Goal: Task Accomplishment & Management: Complete application form

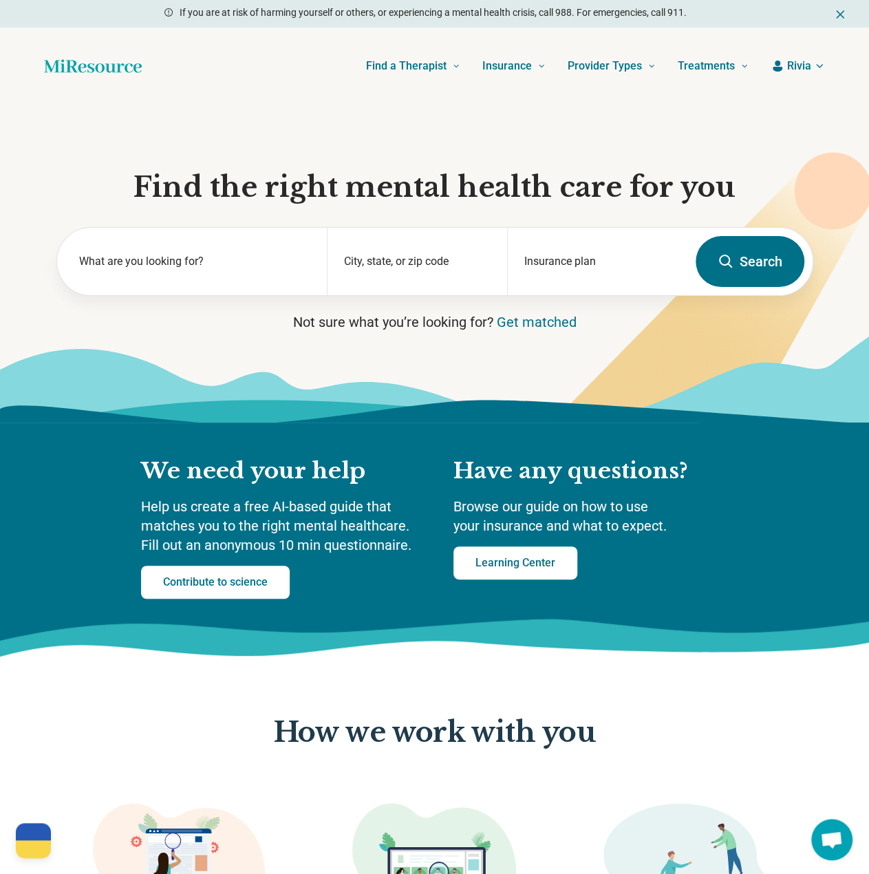
click at [815, 72] on button "Rivia" at bounding box center [798, 66] width 54 height 17
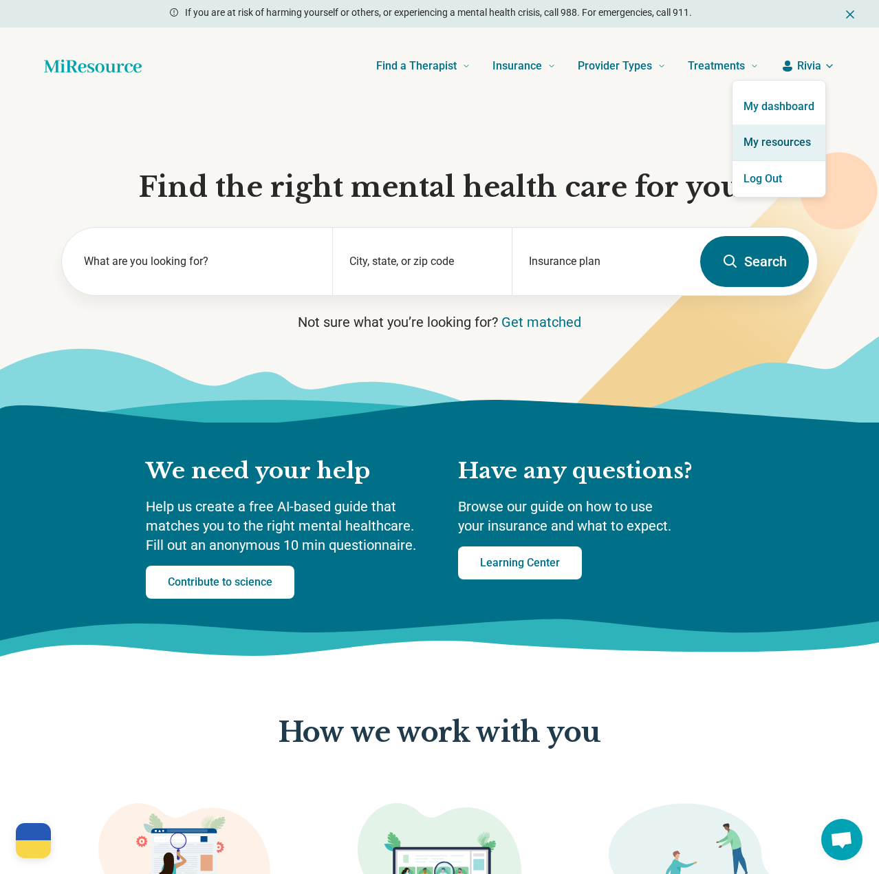
click at [778, 147] on link "My resources" at bounding box center [779, 143] width 93 height 36
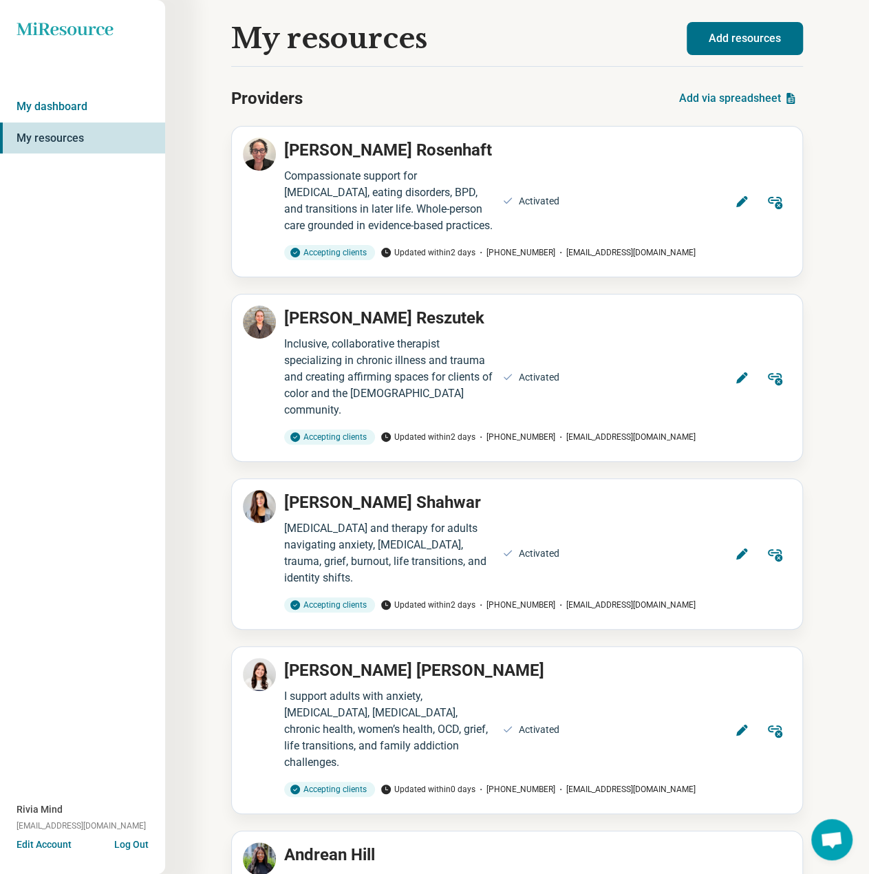
click at [774, 43] on button "Add resources" at bounding box center [745, 38] width 116 height 33
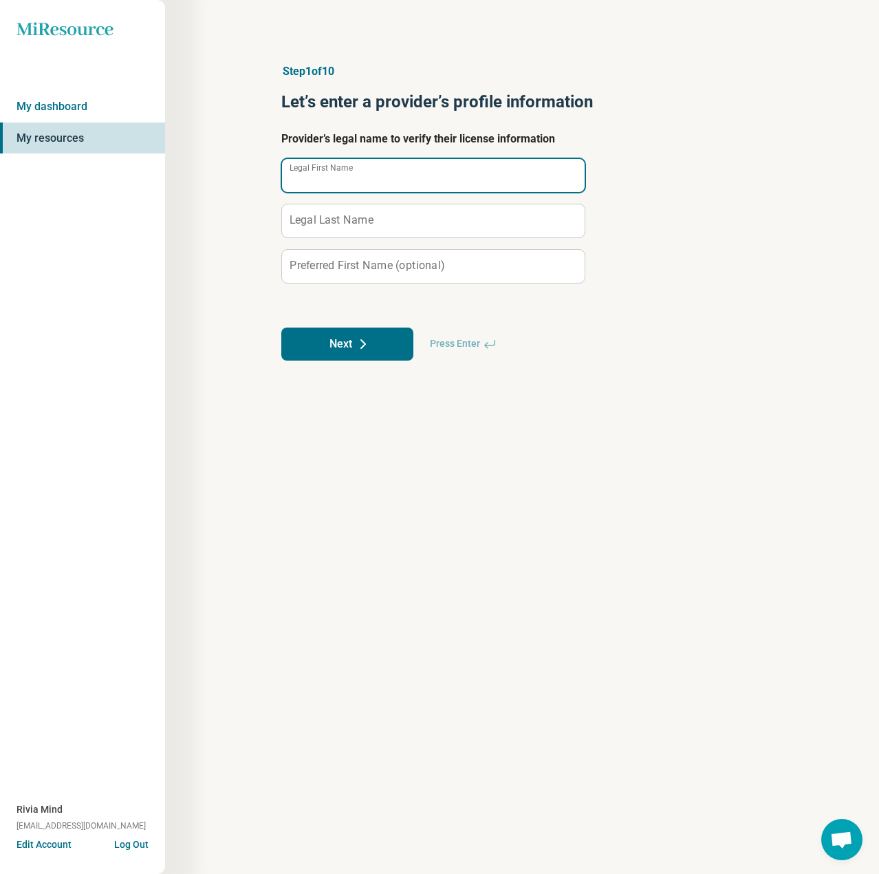
click at [307, 182] on input "Legal First Name" at bounding box center [433, 175] width 303 height 33
paste input "**********"
click at [353, 178] on input "**********" at bounding box center [433, 175] width 303 height 33
type input "*******"
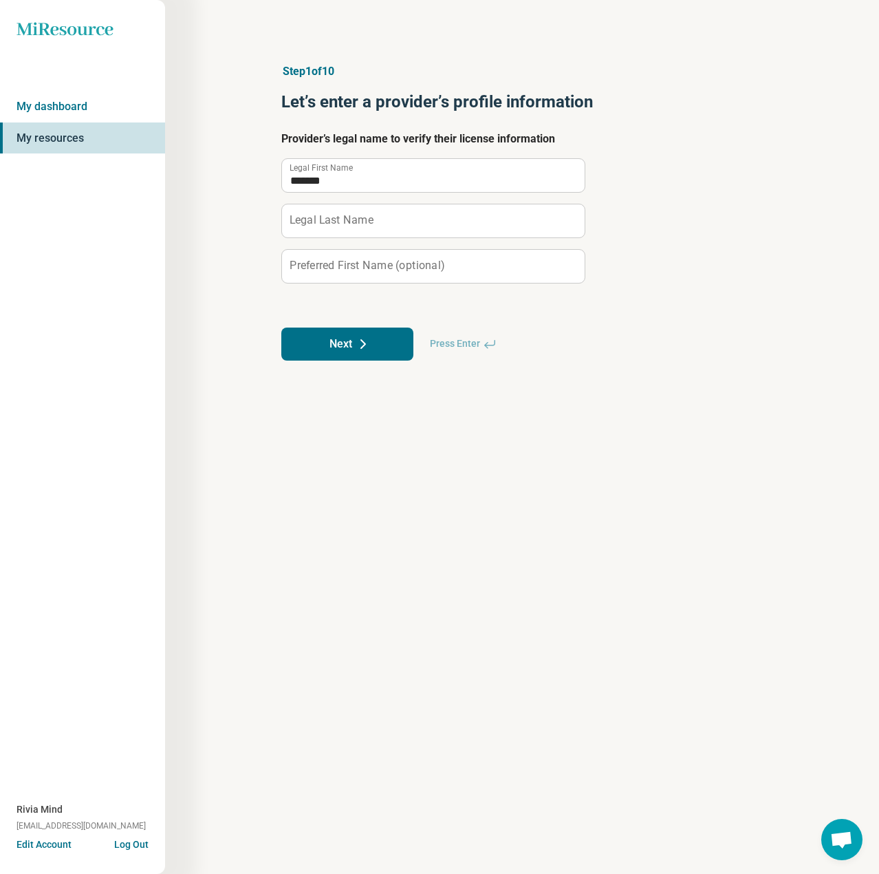
click at [349, 220] on label "Legal Last Name" at bounding box center [332, 220] width 84 height 11
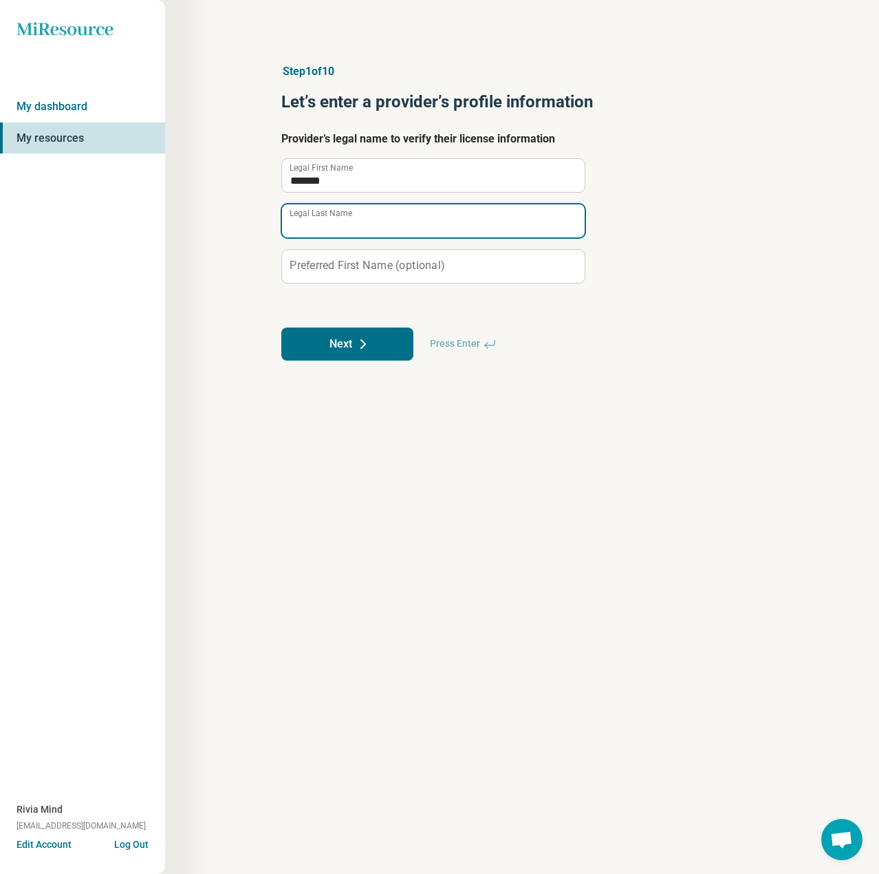
click at [349, 220] on input "Legal Last Name" at bounding box center [433, 220] width 303 height 33
paste input "*****"
type input "*****"
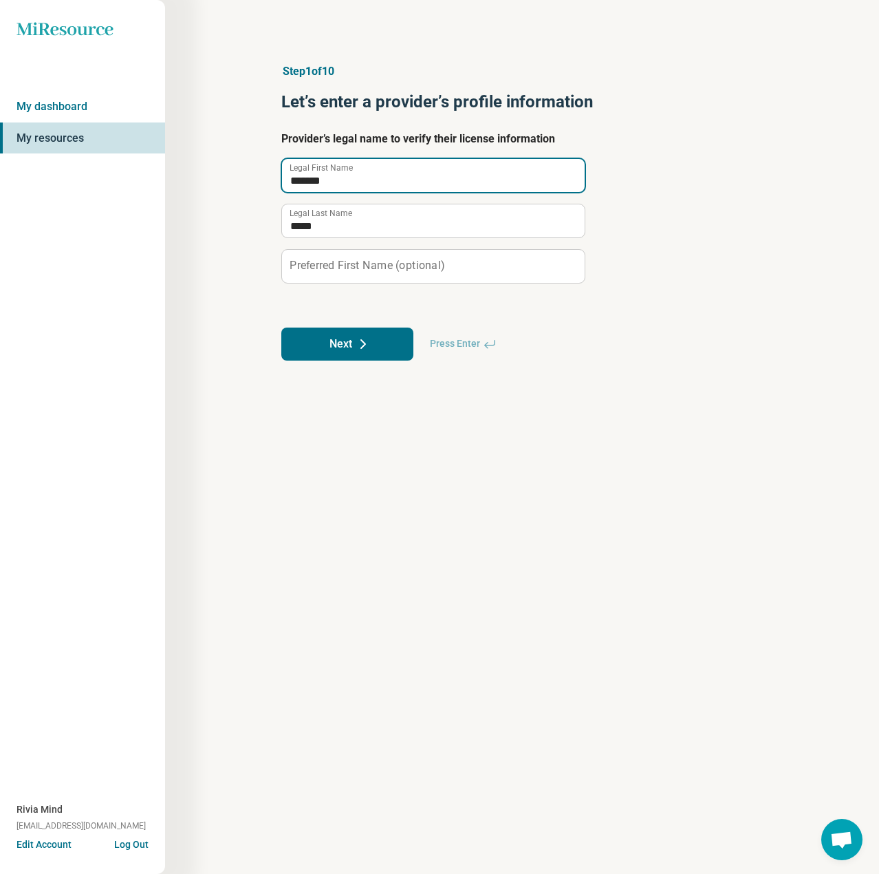
click at [323, 175] on input "*******" at bounding box center [433, 175] width 303 height 33
click at [337, 266] on label "Preferred First Name (optional)" at bounding box center [367, 265] width 155 height 11
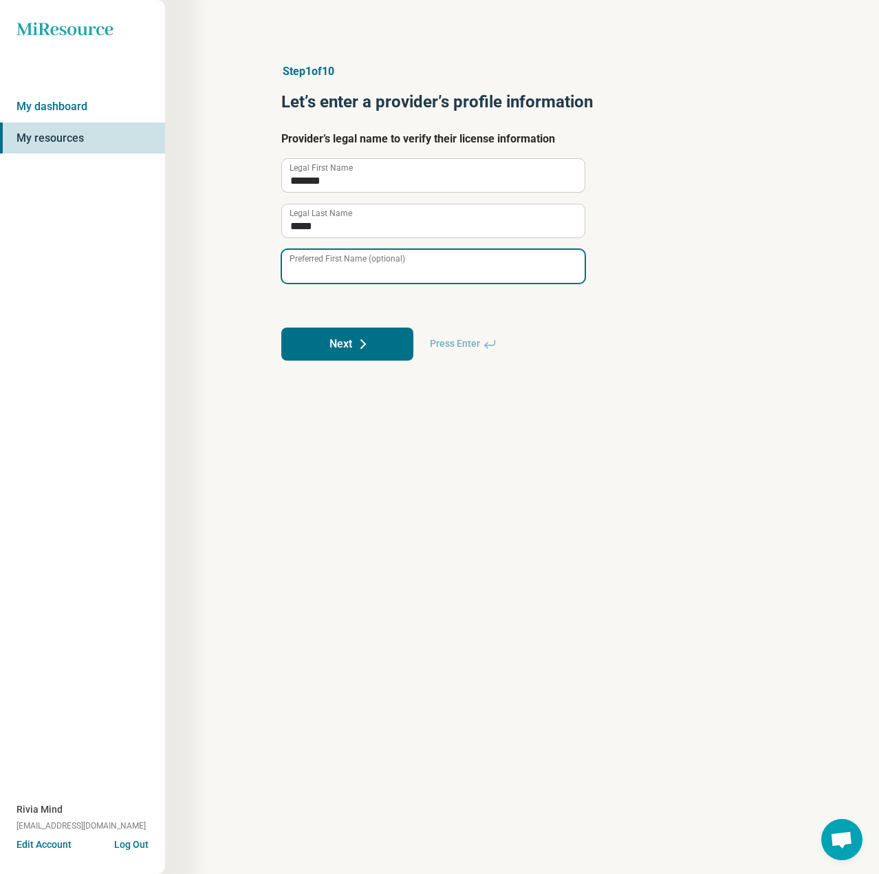
click at [337, 266] on input "Preferred First Name (optional)" at bounding box center [433, 266] width 303 height 33
paste input "*******"
type input "*******"
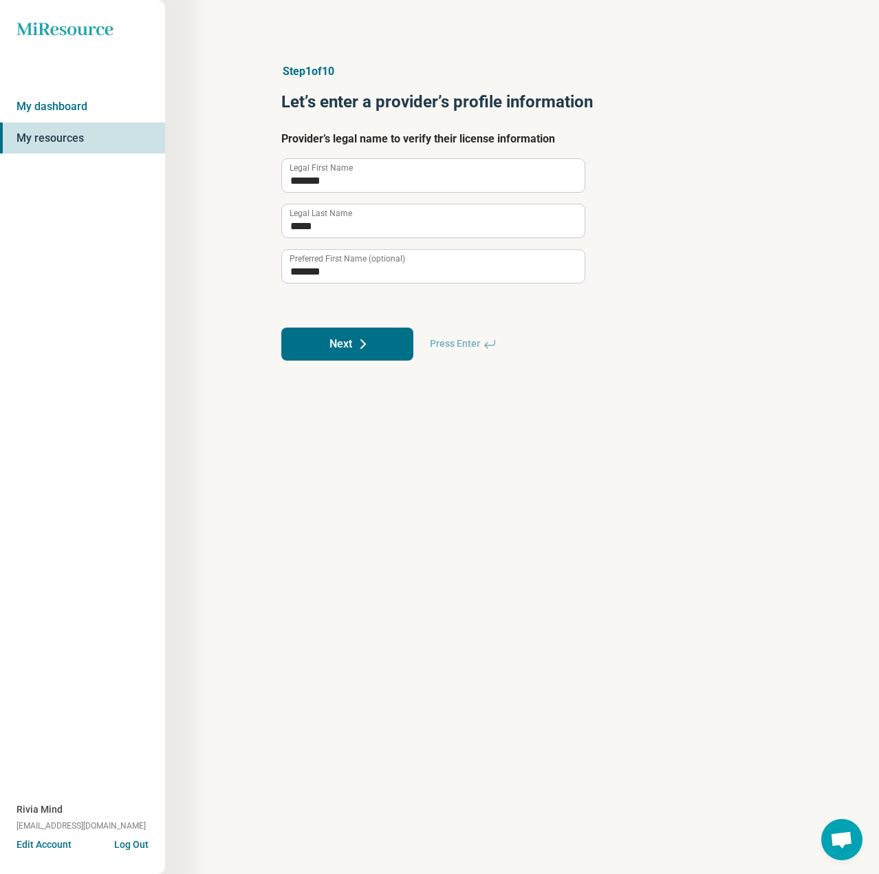
click at [321, 344] on button "Next" at bounding box center [347, 344] width 132 height 33
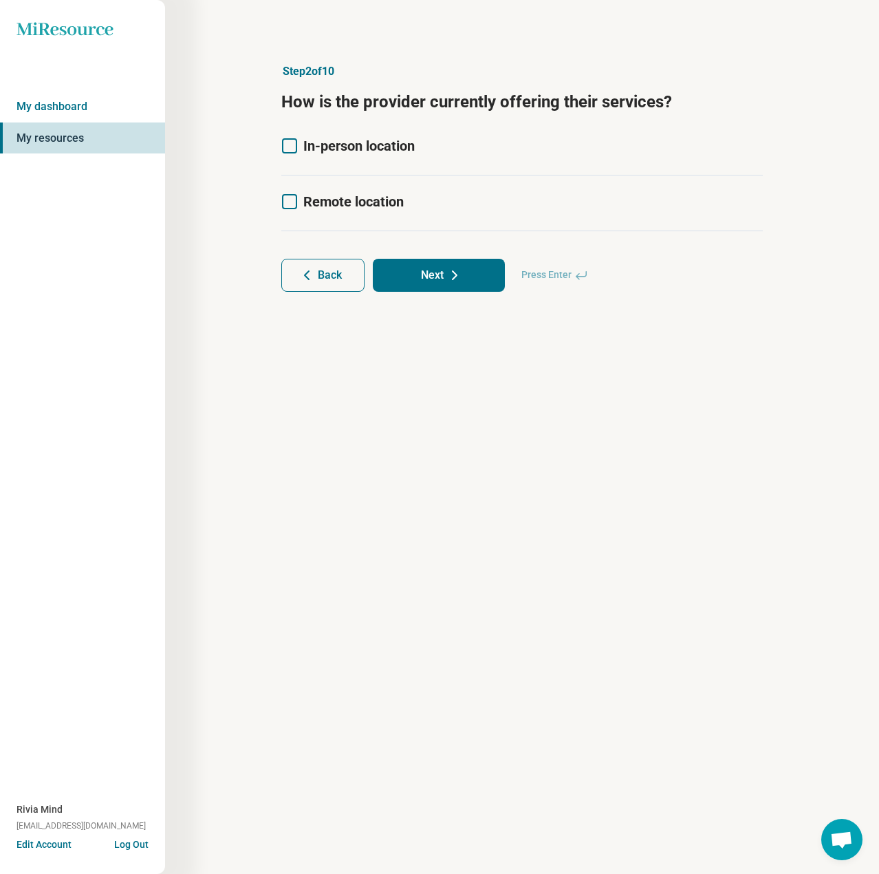
click at [297, 196] on icon at bounding box center [289, 201] width 15 height 15
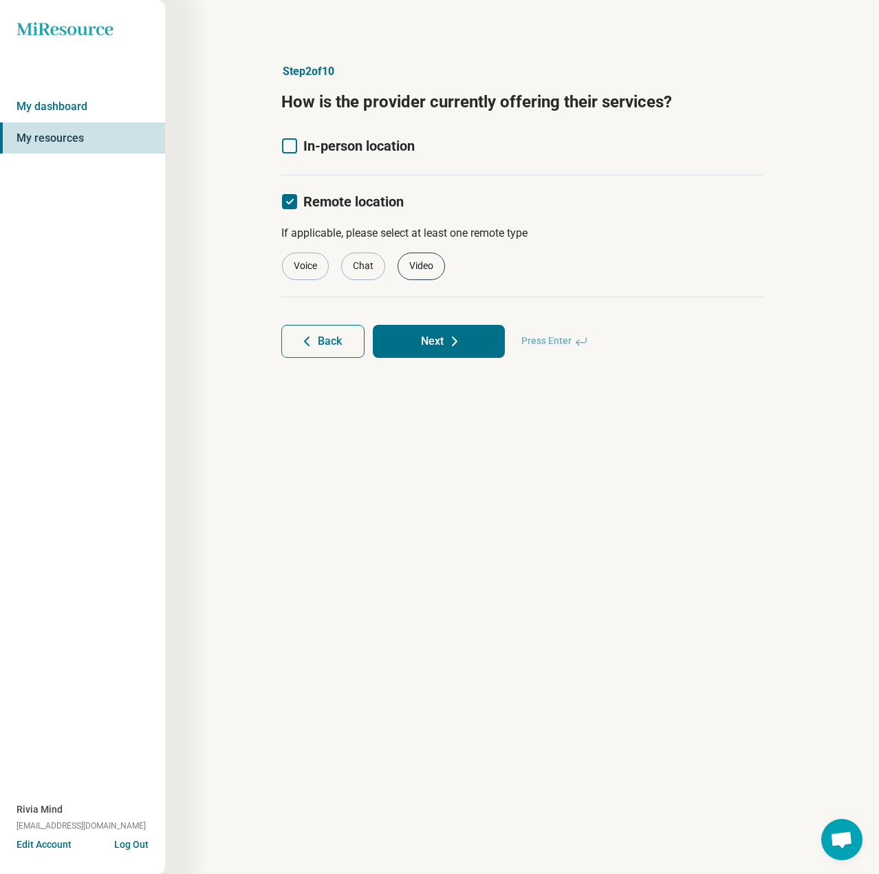
click at [407, 262] on div "Video" at bounding box center [421, 267] width 47 height 28
click at [426, 340] on button "Next" at bounding box center [439, 341] width 132 height 33
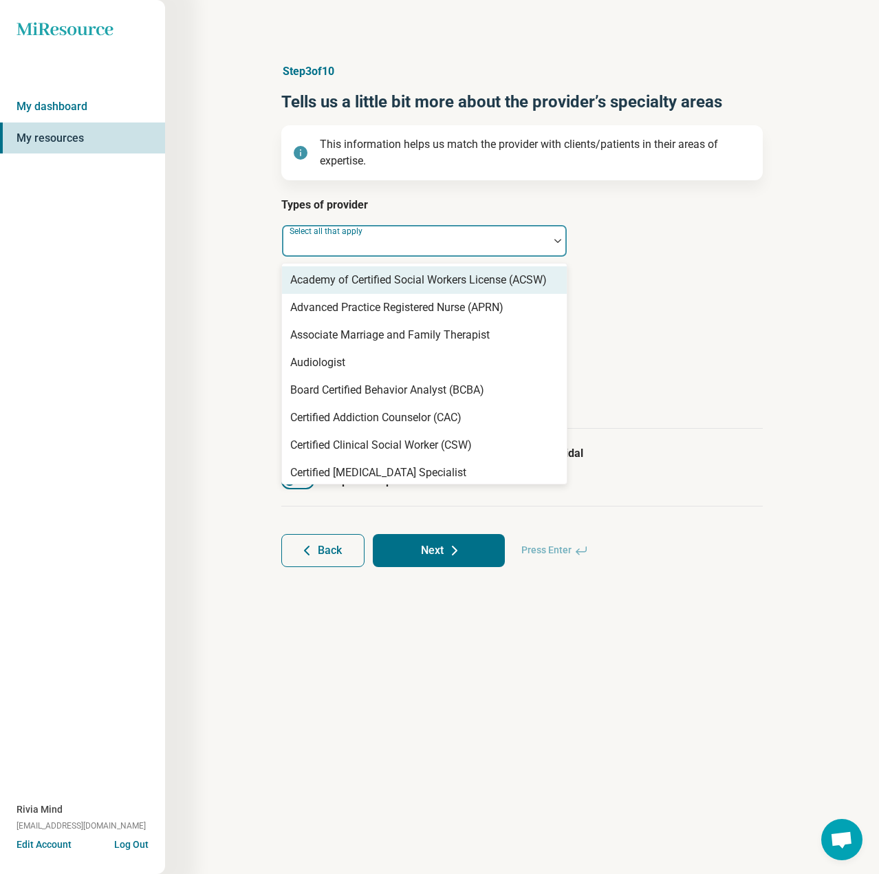
click at [367, 253] on div at bounding box center [416, 246] width 256 height 19
type input "*******"
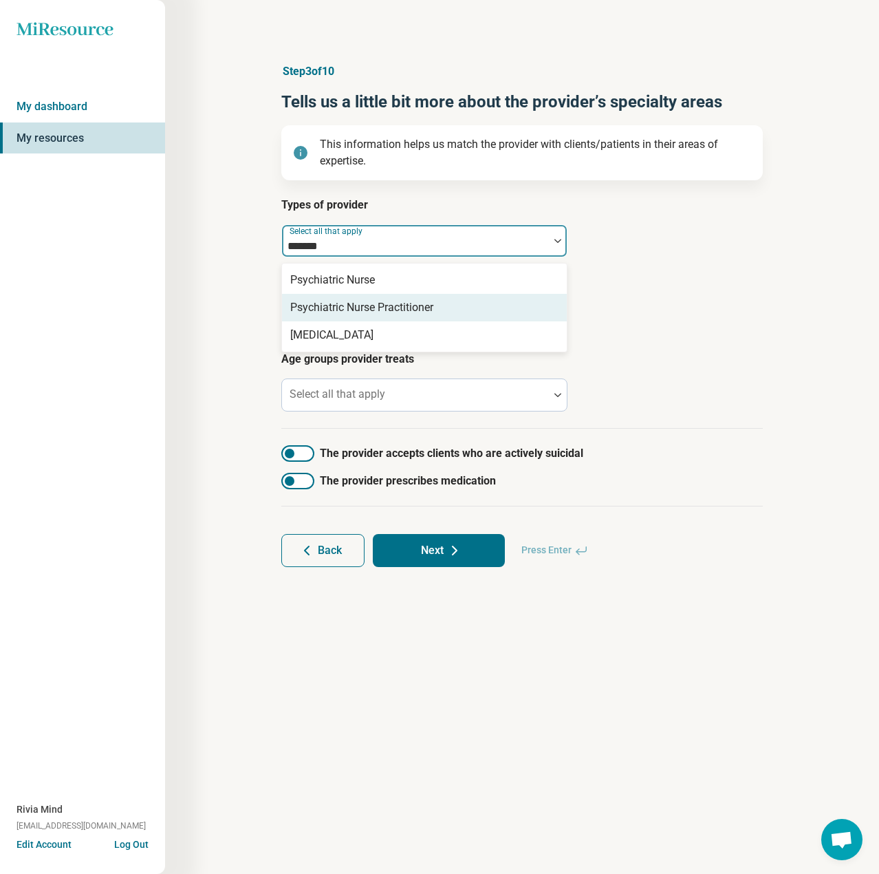
click at [409, 308] on div "Psychiatric Nurse Practitioner" at bounding box center [361, 307] width 143 height 17
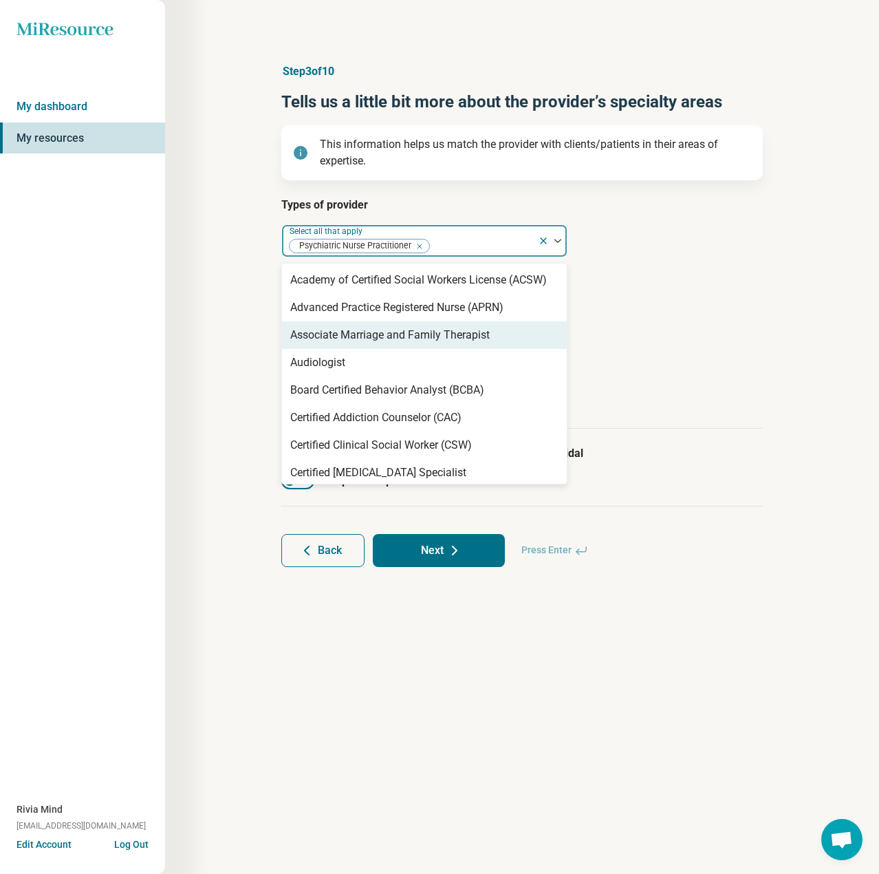
click at [221, 316] on div "Step 3 of 10 Tells us a little bit more about the provider’s specialty areas Th…" at bounding box center [522, 437] width 714 height 874
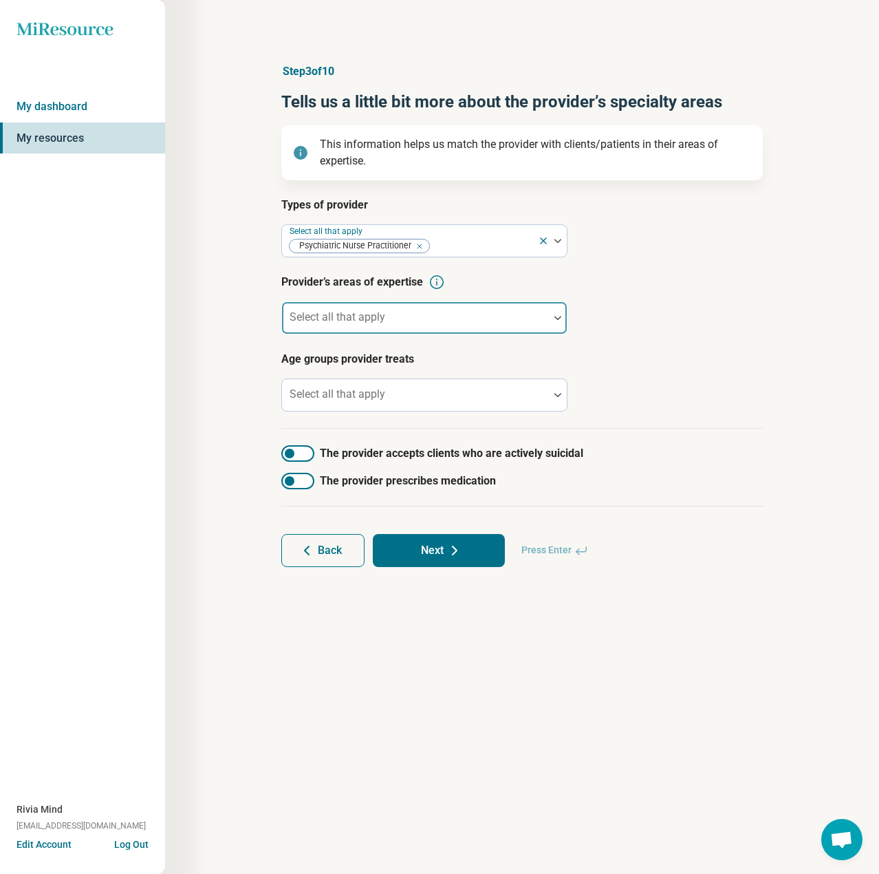
click at [359, 321] on div "Select all that apply" at bounding box center [424, 317] width 286 height 33
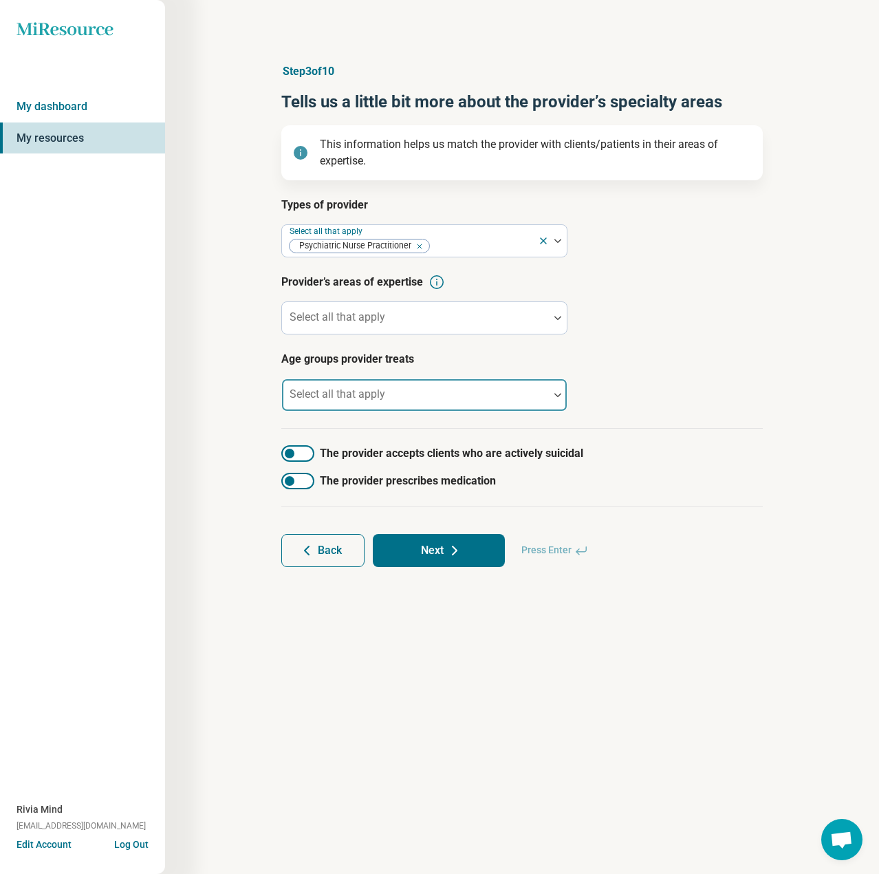
click at [406, 392] on div at bounding box center [416, 400] width 256 height 19
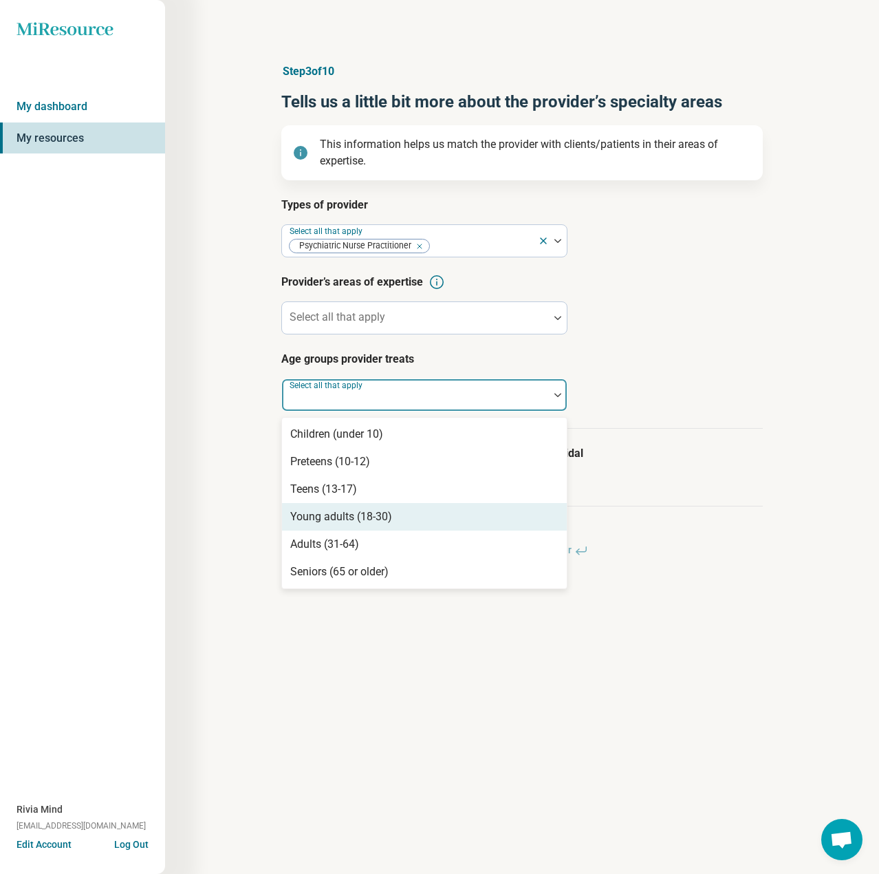
click at [328, 521] on div "Young adults (18-30)" at bounding box center [341, 517] width 102 height 17
click at [329, 521] on div "Adults (31-64)" at bounding box center [324, 517] width 69 height 17
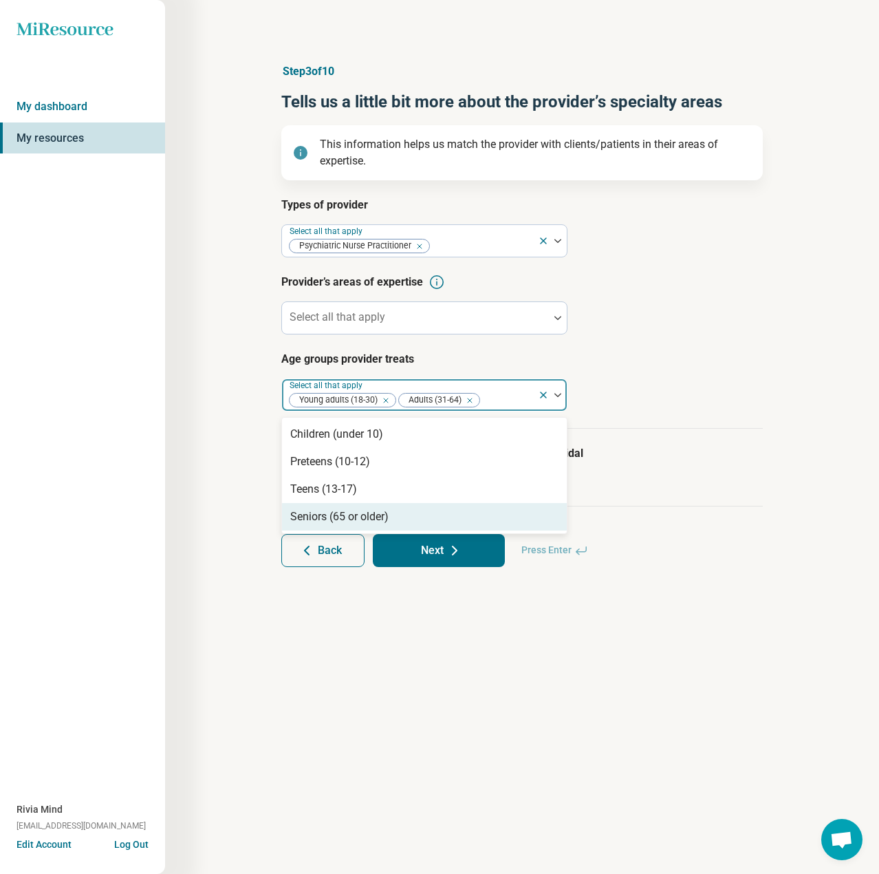
click at [329, 521] on div "Seniors (65 or older)" at bounding box center [339, 517] width 98 height 17
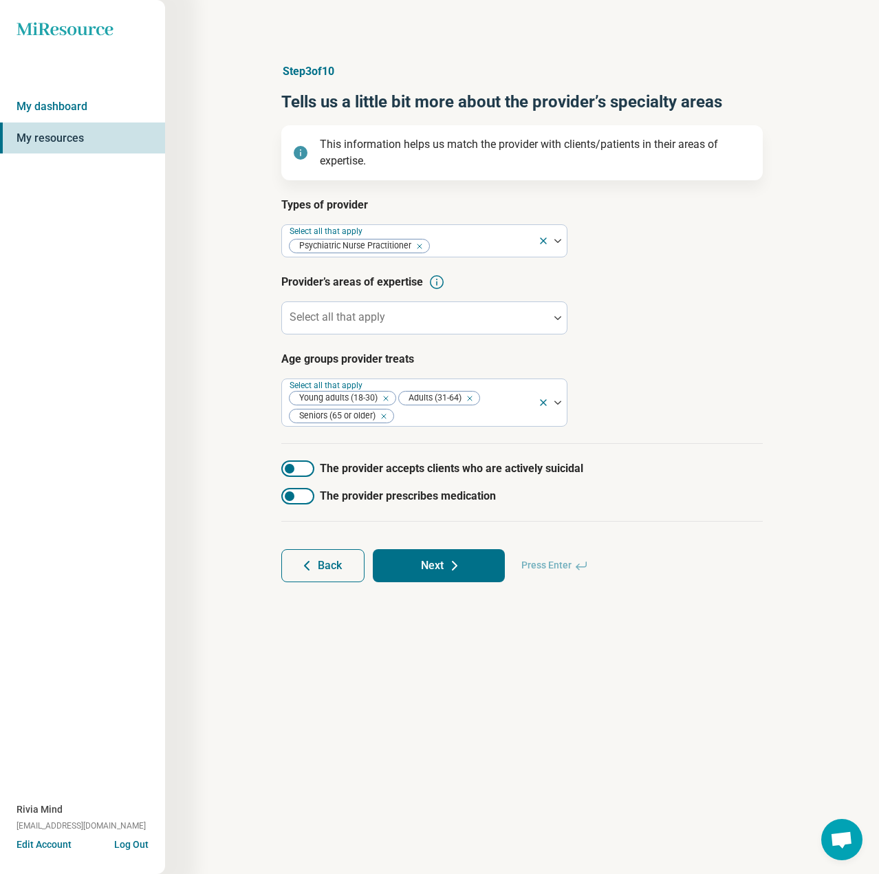
drag, startPoint x: 307, startPoint y: 466, endPoint x: 304, endPoint y: 477, distance: 11.3
click at [307, 466] on div at bounding box center [297, 468] width 33 height 17
click at [312, 496] on div at bounding box center [297, 496] width 33 height 17
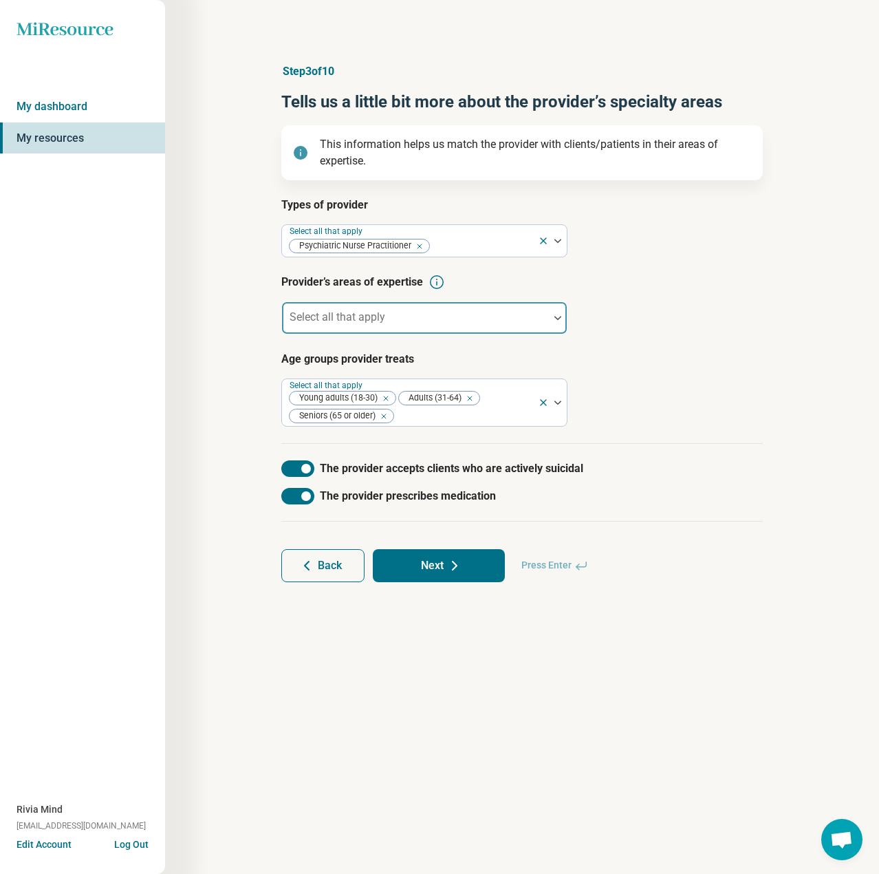
click at [372, 313] on div "Select all that apply" at bounding box center [424, 317] width 286 height 33
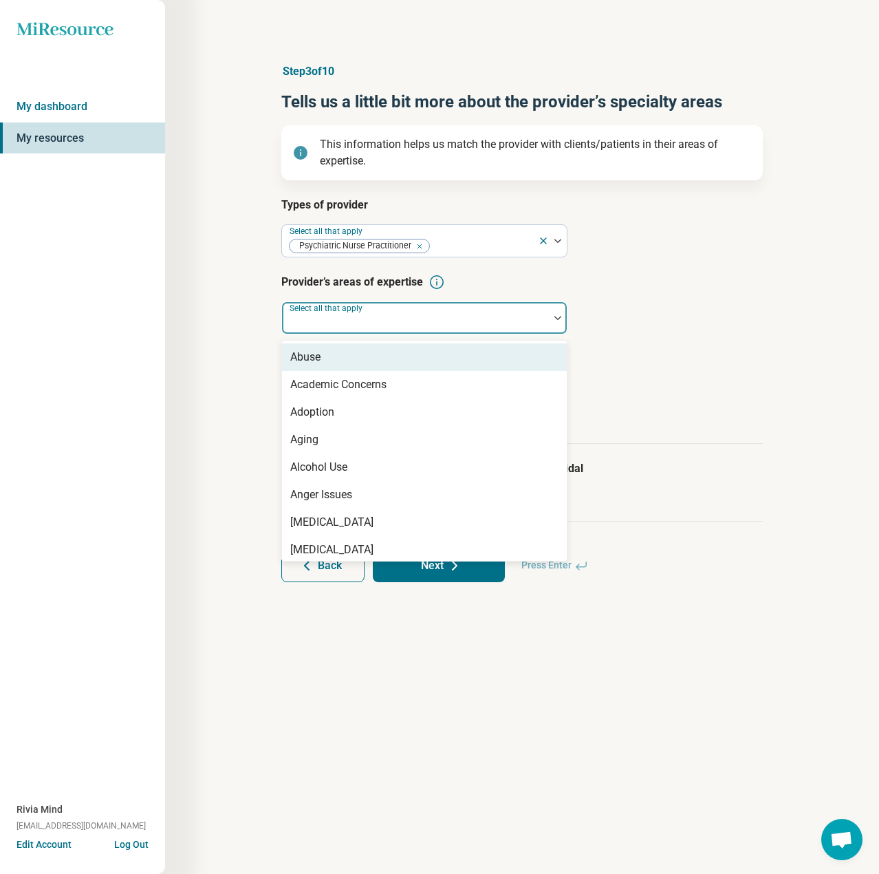
click at [350, 360] on div "Abuse" at bounding box center [424, 357] width 285 height 28
click at [350, 360] on div "Academic Concerns" at bounding box center [338, 357] width 96 height 17
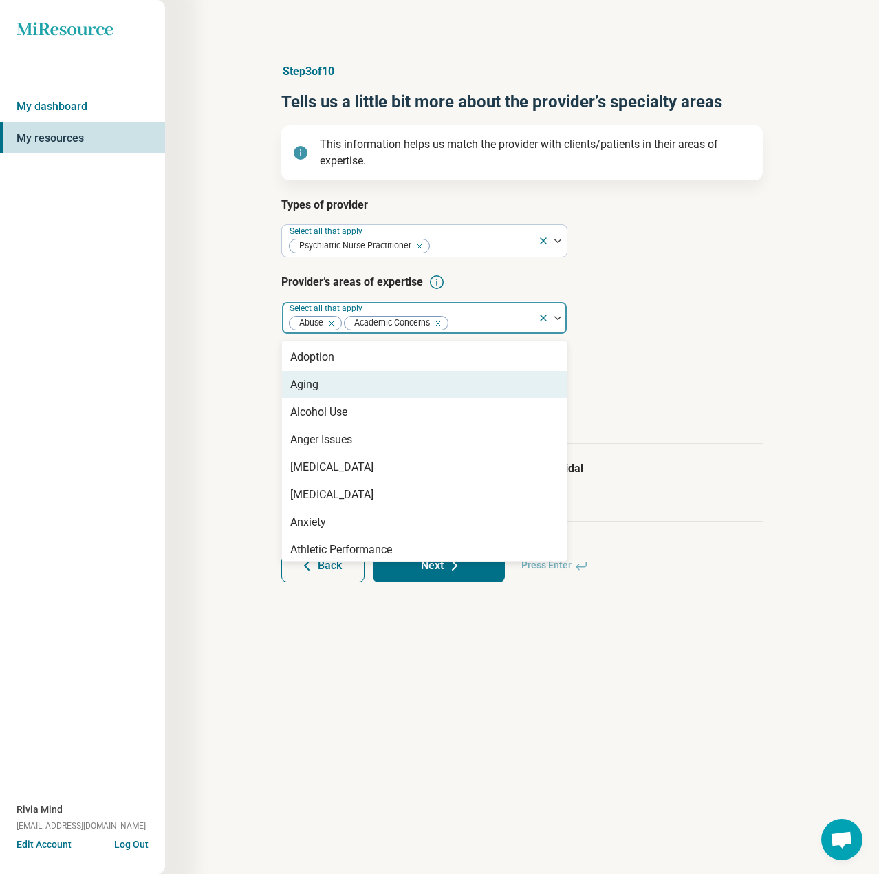
click at [340, 383] on div "Aging" at bounding box center [424, 385] width 285 height 28
click at [340, 383] on div "Alcohol Use" at bounding box center [318, 384] width 57 height 17
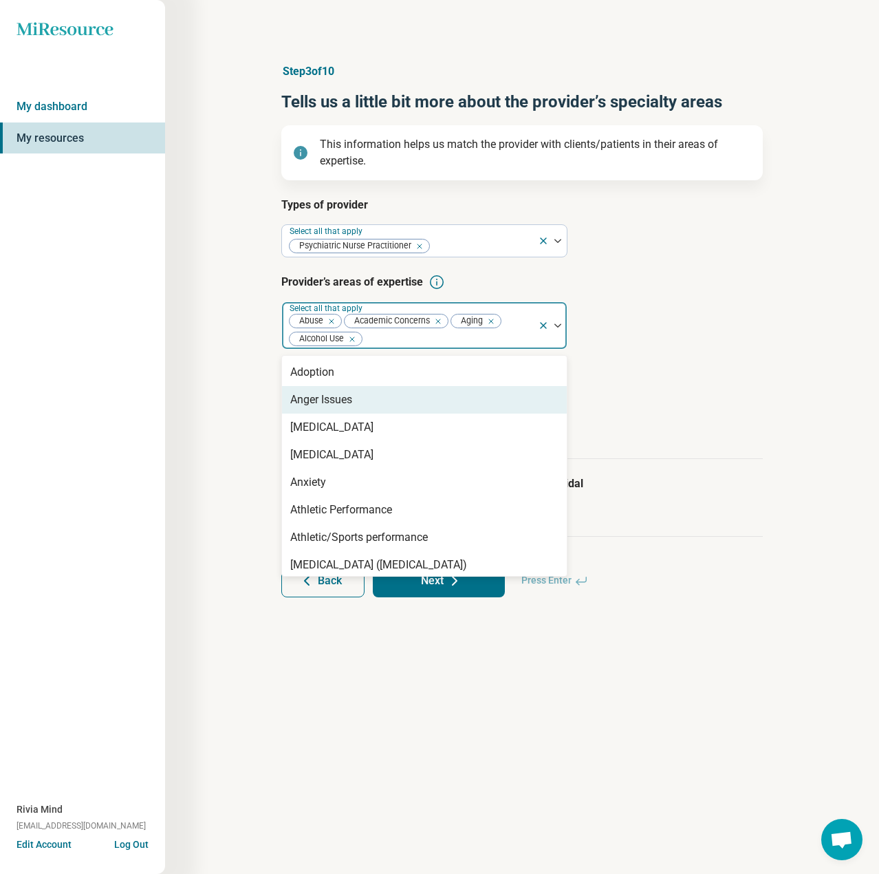
click at [341, 395] on div "Anger Issues" at bounding box center [321, 400] width 62 height 17
click at [344, 408] on div "[MEDICAL_DATA]" at bounding box center [424, 400] width 285 height 28
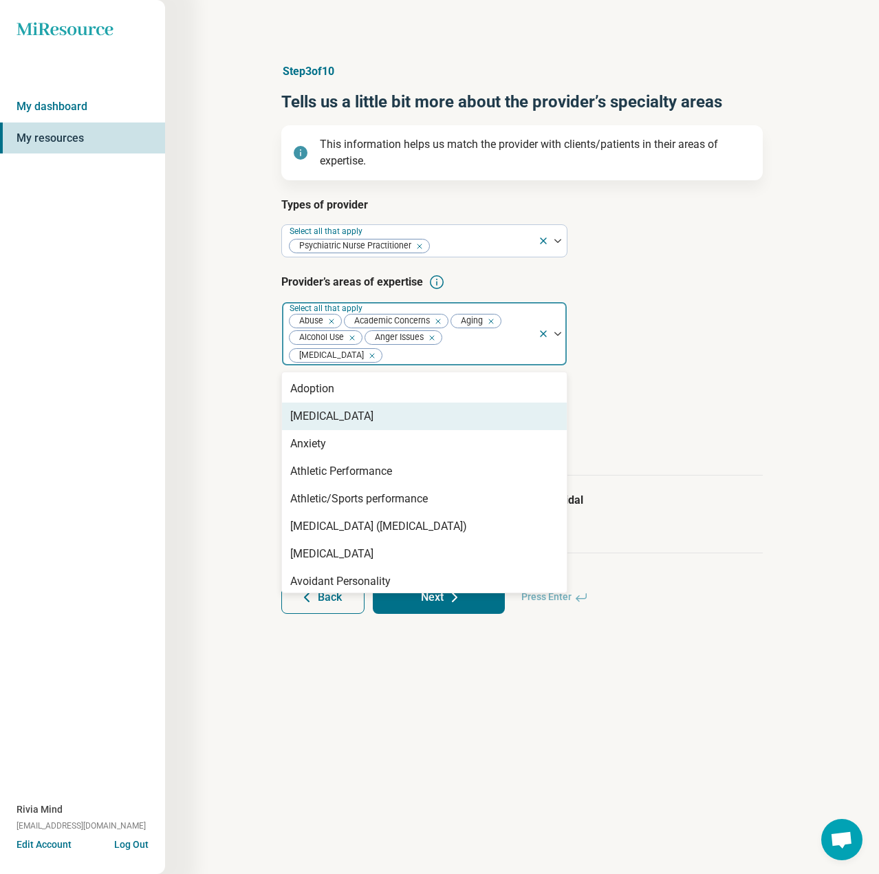
click at [345, 414] on div "[MEDICAL_DATA]" at bounding box center [331, 416] width 83 height 17
click at [347, 419] on div "Anxiety" at bounding box center [424, 417] width 285 height 28
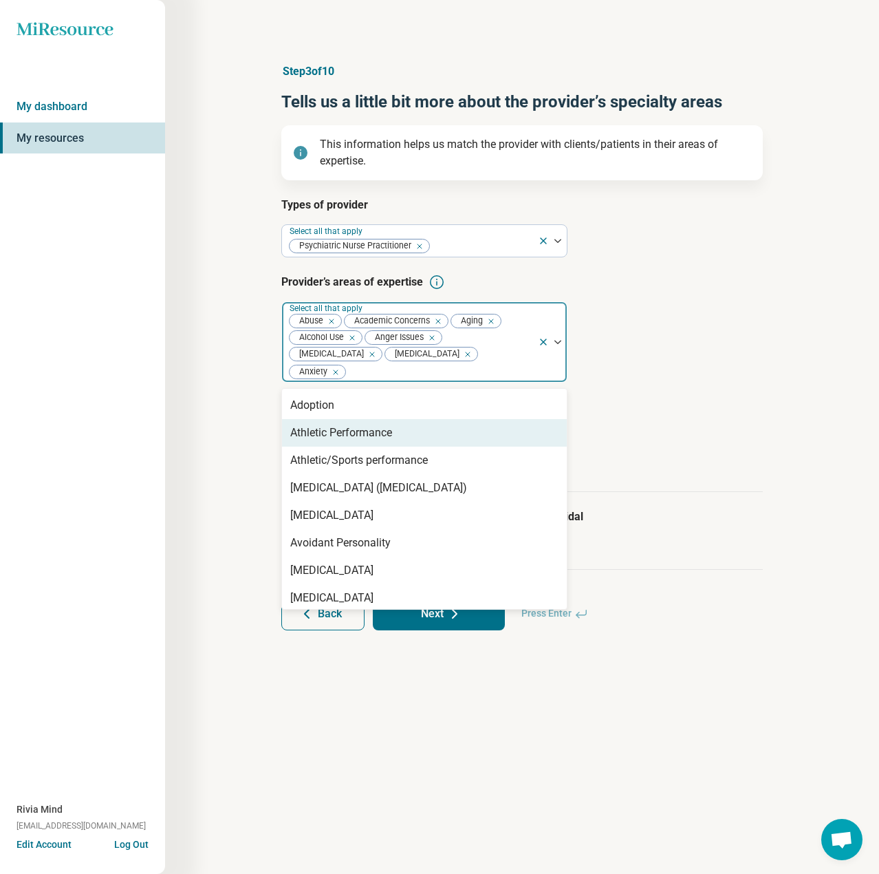
click at [348, 430] on div "Athletic Performance" at bounding box center [341, 433] width 102 height 17
click at [348, 434] on div "Athletic/Sports performance" at bounding box center [359, 433] width 138 height 17
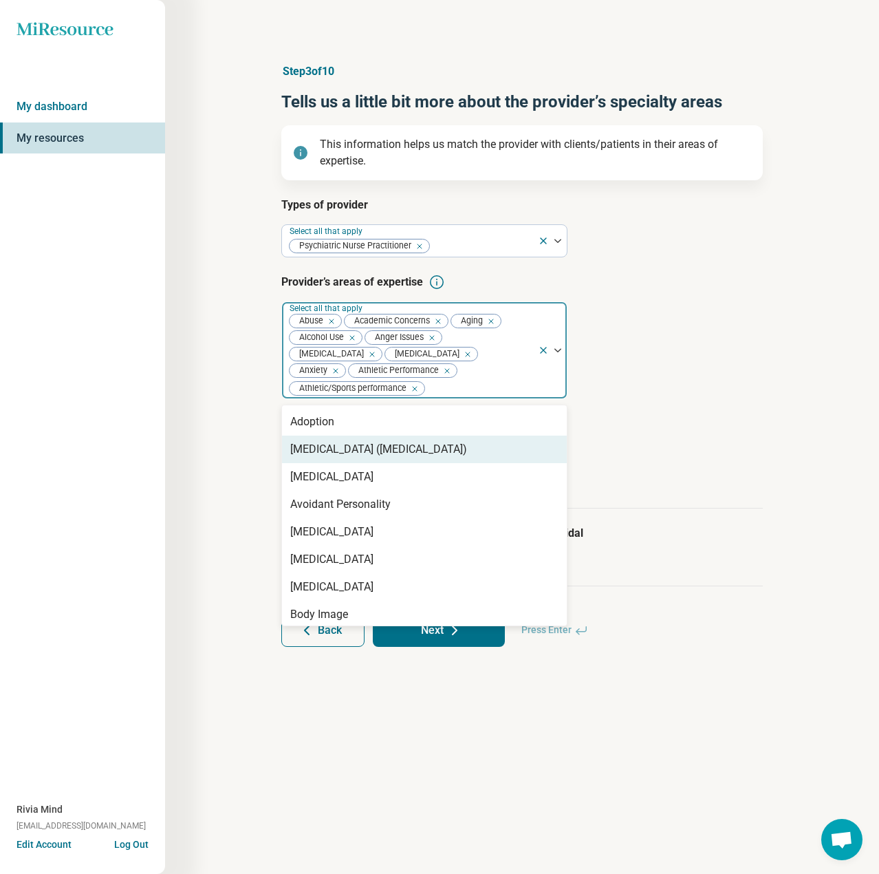
click at [348, 441] on div "[MEDICAL_DATA] ([MEDICAL_DATA])" at bounding box center [378, 449] width 177 height 17
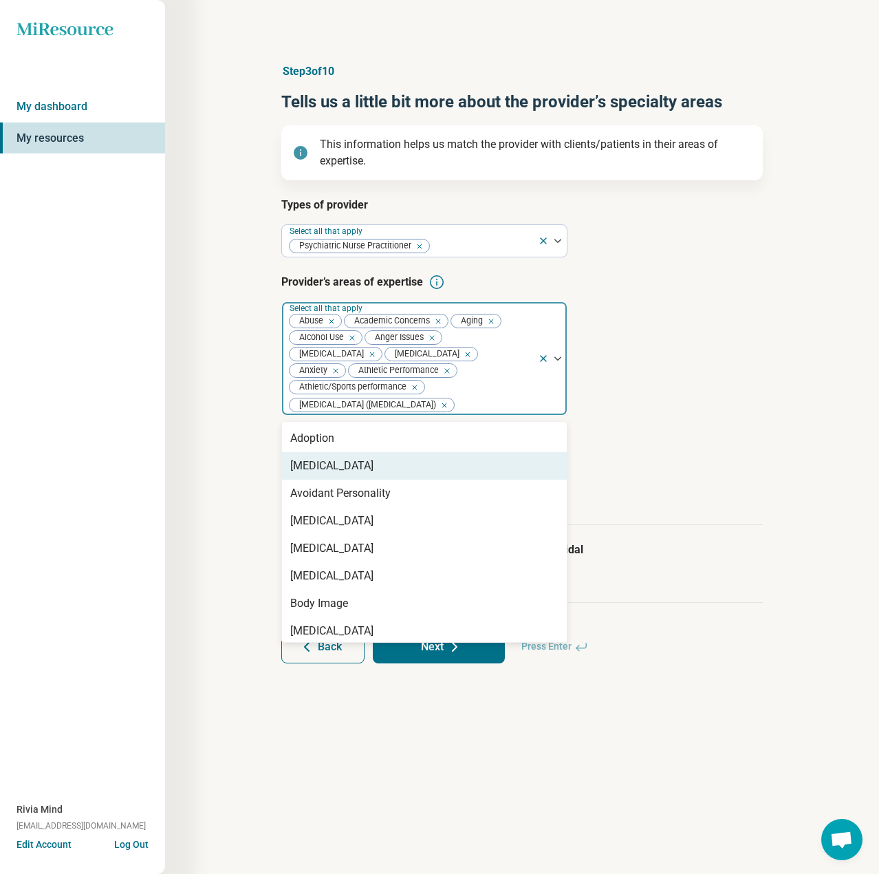
click at [339, 468] on div "[MEDICAL_DATA]" at bounding box center [424, 466] width 285 height 28
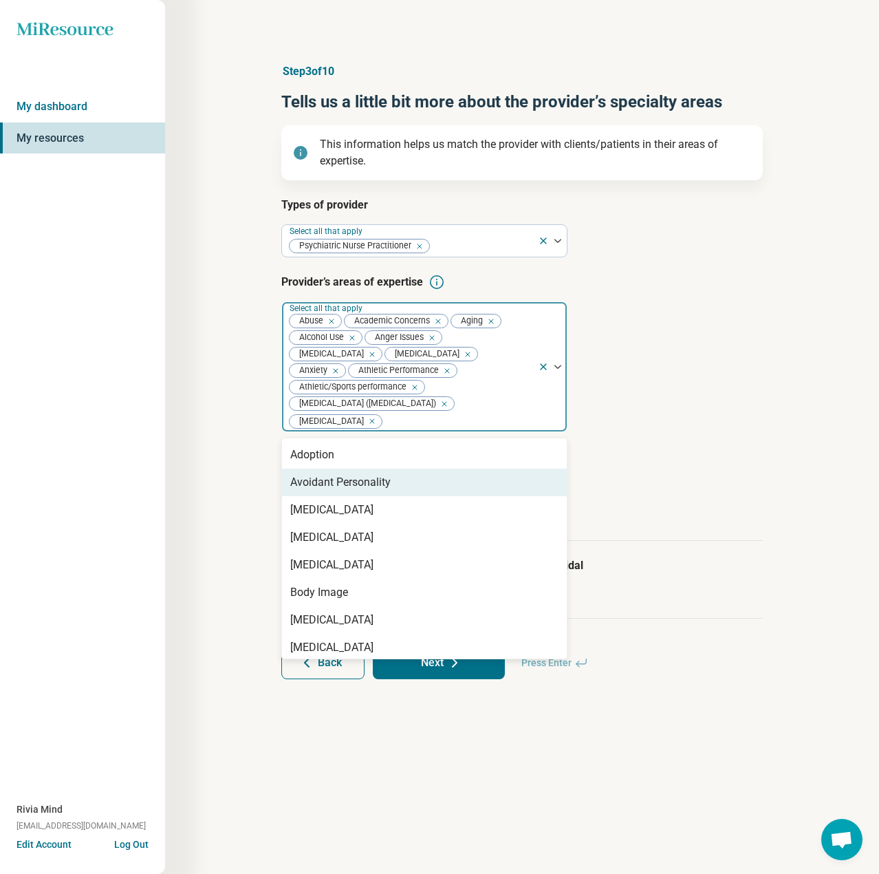
click at [340, 484] on div "Avoidant Personality" at bounding box center [340, 482] width 100 height 17
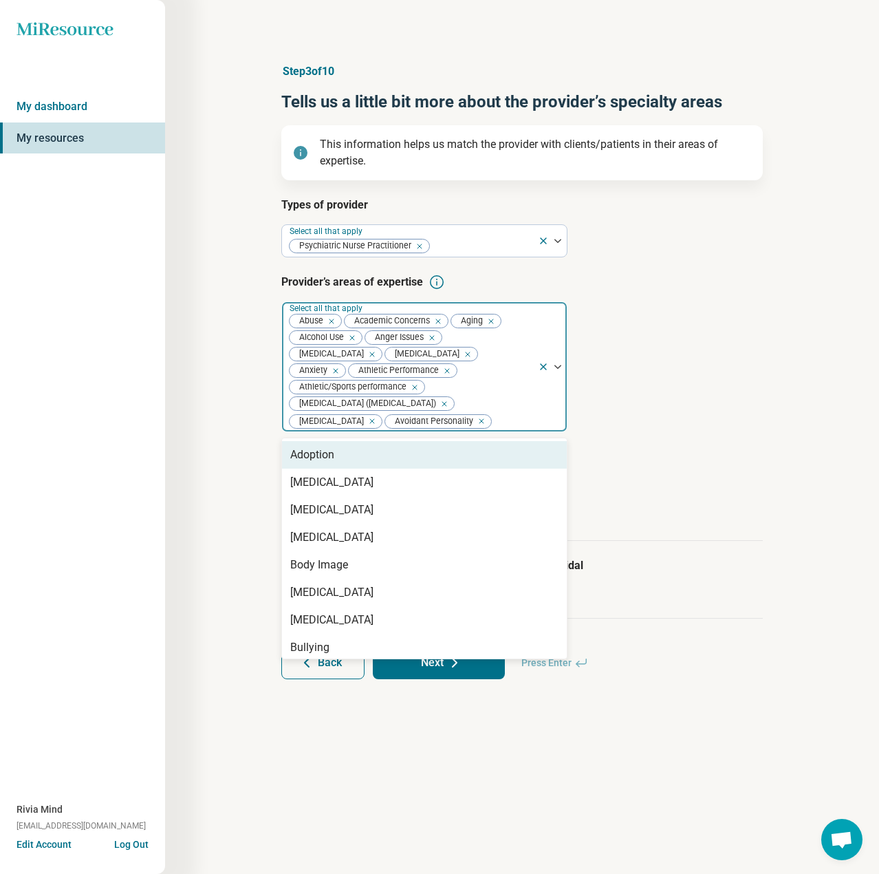
click at [469, 353] on icon "Remove [object Object]" at bounding box center [465, 355] width 10 height 10
click at [364, 423] on icon "Remove [object Object]" at bounding box center [369, 422] width 10 height 10
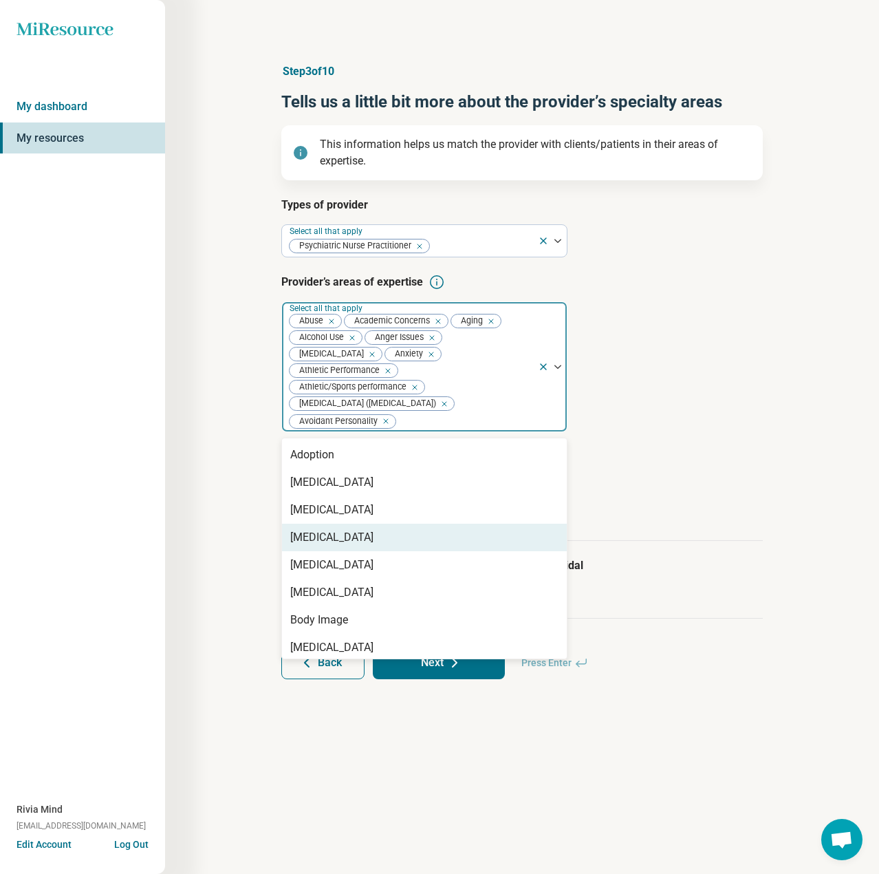
click at [319, 542] on div "[MEDICAL_DATA]" at bounding box center [331, 537] width 83 height 17
click at [325, 546] on div "[MEDICAL_DATA]" at bounding box center [331, 537] width 83 height 17
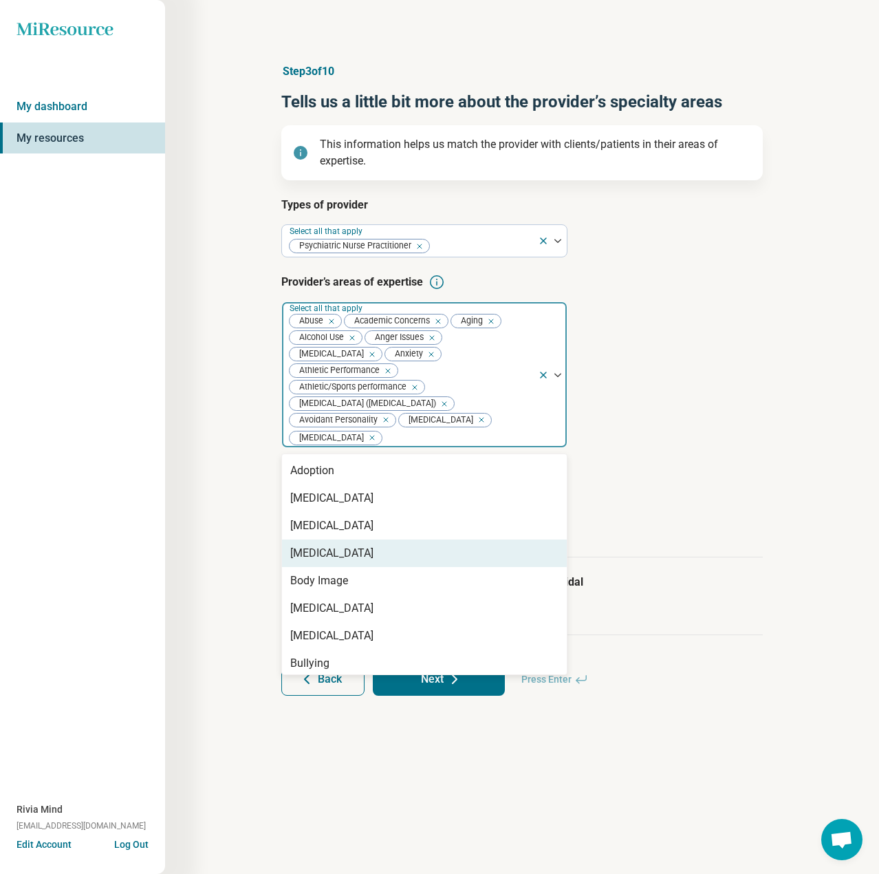
click at [325, 562] on div "[MEDICAL_DATA]" at bounding box center [331, 553] width 83 height 17
click at [324, 562] on div "Body Image" at bounding box center [319, 553] width 58 height 17
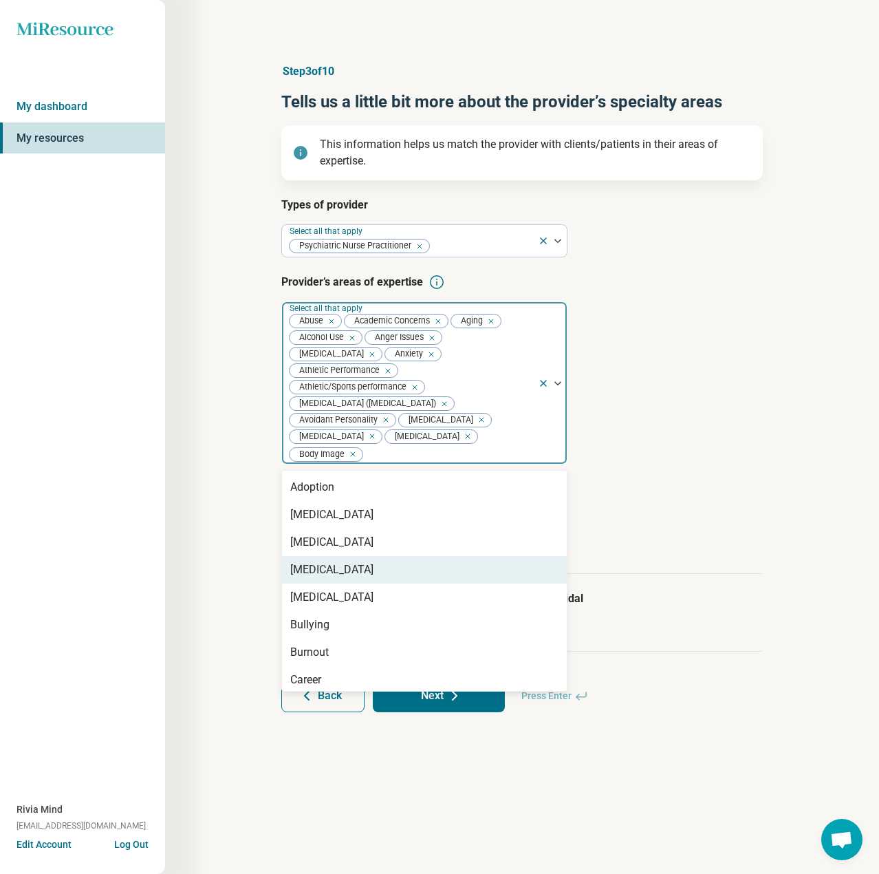
click at [324, 578] on div "[MEDICAL_DATA]" at bounding box center [331, 570] width 83 height 17
click at [325, 578] on div "[MEDICAL_DATA]" at bounding box center [331, 570] width 83 height 17
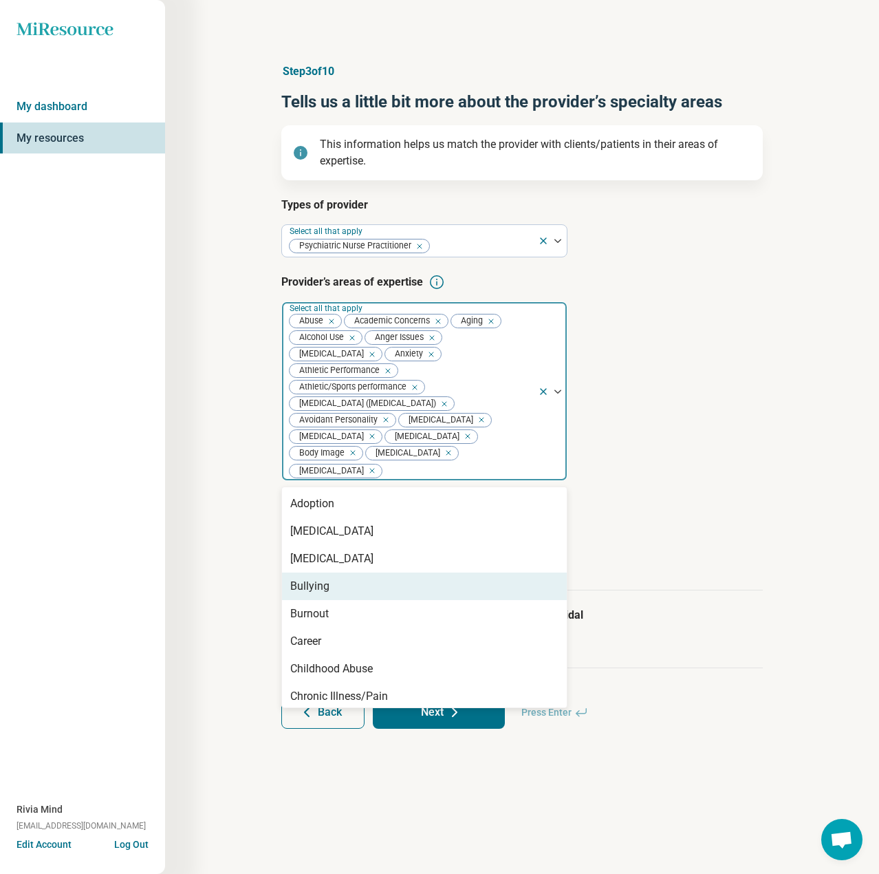
click at [326, 595] on div "Bullying" at bounding box center [309, 586] width 39 height 17
click at [327, 595] on div "Burnout" at bounding box center [309, 586] width 39 height 17
click at [328, 600] on div "Career" at bounding box center [424, 587] width 285 height 28
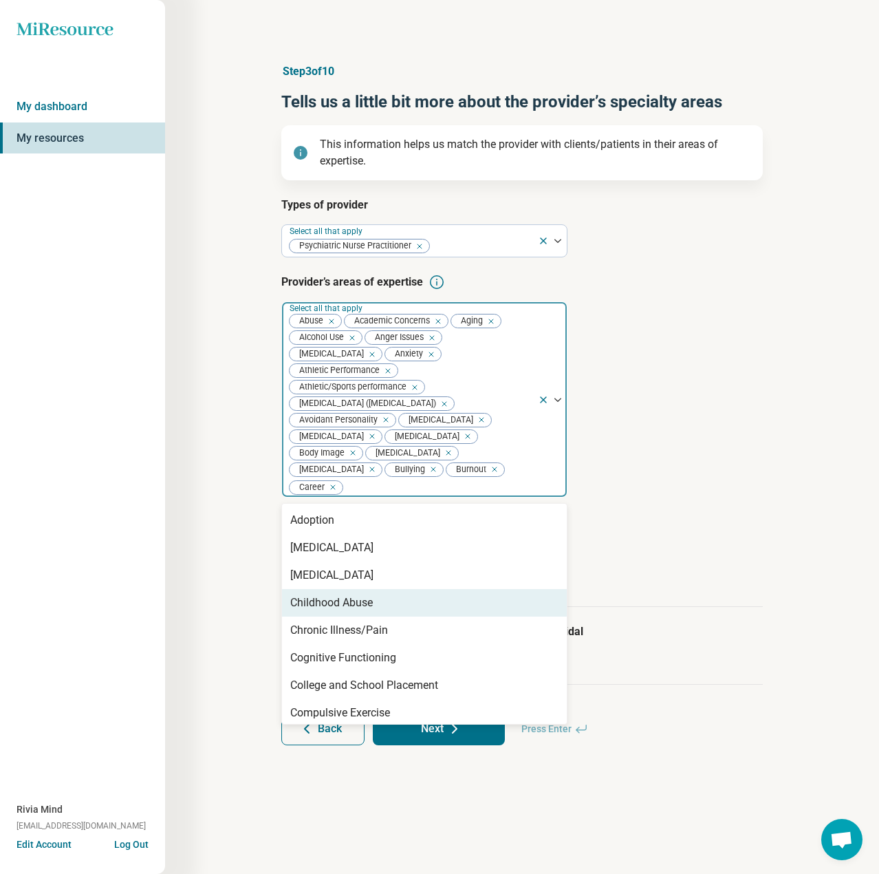
click at [329, 611] on div "Childhood Abuse" at bounding box center [331, 603] width 83 height 17
click at [329, 611] on div "Chronic Illness/Pain" at bounding box center [339, 603] width 98 height 17
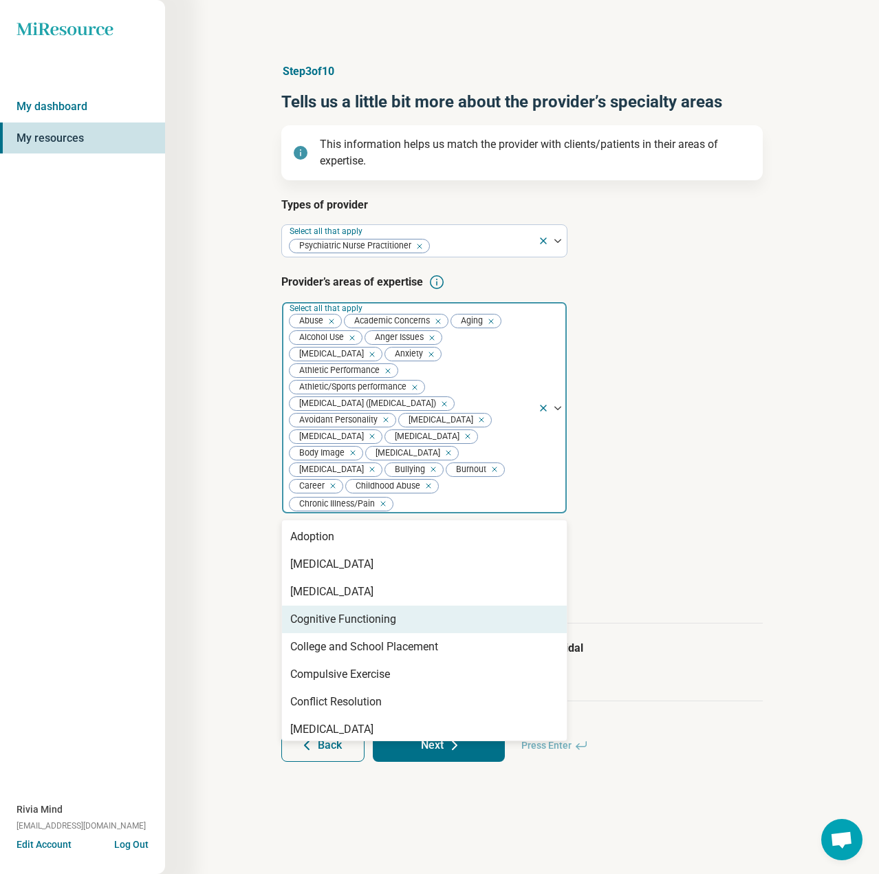
click at [330, 628] on div "Cognitive Functioning" at bounding box center [343, 619] width 106 height 17
click at [334, 633] on div "College and School Placement" at bounding box center [424, 620] width 285 height 28
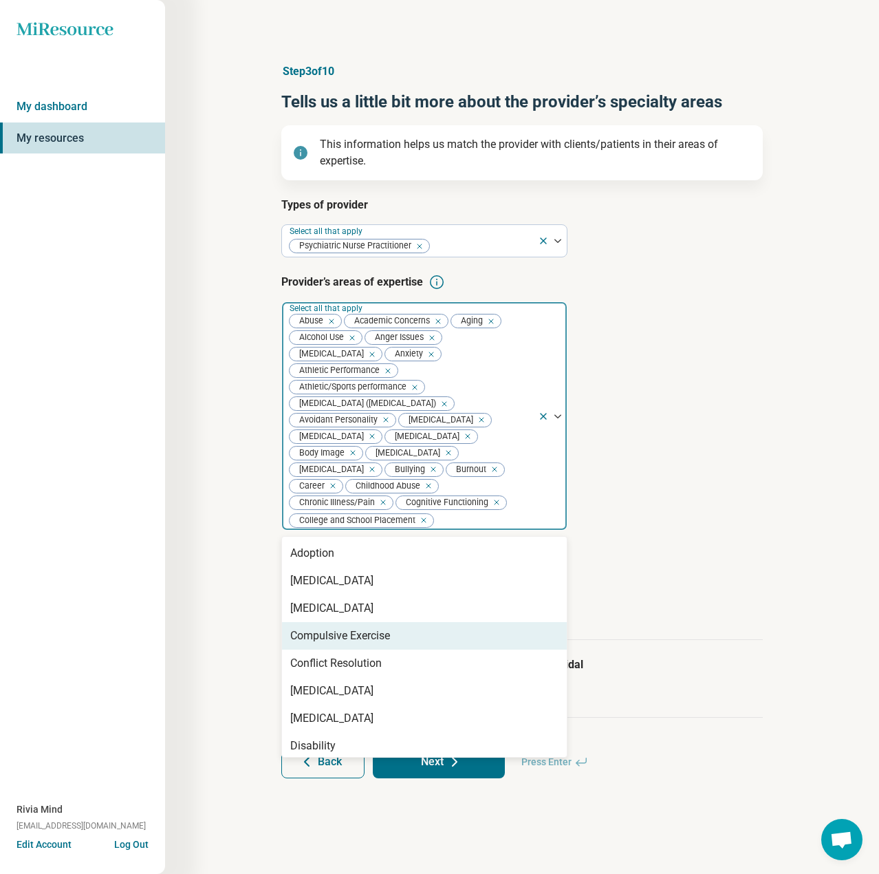
click at [335, 644] on div "Compulsive Exercise" at bounding box center [340, 636] width 100 height 17
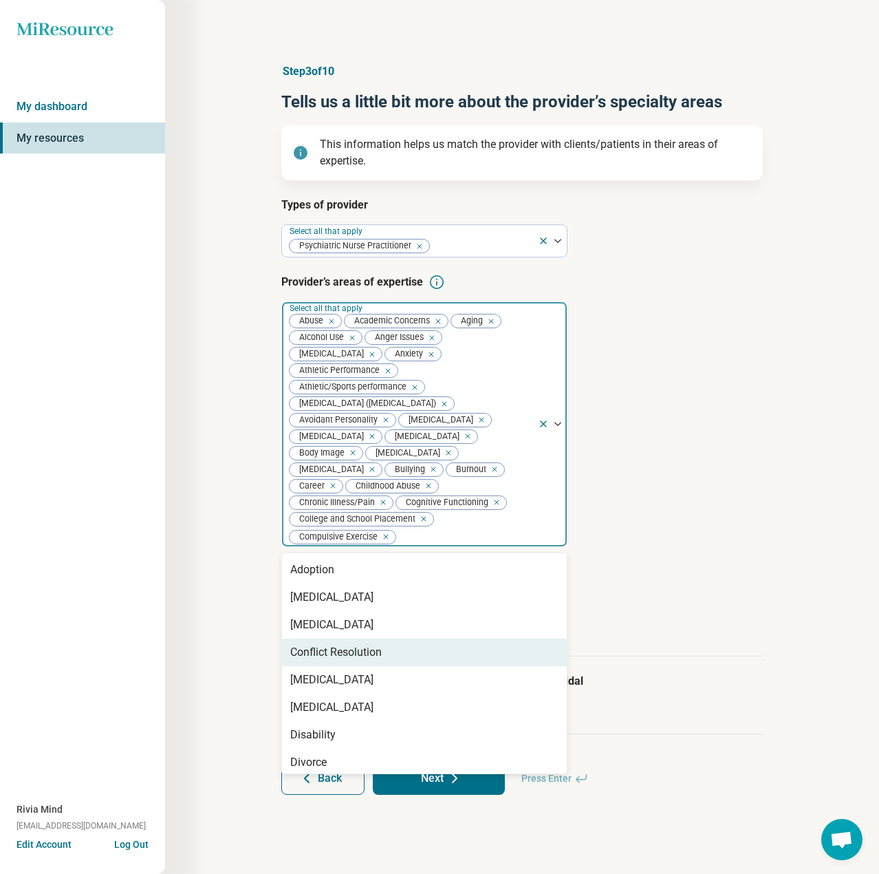
click at [337, 661] on div "Conflict Resolution" at bounding box center [336, 652] width 92 height 17
click at [339, 661] on div "[MEDICAL_DATA]" at bounding box center [331, 652] width 83 height 17
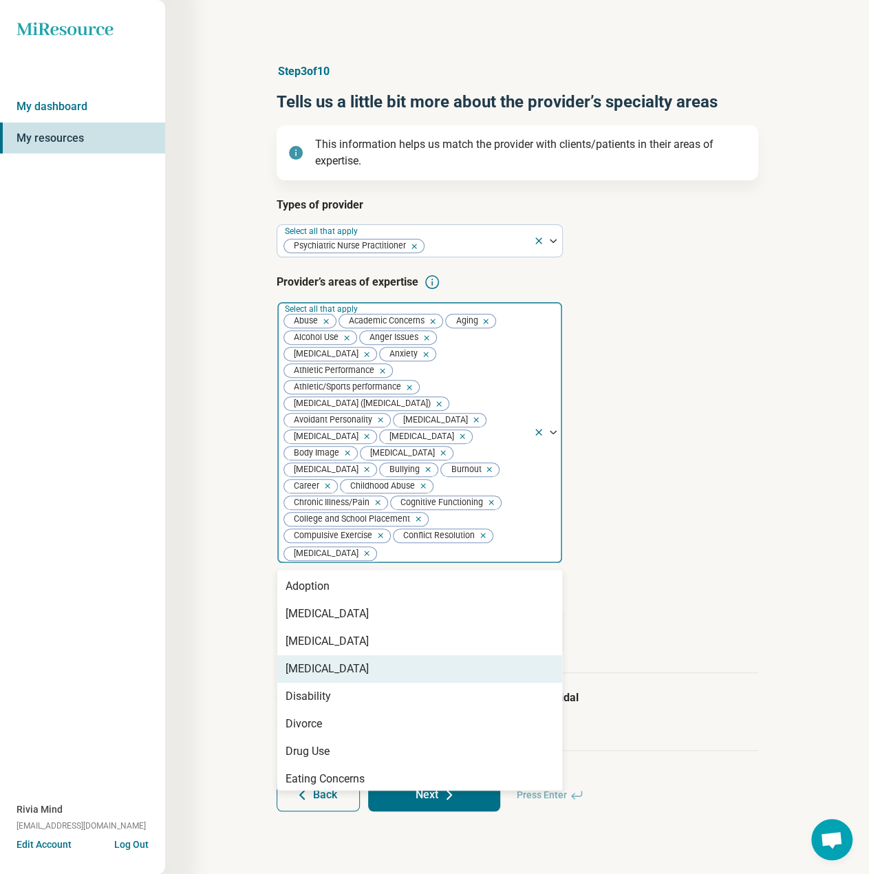
click at [339, 677] on div "[MEDICAL_DATA]" at bounding box center [327, 669] width 83 height 17
click at [337, 683] on div "Disability" at bounding box center [419, 669] width 285 height 28
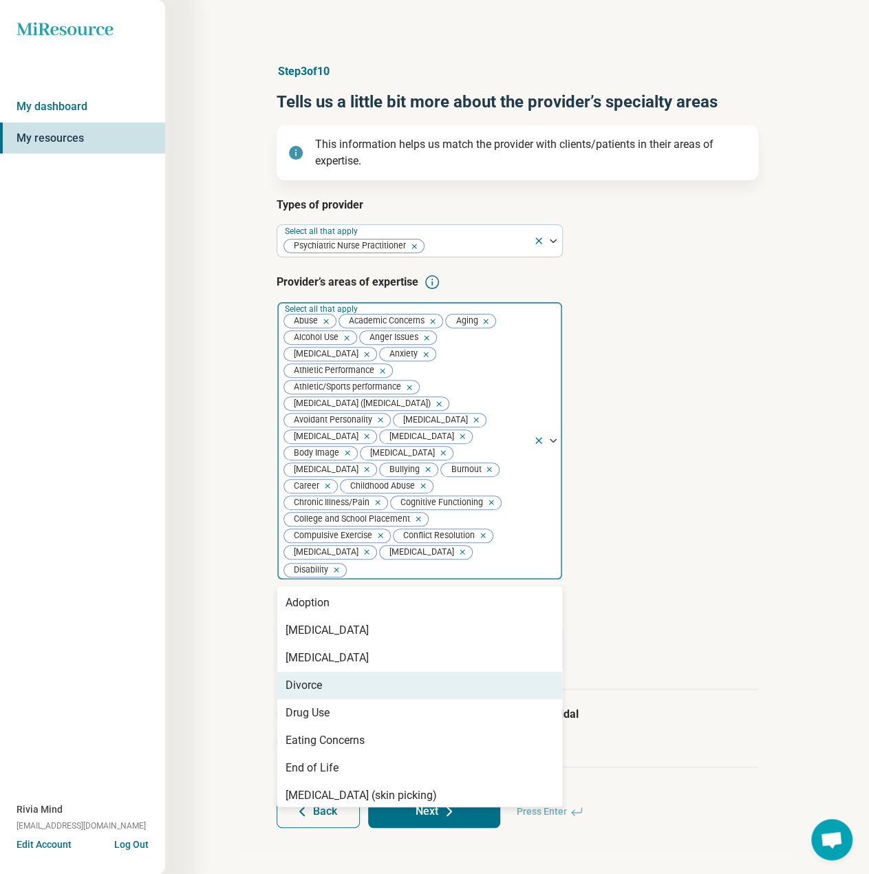
click at [332, 699] on div "Divorce" at bounding box center [419, 686] width 285 height 28
click at [332, 699] on div "Drug Use" at bounding box center [419, 686] width 285 height 28
click at [332, 694] on div "Eating Concerns" at bounding box center [325, 685] width 79 height 17
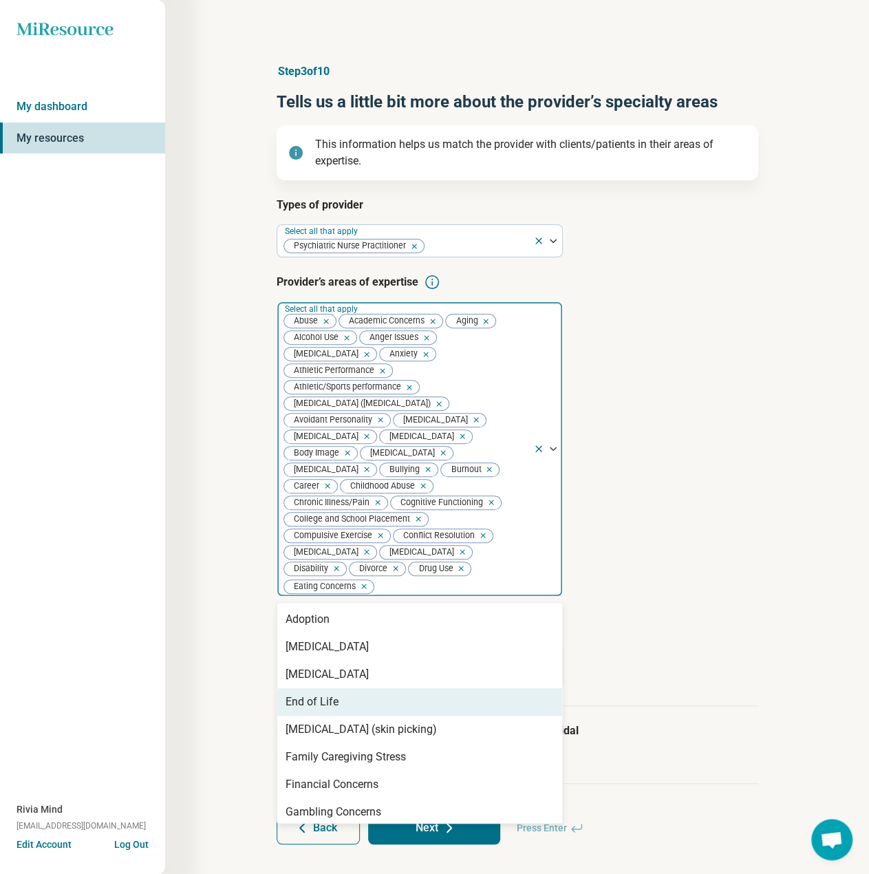
click at [339, 716] on div "End of Life" at bounding box center [419, 702] width 285 height 28
click at [339, 737] on div "Family Caregiving Stress" at bounding box center [419, 730] width 285 height 28
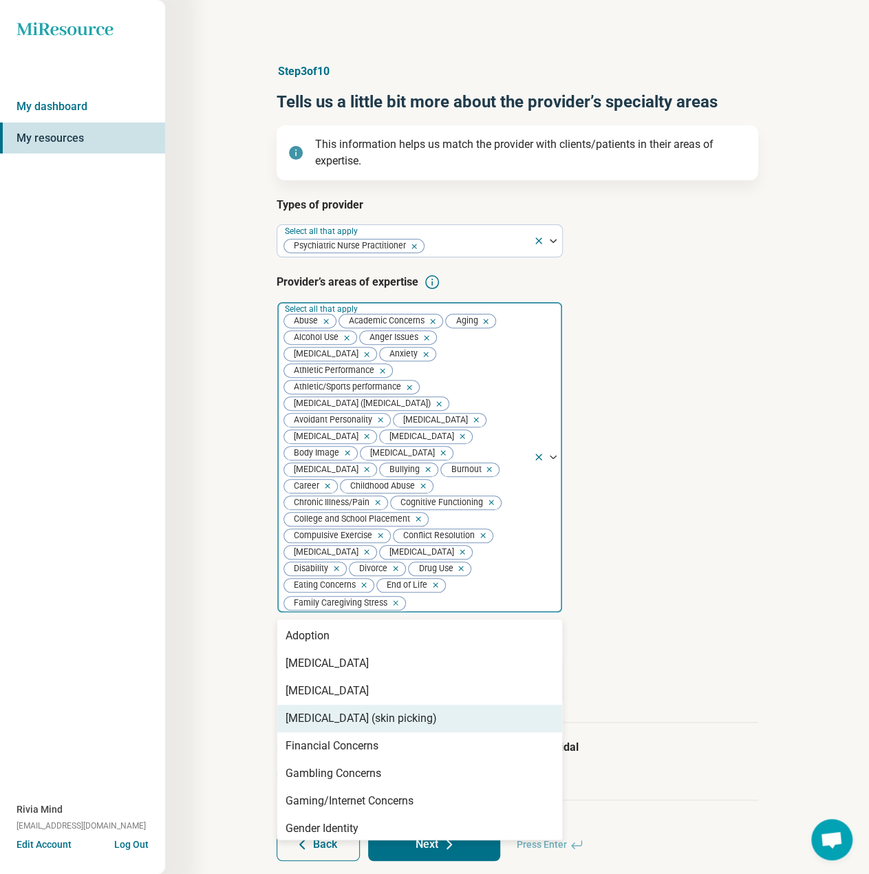
click at [340, 727] on div "[MEDICAL_DATA] (skin picking)" at bounding box center [361, 718] width 151 height 17
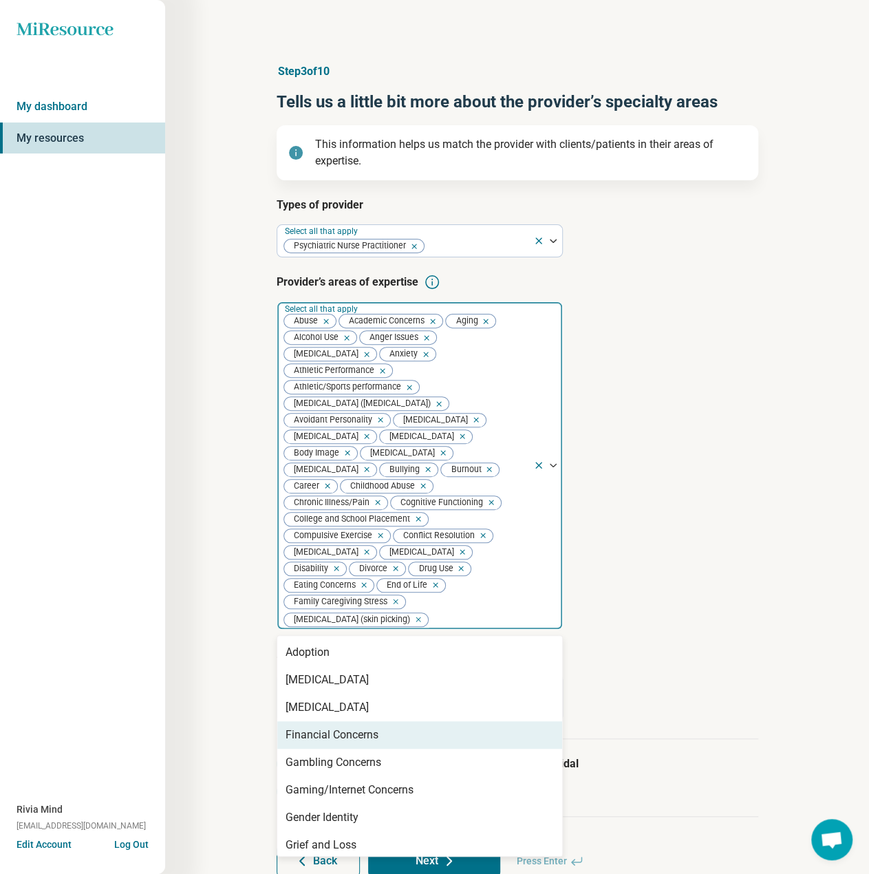
click at [341, 747] on div "Financial Concerns" at bounding box center [419, 735] width 285 height 28
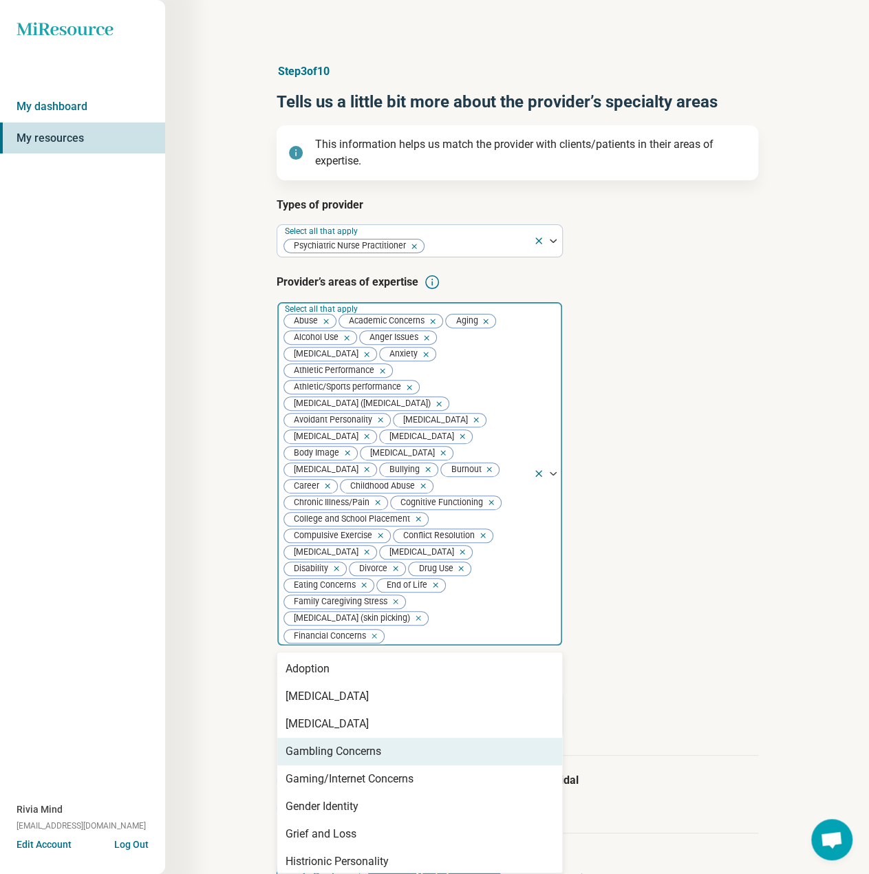
click at [345, 763] on div "Gambling Concerns" at bounding box center [419, 752] width 285 height 28
click at [348, 765] on div "Gaming/Internet Concerns" at bounding box center [419, 752] width 285 height 28
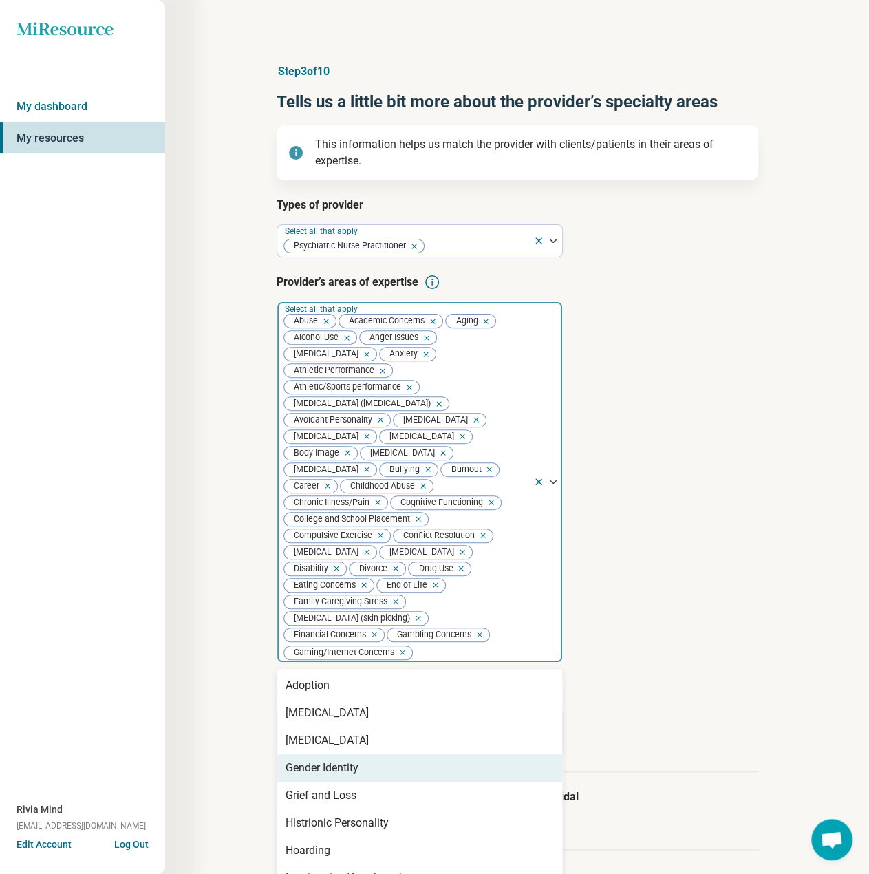
click at [348, 782] on div "Gender Identity" at bounding box center [419, 768] width 285 height 28
click at [350, 776] on div "Grief and Loss" at bounding box center [321, 768] width 71 height 17
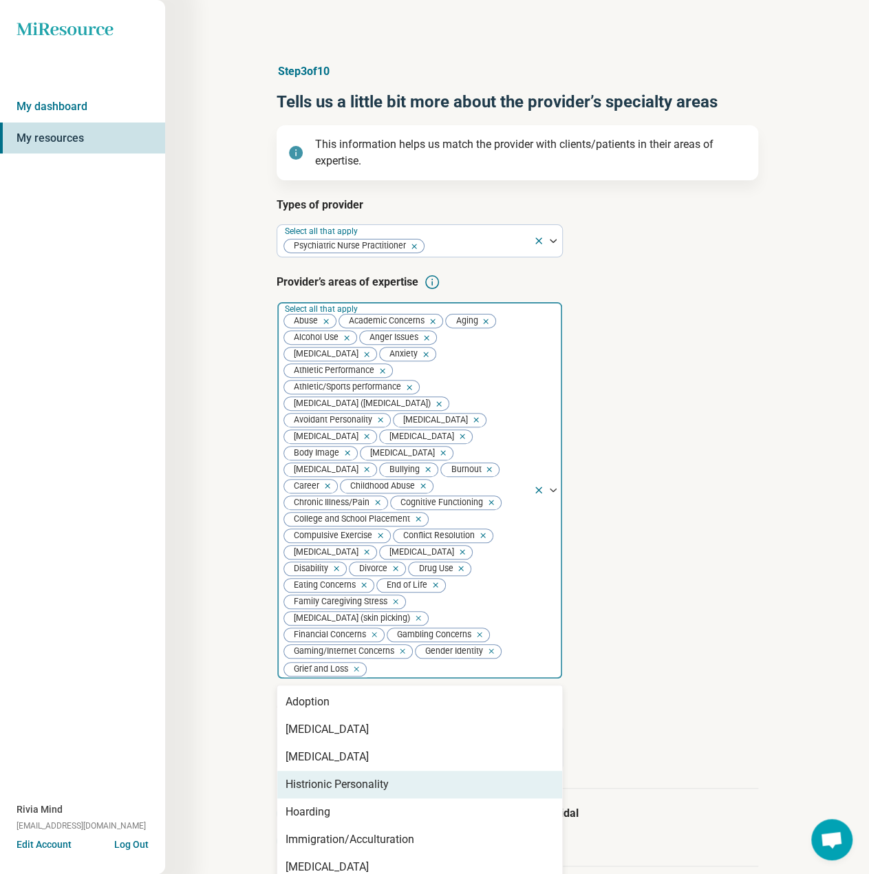
click at [352, 793] on div "Histrionic Personality" at bounding box center [337, 784] width 103 height 17
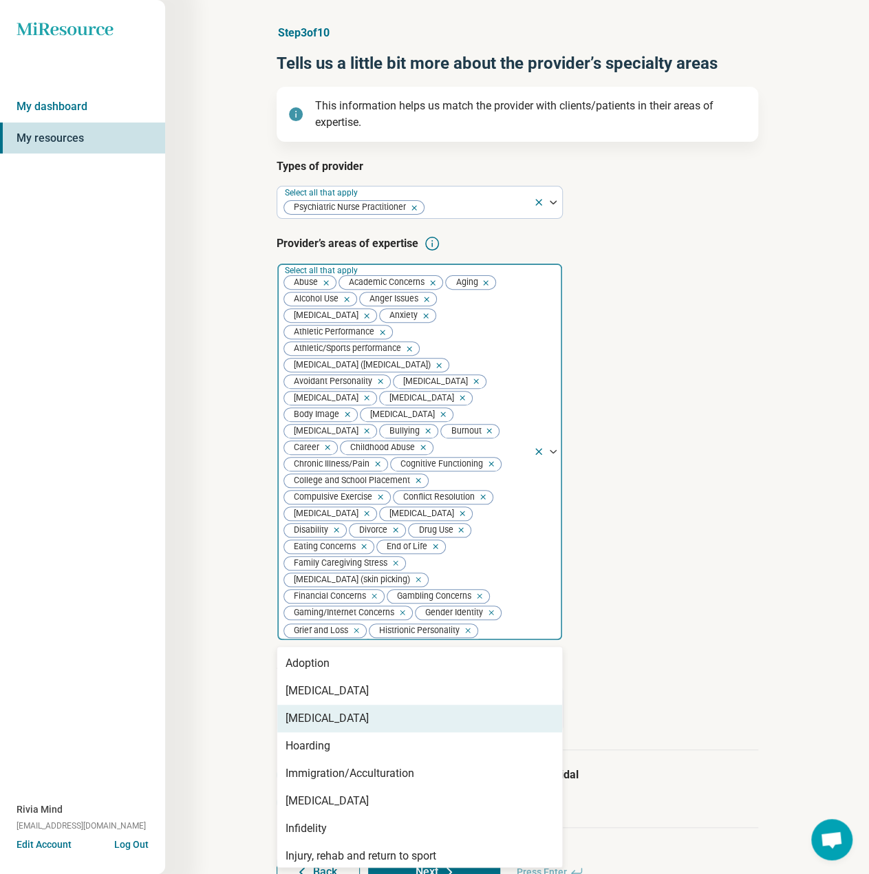
scroll to position [69, 0]
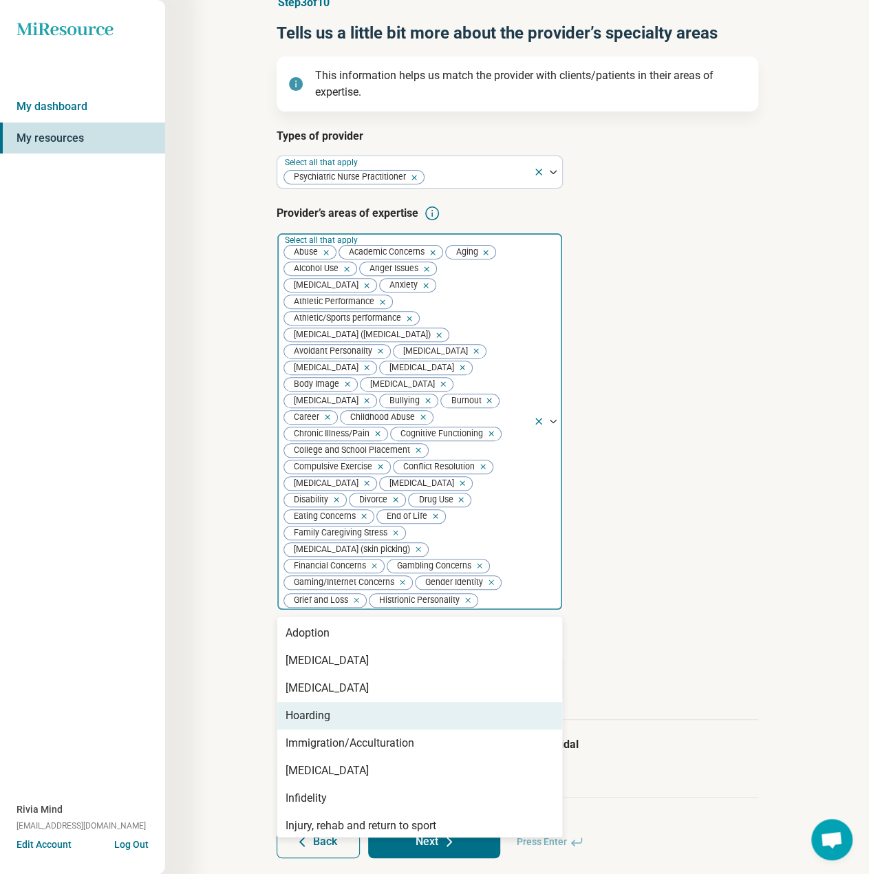
click at [349, 729] on div "Hoarding" at bounding box center [419, 716] width 285 height 28
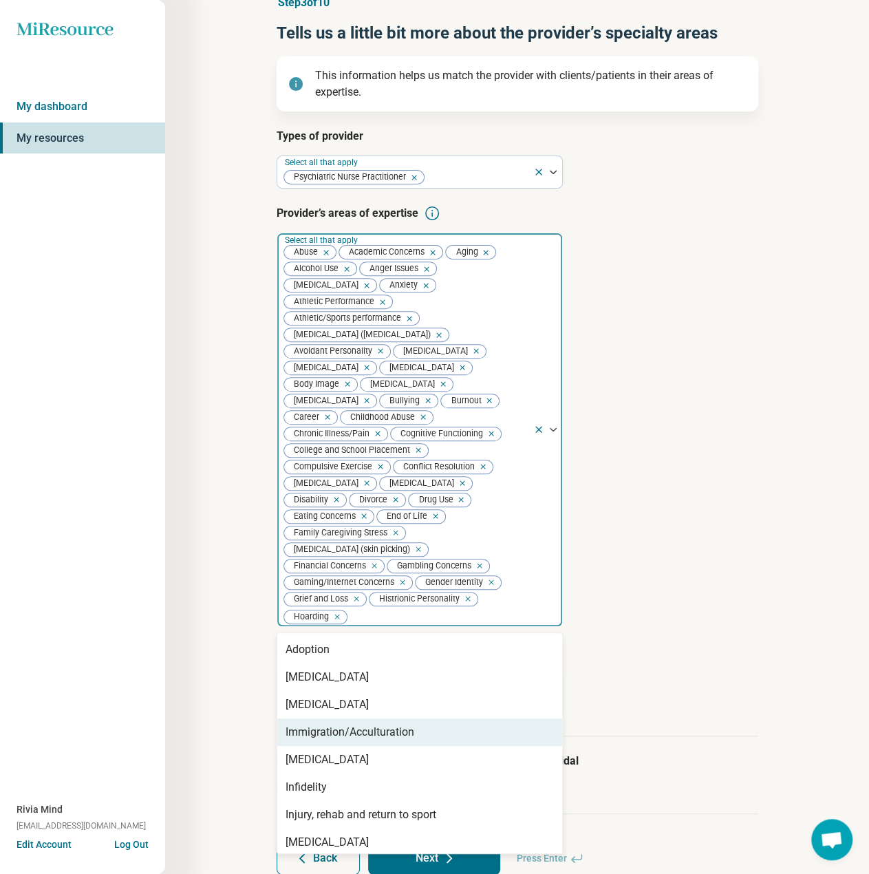
click at [350, 740] on div "Immigration/Acculturation" at bounding box center [350, 732] width 129 height 17
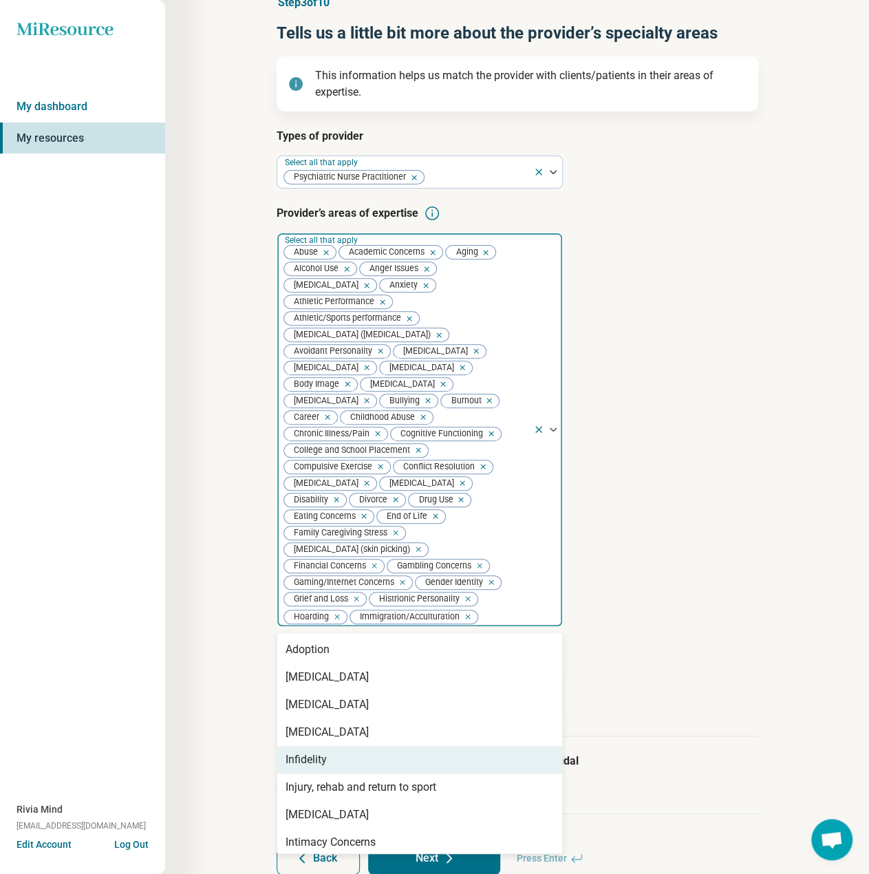
click at [341, 774] on div "Infidelity" at bounding box center [419, 760] width 285 height 28
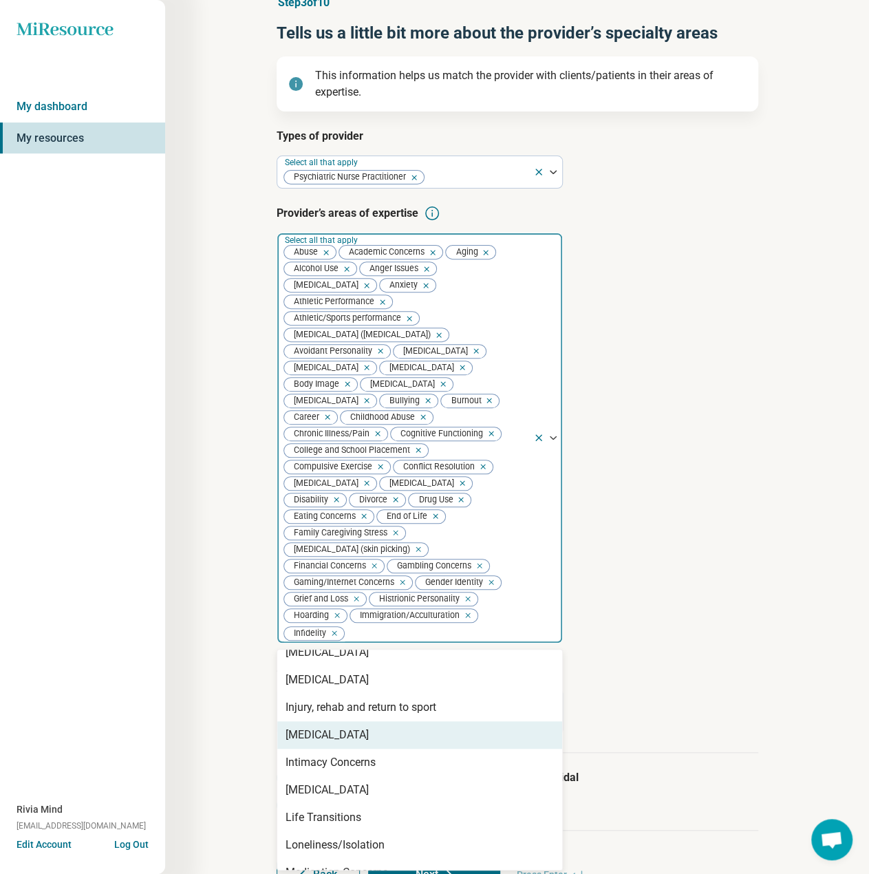
click at [321, 743] on div "[MEDICAL_DATA]" at bounding box center [327, 735] width 83 height 17
click at [321, 743] on div "Intimacy Concerns" at bounding box center [331, 735] width 90 height 17
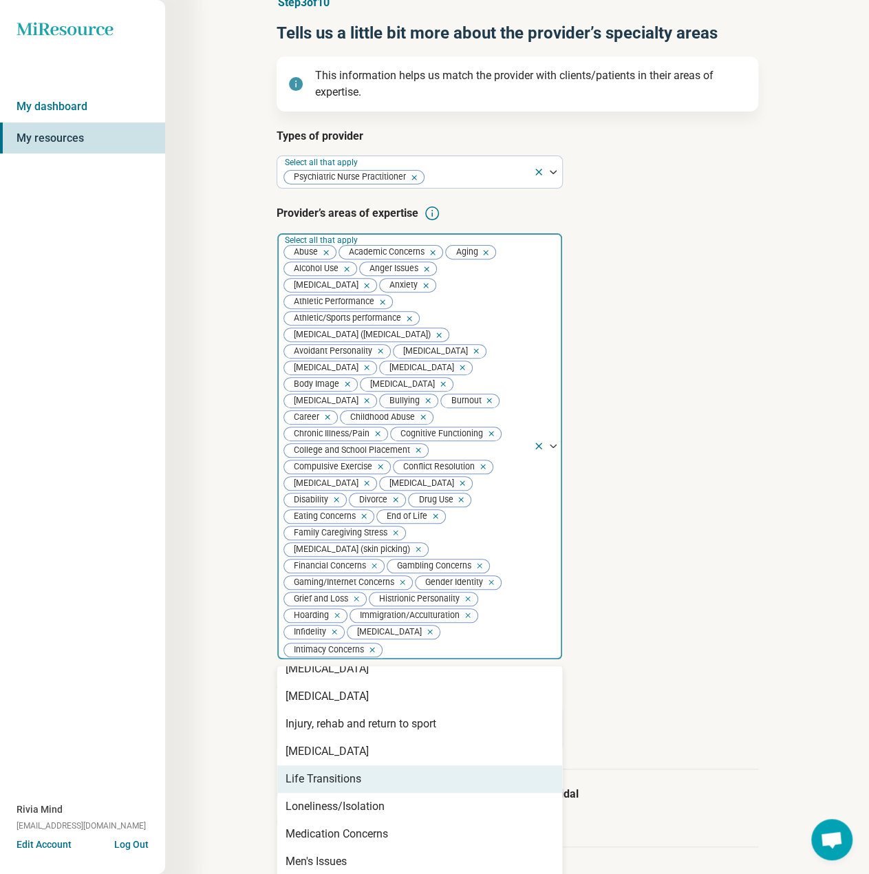
click at [320, 787] on div "Life Transitions" at bounding box center [324, 779] width 76 height 17
click at [321, 787] on div "Loneliness/Isolation" at bounding box center [335, 779] width 99 height 17
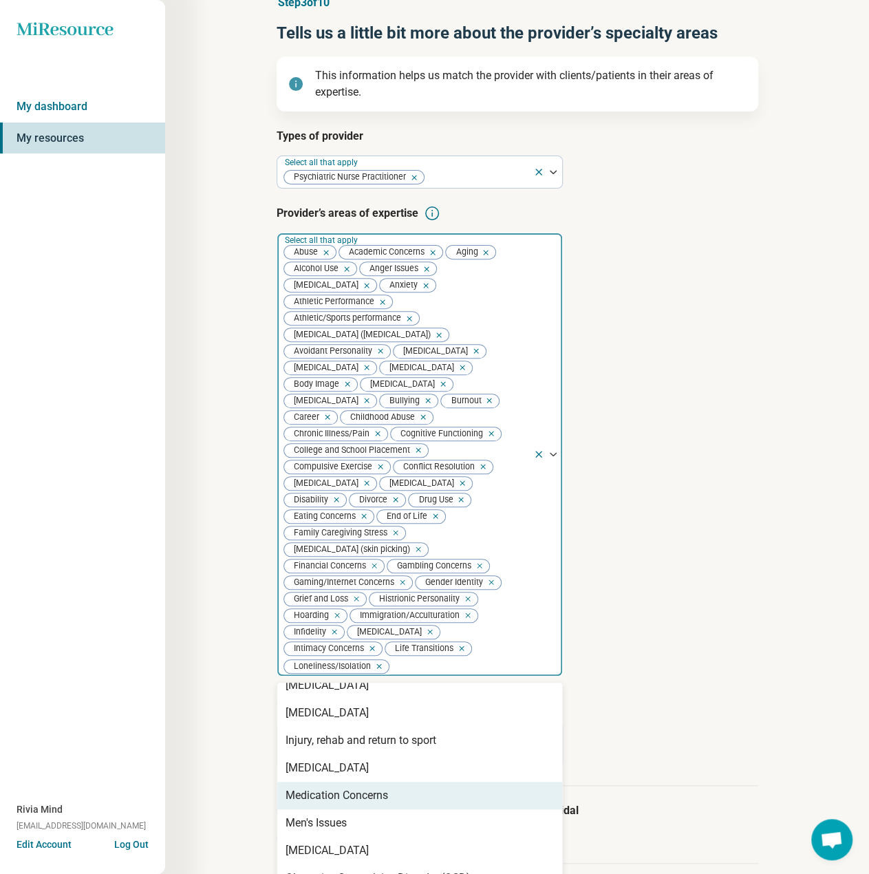
click at [323, 804] on div "Medication Concerns" at bounding box center [337, 795] width 103 height 17
drag, startPoint x: 327, startPoint y: 824, endPoint x: 328, endPoint y: 837, distance: 13.1
click at [327, 804] on div "Men's Issues" at bounding box center [316, 795] width 61 height 17
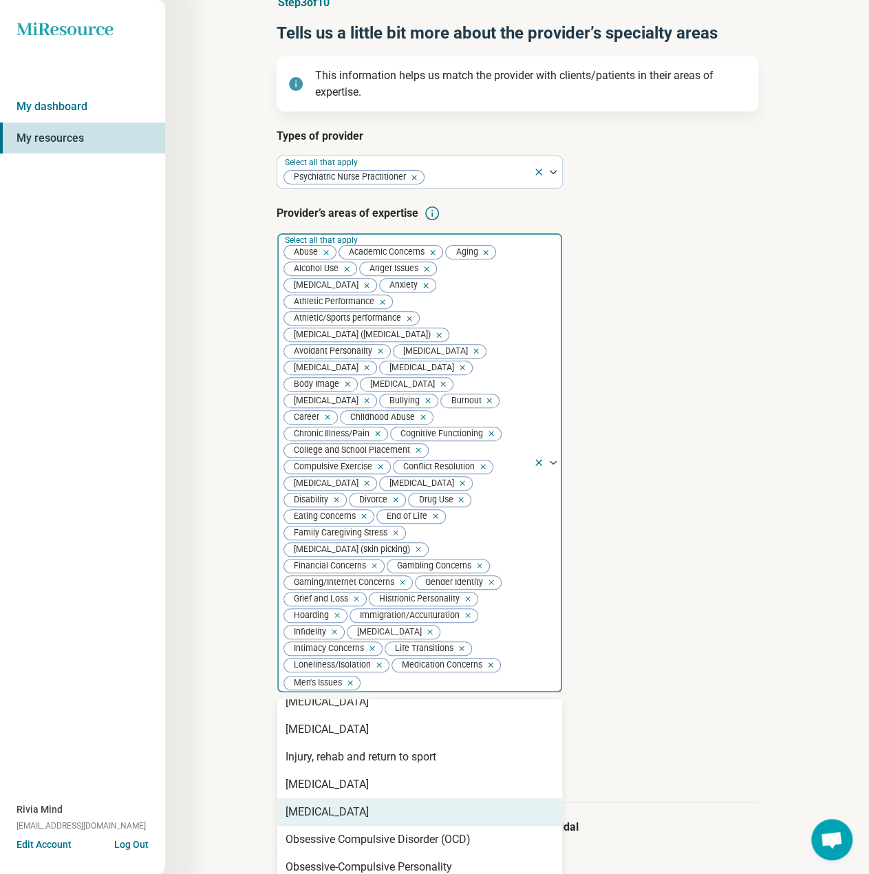
click at [328, 820] on div "[MEDICAL_DATA]" at bounding box center [327, 812] width 83 height 17
drag, startPoint x: 330, startPoint y: 840, endPoint x: 332, endPoint y: 855, distance: 14.5
click at [330, 820] on div "Obsessive Compulsive Disorder (OCD)" at bounding box center [378, 812] width 185 height 17
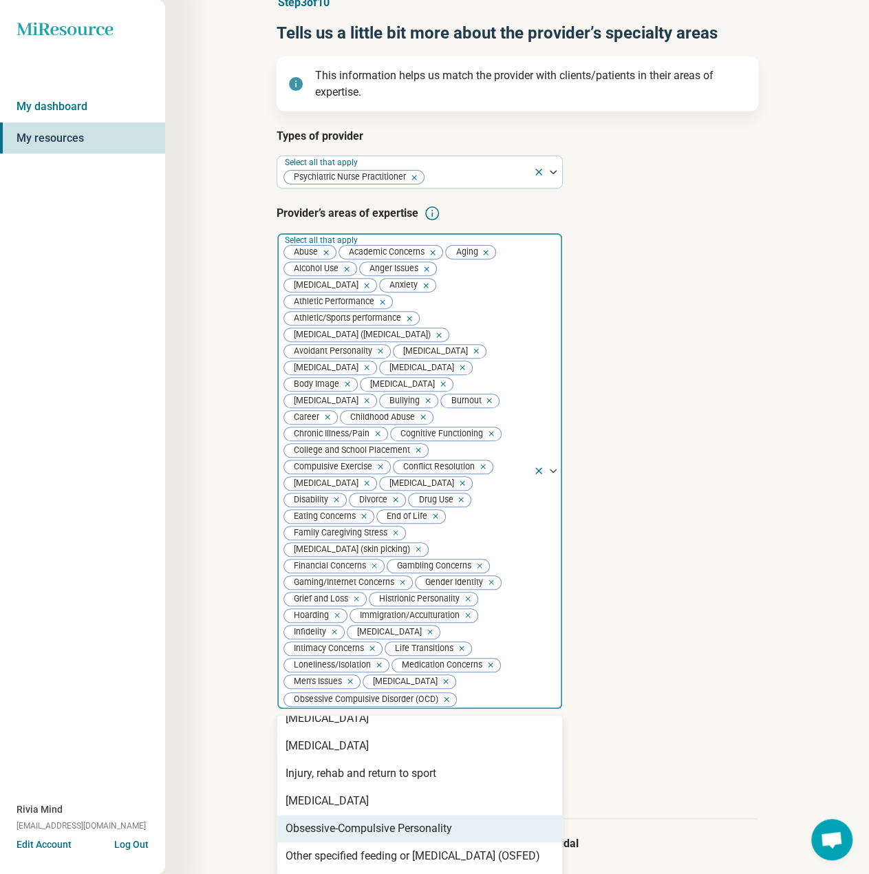
click at [332, 837] on div "Obsessive-Compulsive Personality" at bounding box center [369, 828] width 167 height 17
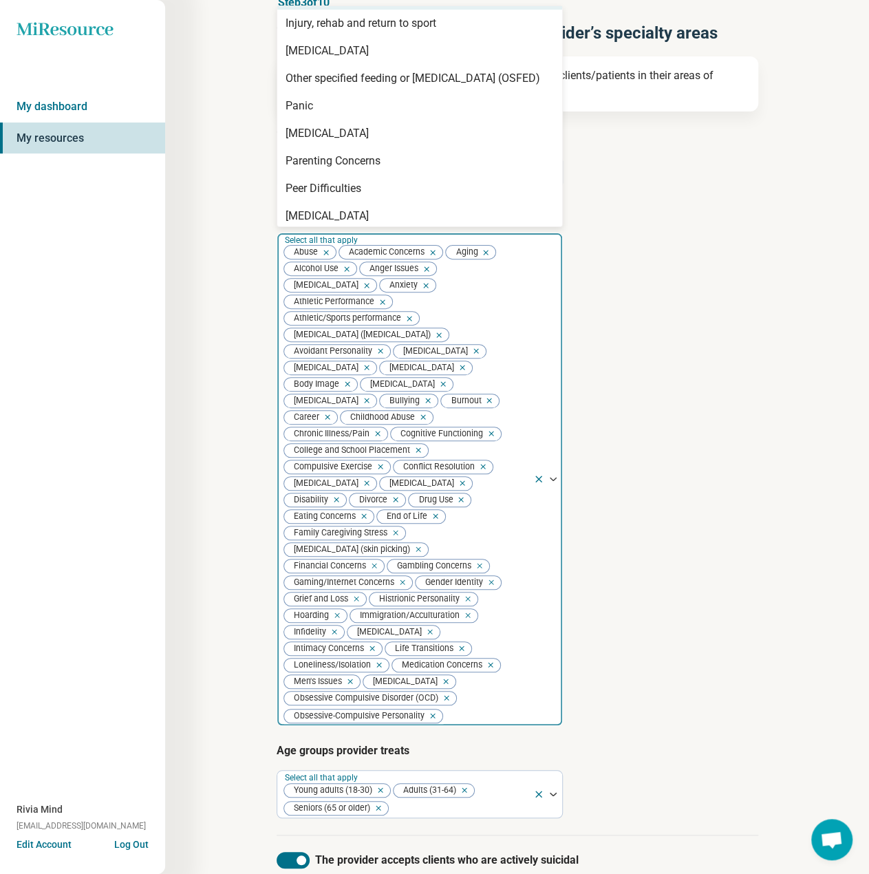
scroll to position [138, 0]
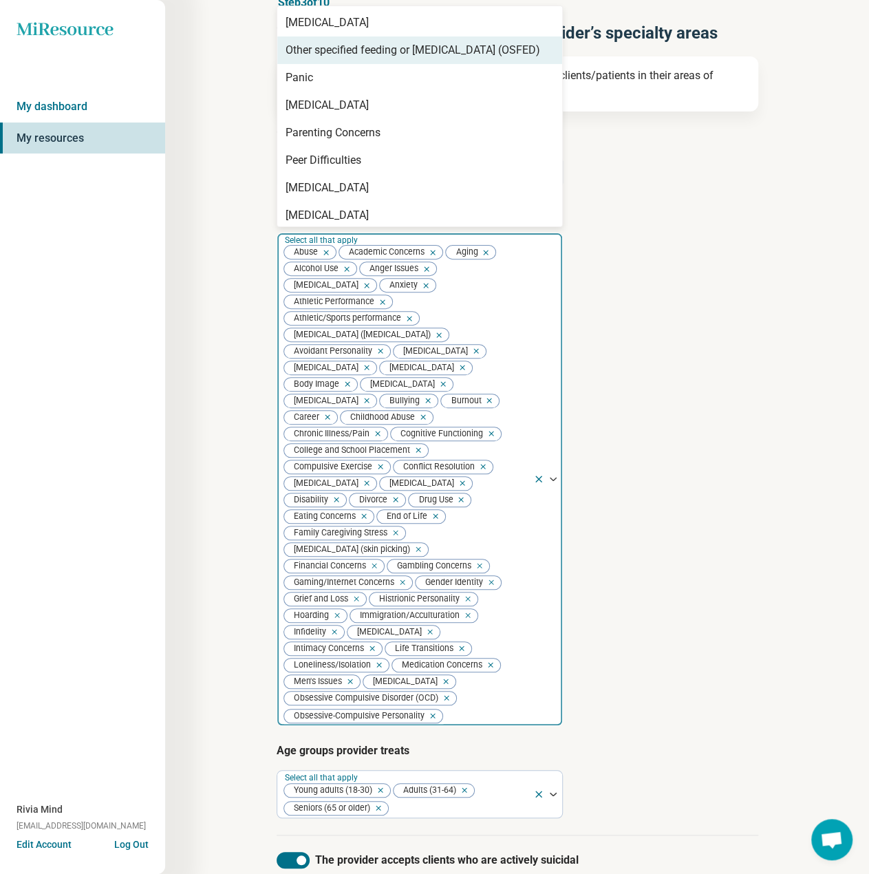
click at [318, 54] on div "Other specified feeding or [MEDICAL_DATA] (OSFED)" at bounding box center [413, 50] width 255 height 17
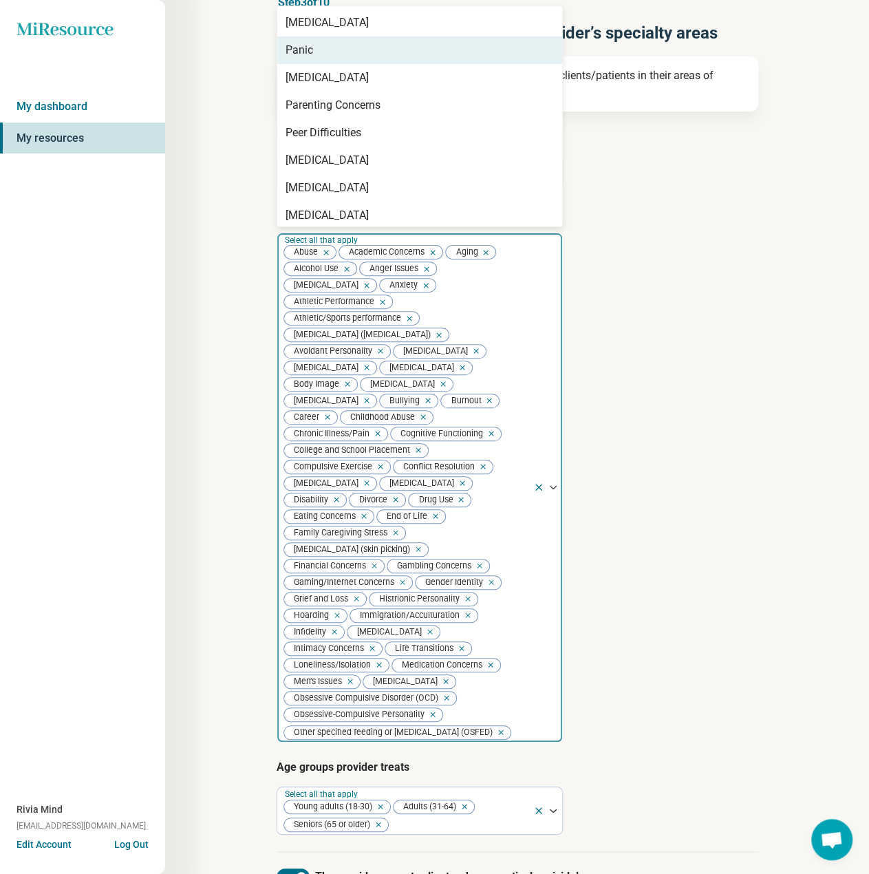
click at [318, 54] on div "Panic" at bounding box center [419, 50] width 285 height 28
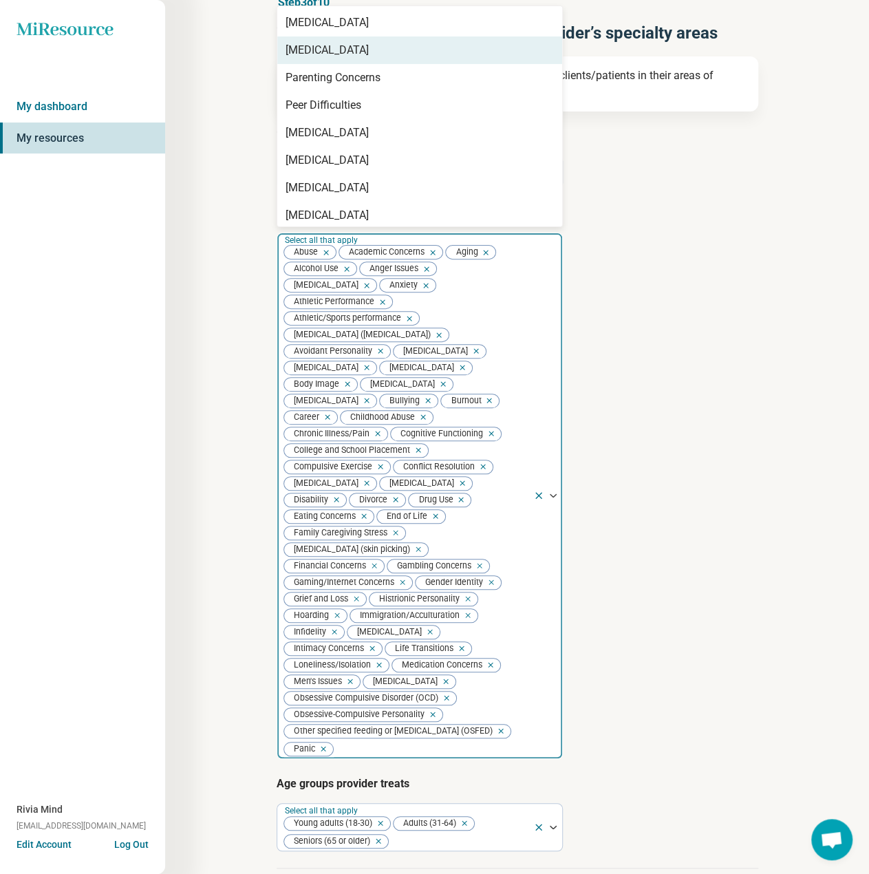
click at [318, 55] on div "[MEDICAL_DATA]" at bounding box center [327, 50] width 83 height 17
click at [318, 55] on div "Parenting Concerns" at bounding box center [333, 50] width 95 height 17
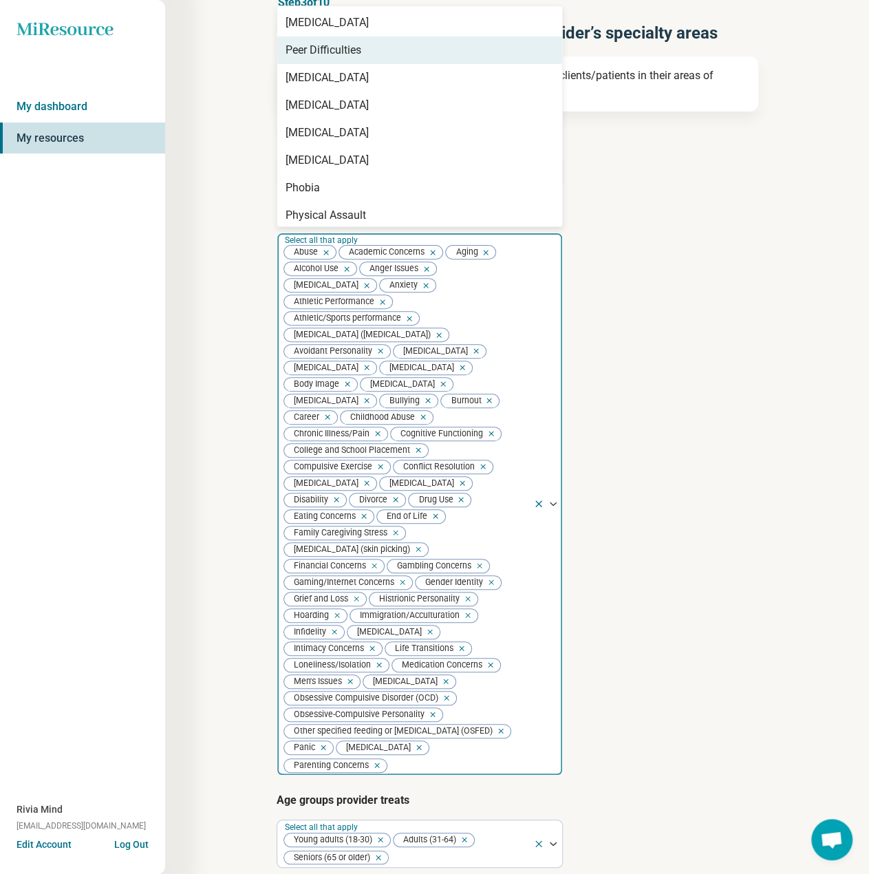
click at [318, 55] on div "Peer Difficulties" at bounding box center [324, 50] width 76 height 17
click at [318, 55] on div "[MEDICAL_DATA]" at bounding box center [327, 50] width 83 height 17
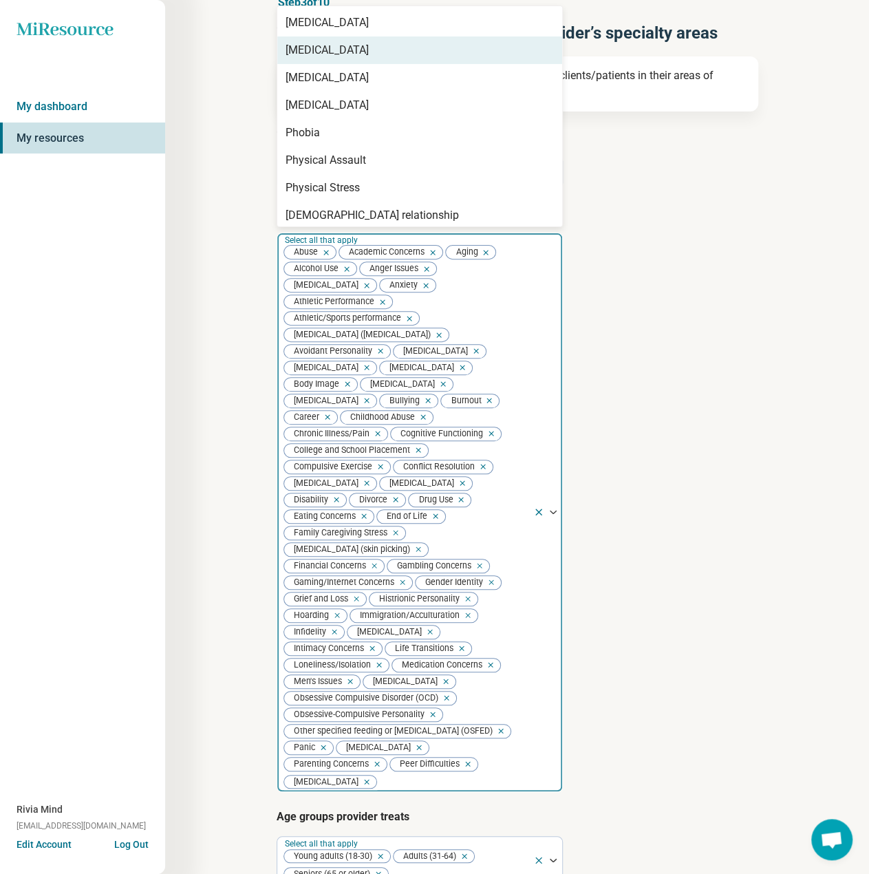
click at [318, 55] on div "[MEDICAL_DATA]" at bounding box center [327, 50] width 83 height 17
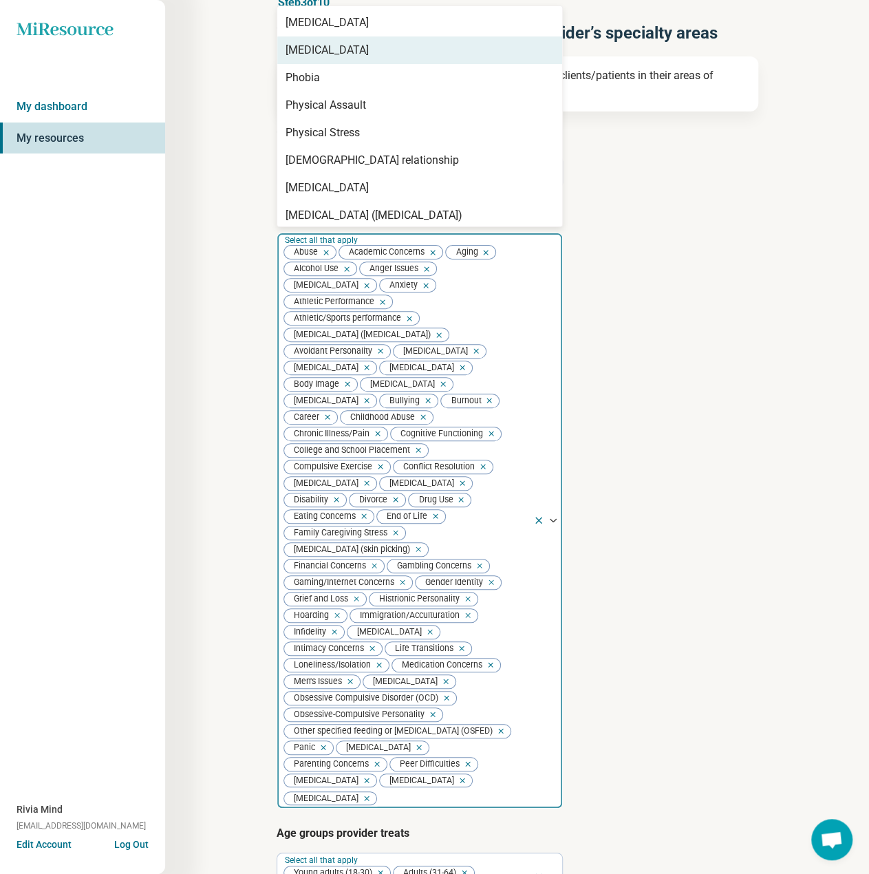
click at [318, 55] on div "[MEDICAL_DATA]" at bounding box center [327, 50] width 83 height 17
click at [318, 55] on div "Phobia" at bounding box center [303, 50] width 34 height 17
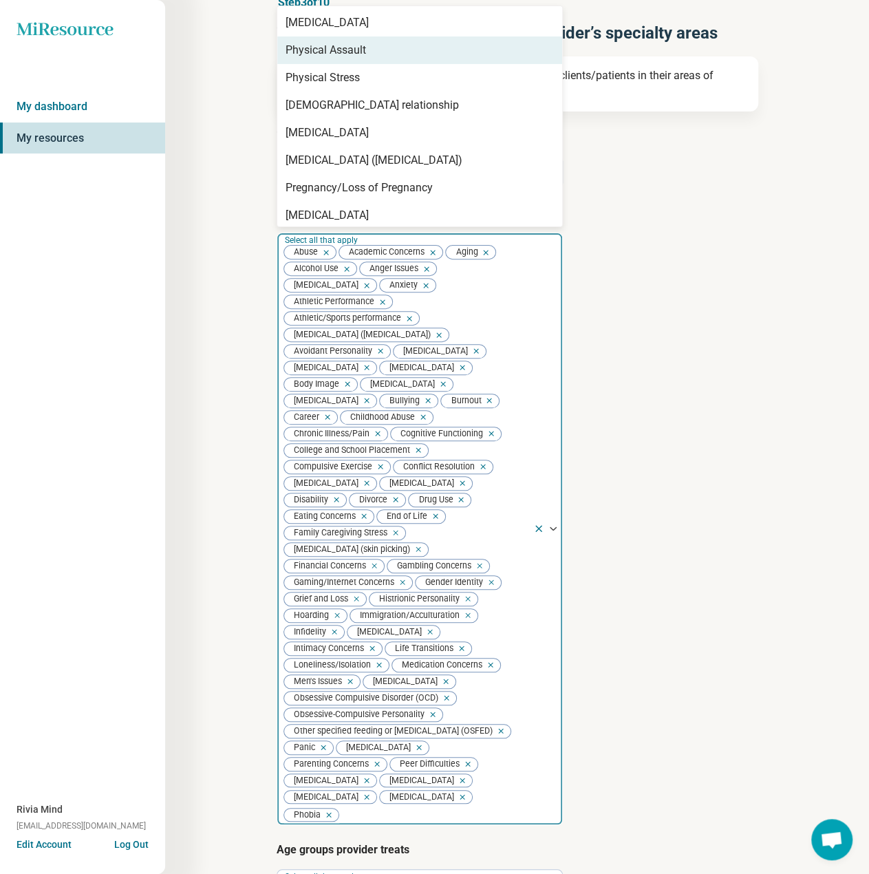
click at [318, 55] on div "Physical Assault" at bounding box center [326, 50] width 81 height 17
click at [318, 55] on div "Physical Stress" at bounding box center [323, 50] width 74 height 17
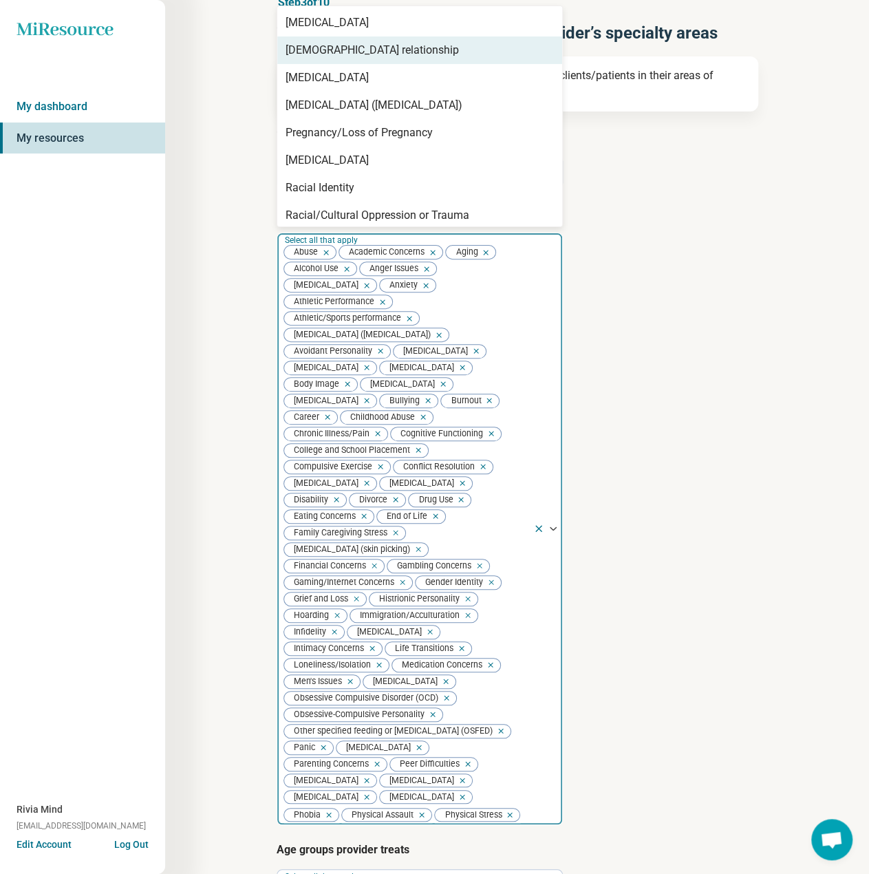
click at [318, 55] on div "[DEMOGRAPHIC_DATA] relationship" at bounding box center [372, 50] width 173 height 17
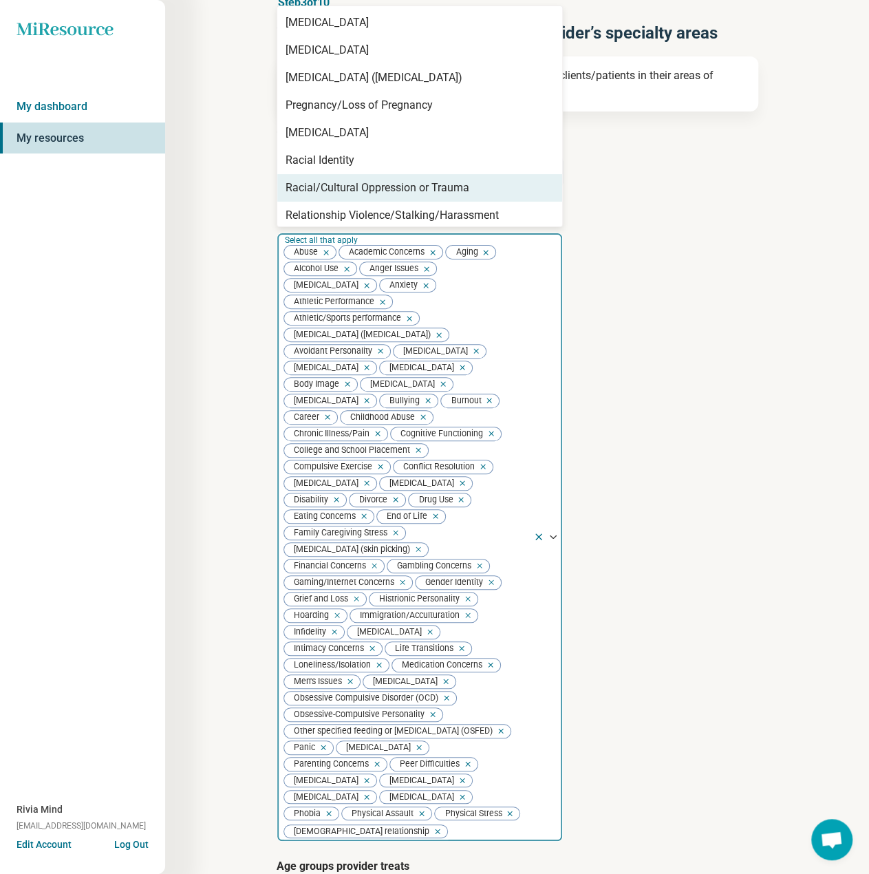
click at [430, 836] on icon "Remove [object Object]" at bounding box center [435, 831] width 10 height 10
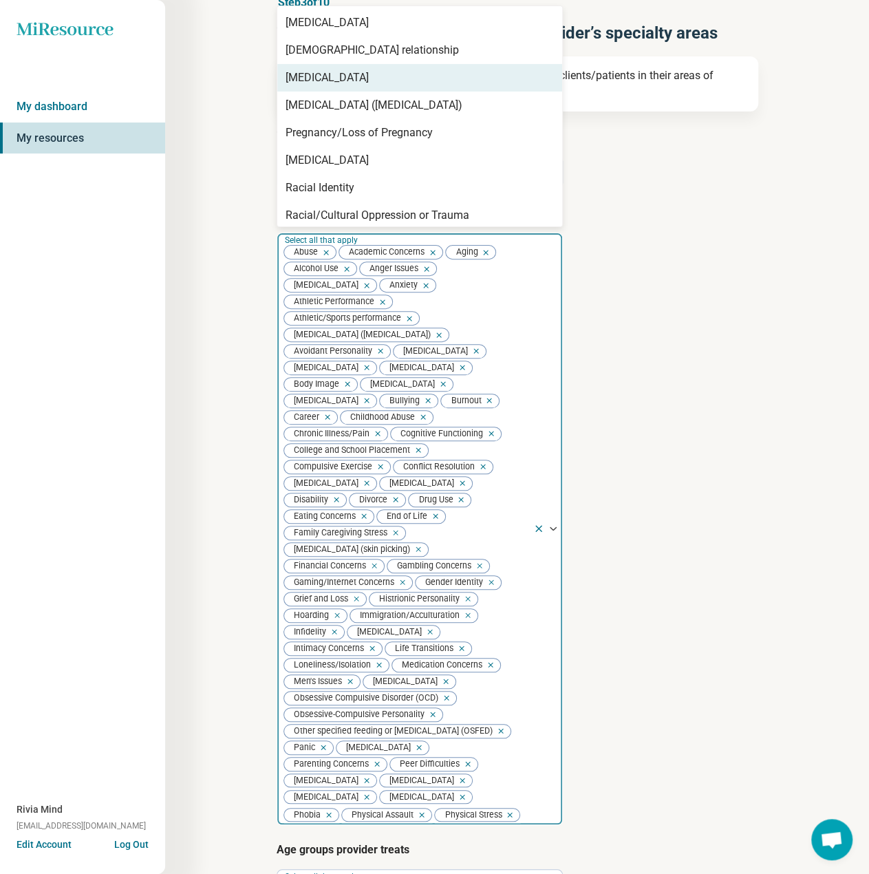
click at [336, 70] on div "[MEDICAL_DATA]" at bounding box center [327, 78] width 83 height 17
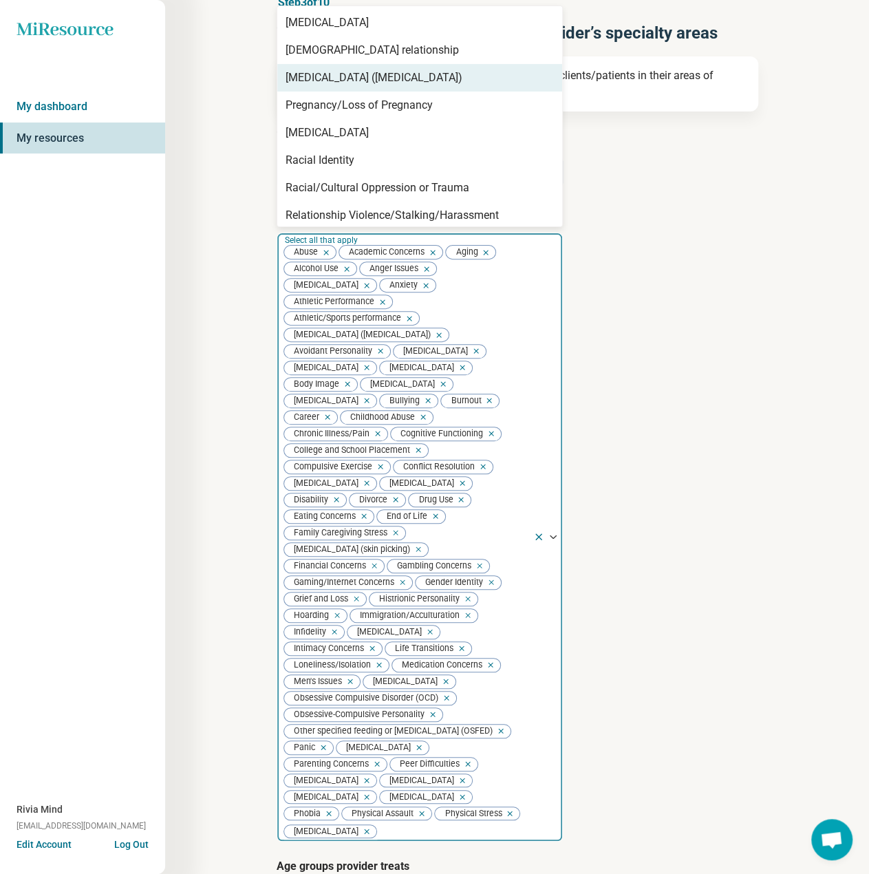
click at [336, 70] on div "[MEDICAL_DATA] ([MEDICAL_DATA])" at bounding box center [374, 78] width 177 height 17
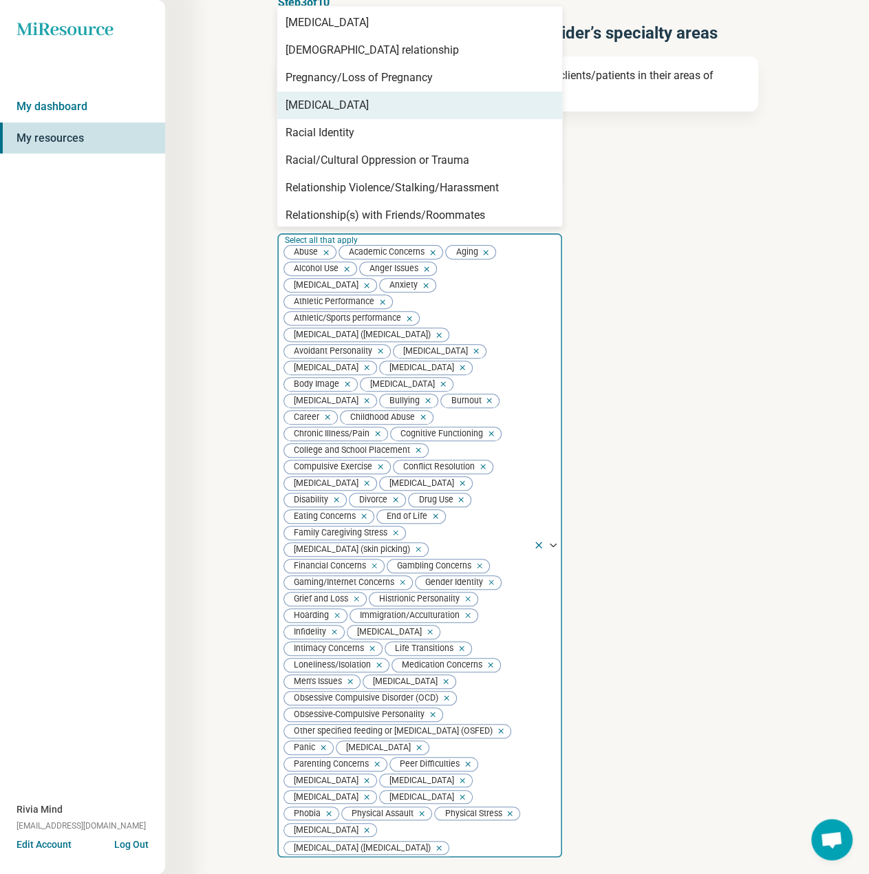
click at [318, 115] on div "[MEDICAL_DATA]" at bounding box center [419, 106] width 285 height 28
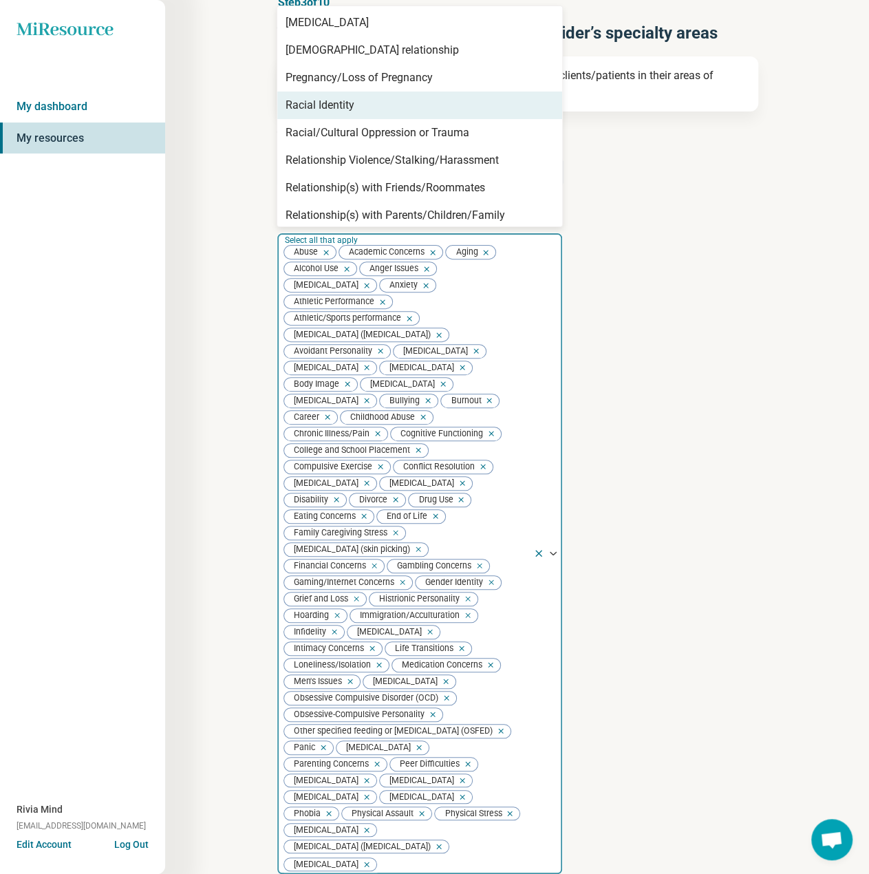
click at [318, 114] on div "Racial Identity" at bounding box center [419, 106] width 285 height 28
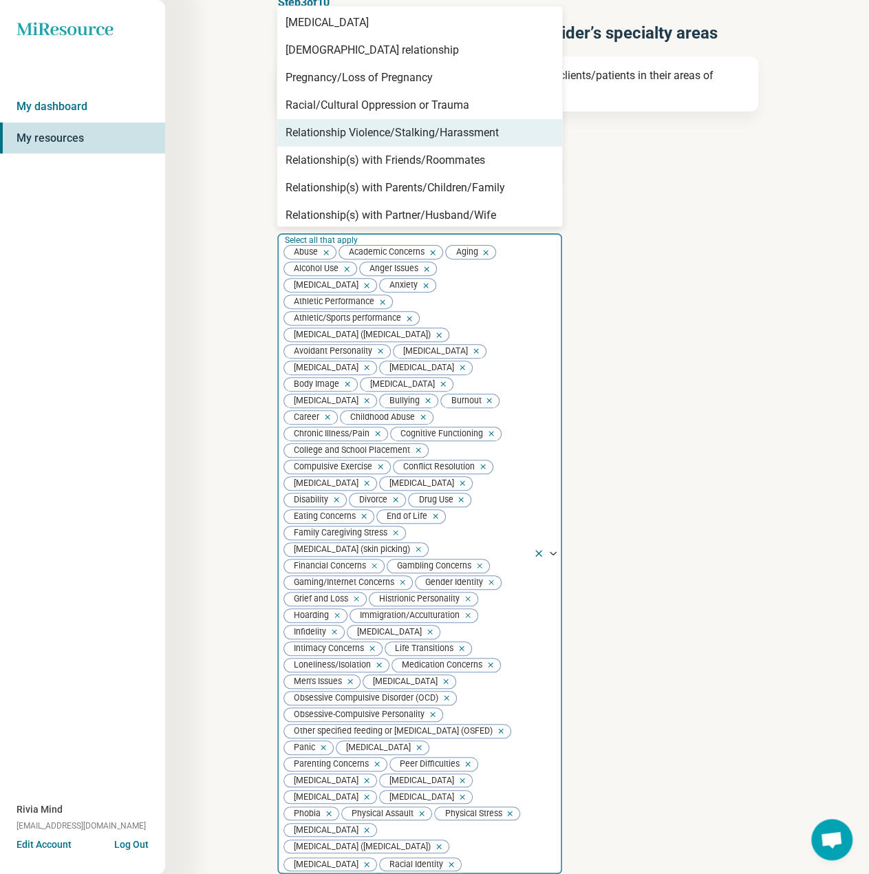
click at [319, 115] on div "Racial/Cultural Oppression or Trauma" at bounding box center [419, 106] width 285 height 28
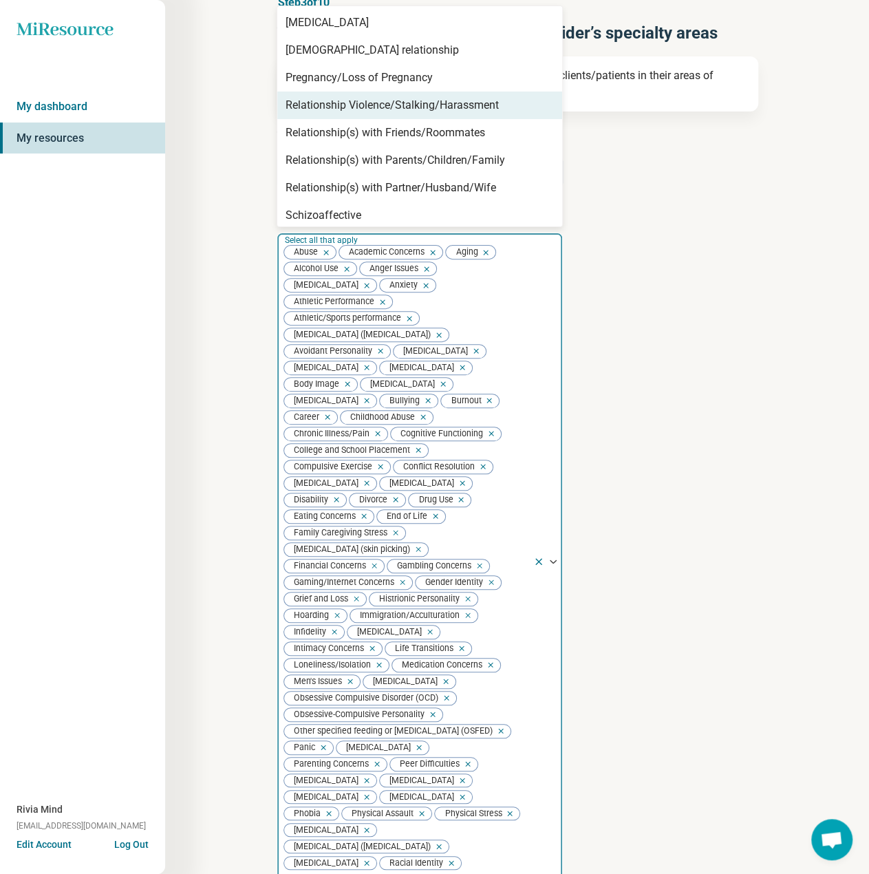
click at [319, 115] on div "Relationship Violence/Stalking/Harassment" at bounding box center [419, 106] width 285 height 28
click at [319, 115] on div "Relationship(s) with Friends/Roommates" at bounding box center [419, 106] width 285 height 28
click at [319, 115] on div "Relationship(s) with Parents/Children/Family" at bounding box center [419, 106] width 285 height 28
click at [319, 115] on div "Relationship(s) with Partner/Husband/Wife" at bounding box center [419, 106] width 285 height 28
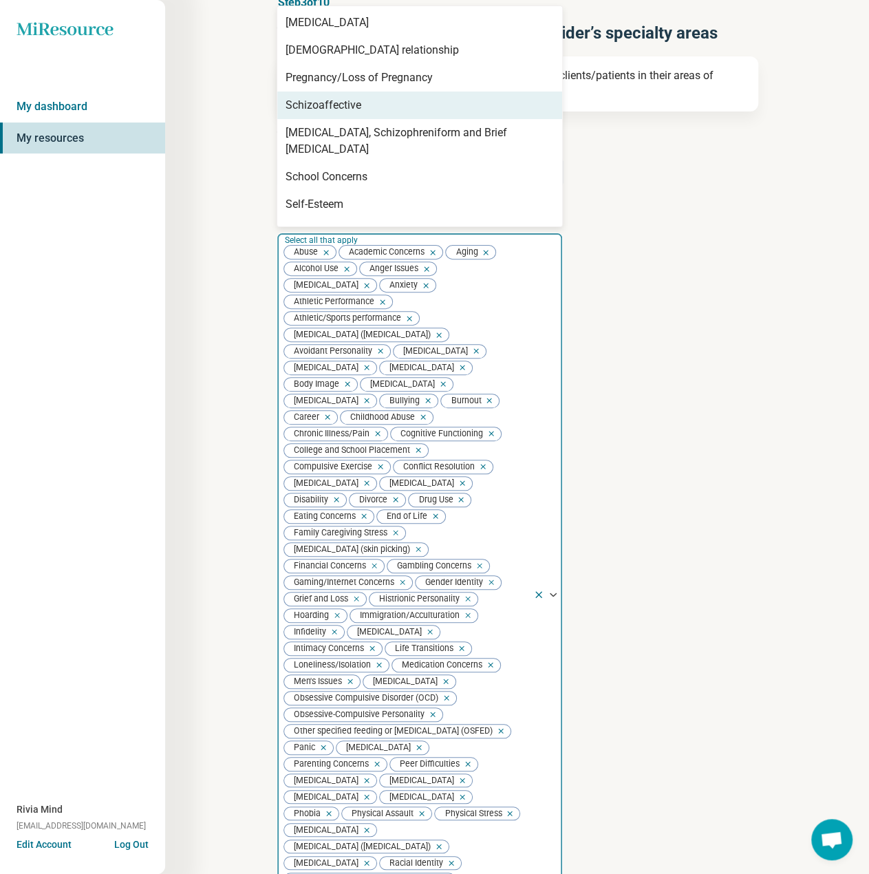
click at [319, 115] on div "Schizoaffective" at bounding box center [419, 106] width 285 height 28
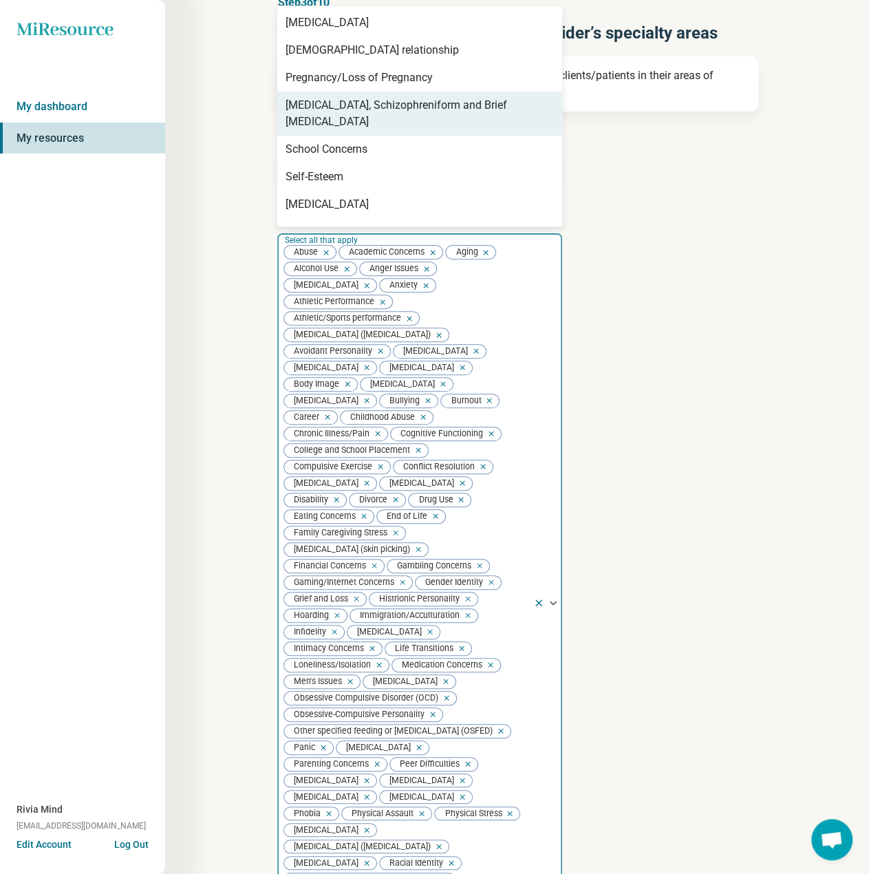
click at [319, 115] on div "[MEDICAL_DATA], Schizophreniform and Brief [MEDICAL_DATA]" at bounding box center [419, 114] width 285 height 44
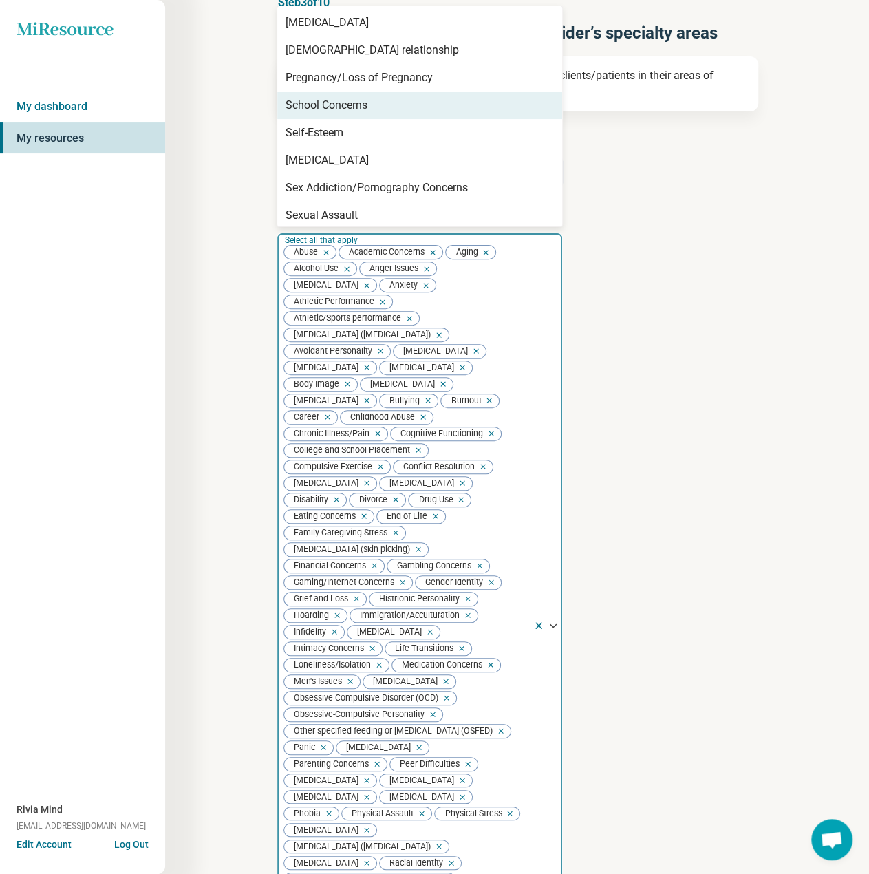
click at [319, 115] on div "School Concerns" at bounding box center [419, 106] width 285 height 28
click at [319, 115] on div "Self-Esteem" at bounding box center [419, 106] width 285 height 28
click at [319, 115] on div "[MEDICAL_DATA]" at bounding box center [419, 106] width 285 height 28
click at [319, 115] on div "Sex Addiction/Pornography Concerns" at bounding box center [419, 106] width 285 height 28
click at [319, 115] on div "Sexual Assault" at bounding box center [419, 106] width 285 height 28
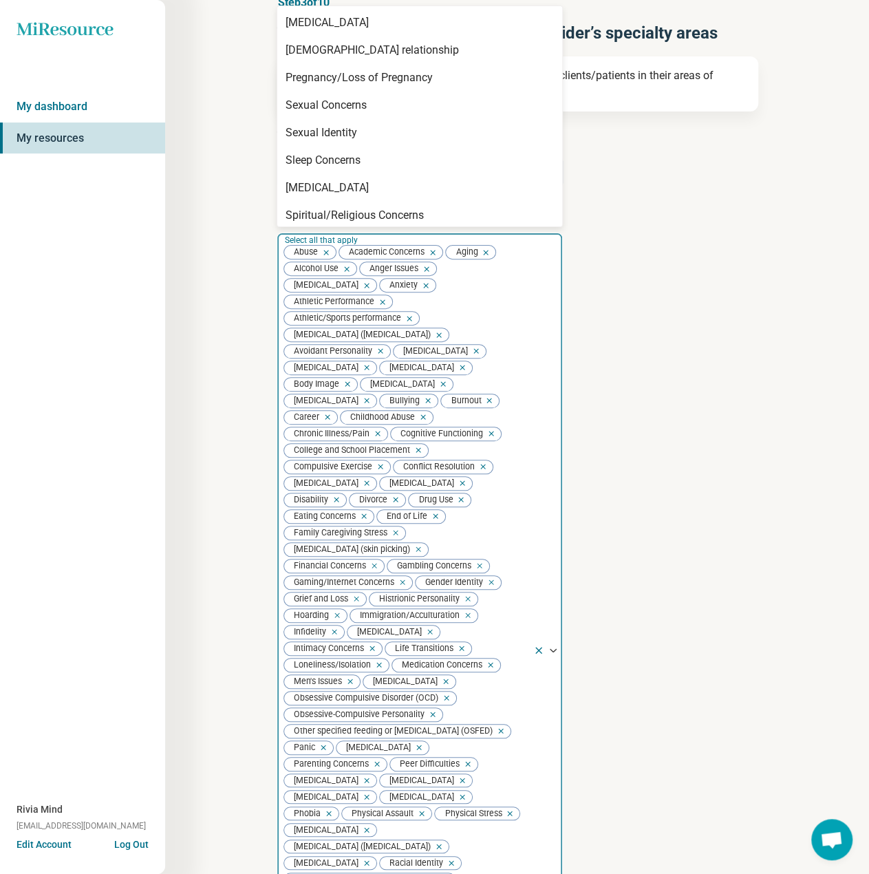
click at [319, 115] on div "Sexual Concerns" at bounding box center [419, 106] width 285 height 28
click at [319, 115] on div "Sexual Identity" at bounding box center [419, 106] width 285 height 28
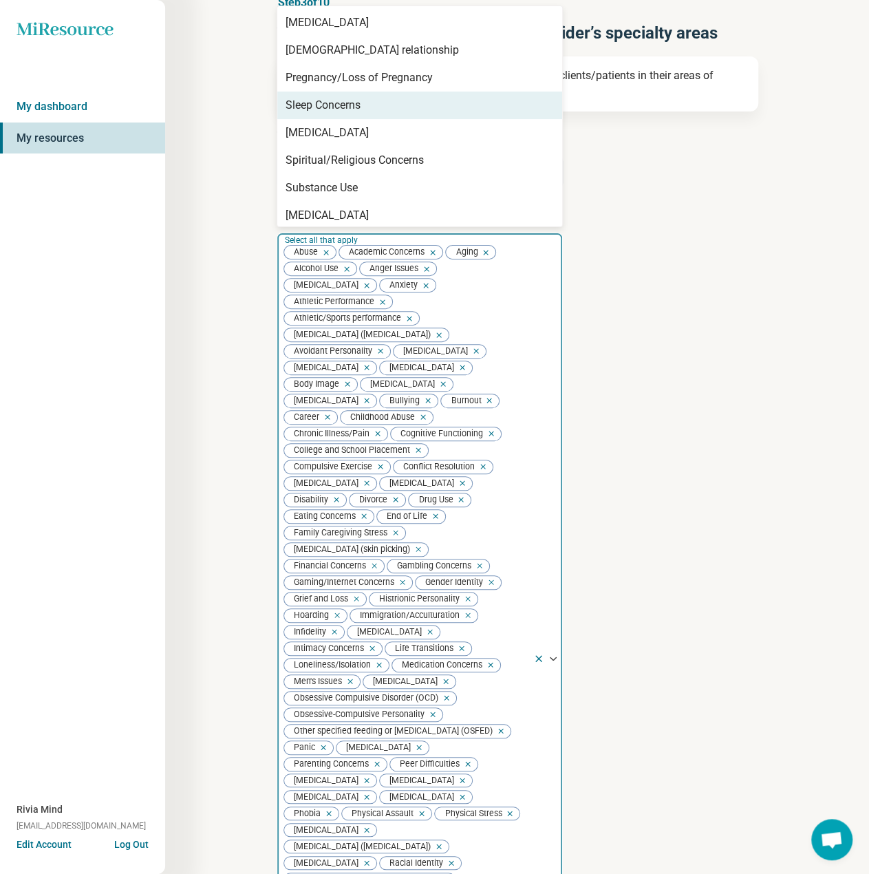
click at [319, 115] on div "Sleep Concerns" at bounding box center [419, 106] width 285 height 28
click at [319, 115] on div "[MEDICAL_DATA]" at bounding box center [419, 106] width 285 height 28
click at [319, 119] on div "Spiritual/Religious Concerns" at bounding box center [419, 133] width 285 height 28
click at [319, 115] on div "Substance Use" at bounding box center [419, 106] width 285 height 28
click at [319, 115] on div "[MEDICAL_DATA]" at bounding box center [419, 106] width 285 height 28
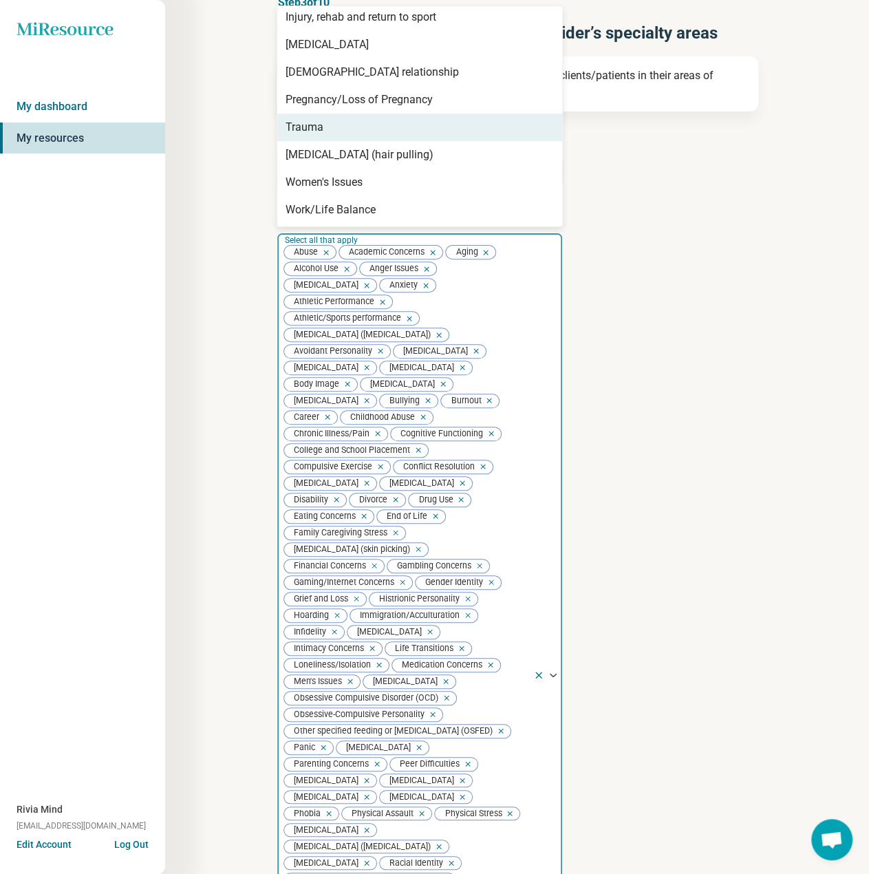
click at [319, 115] on div "Trauma" at bounding box center [419, 128] width 285 height 28
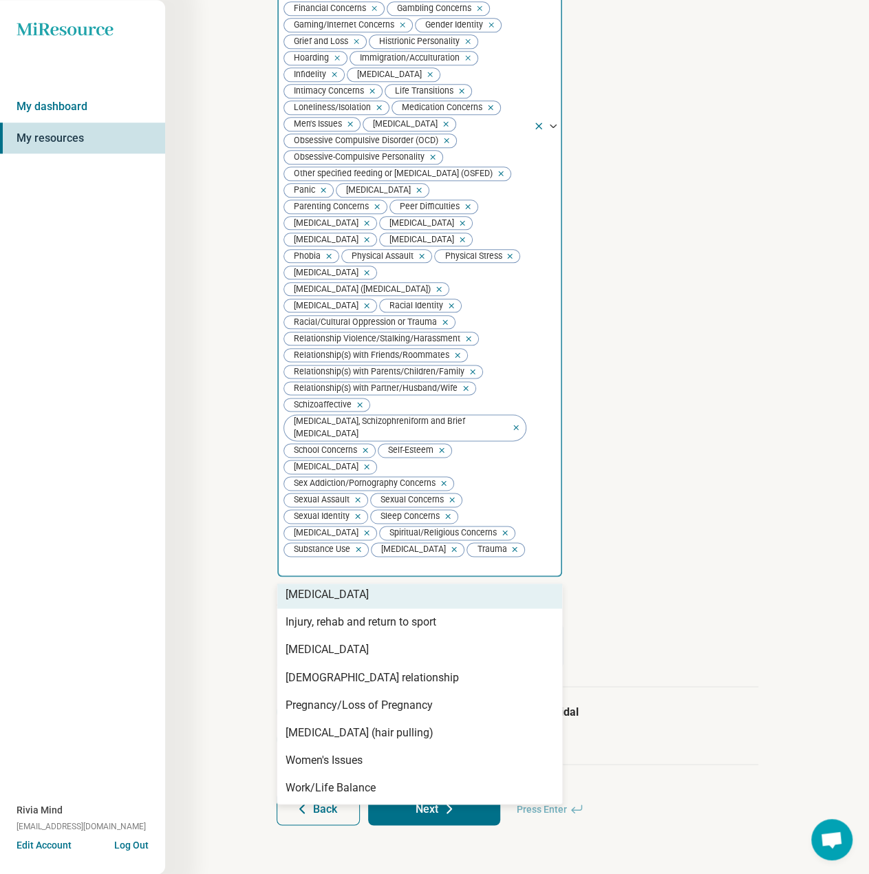
scroll to position [630, 0]
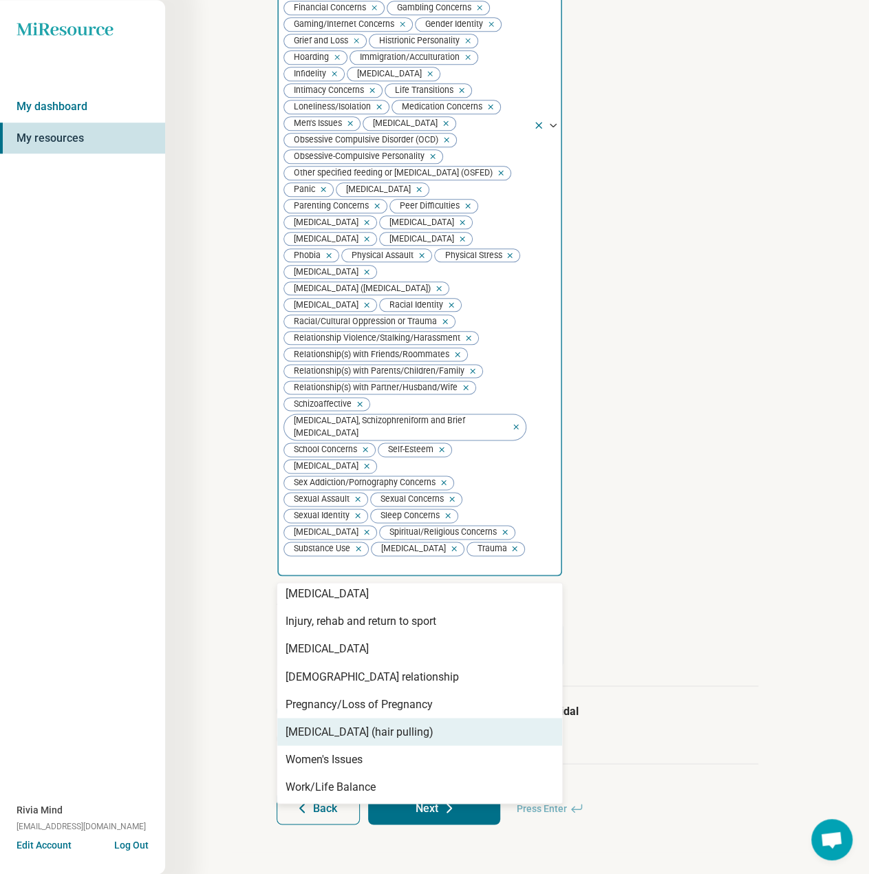
click at [359, 729] on div "[MEDICAL_DATA] (hair pulling)" at bounding box center [360, 731] width 148 height 17
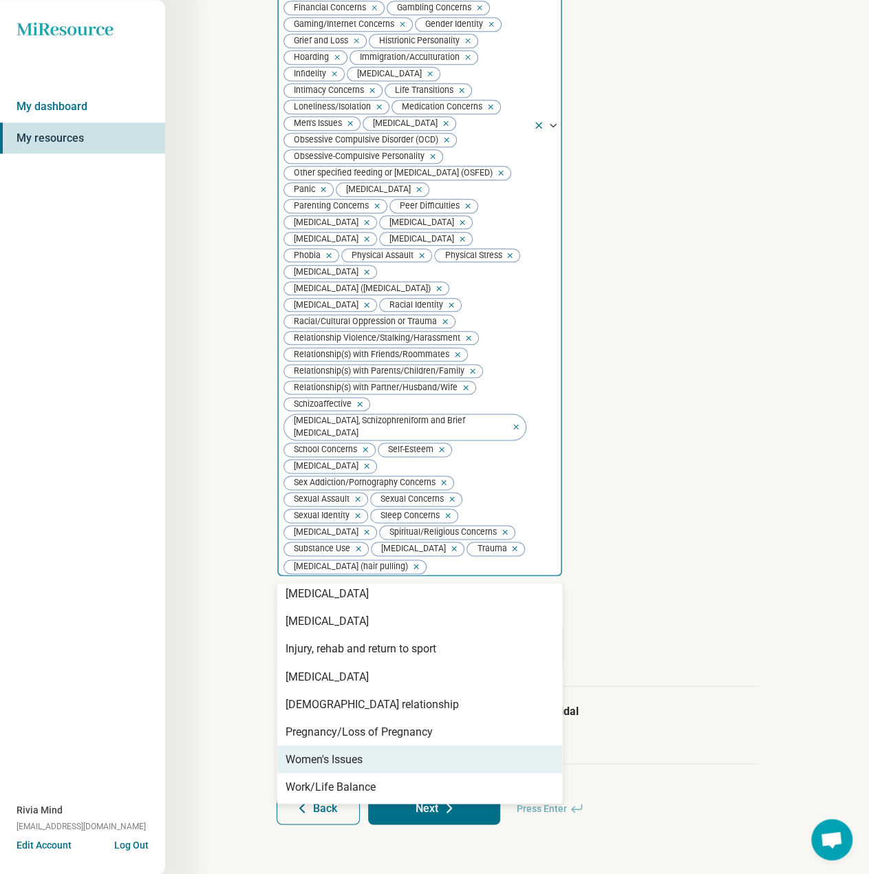
click at [361, 756] on div "Women's Issues" at bounding box center [324, 759] width 77 height 17
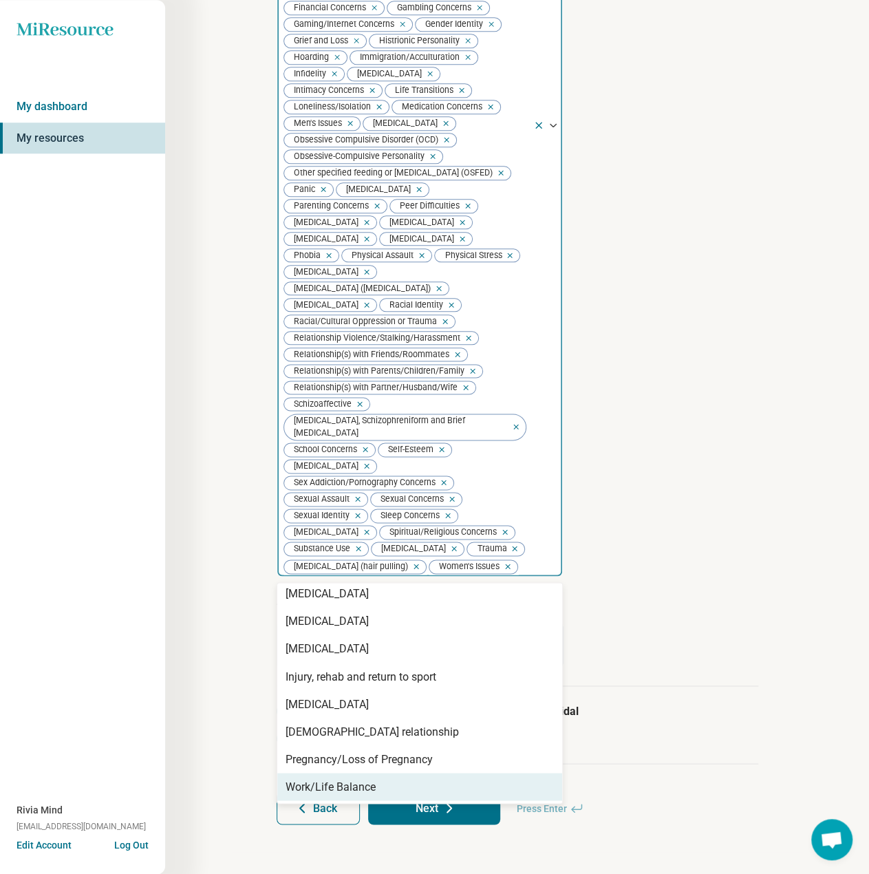
click at [350, 782] on div "Work/Life Balance" at bounding box center [331, 786] width 90 height 17
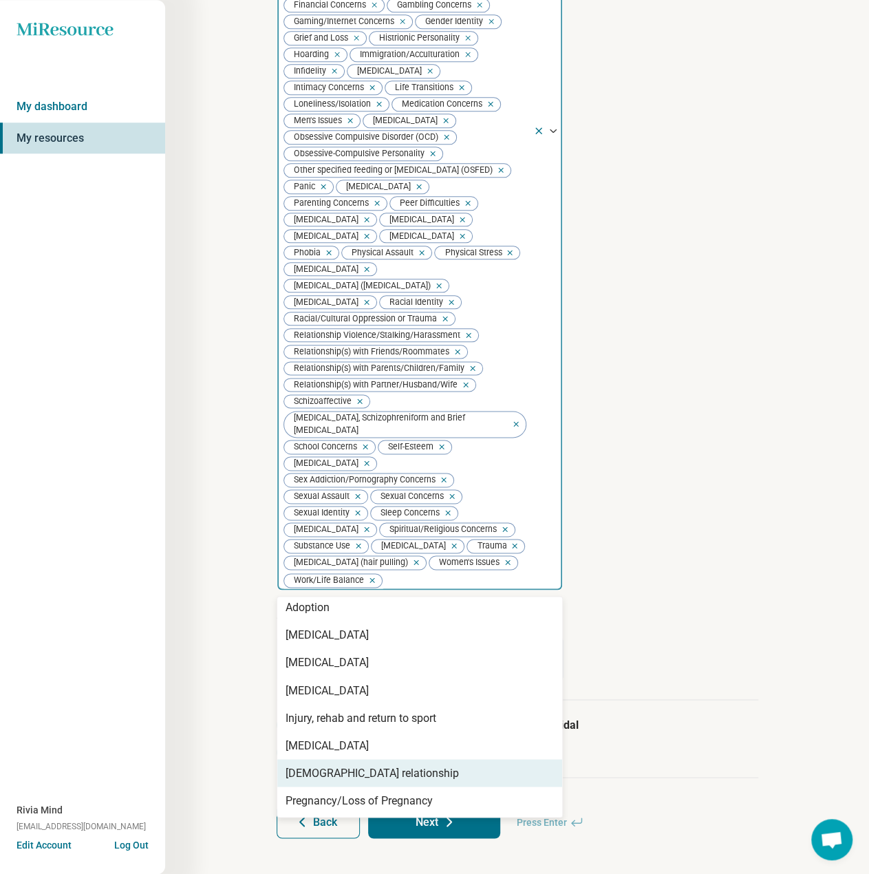
scroll to position [6, 0]
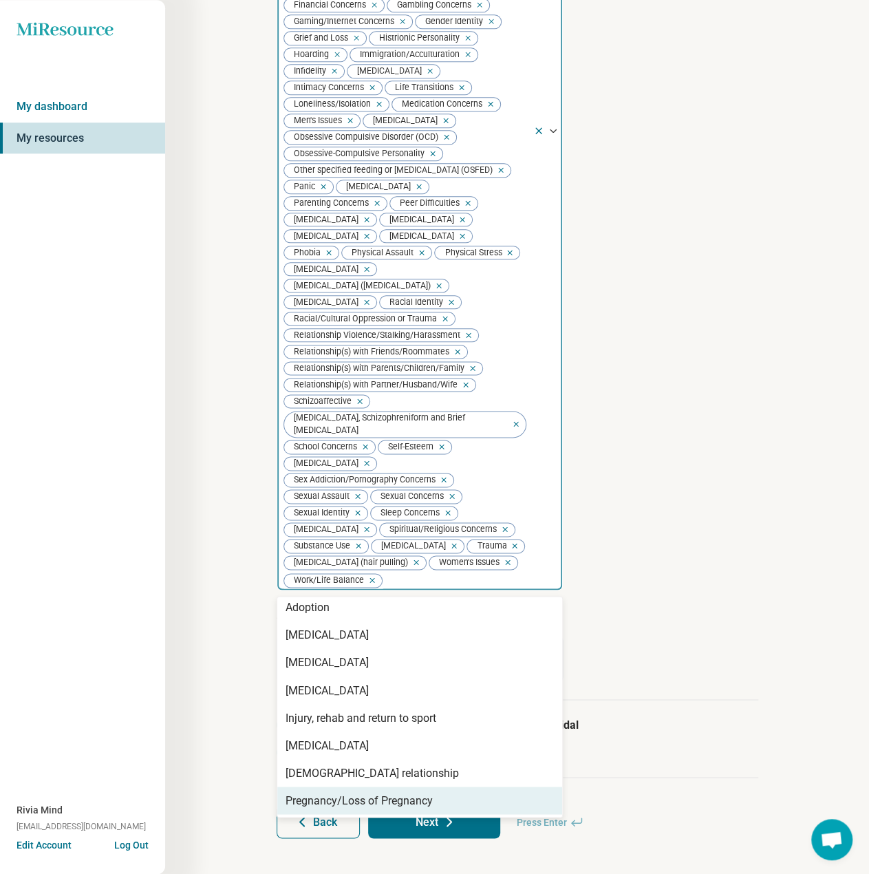
click at [205, 687] on div "Step 3 of 10 Tells us a little bit more about the provider’s specialty areas Th…" at bounding box center [517, 128] width 704 height 1517
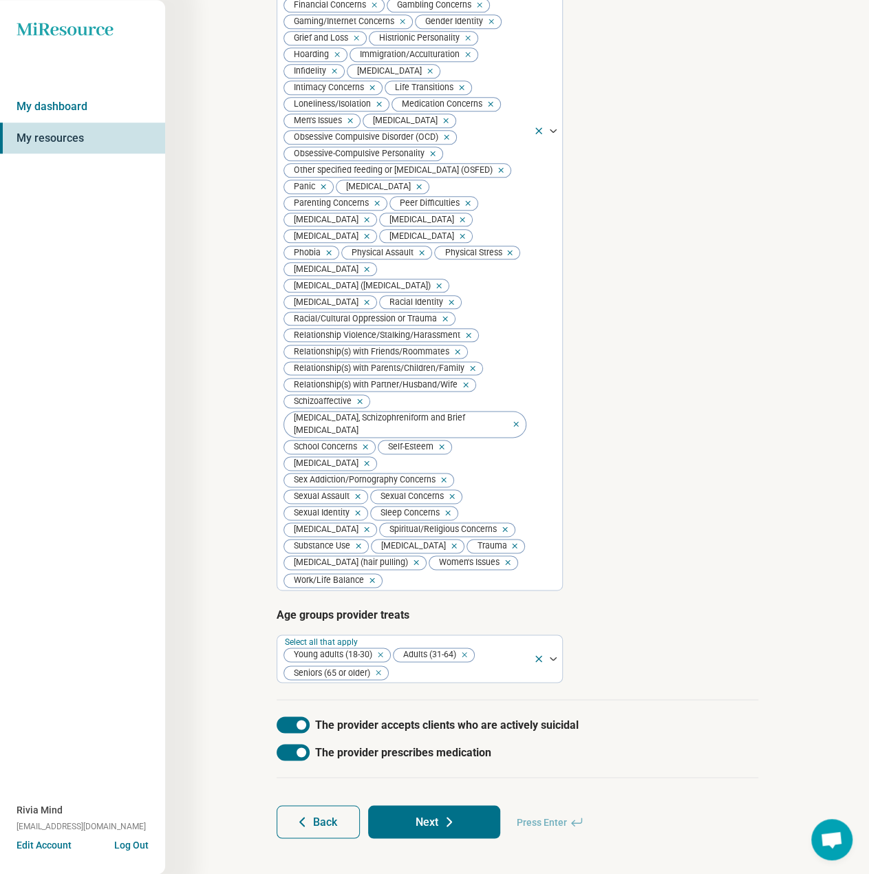
click at [441, 830] on icon at bounding box center [449, 821] width 17 height 17
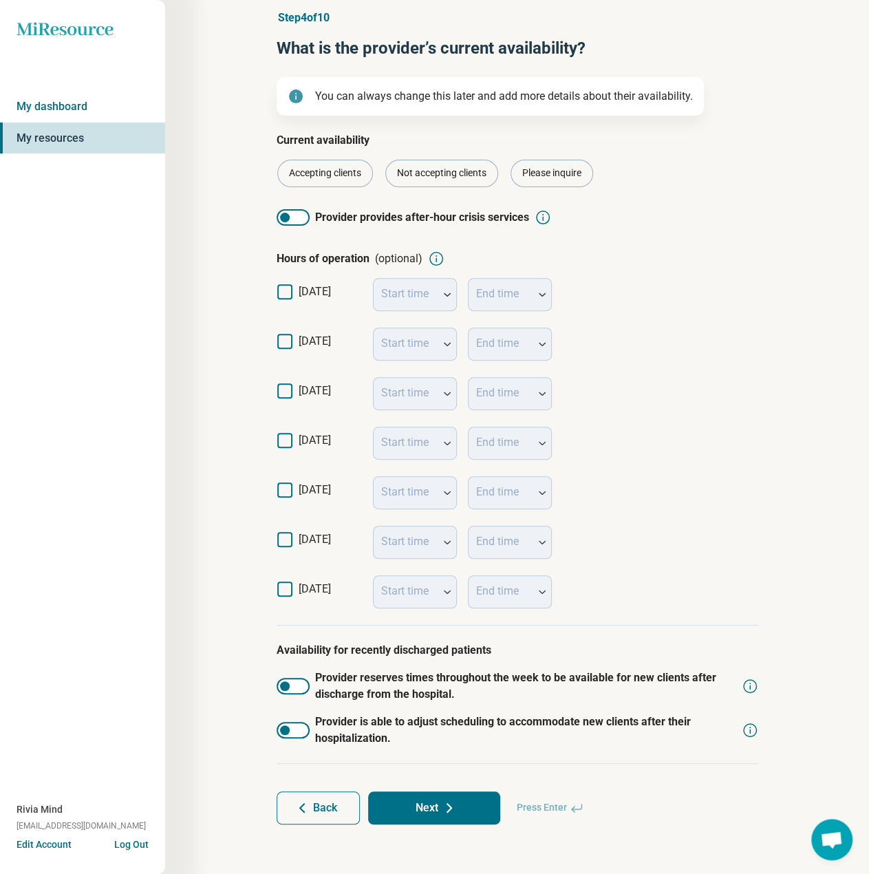
scroll to position [52, 0]
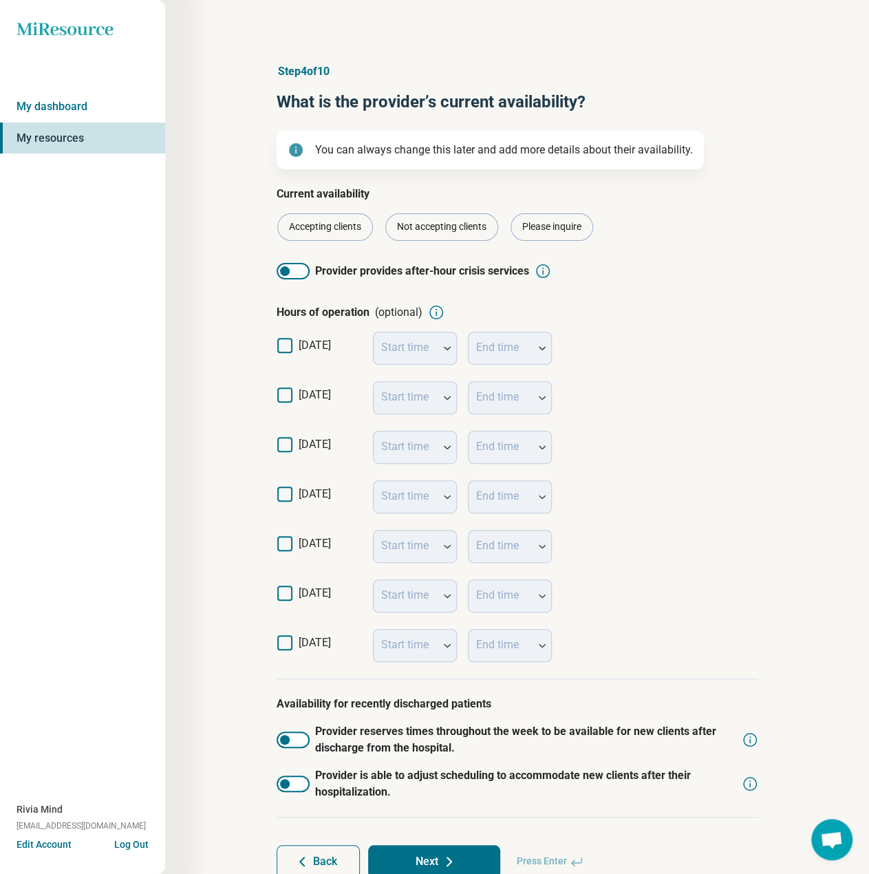
drag, startPoint x: 286, startPoint y: 451, endPoint x: 285, endPoint y: 459, distance: 8.4
click at [286, 451] on icon at bounding box center [284, 444] width 15 height 15
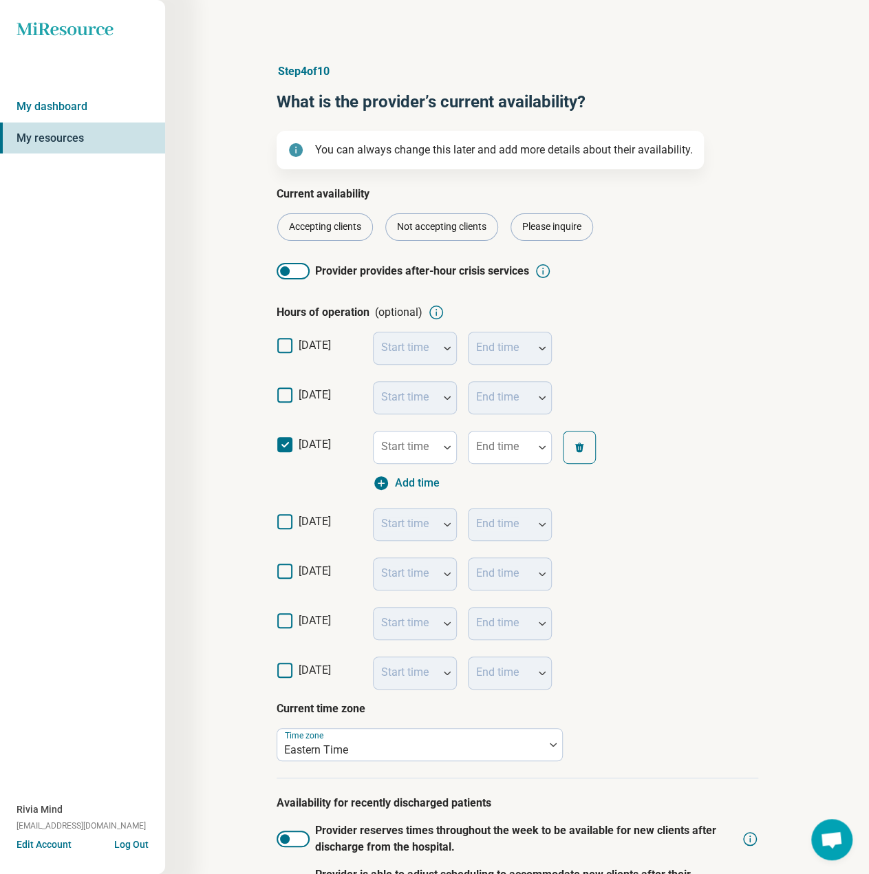
scroll to position [7, 0]
click at [283, 521] on icon at bounding box center [284, 521] width 15 height 15
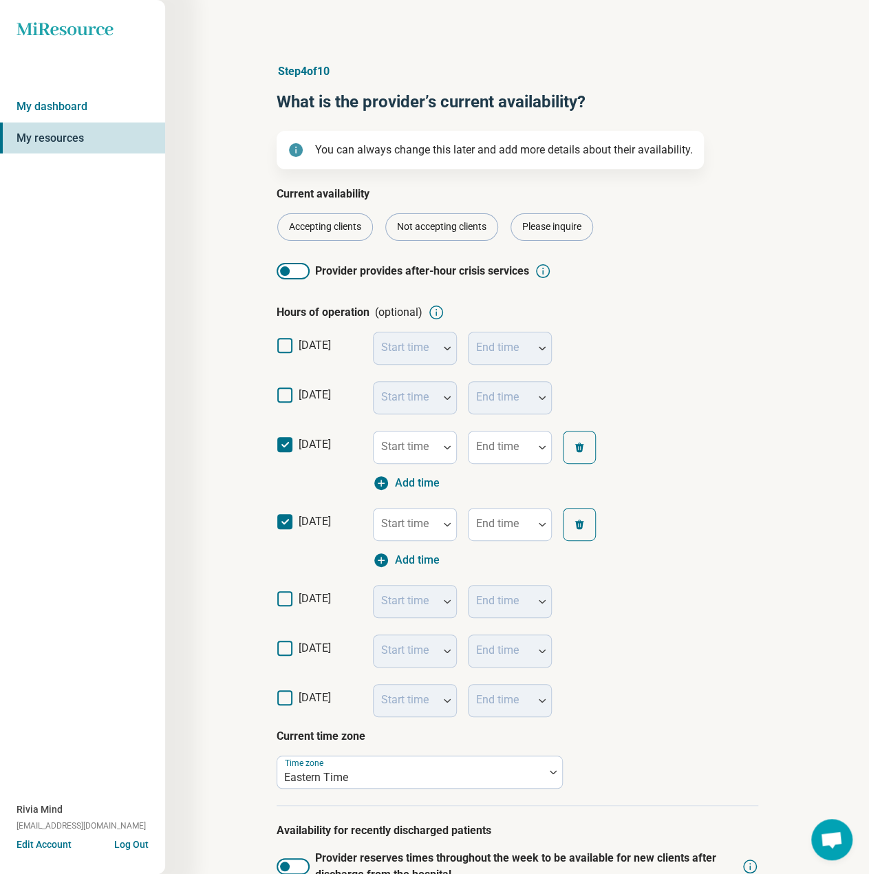
click at [287, 595] on icon at bounding box center [284, 598] width 15 height 15
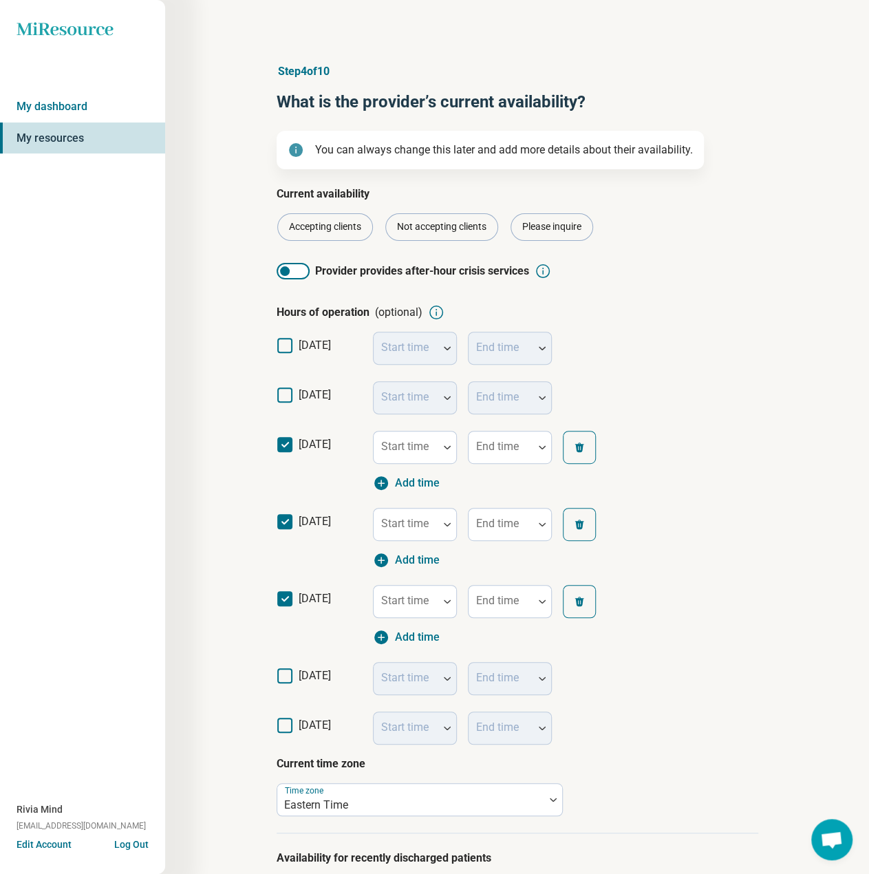
drag, startPoint x: 285, startPoint y: 676, endPoint x: 300, endPoint y: 663, distance: 20.0
click at [286, 676] on icon at bounding box center [284, 675] width 15 height 15
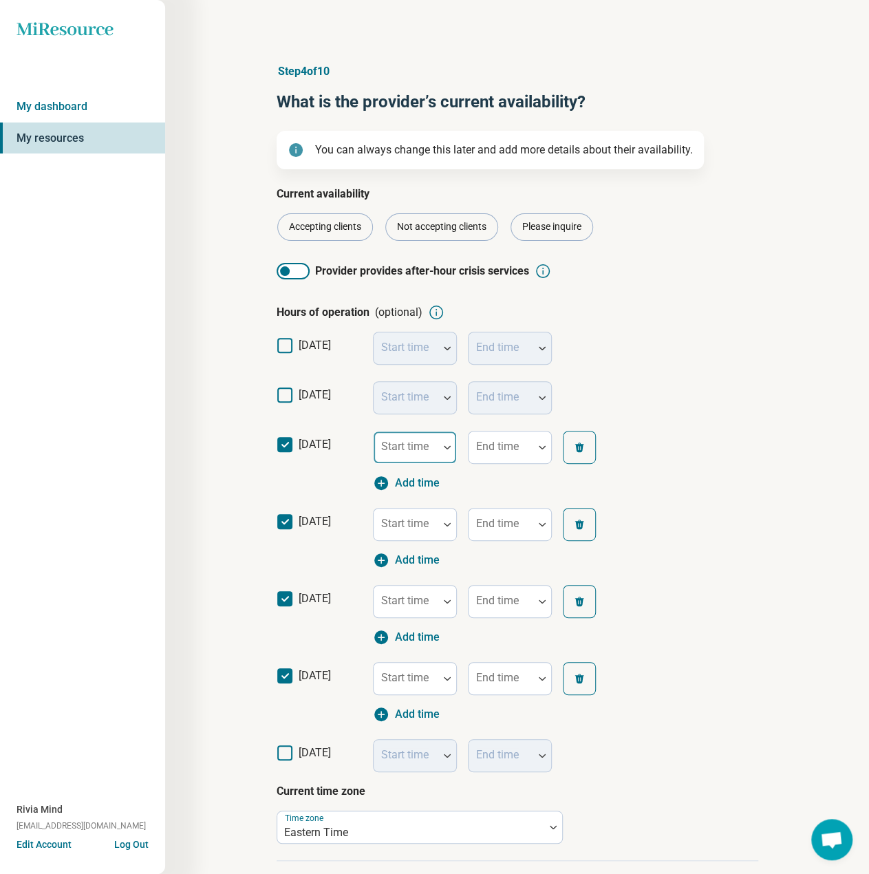
click at [401, 454] on div at bounding box center [406, 452] width 54 height 19
type input "*"
click at [406, 480] on div "9:00 am" at bounding box center [402, 486] width 40 height 17
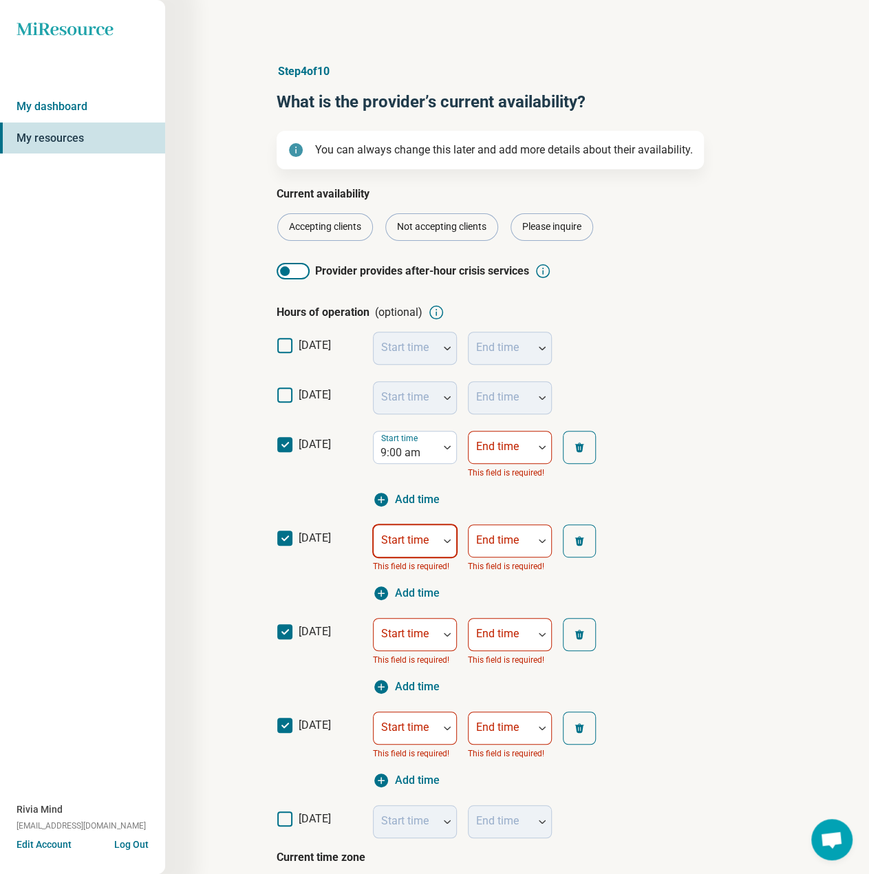
click at [405, 553] on div at bounding box center [406, 546] width 54 height 19
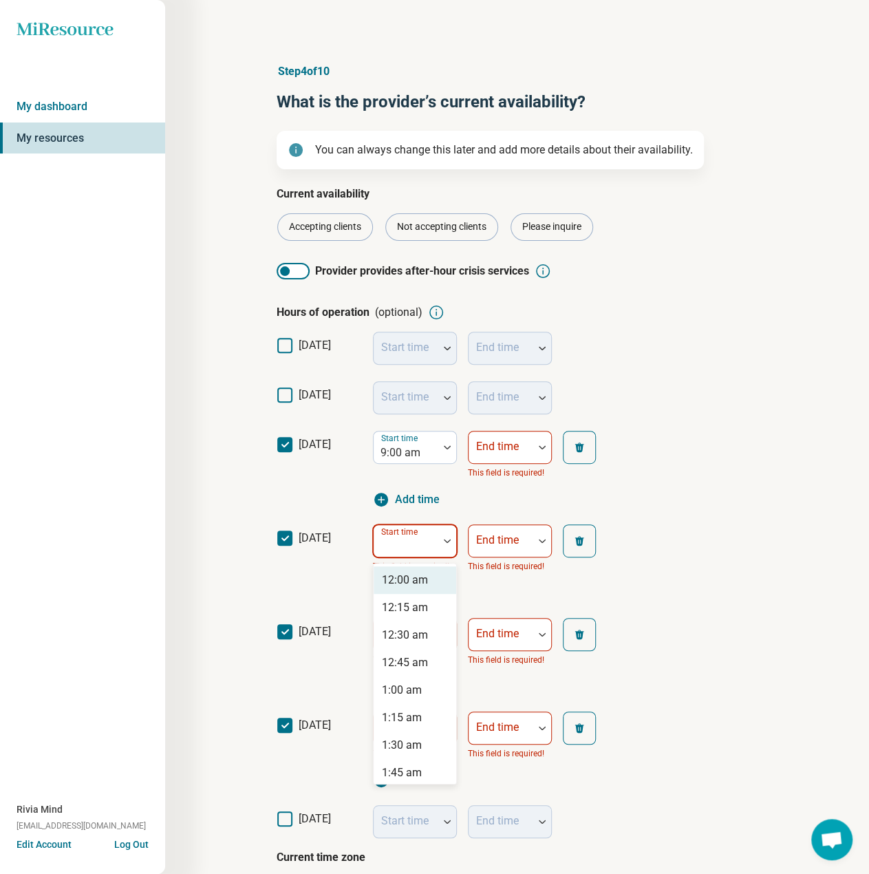
type input "*"
click at [409, 582] on div "9:00 am" at bounding box center [402, 580] width 40 height 17
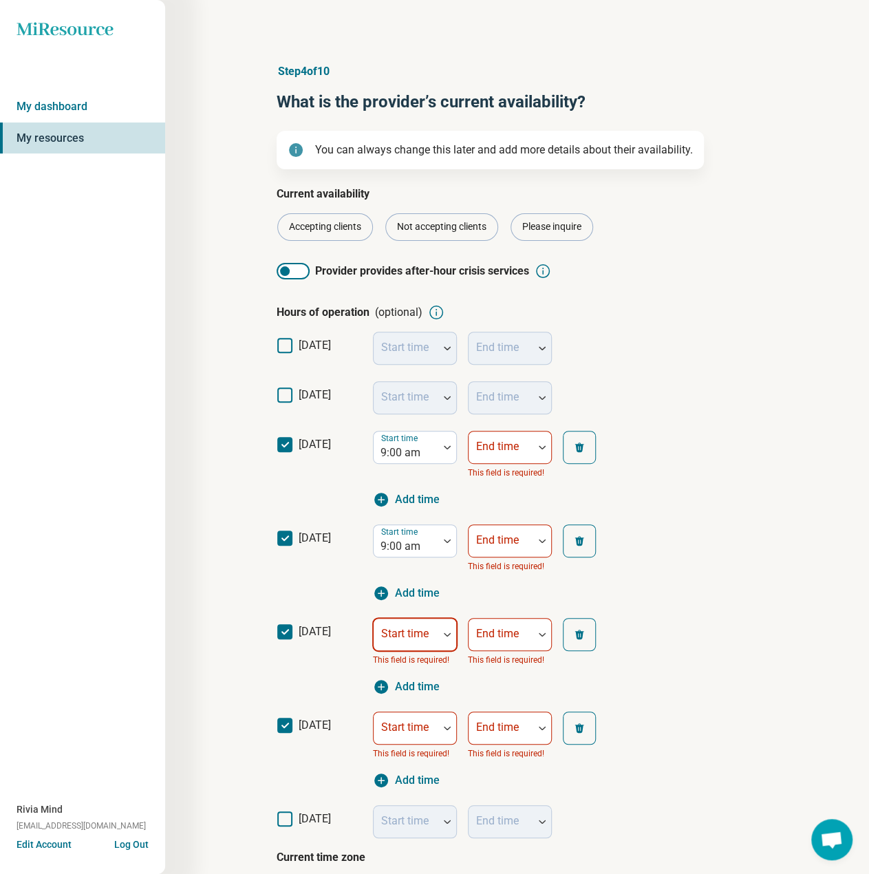
click at [407, 616] on div "[DATE] Start time This field is required! End time This field is required! Add …" at bounding box center [518, 657] width 482 height 94
click at [410, 637] on div "Start time" at bounding box center [415, 634] width 84 height 33
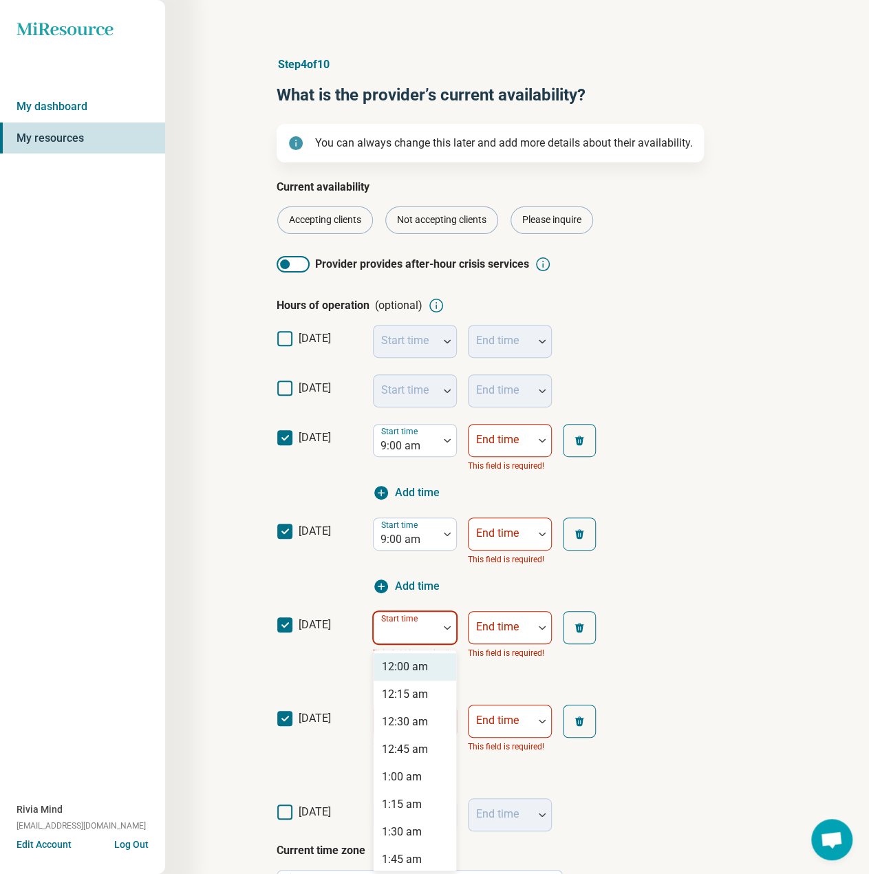
type input "*"
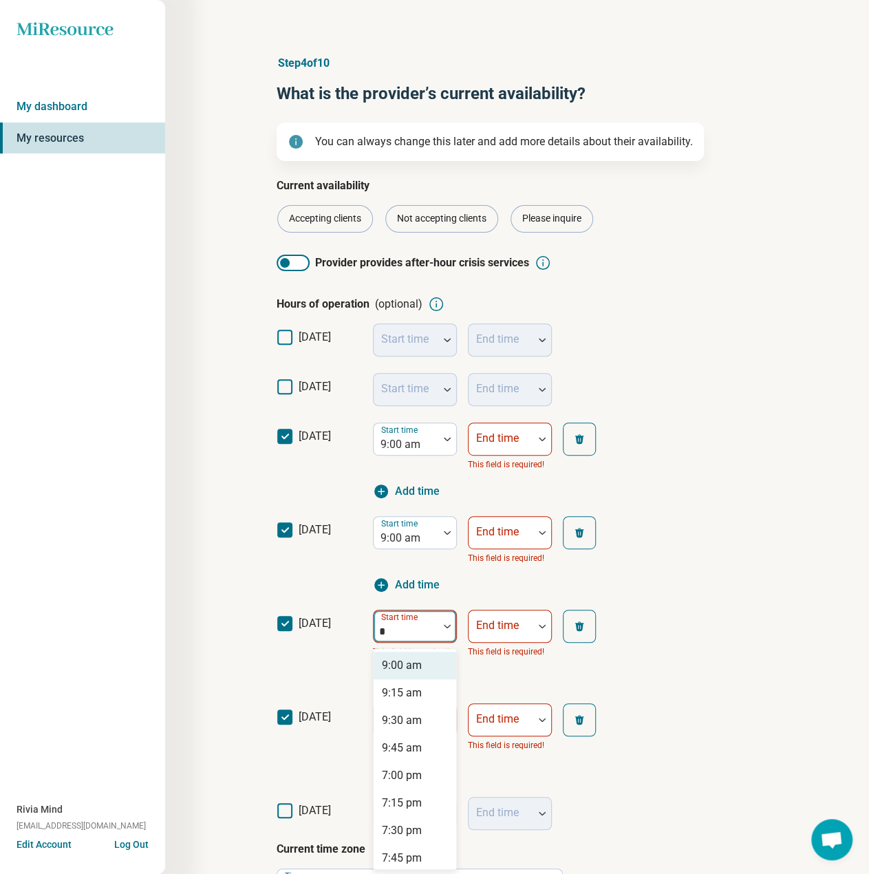
click at [411, 661] on div "9:00 am" at bounding box center [402, 665] width 40 height 17
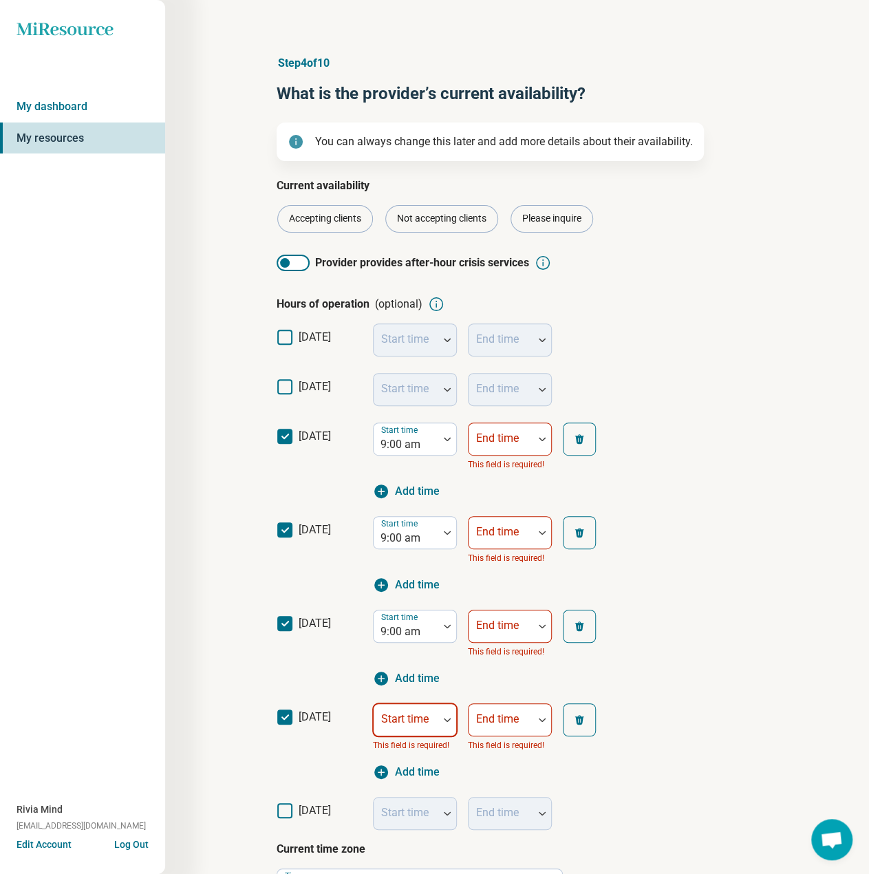
click at [406, 725] on div at bounding box center [406, 725] width 54 height 19
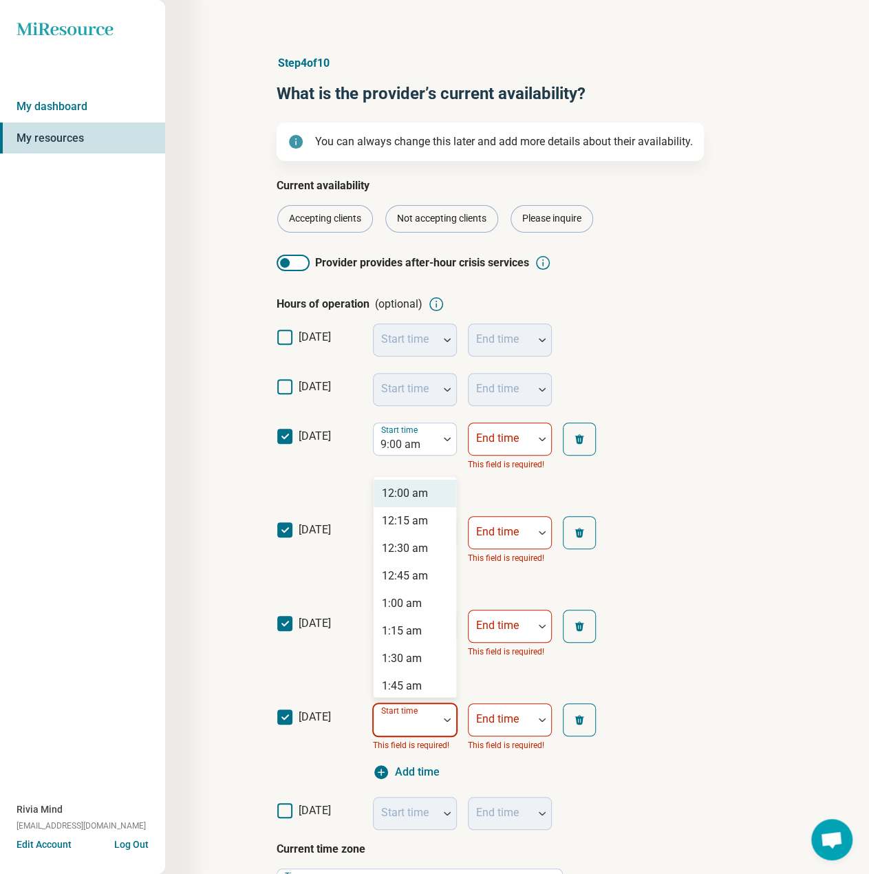
type input "*"
click at [418, 498] on div "9:00 am" at bounding box center [402, 493] width 40 height 17
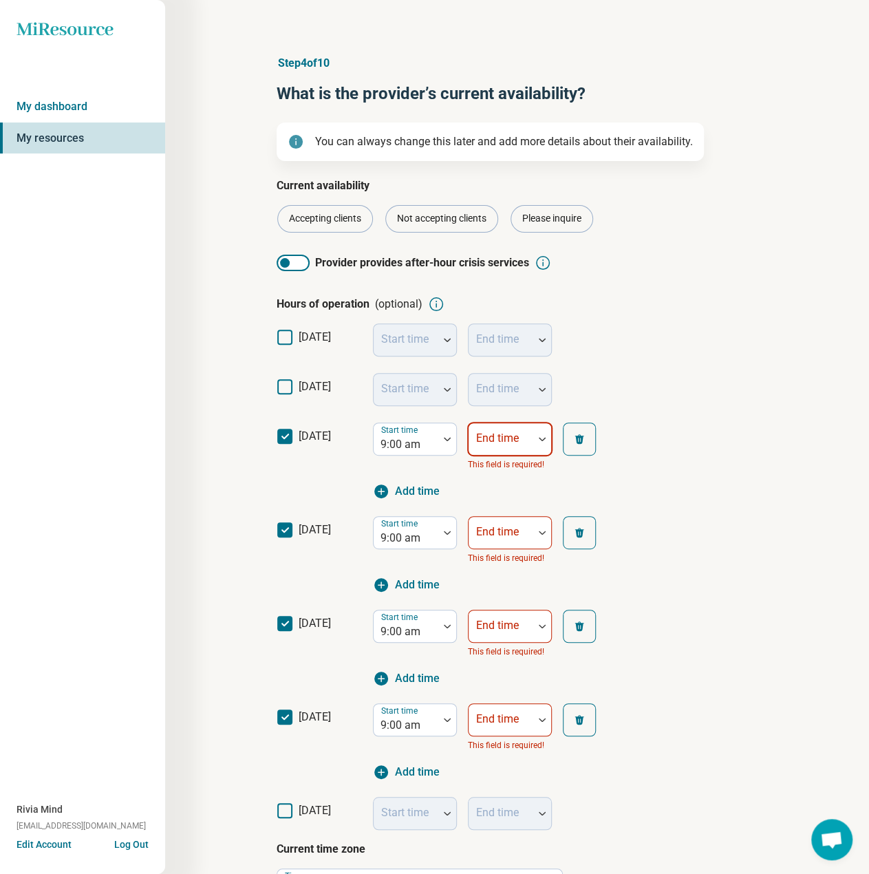
click at [504, 441] on div "End time" at bounding box center [510, 439] width 84 height 33
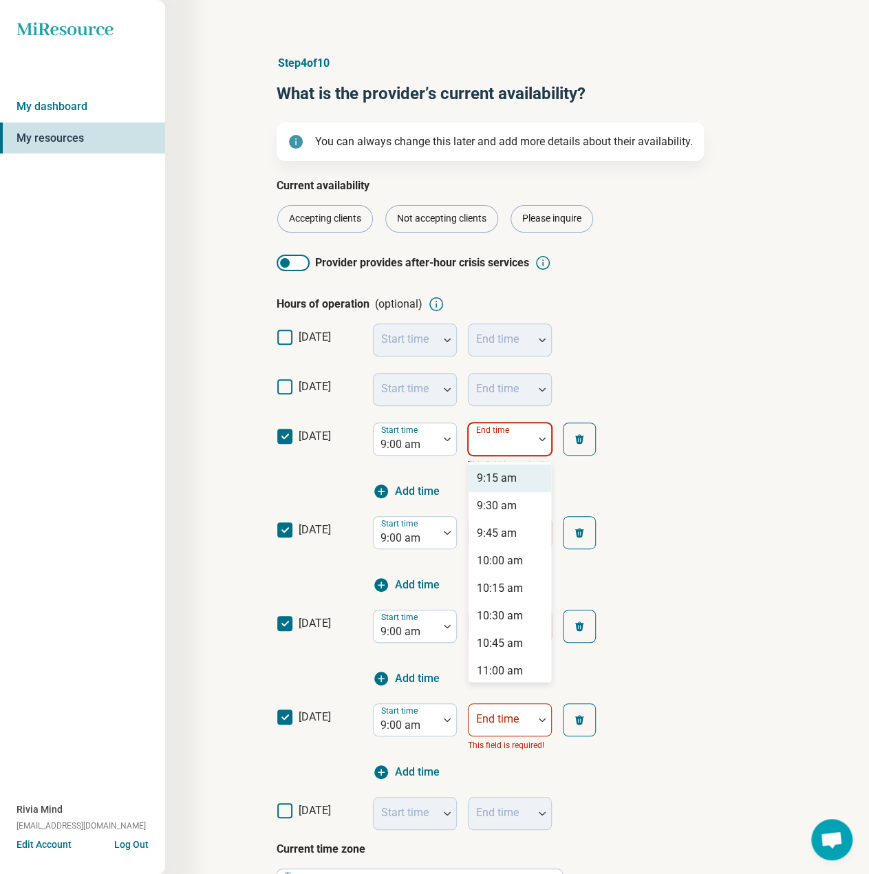
type input "*"
click at [500, 589] on div "7:00 pm" at bounding box center [497, 588] width 40 height 17
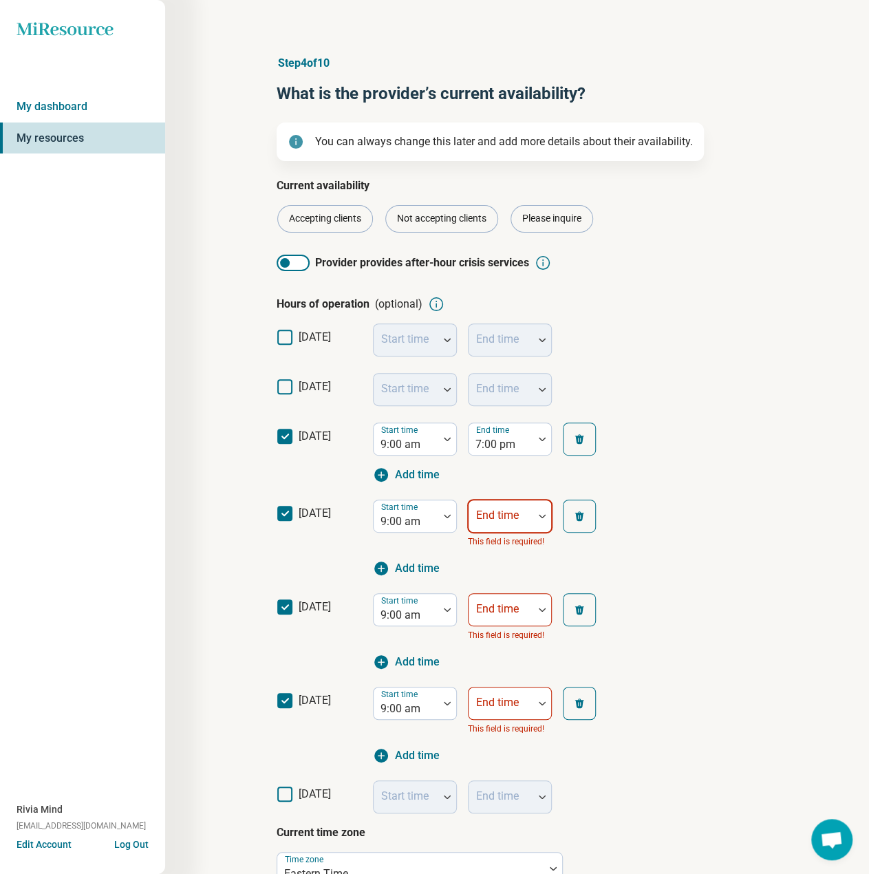
click at [522, 507] on div at bounding box center [501, 516] width 65 height 30
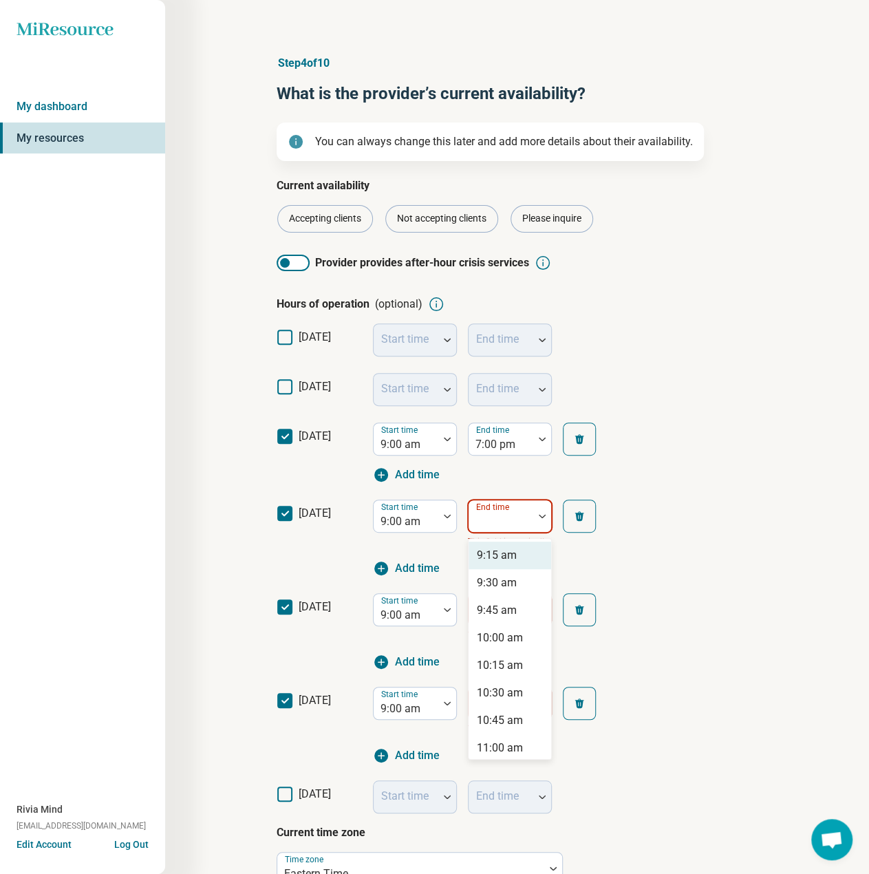
type input "*"
click at [491, 660] on div "7:00 pm" at bounding box center [497, 665] width 40 height 17
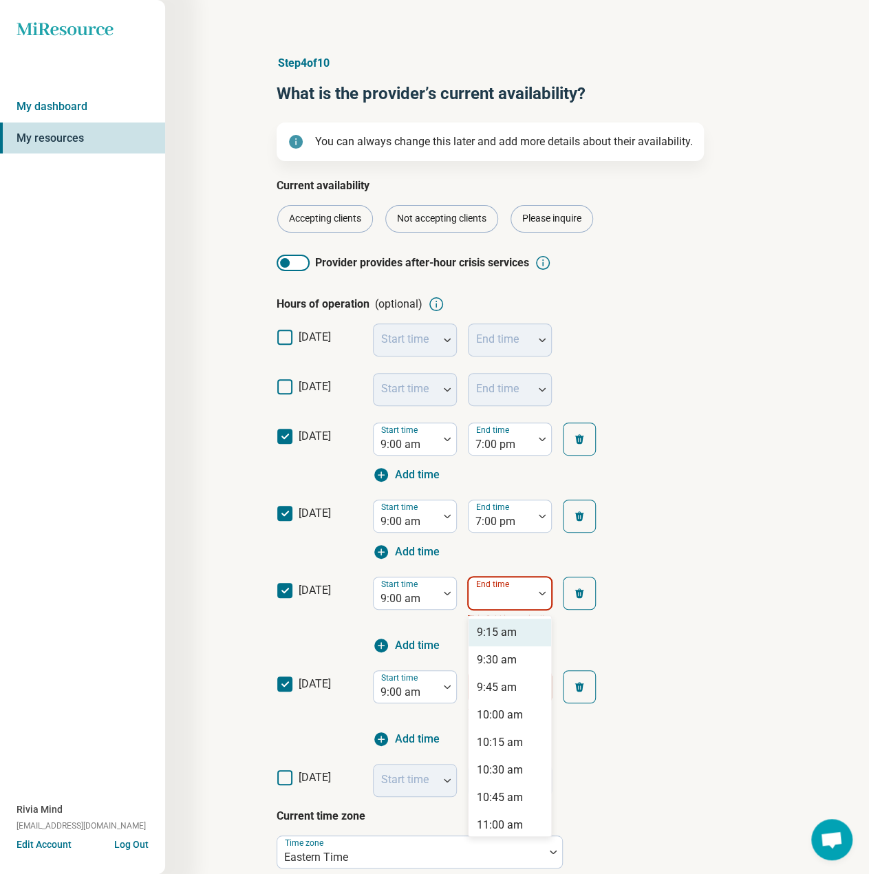
click at [509, 597] on div "End time" at bounding box center [510, 593] width 84 height 33
type input "*"
click at [494, 743] on div "7:00 pm" at bounding box center [497, 742] width 40 height 17
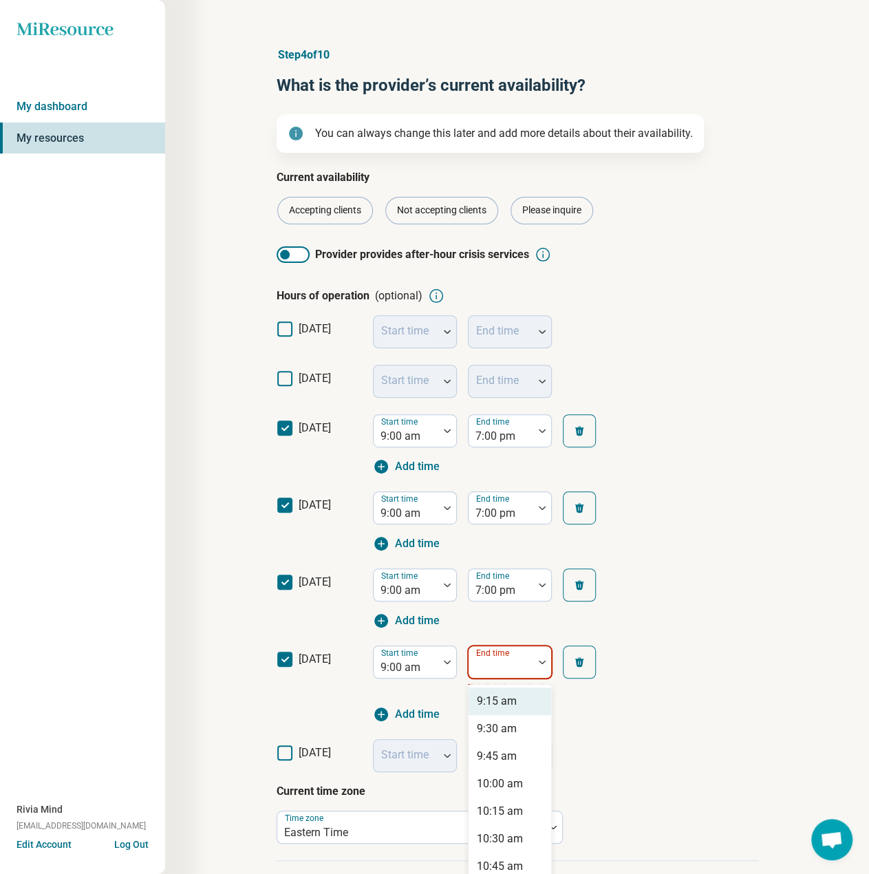
click at [508, 668] on div "End time" at bounding box center [510, 662] width 84 height 33
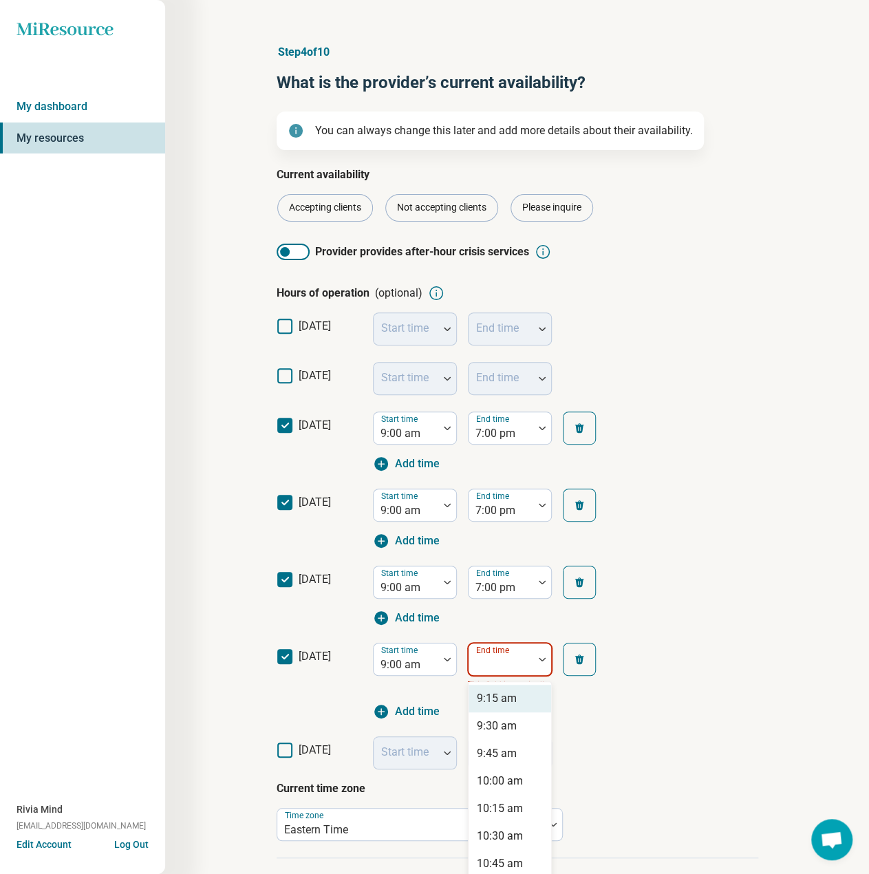
type input "*"
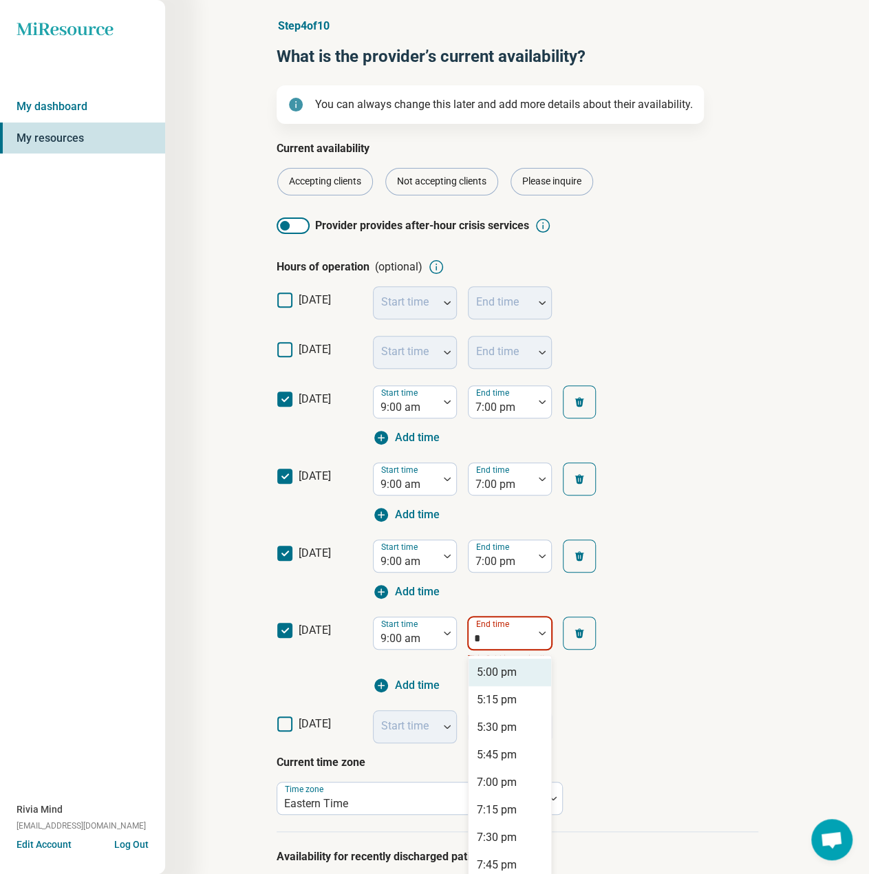
scroll to position [52, 0]
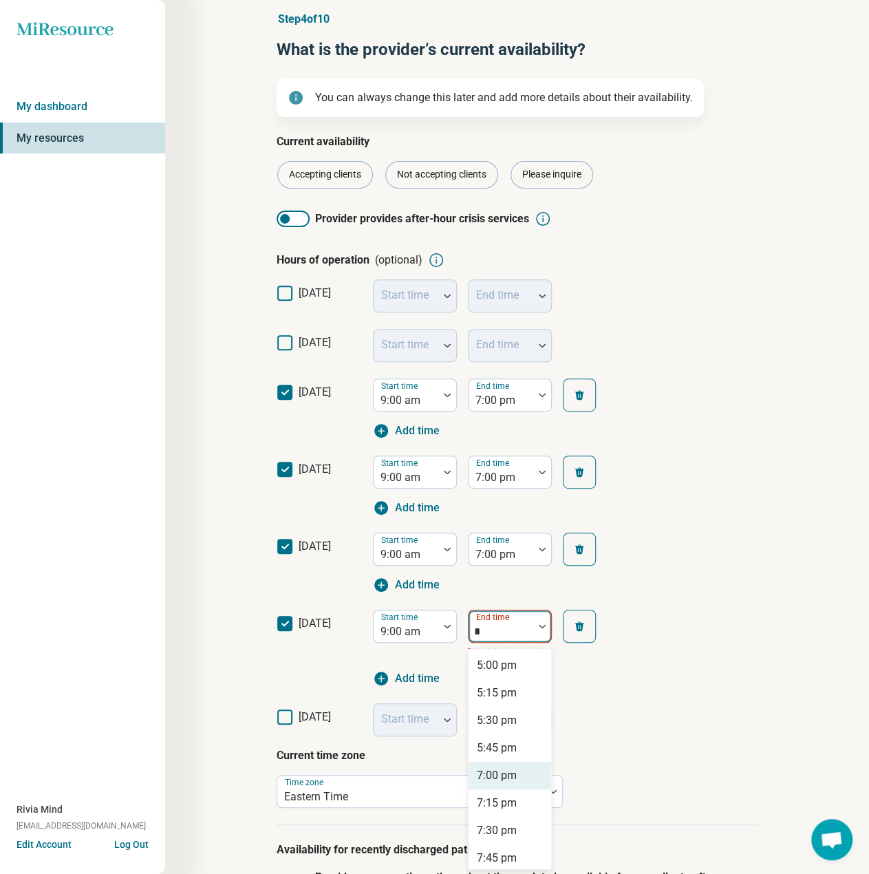
click at [504, 771] on div "7:00 pm" at bounding box center [497, 775] width 40 height 17
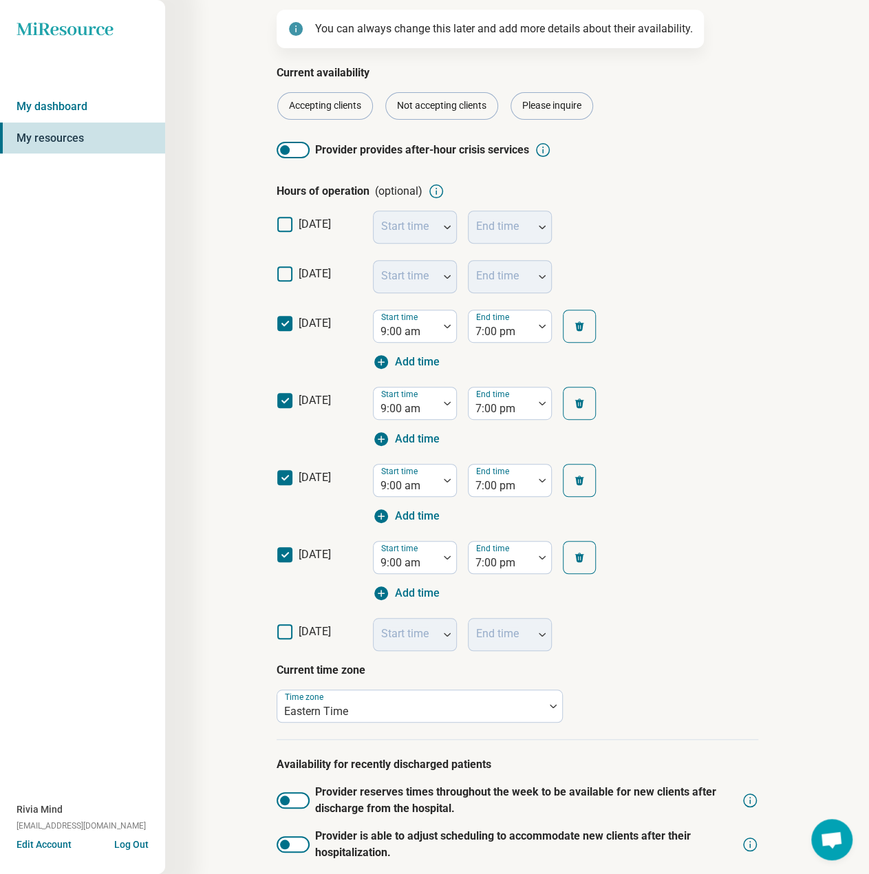
scroll to position [234, 0]
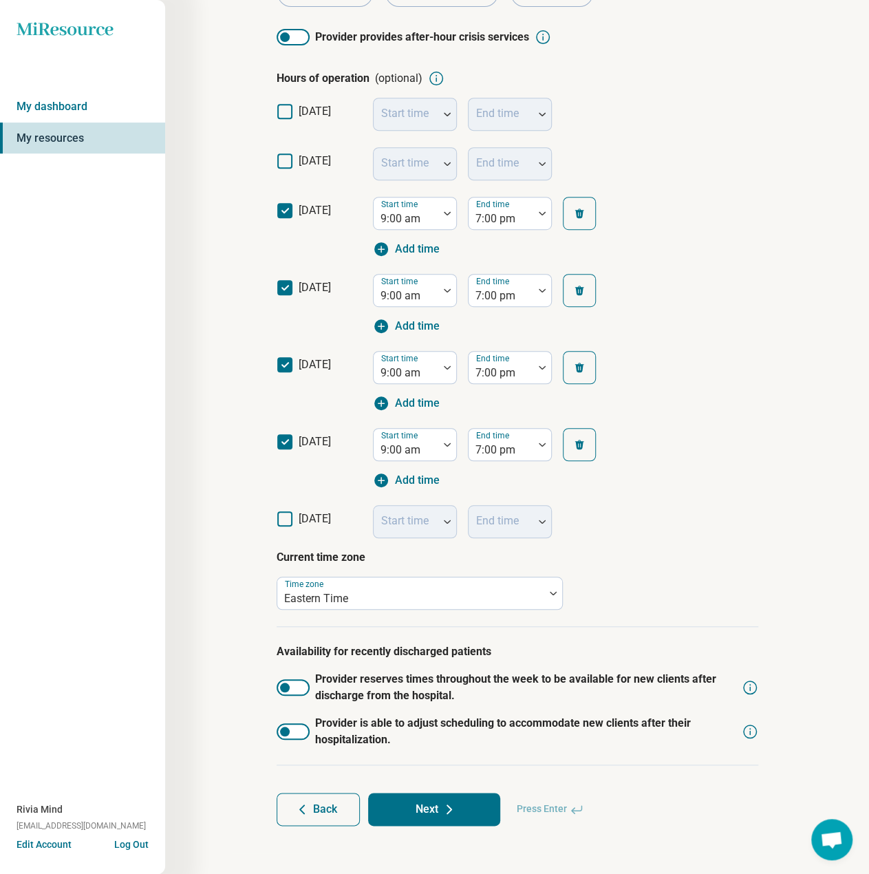
click at [304, 692] on div at bounding box center [293, 687] width 33 height 17
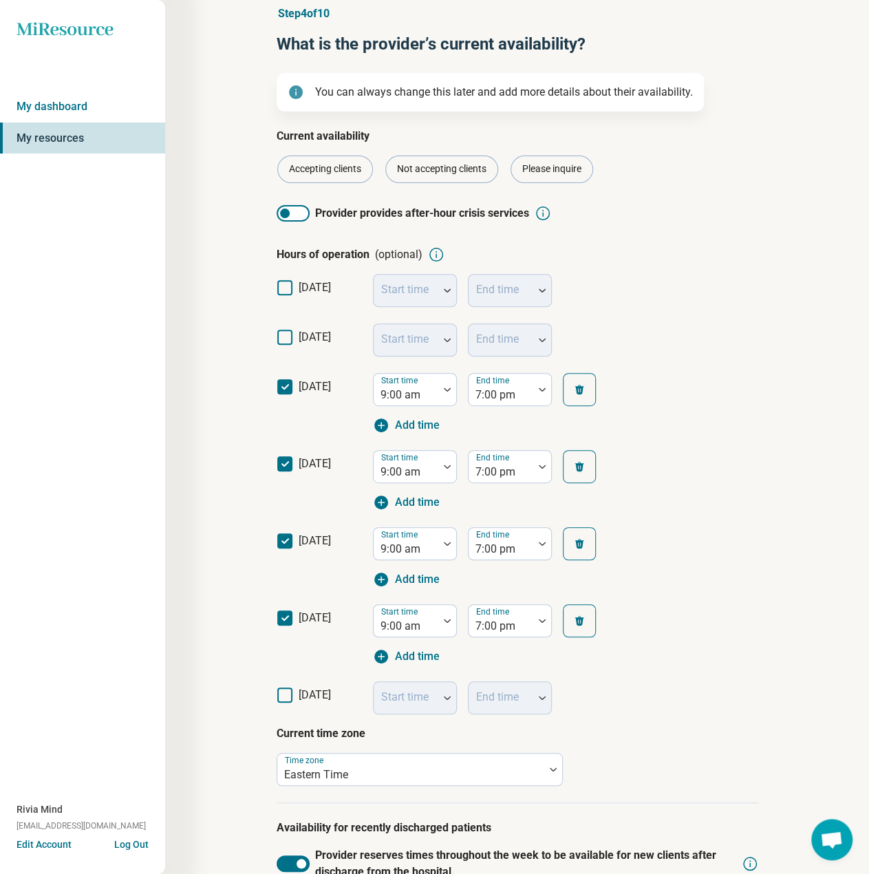
scroll to position [328, 0]
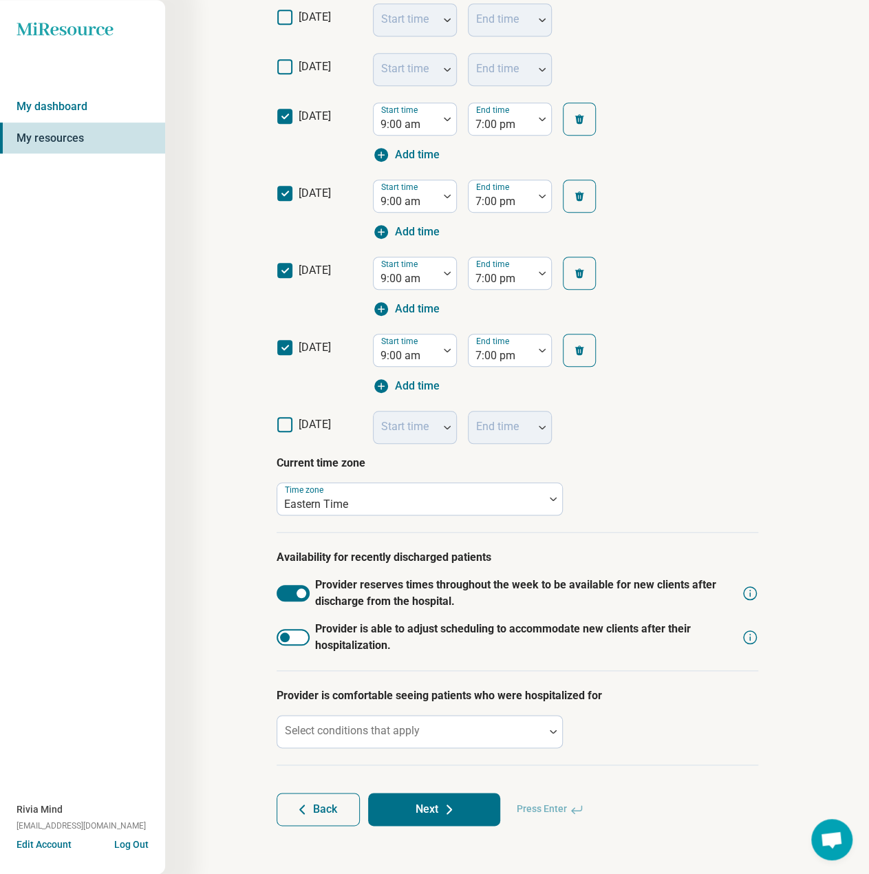
click at [304, 631] on div at bounding box center [293, 637] width 33 height 17
click at [458, 725] on div at bounding box center [410, 731] width 267 height 30
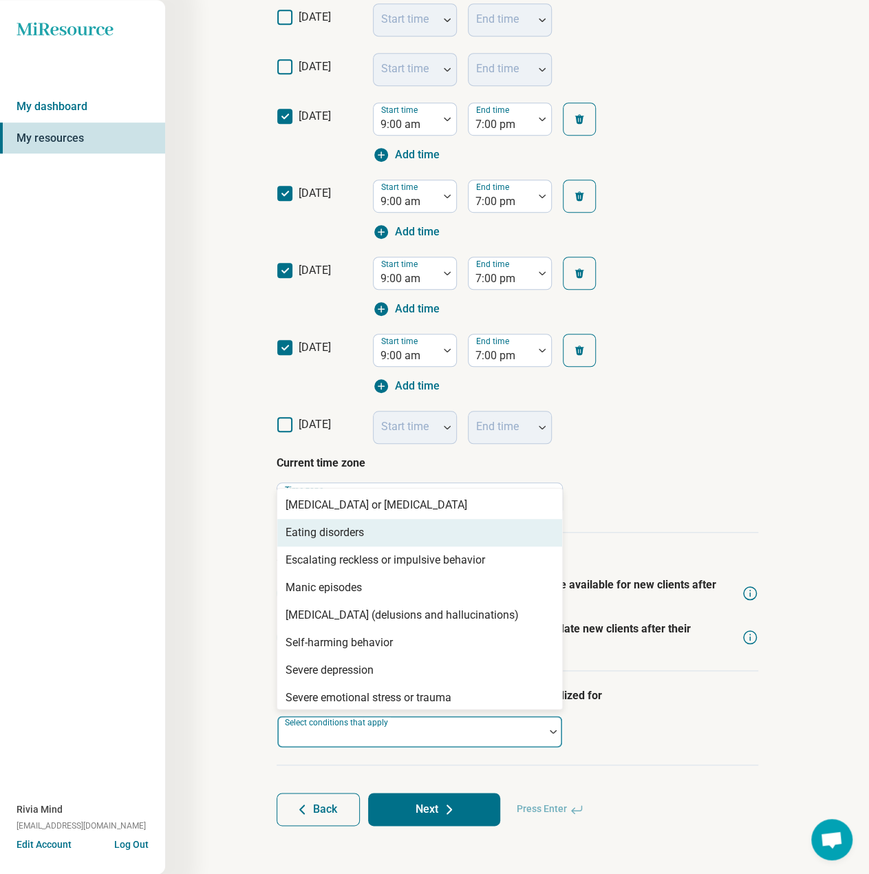
click at [332, 529] on div "Eating disorders" at bounding box center [325, 532] width 78 height 17
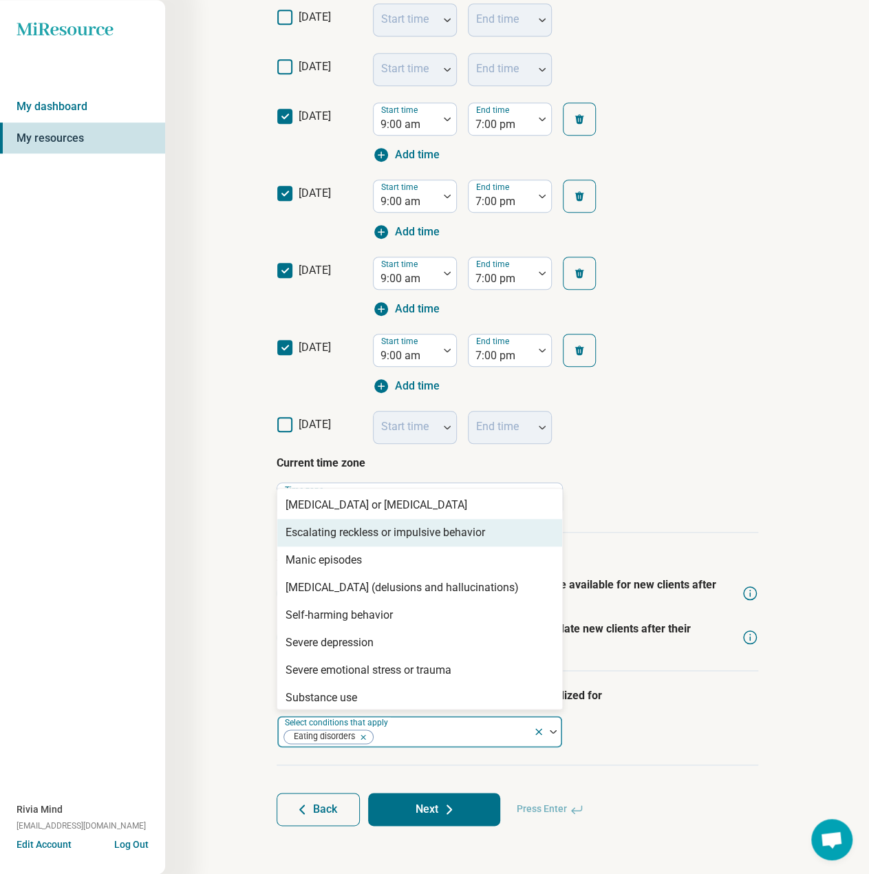
click at [334, 541] on div "Escalating reckless or impulsive behavior" at bounding box center [419, 533] width 285 height 28
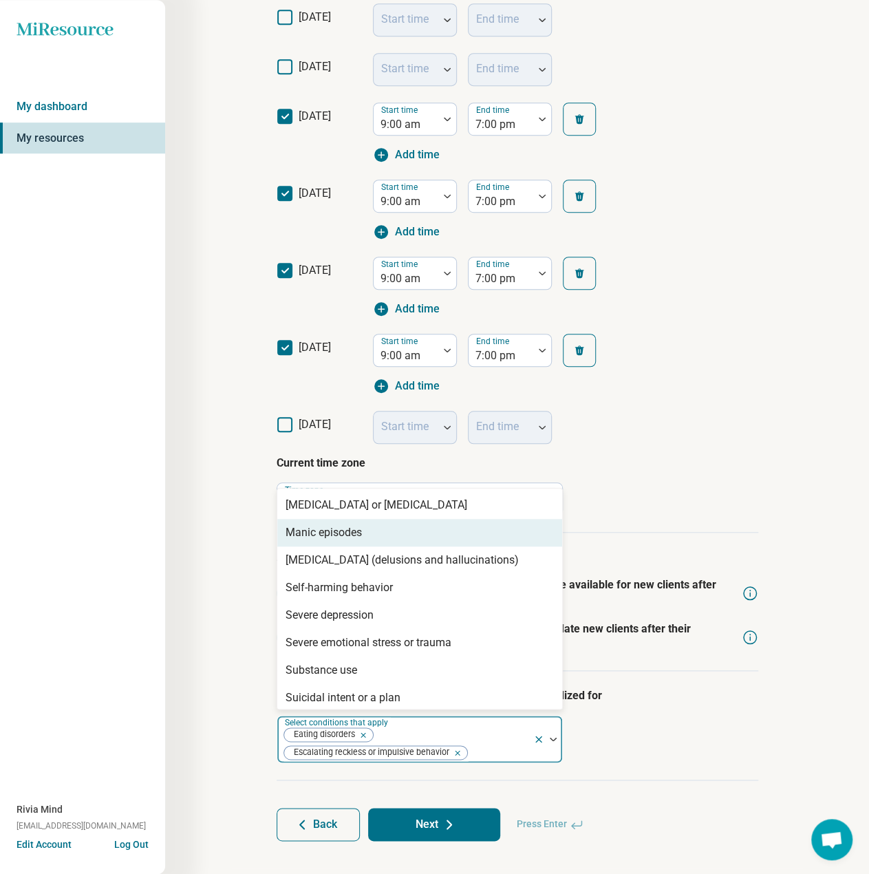
click at [334, 542] on div "Manic episodes" at bounding box center [419, 533] width 285 height 28
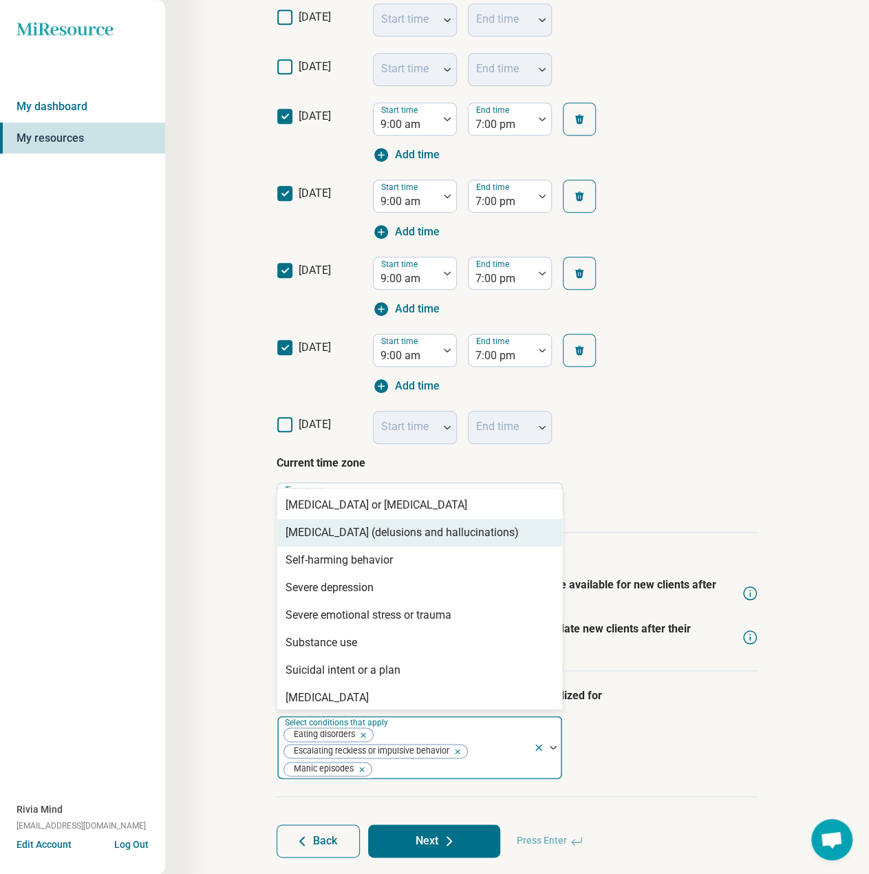
click at [334, 542] on div "[MEDICAL_DATA] (delusions and hallucinations)" at bounding box center [419, 533] width 285 height 28
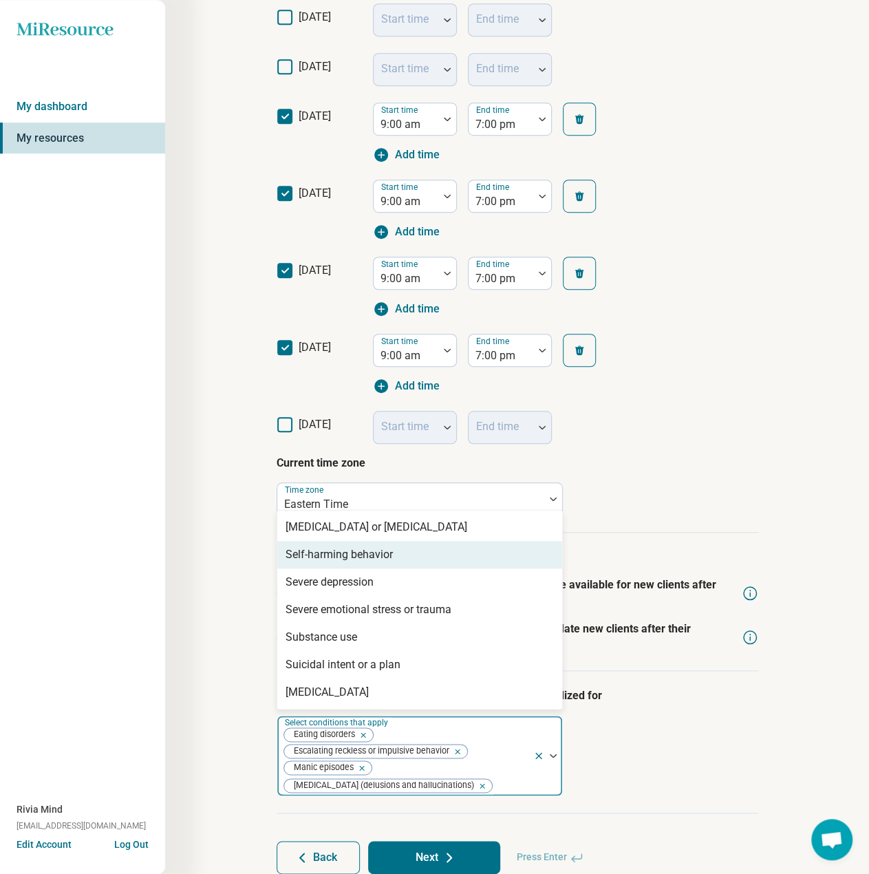
click at [334, 559] on div "Self-harming behavior" at bounding box center [339, 554] width 107 height 17
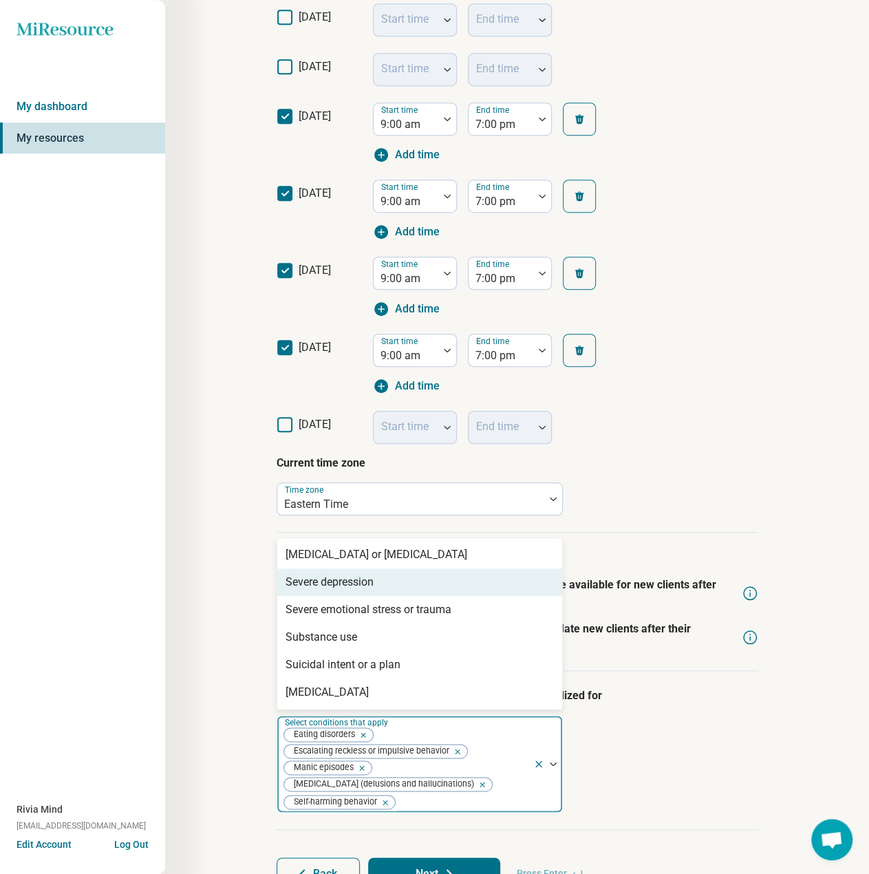
click at [329, 577] on div "Severe depression" at bounding box center [330, 582] width 88 height 17
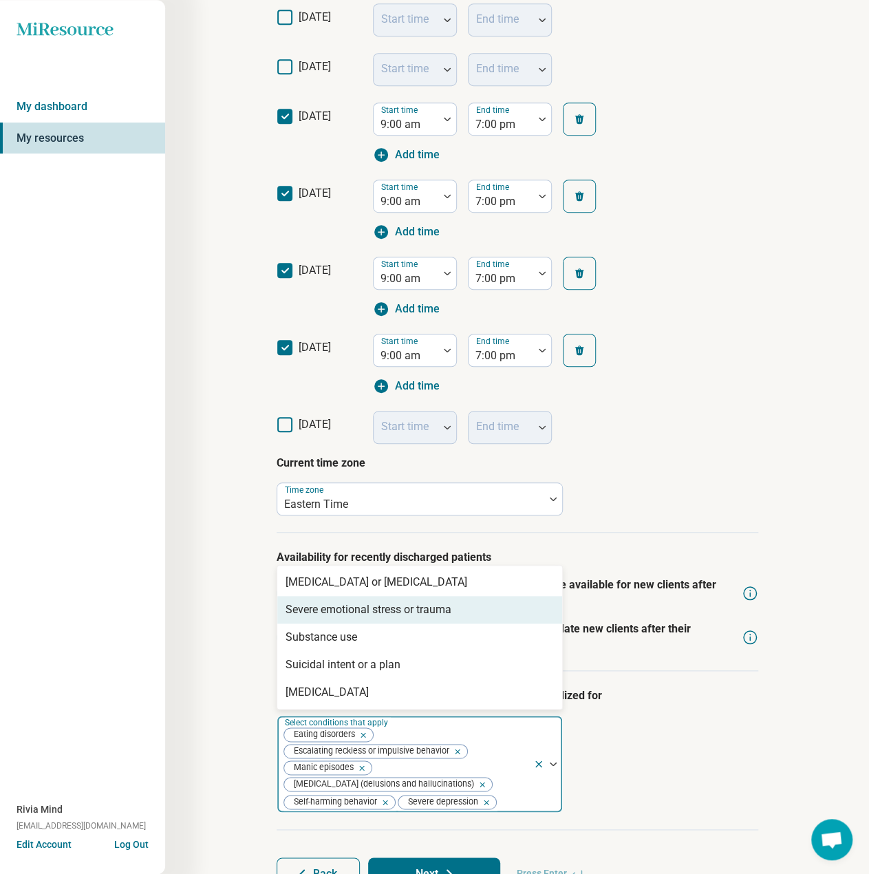
click at [333, 609] on div "Severe emotional stress or trauma" at bounding box center [369, 609] width 166 height 17
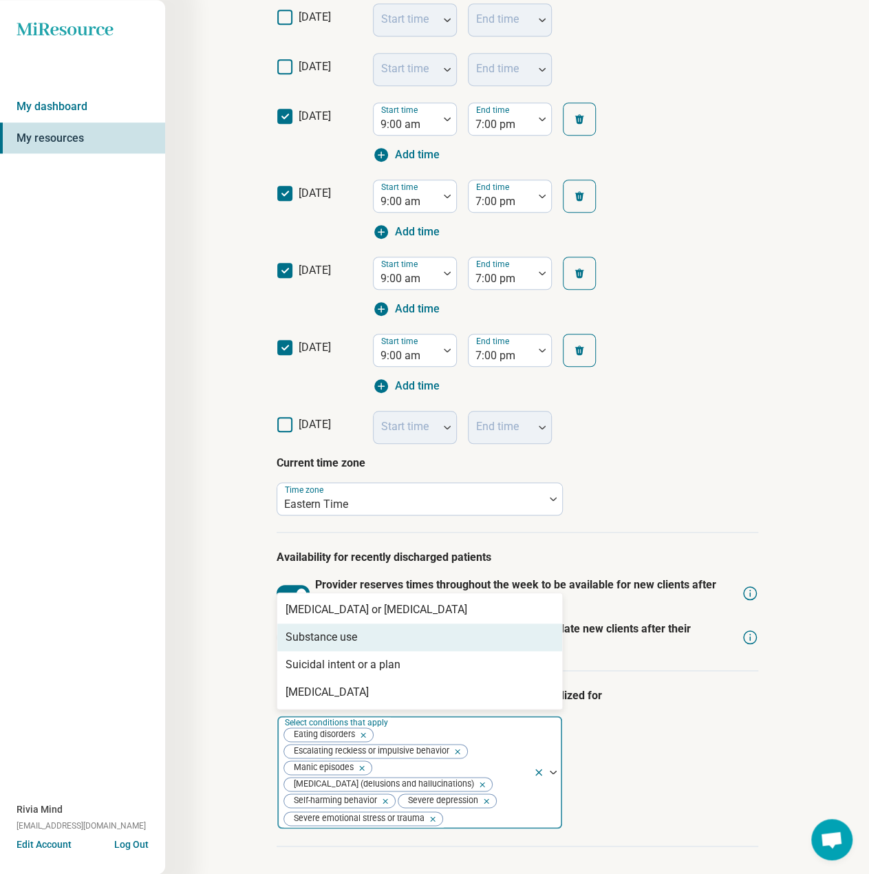
click at [341, 641] on div "Substance use" at bounding box center [322, 637] width 72 height 17
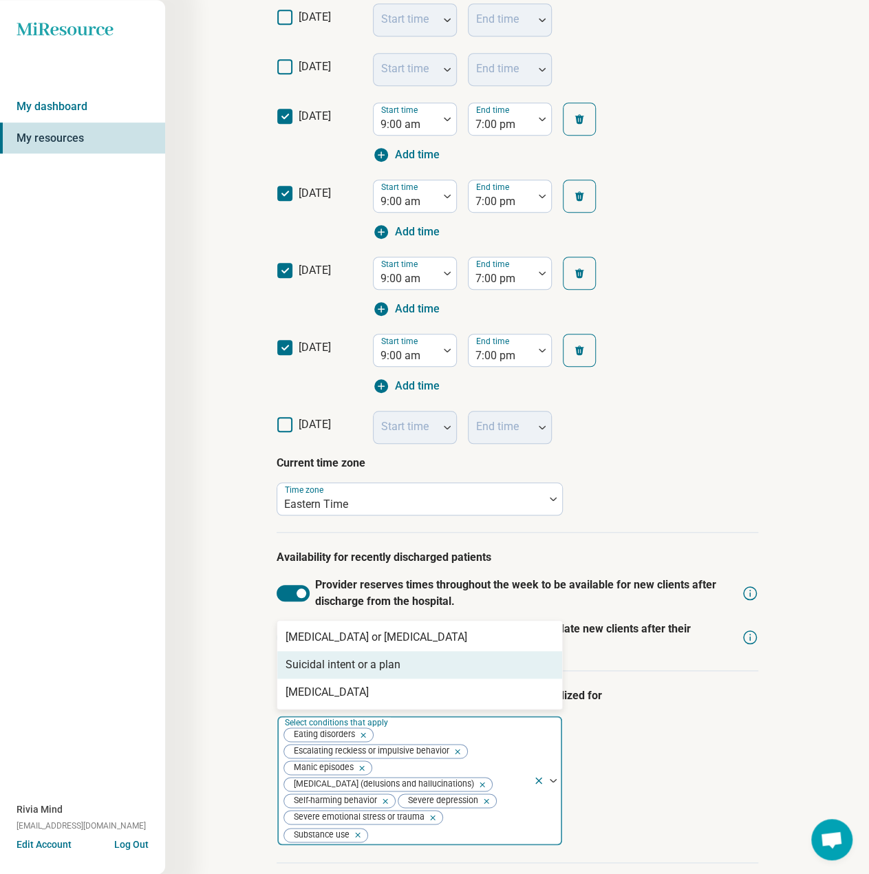
drag, startPoint x: 344, startPoint y: 670, endPoint x: 344, endPoint y: 685, distance: 15.1
click at [344, 670] on div "Suicidal intent or a plan" at bounding box center [343, 665] width 115 height 17
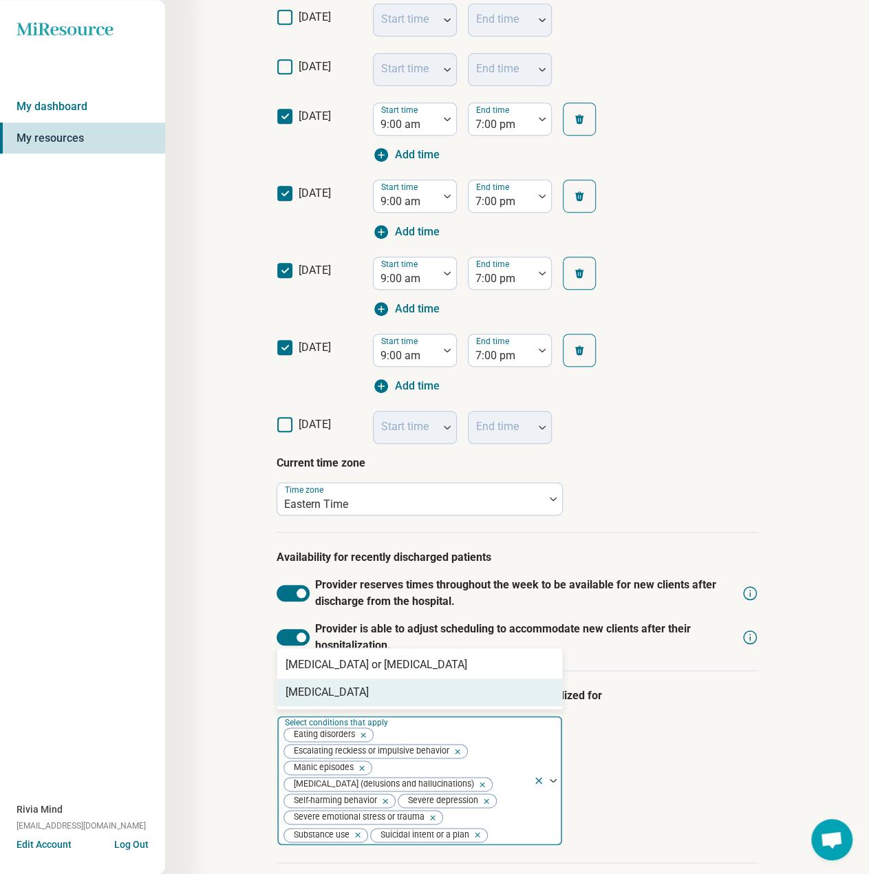
click at [343, 696] on div "[MEDICAL_DATA]" at bounding box center [327, 692] width 83 height 17
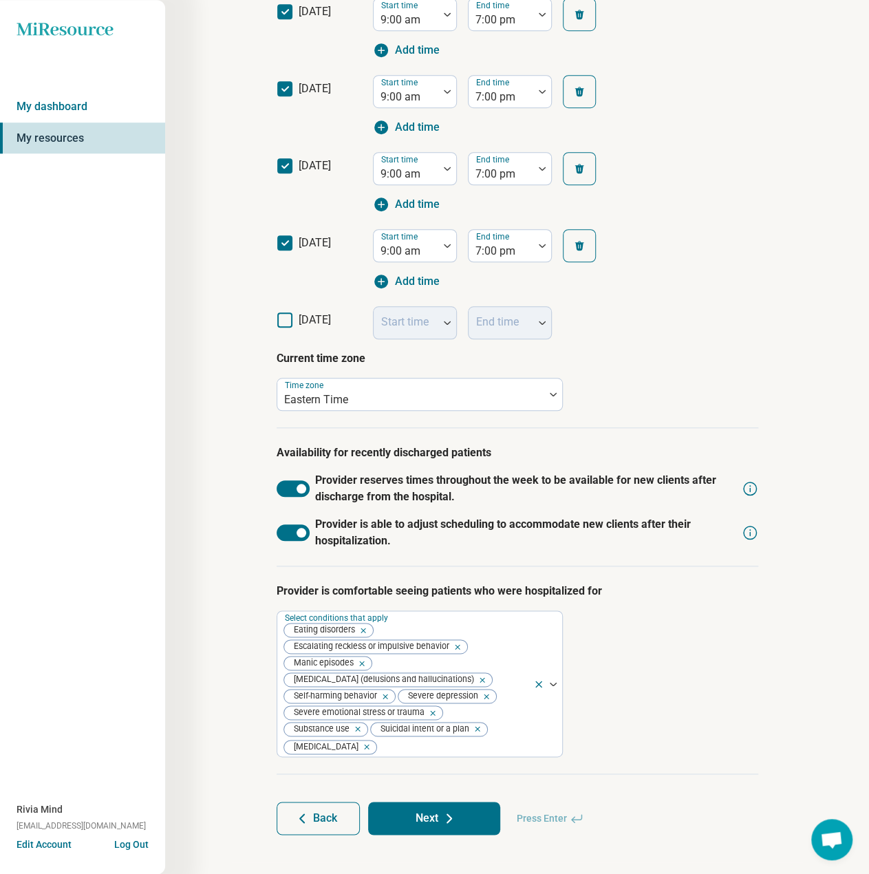
scroll to position [445, 0]
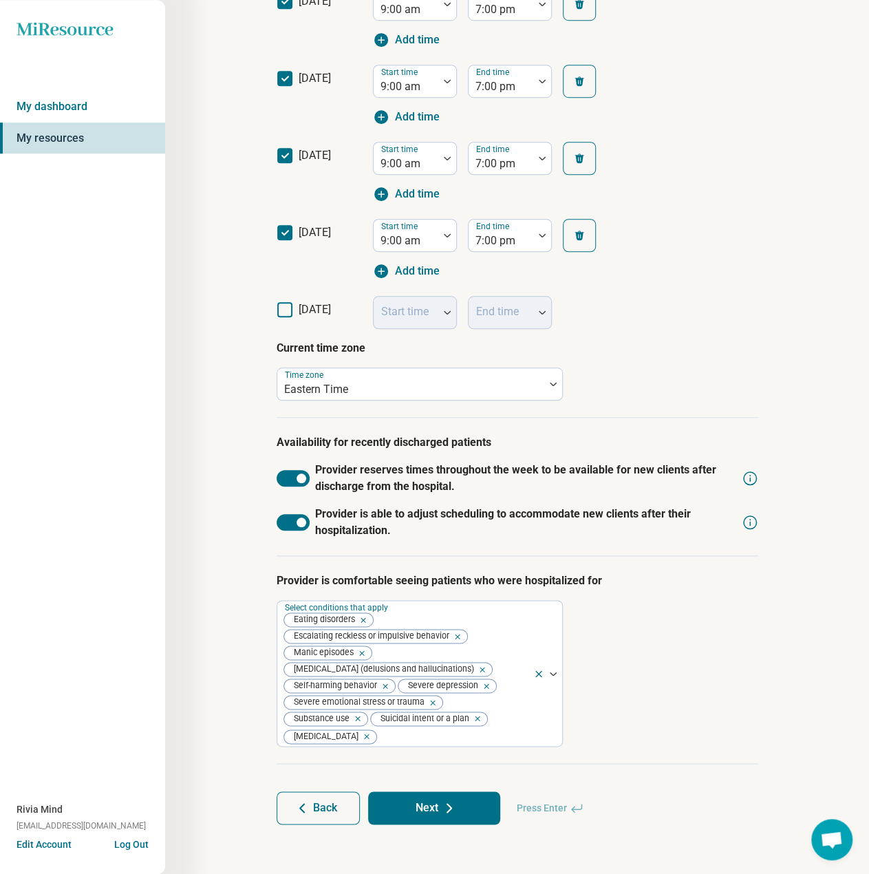
click at [439, 806] on button "Next" at bounding box center [434, 807] width 132 height 33
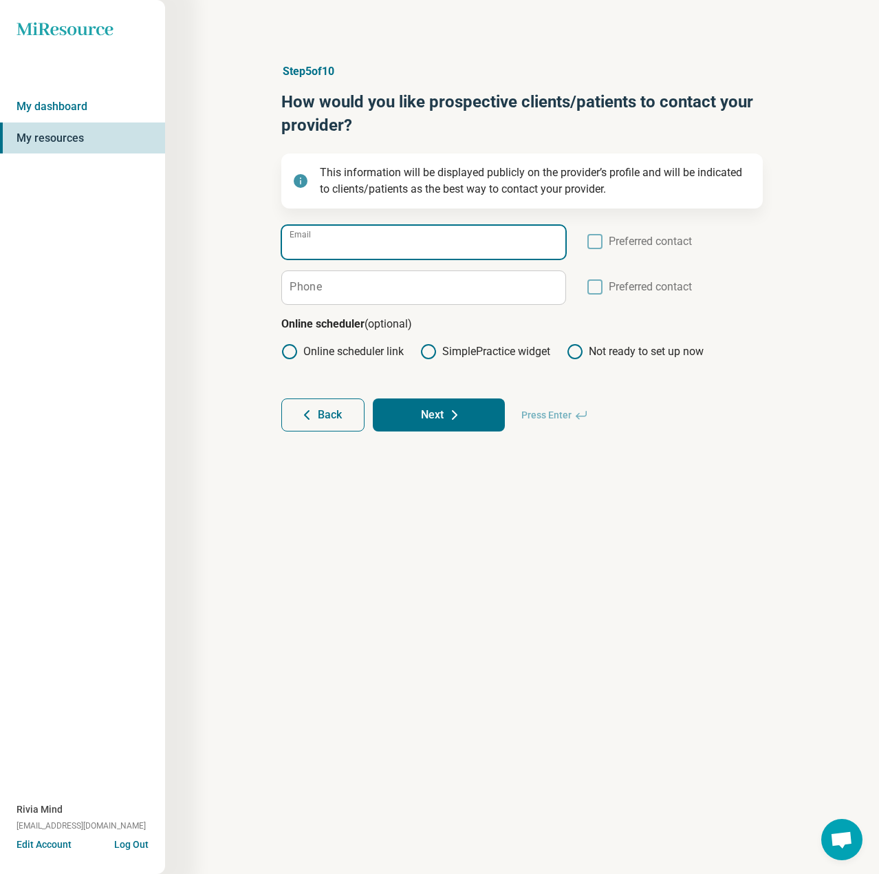
click at [383, 242] on input "Email" at bounding box center [424, 242] width 284 height 33
paste input "**********"
type input "**********"
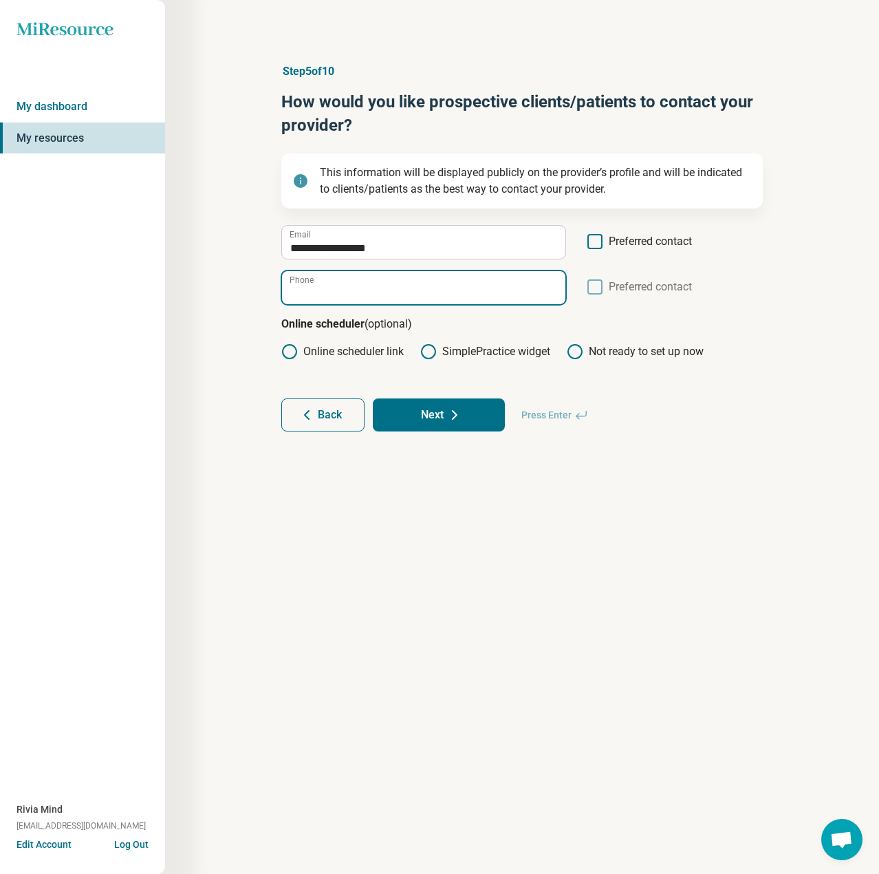
click at [326, 286] on input "Phone" at bounding box center [424, 287] width 284 height 33
paste input "**********"
type input "**********"
drag, startPoint x: 589, startPoint y: 239, endPoint x: 592, endPoint y: 261, distance: 21.5
click at [590, 240] on icon at bounding box center [595, 241] width 15 height 15
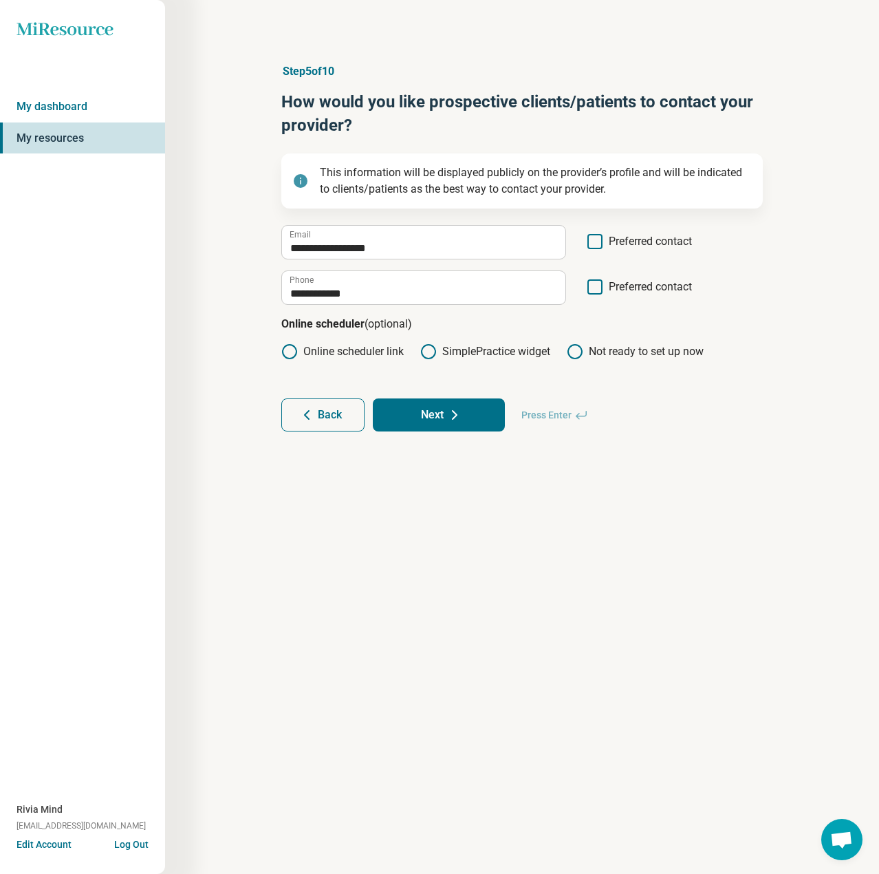
scroll to position [7, 0]
click at [594, 286] on icon at bounding box center [595, 286] width 15 height 15
click at [284, 354] on circle at bounding box center [290, 352] width 14 height 14
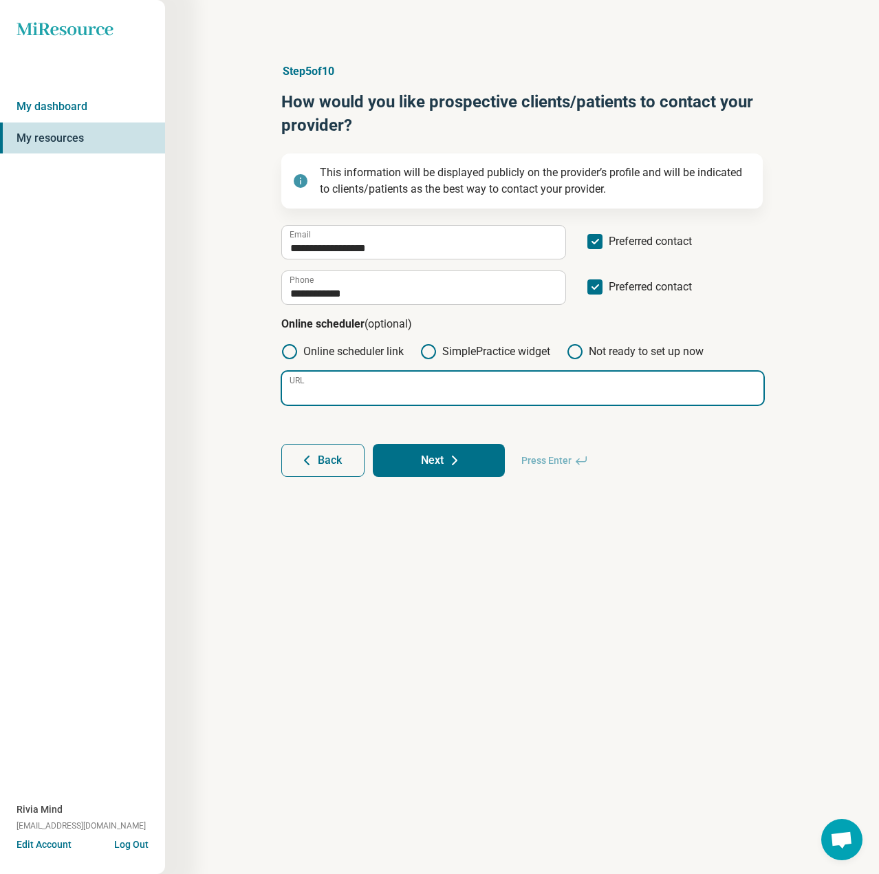
drag, startPoint x: 341, startPoint y: 383, endPoint x: 347, endPoint y: 390, distance: 8.8
click at [341, 385] on input "URL" at bounding box center [523, 388] width 482 height 33
paste input "**********"
type input "**********"
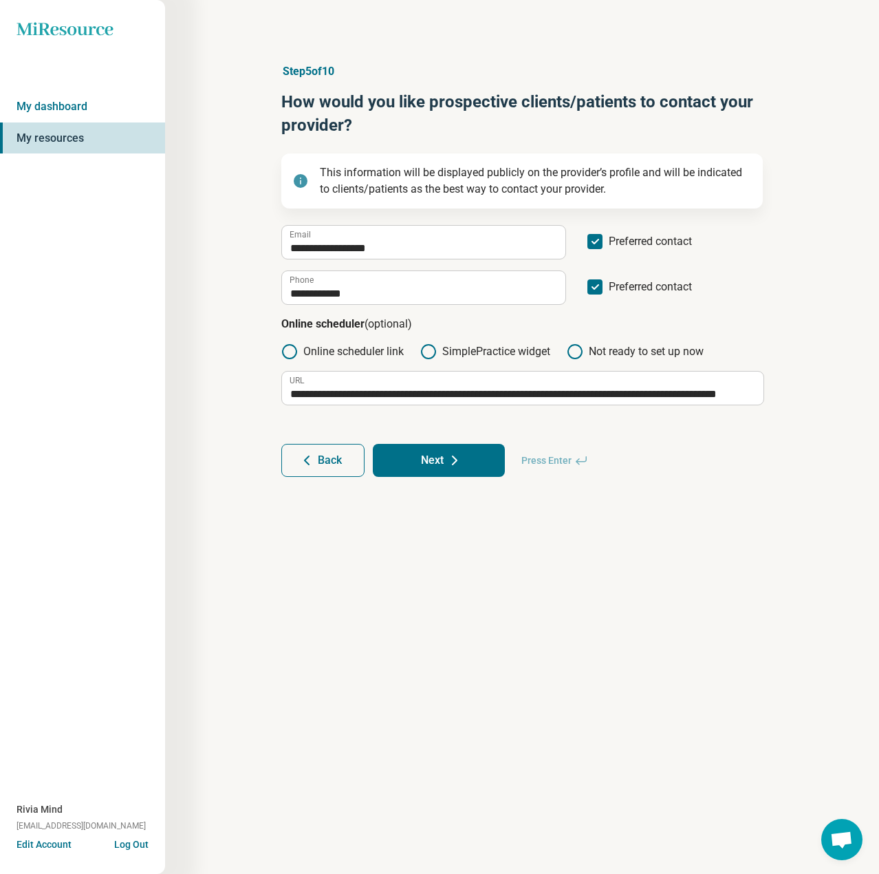
scroll to position [0, 0]
click at [446, 469] on button "Next" at bounding box center [439, 460] width 132 height 33
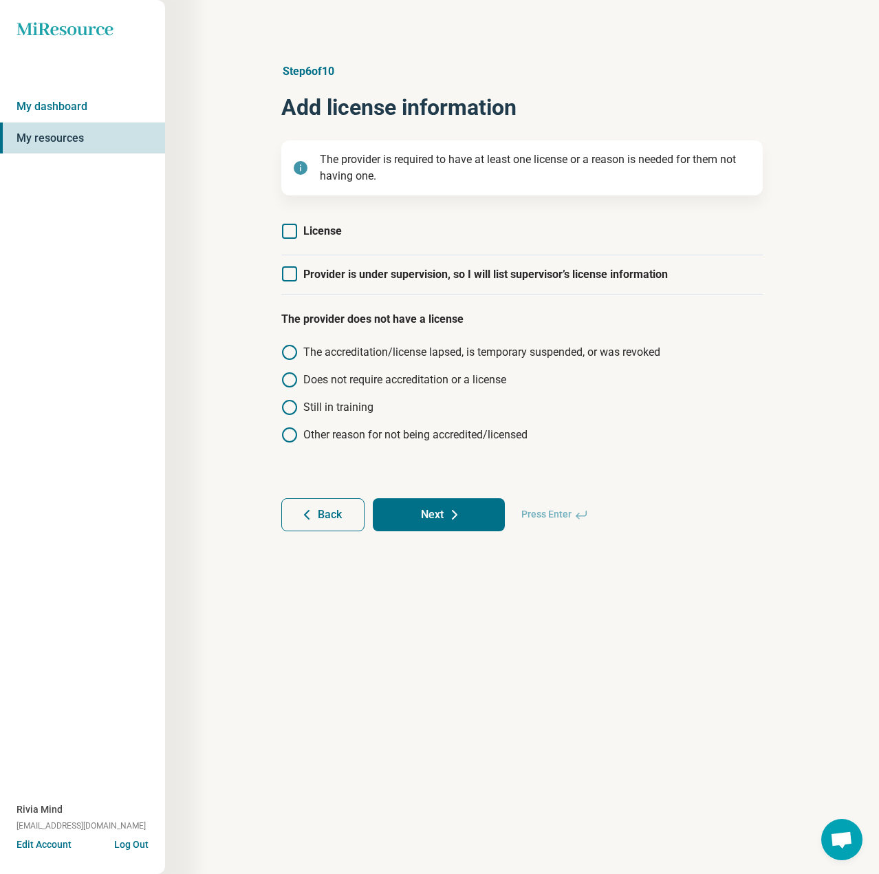
click at [292, 235] on icon at bounding box center [289, 231] width 15 height 15
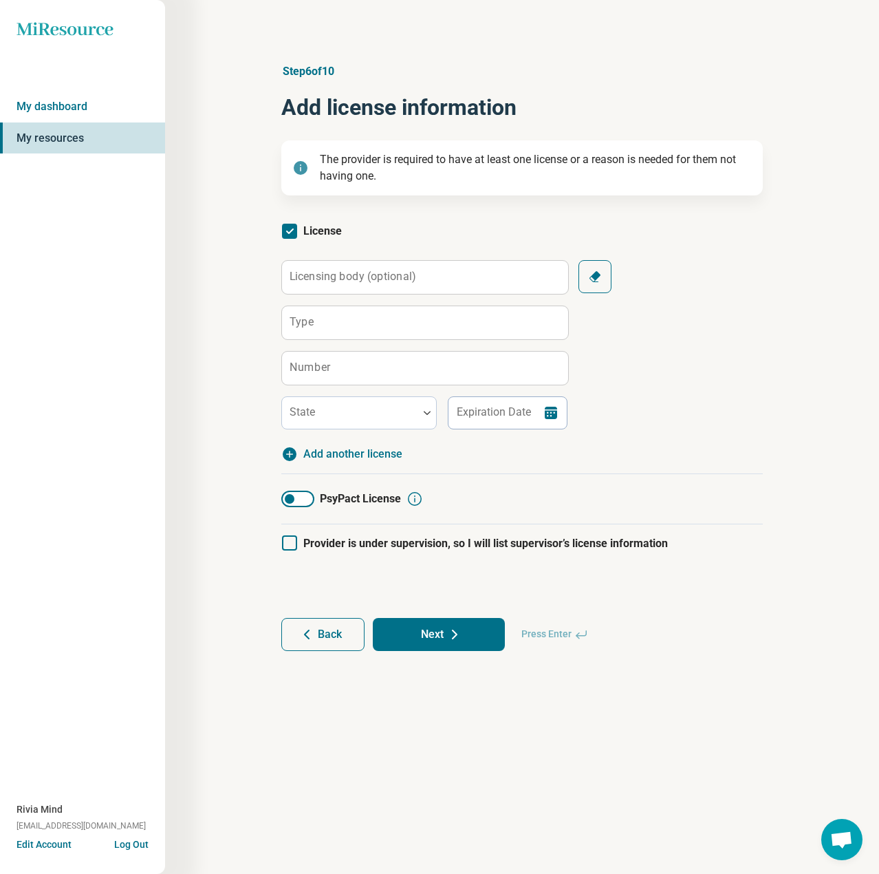
click at [339, 454] on span "Add another license" at bounding box center [352, 454] width 99 height 17
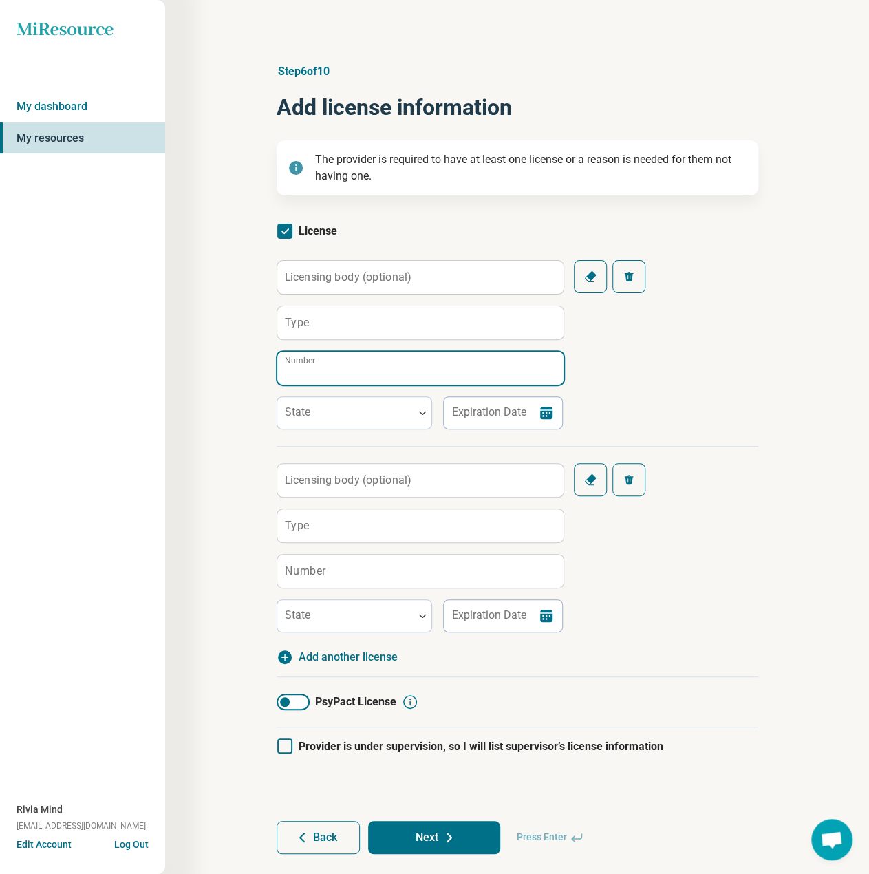
click at [325, 373] on input "Number" at bounding box center [420, 368] width 286 height 33
paste input "******"
type input "******"
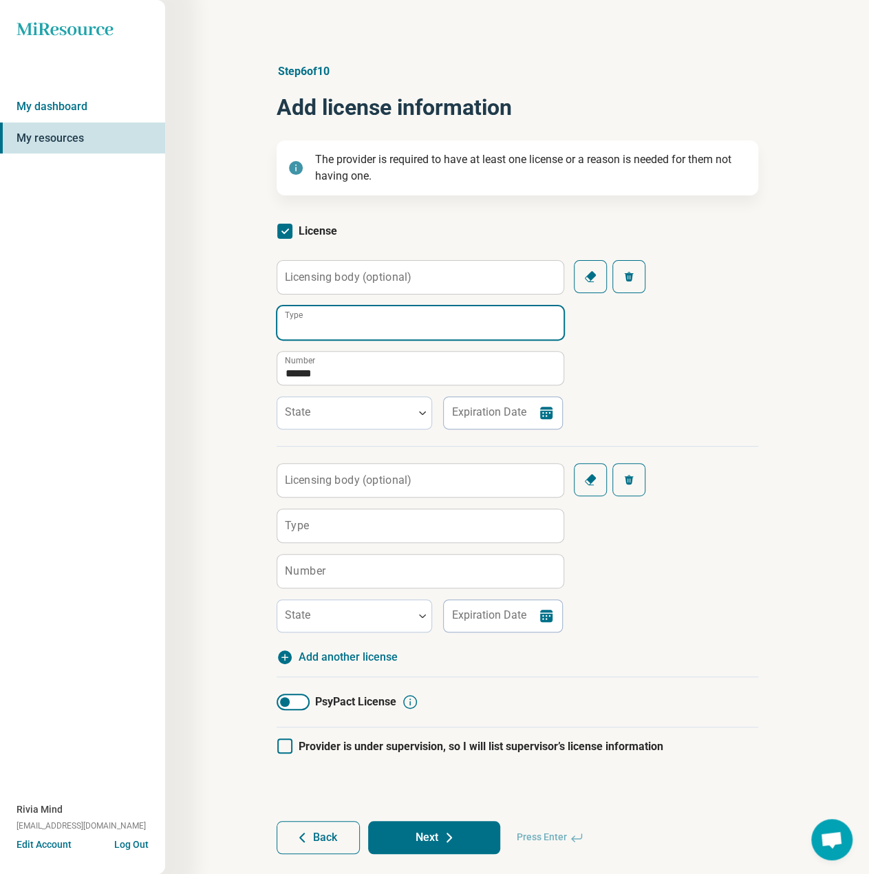
click at [319, 329] on input "Type" at bounding box center [420, 322] width 286 height 33
paste input "**********"
type input "**********"
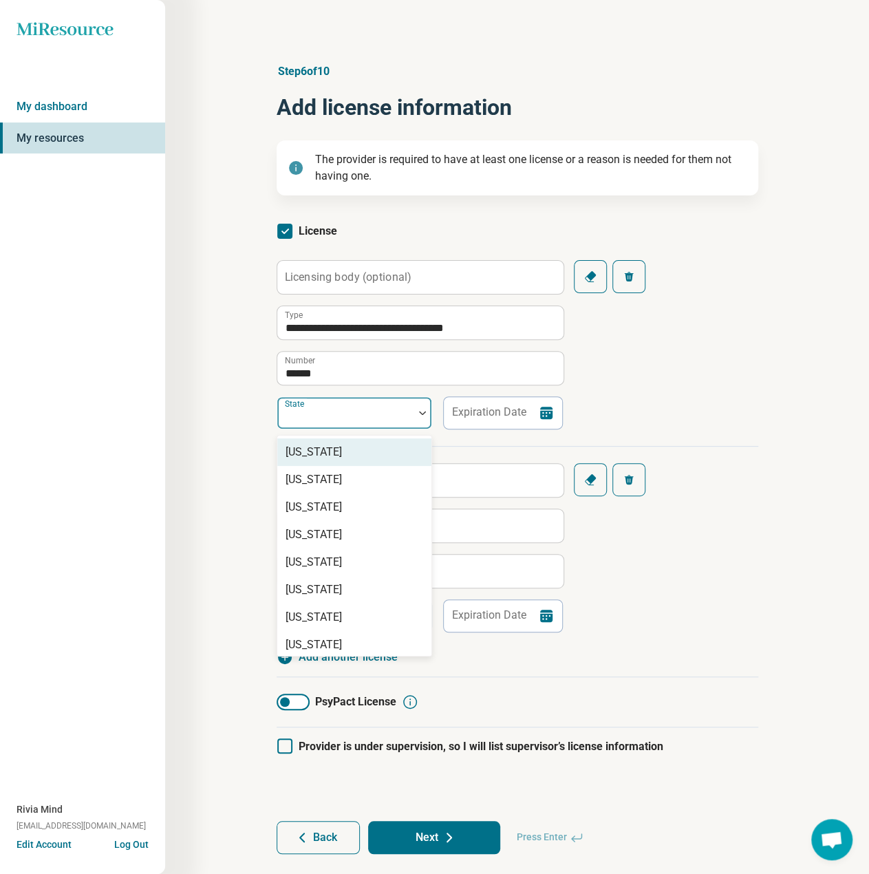
click at [304, 409] on div "State" at bounding box center [355, 412] width 156 height 33
type input "***"
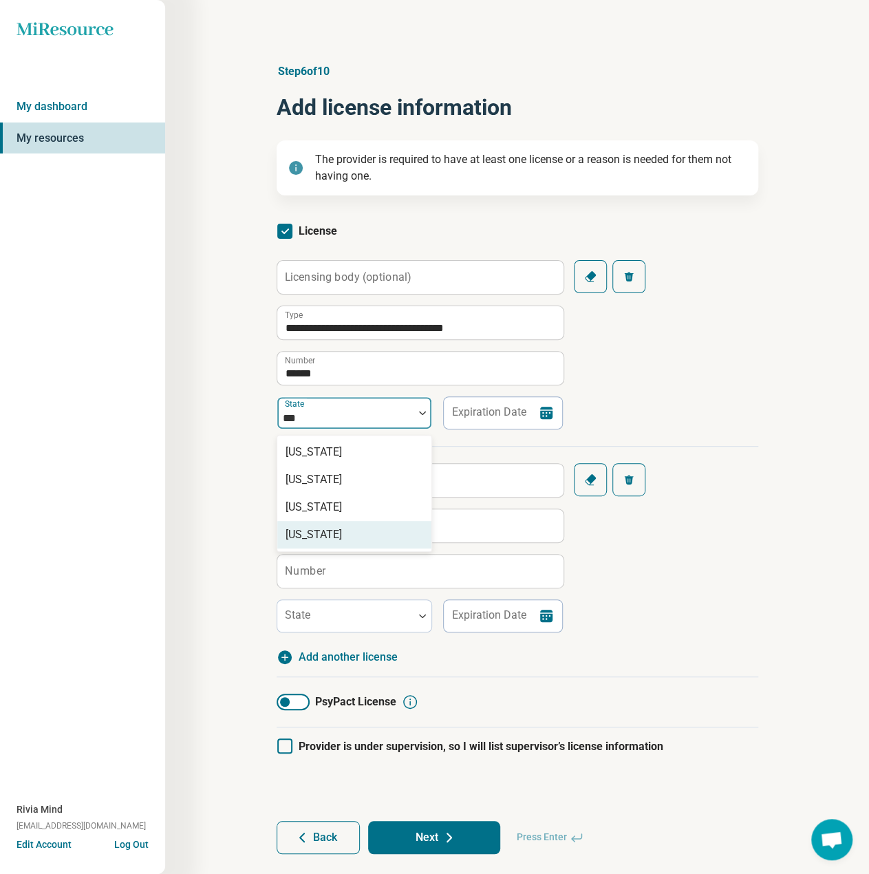
click at [306, 543] on div "[US_STATE]" at bounding box center [354, 535] width 154 height 28
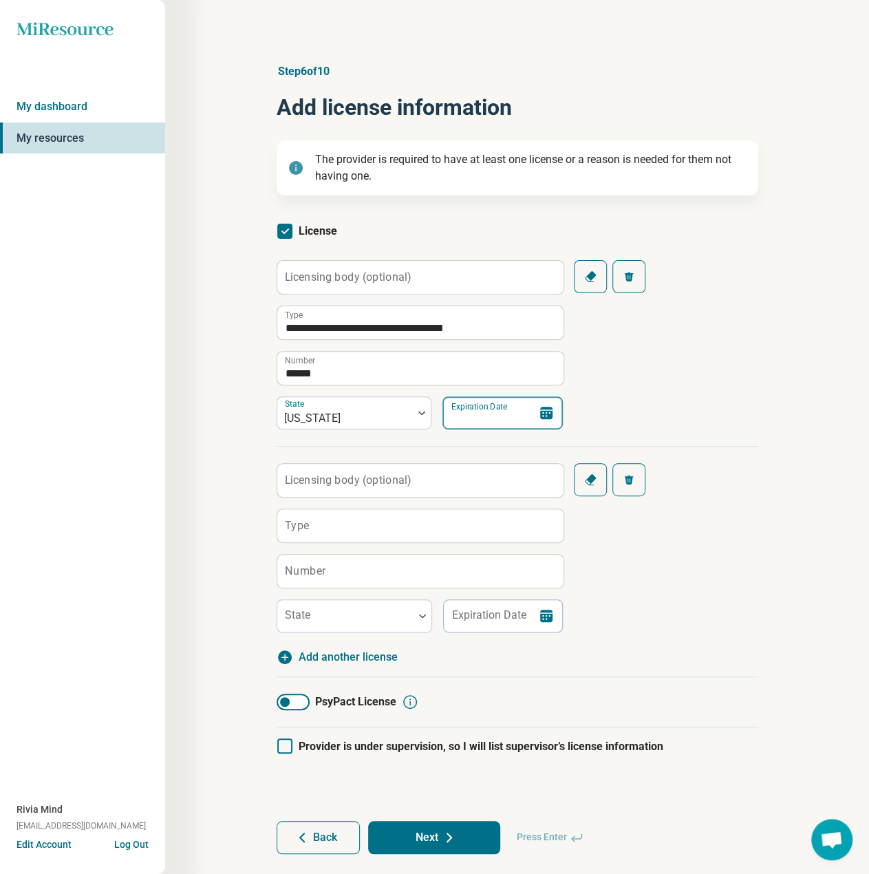
click at [486, 415] on input "Expiration Date" at bounding box center [502, 412] width 120 height 33
paste input "**********"
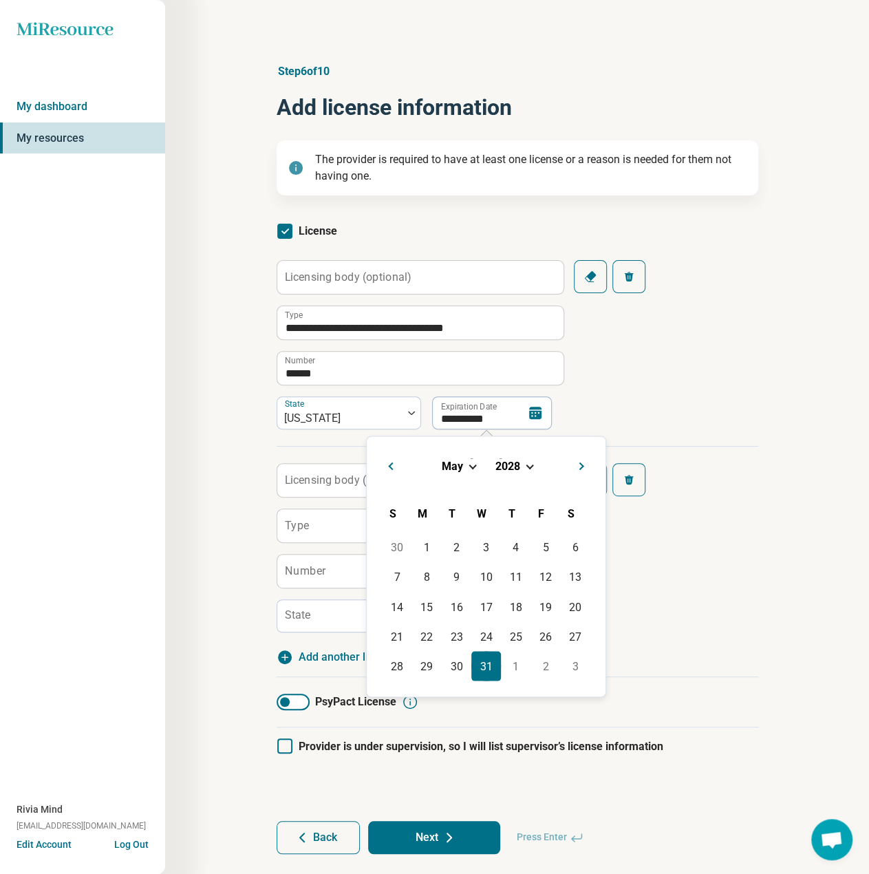
click at [480, 663] on div "31" at bounding box center [486, 666] width 30 height 30
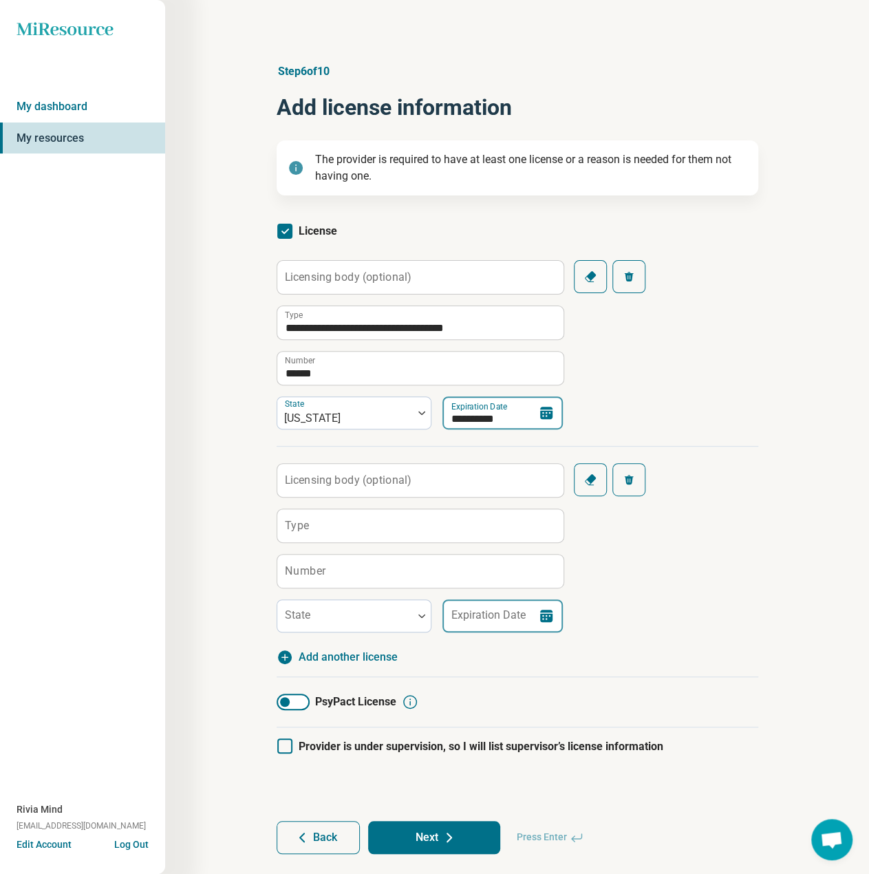
paste input
click at [497, 418] on input "**********" at bounding box center [502, 412] width 120 height 33
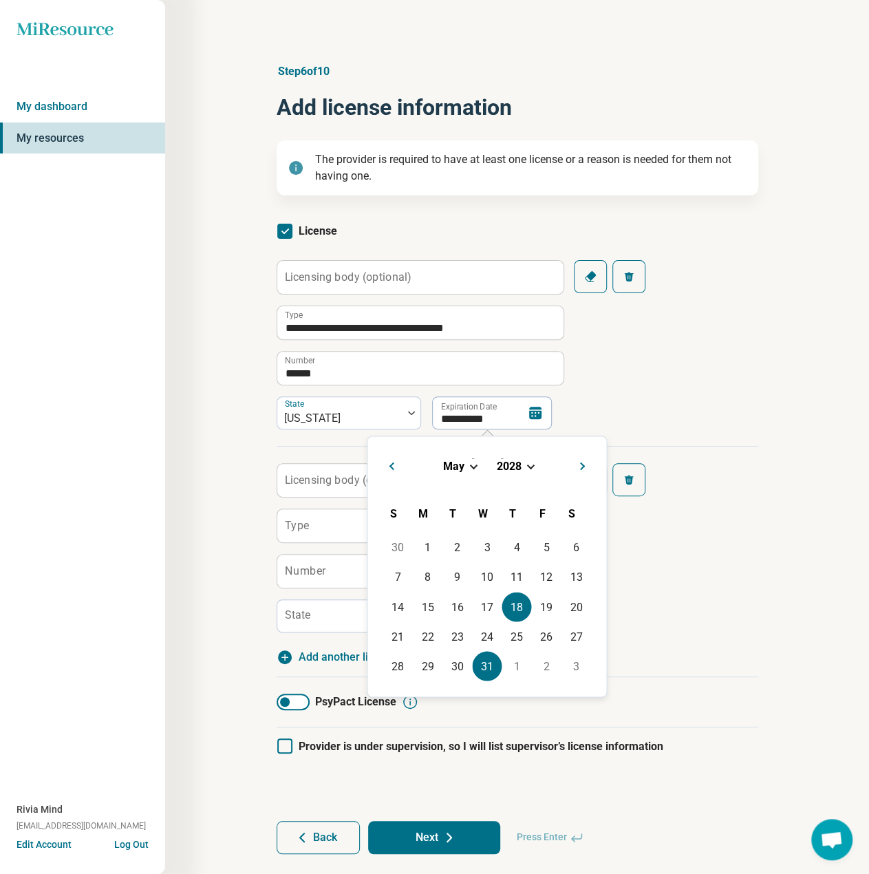
click at [489, 663] on div "31" at bounding box center [487, 666] width 30 height 30
type input "**********"
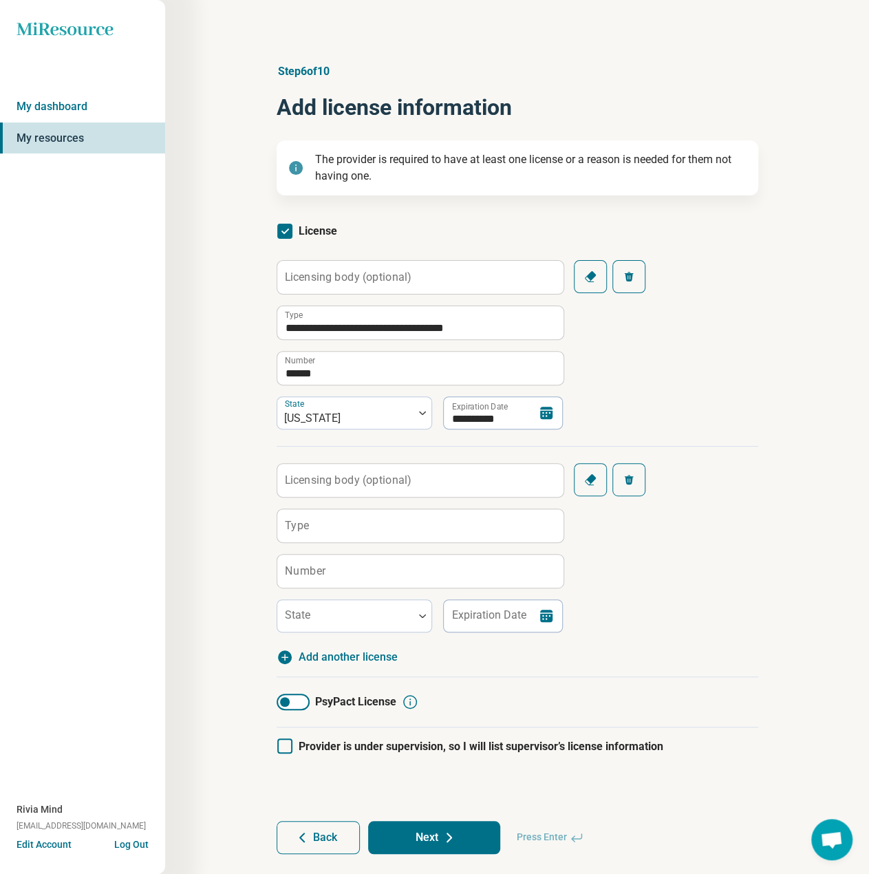
click at [695, 382] on div "**********" at bounding box center [518, 353] width 482 height 186
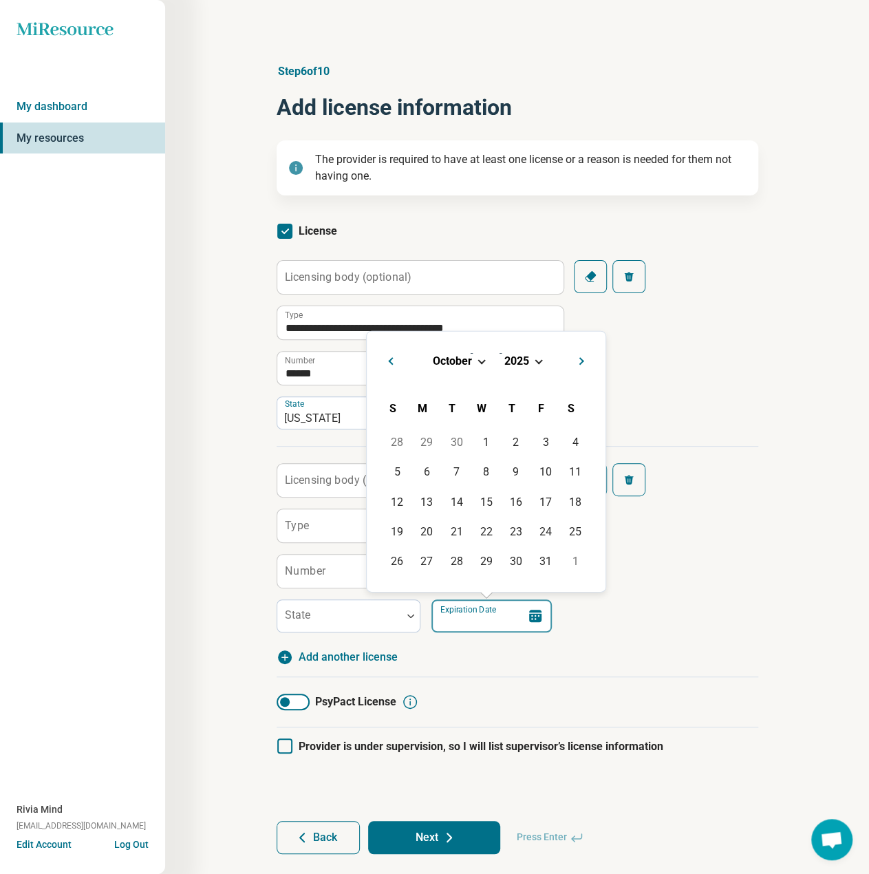
click at [485, 618] on input "Expiration Date" at bounding box center [491, 615] width 120 height 33
paste input "**********"
type input "**********"
click at [579, 561] on div "31" at bounding box center [576, 561] width 30 height 30
click at [329, 571] on input "Number" at bounding box center [420, 571] width 286 height 33
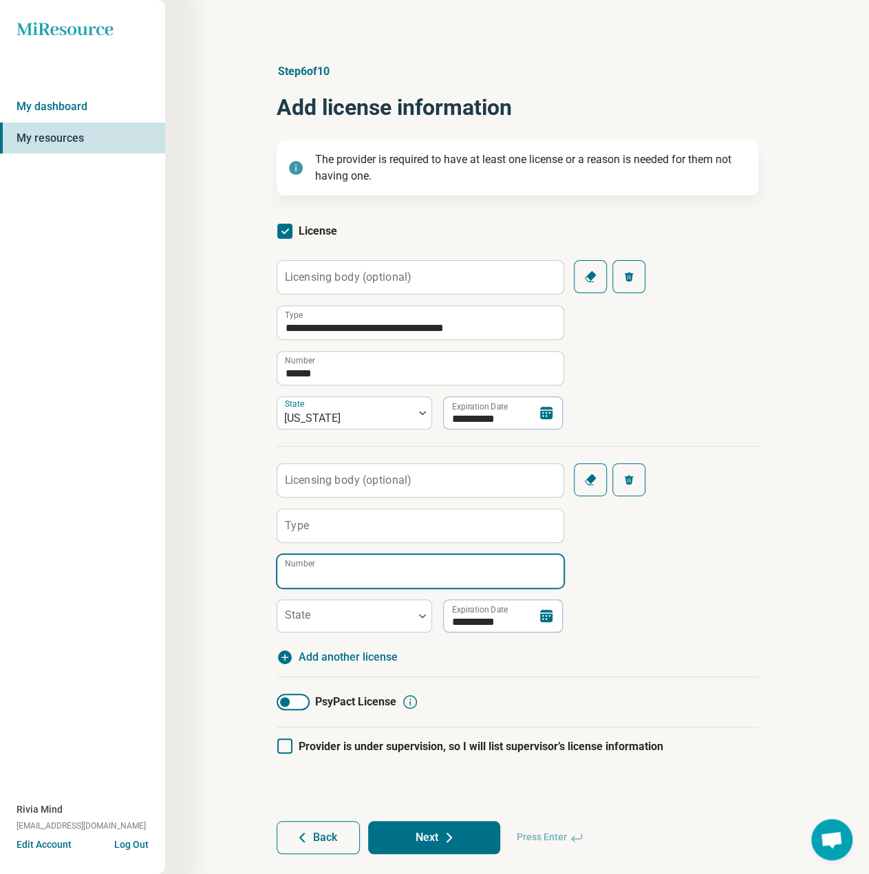
paste input "*****"
type input "*****"
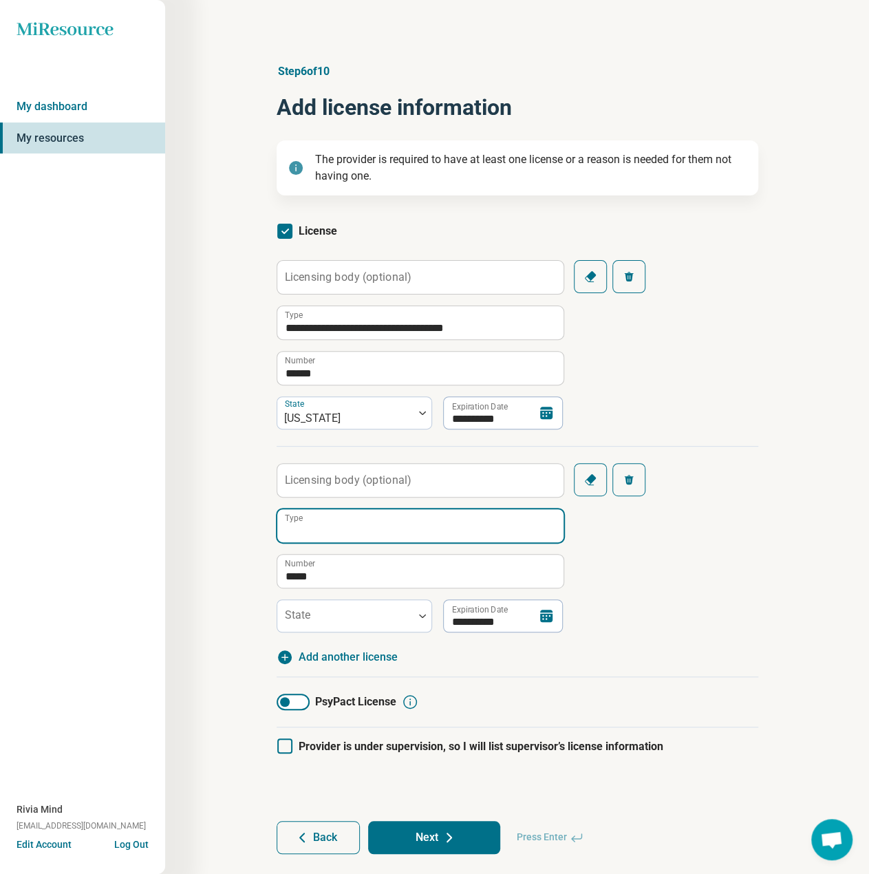
click at [325, 530] on input "Type" at bounding box center [420, 525] width 286 height 33
paste input "**********"
type input "**********"
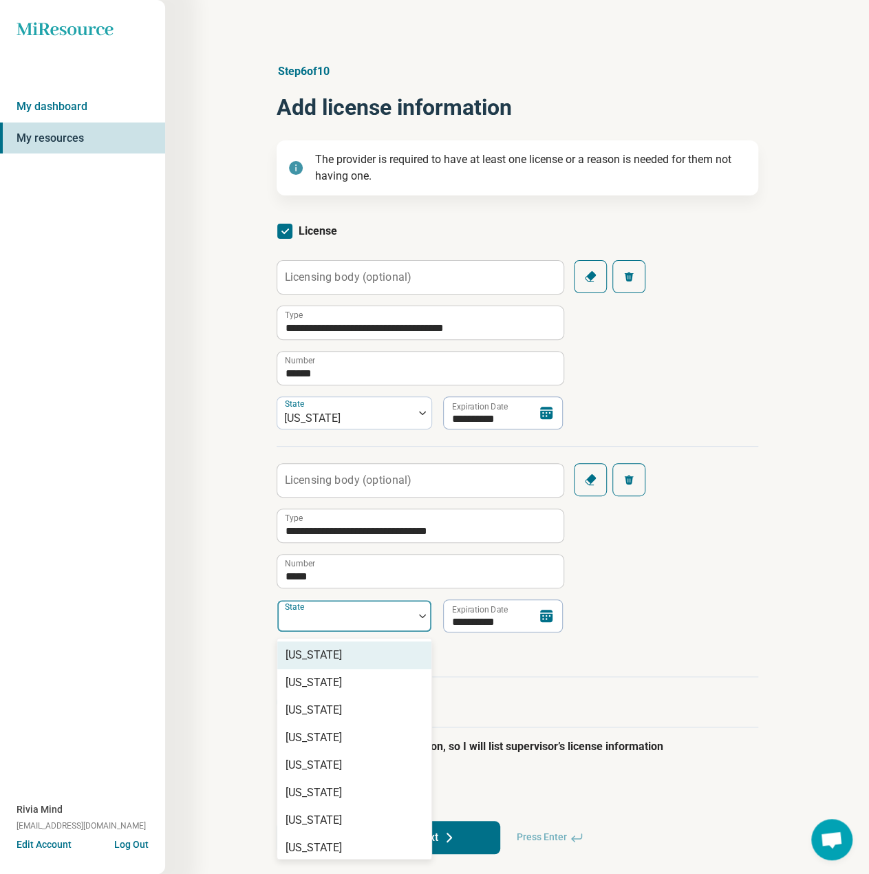
click at [323, 616] on div at bounding box center [345, 621] width 125 height 19
click at [324, 824] on div "[US_STATE]" at bounding box center [314, 820] width 56 height 17
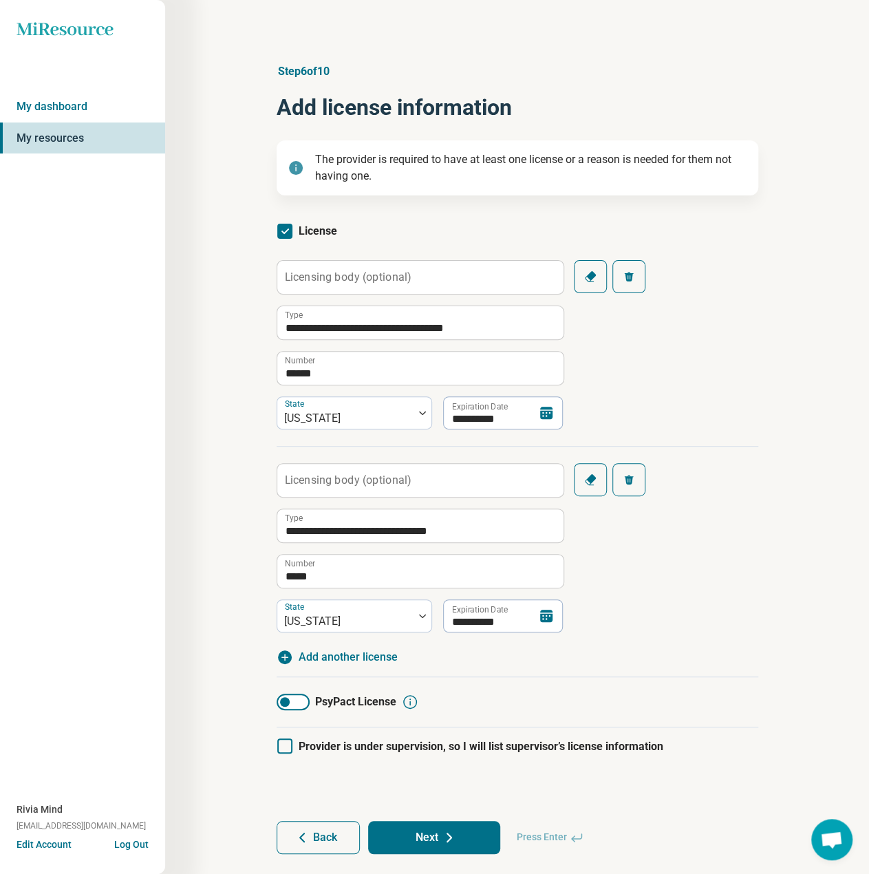
click at [439, 833] on button "Next" at bounding box center [434, 837] width 132 height 33
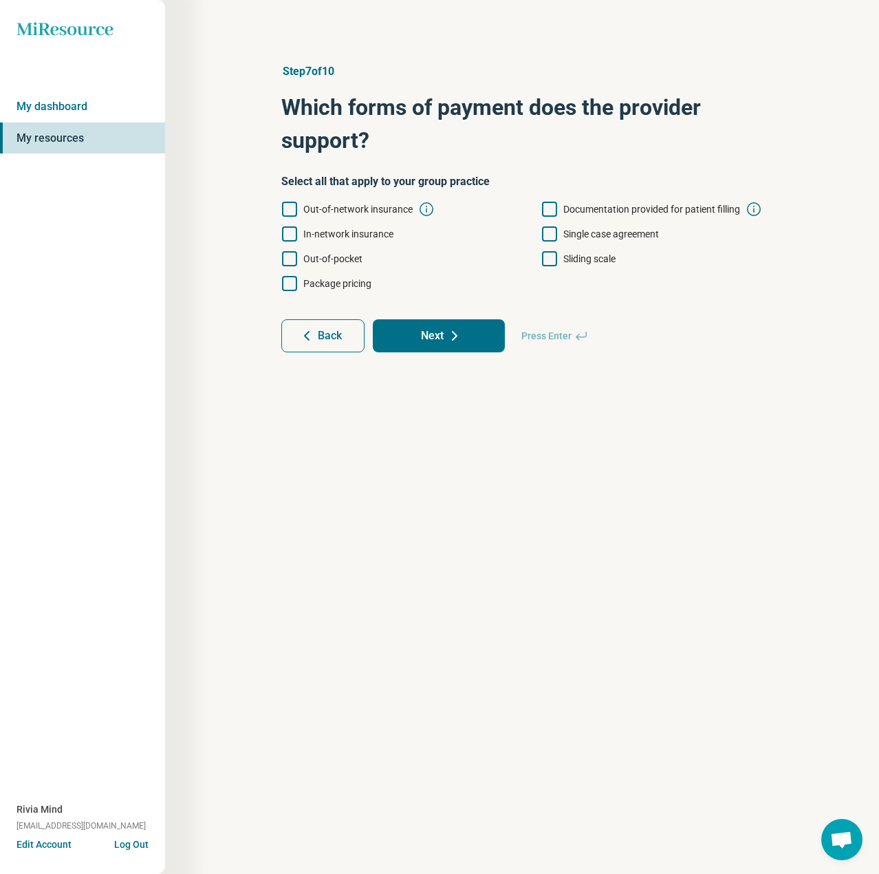
click at [344, 232] on span "In-network insurance" at bounding box center [348, 233] width 90 height 11
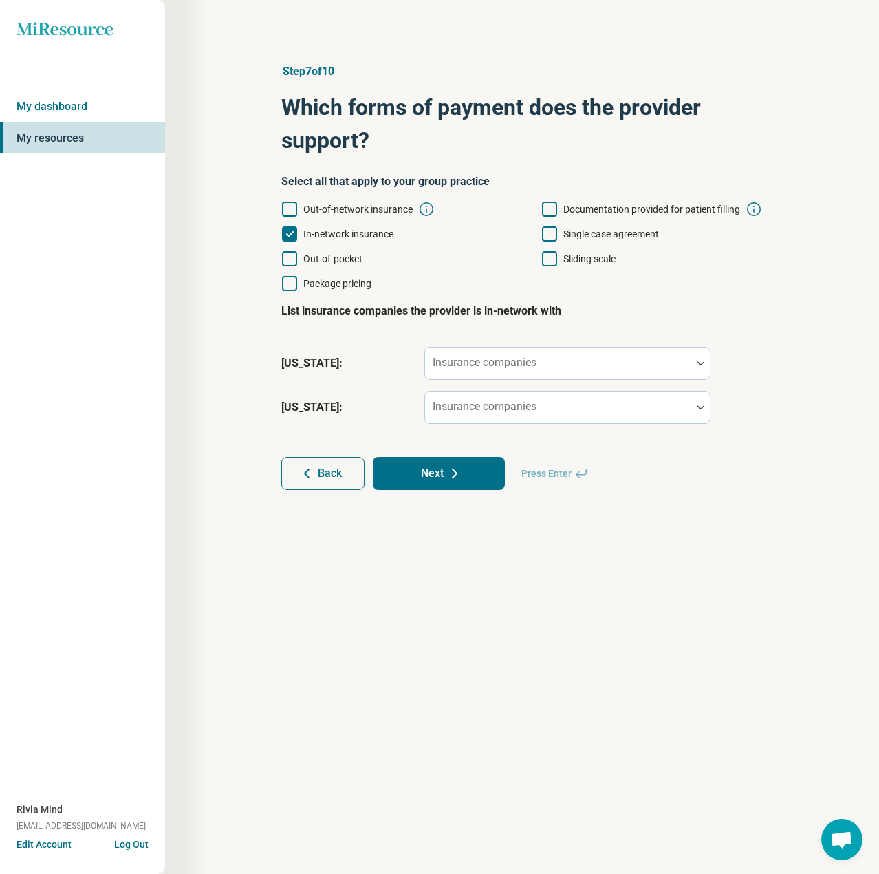
click at [332, 258] on span "Out-of-pocket" at bounding box center [332, 258] width 59 height 11
click at [657, 208] on span "Documentation provided for patient filling" at bounding box center [652, 209] width 177 height 11
click at [495, 409] on div "Insurance companies" at bounding box center [568, 407] width 286 height 33
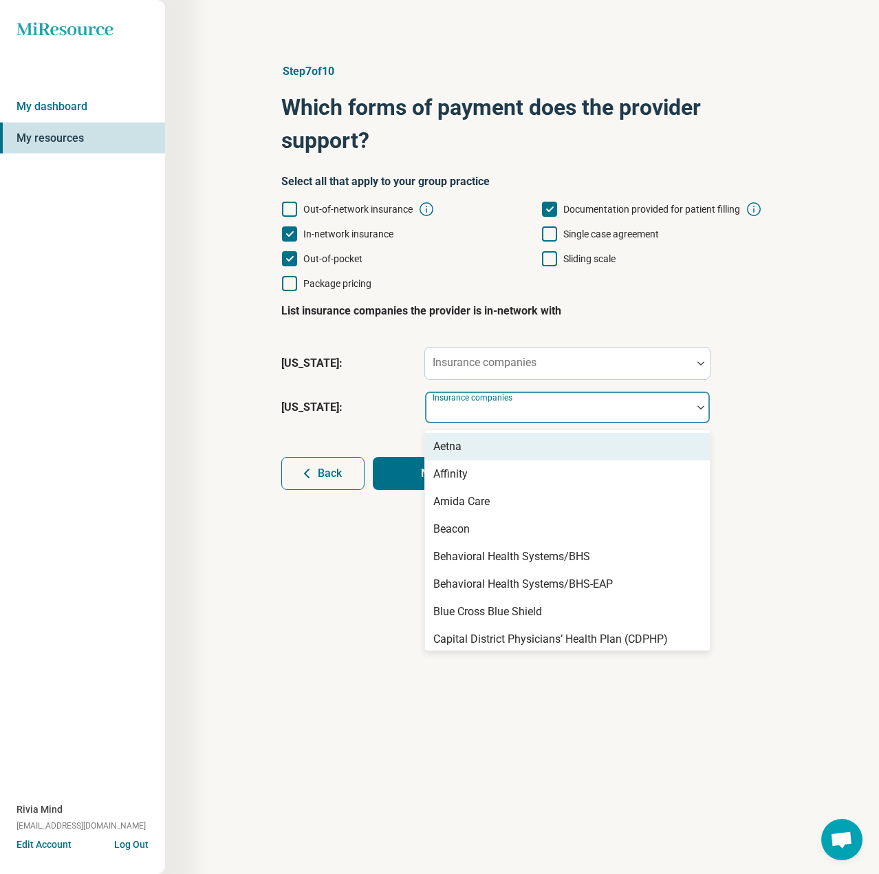
click at [482, 451] on div "Aetna" at bounding box center [567, 447] width 285 height 28
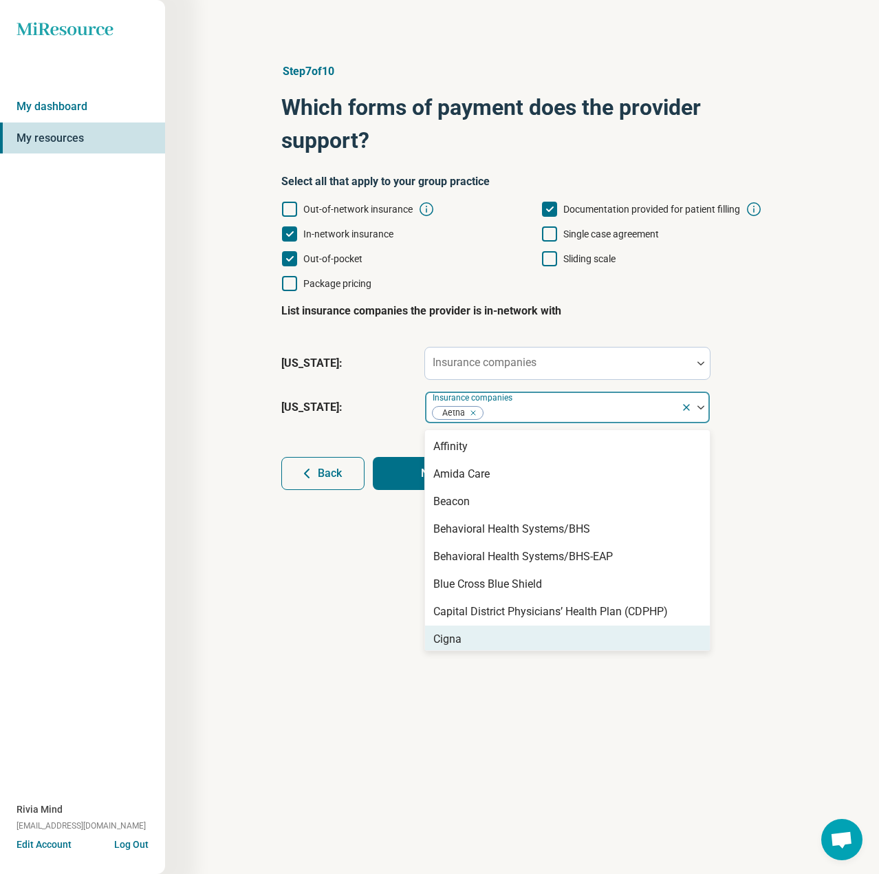
click at [474, 639] on div "Cigna" at bounding box center [567, 640] width 285 height 28
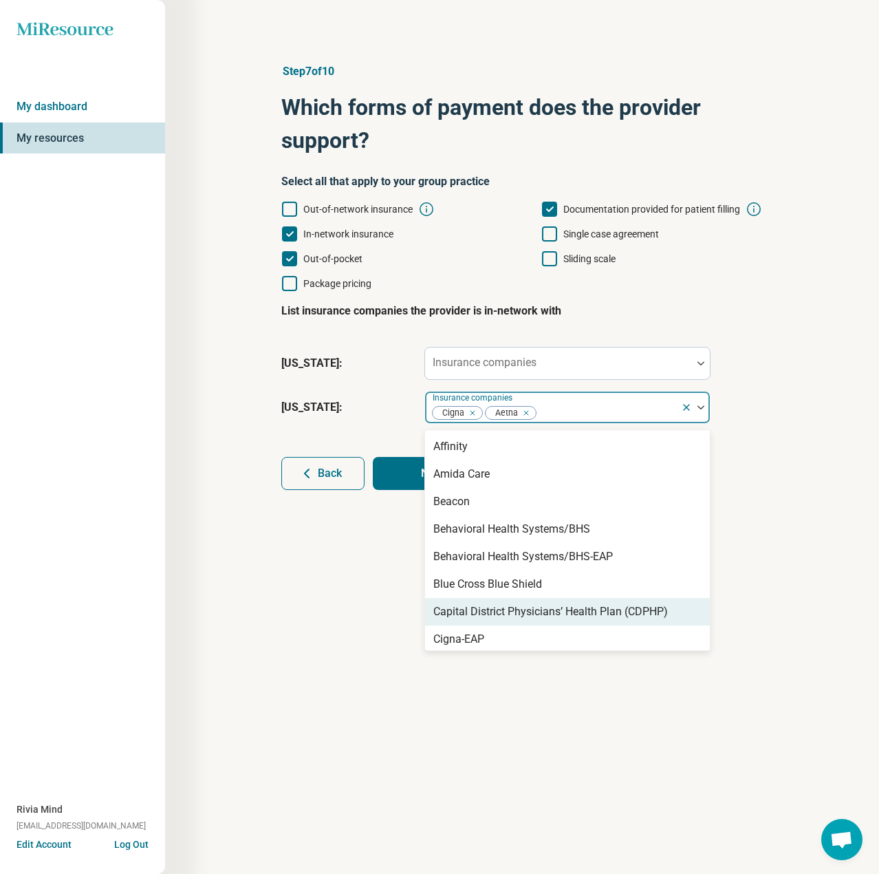
click at [481, 606] on div "Capital District Physicians’ Health Plan (CDPHP)" at bounding box center [551, 612] width 235 height 17
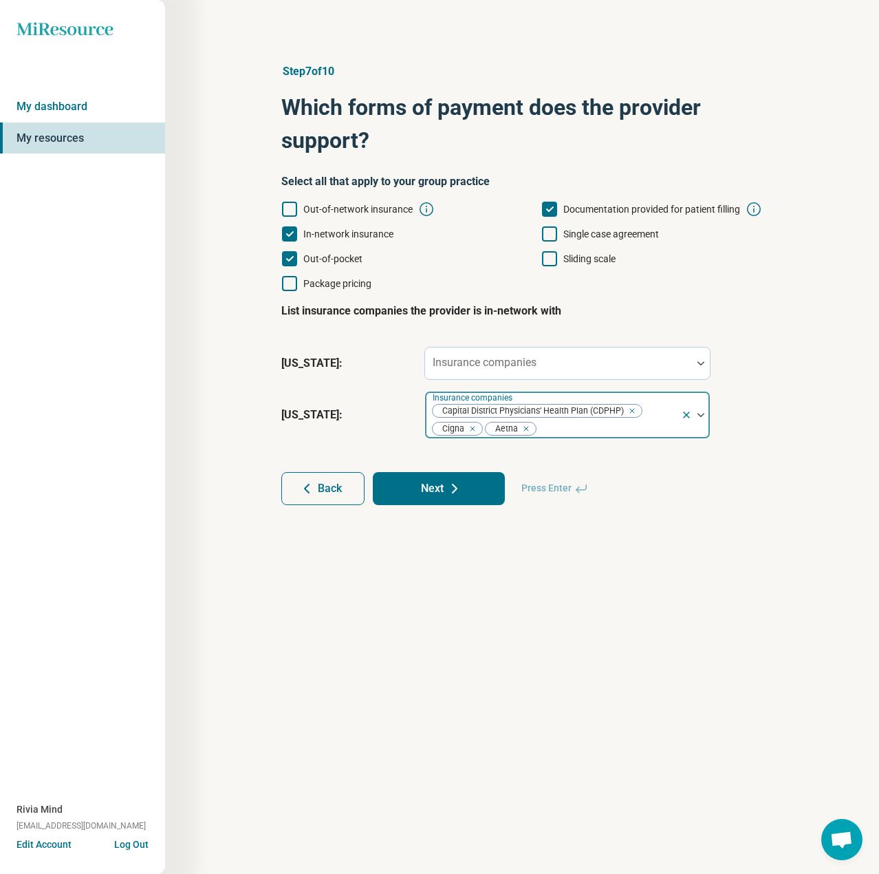
click at [663, 431] on div at bounding box center [606, 428] width 138 height 19
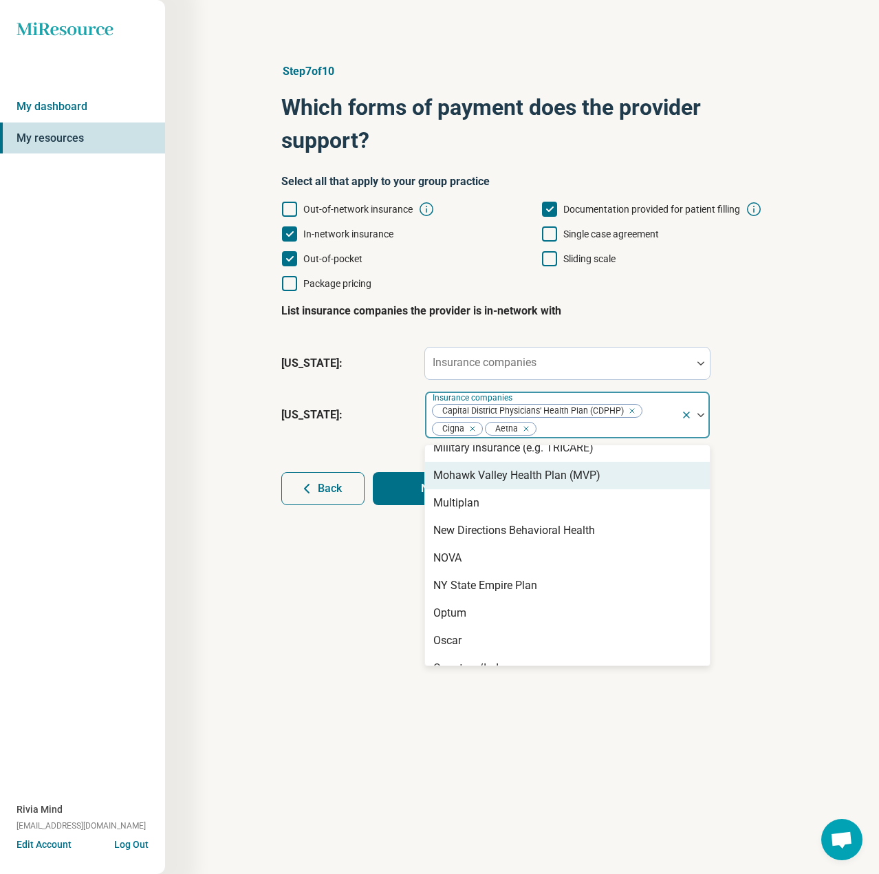
scroll to position [688, 0]
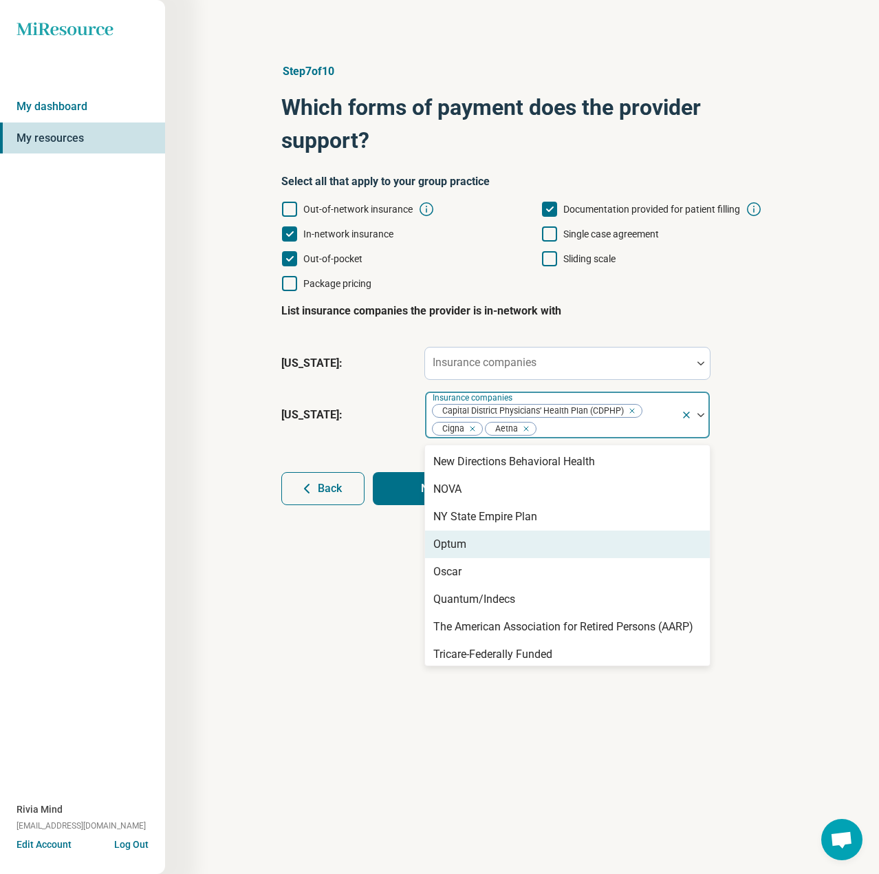
click at [504, 548] on div "Optum" at bounding box center [567, 545] width 285 height 28
click at [501, 554] on div "Oscar" at bounding box center [567, 545] width 285 height 28
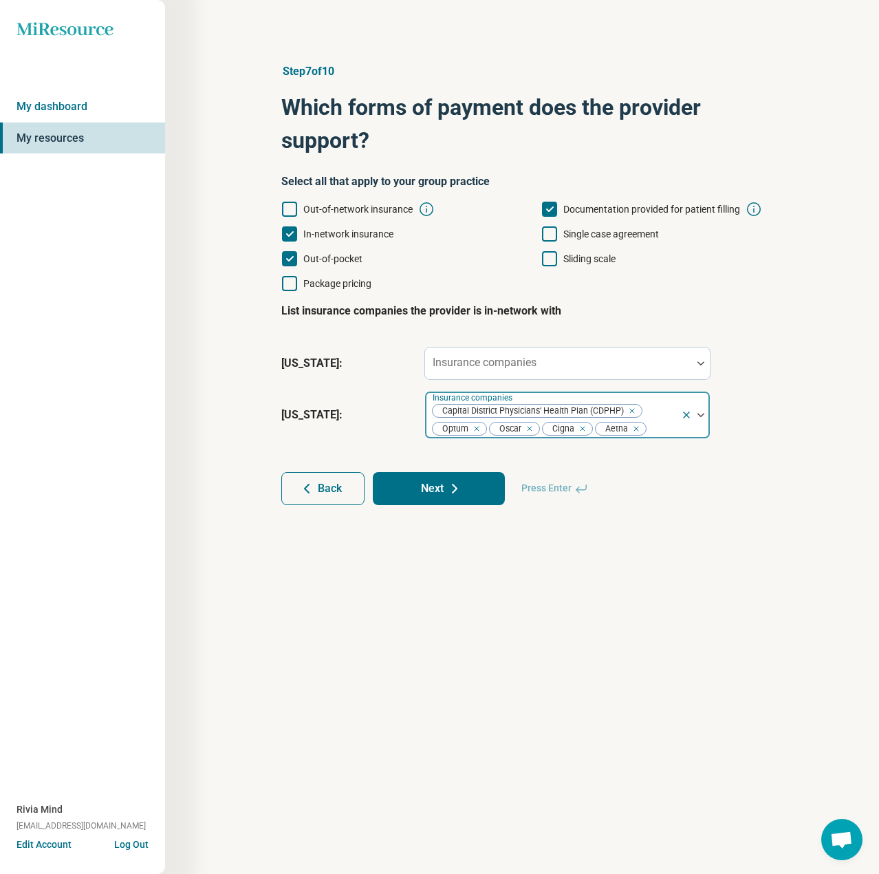
drag, startPoint x: 657, startPoint y: 429, endPoint x: 651, endPoint y: 438, distance: 10.5
click at [657, 429] on div at bounding box center [662, 428] width 28 height 19
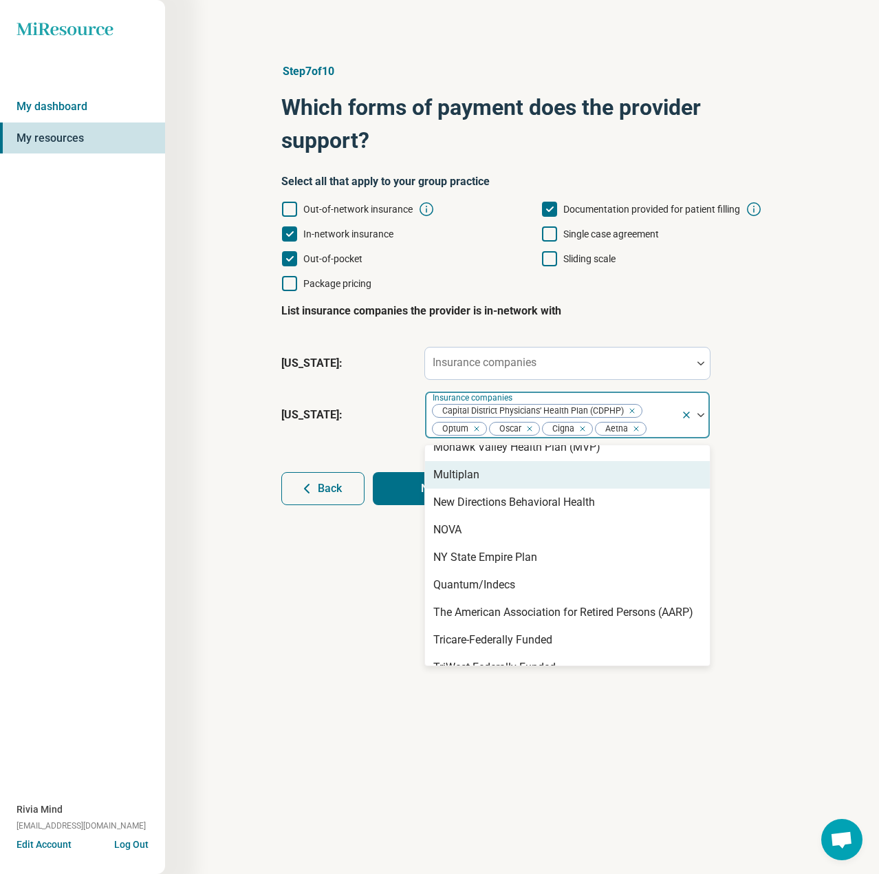
scroll to position [776, 0]
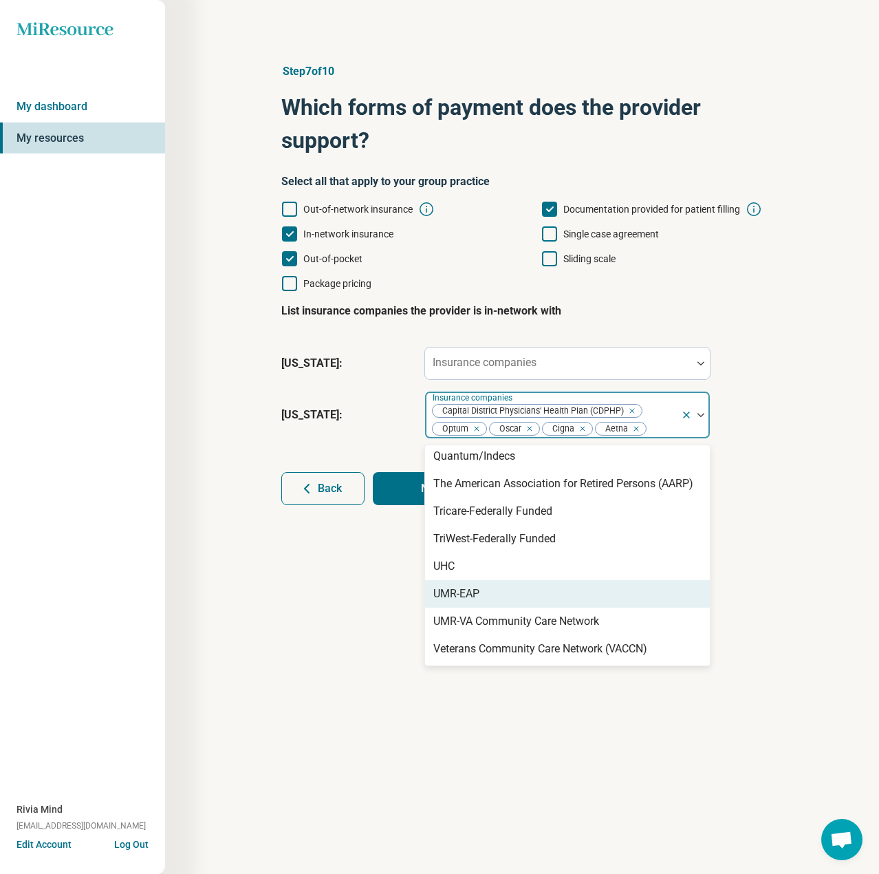
click at [535, 599] on div "UMR-EAP" at bounding box center [567, 594] width 285 height 28
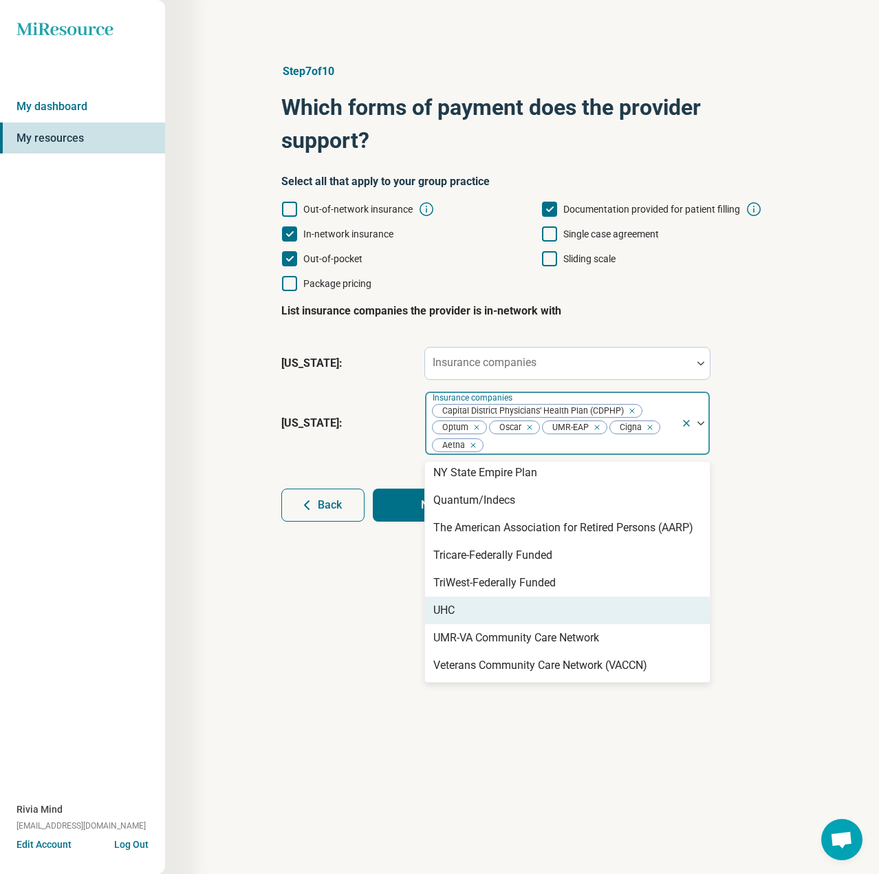
scroll to position [749, 0]
click at [460, 612] on div "UHC" at bounding box center [567, 611] width 285 height 28
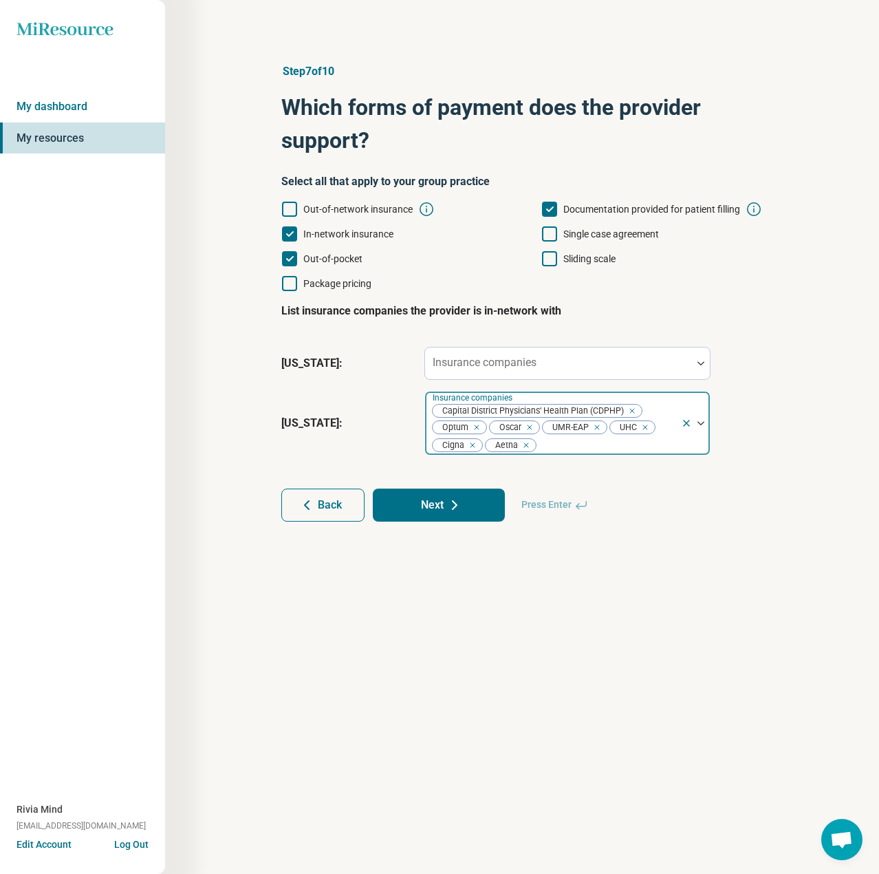
click at [620, 439] on div at bounding box center [606, 445] width 138 height 19
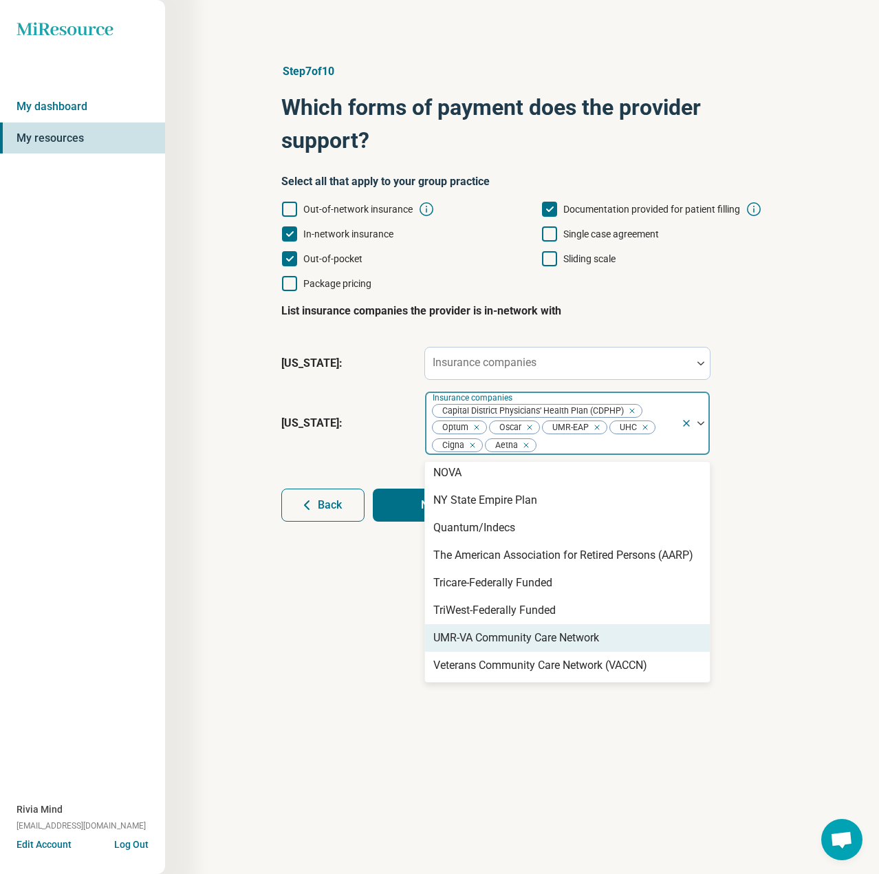
click at [527, 641] on div "UMR-VA Community Care Network" at bounding box center [517, 638] width 166 height 17
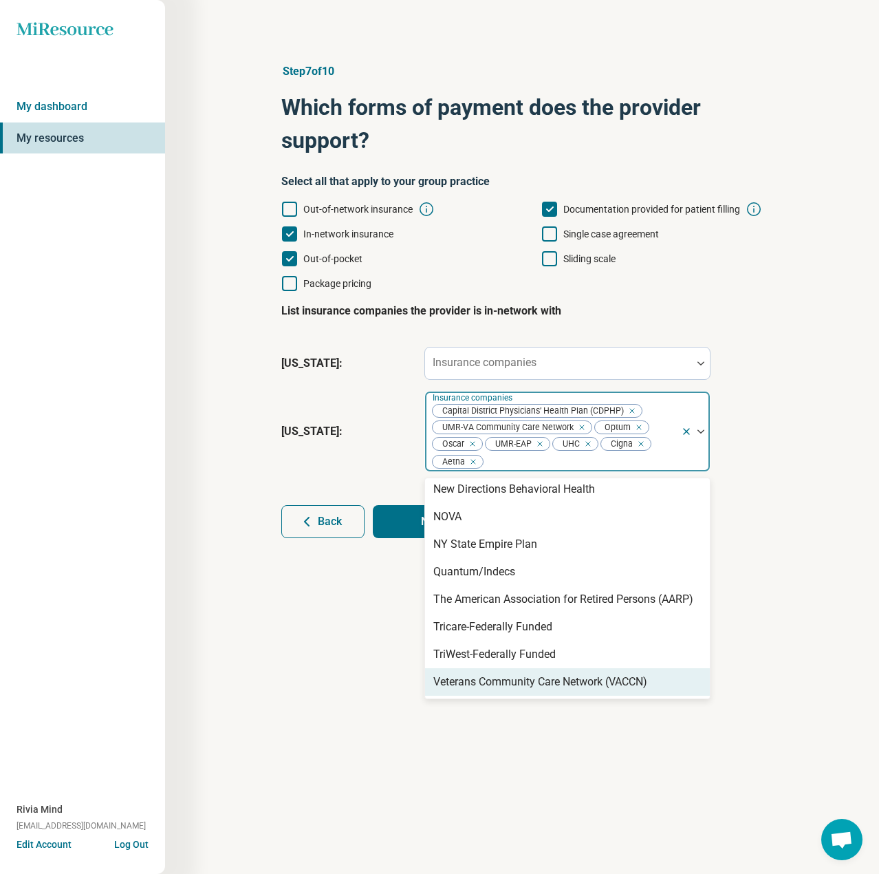
click at [509, 681] on div "Veterans Community Care Network (VACCN)" at bounding box center [541, 682] width 214 height 17
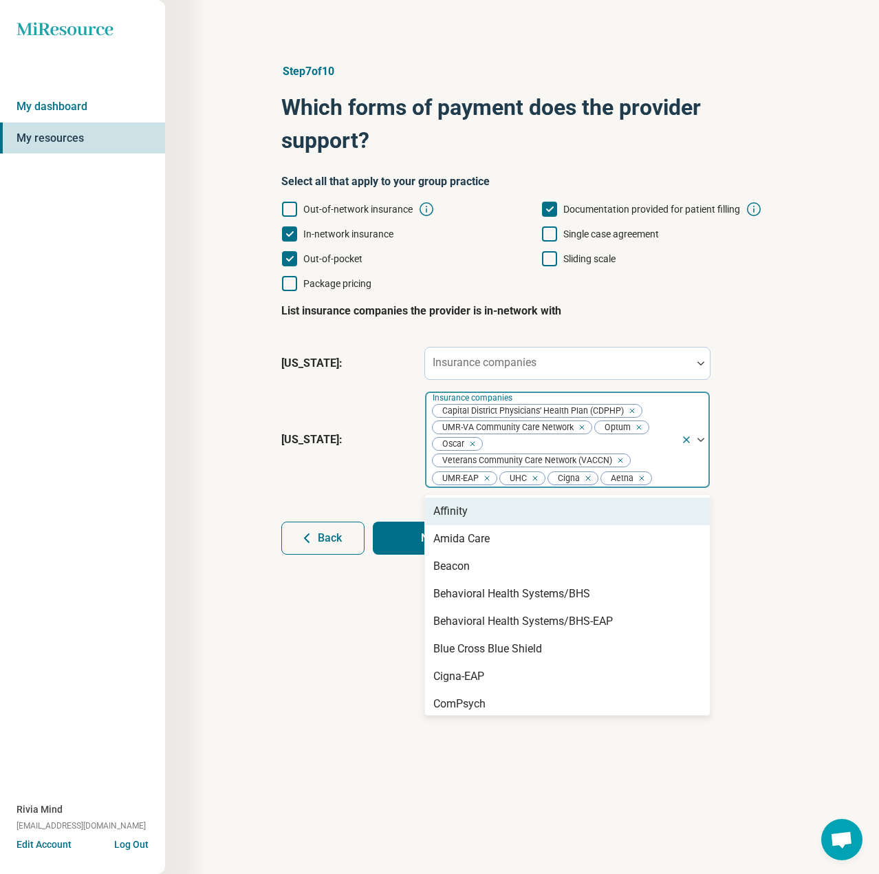
click at [676, 465] on div "Capital District Physicians’ Health Plan (CDPHP) UMR-VA Community Care Network …" at bounding box center [553, 440] width 256 height 96
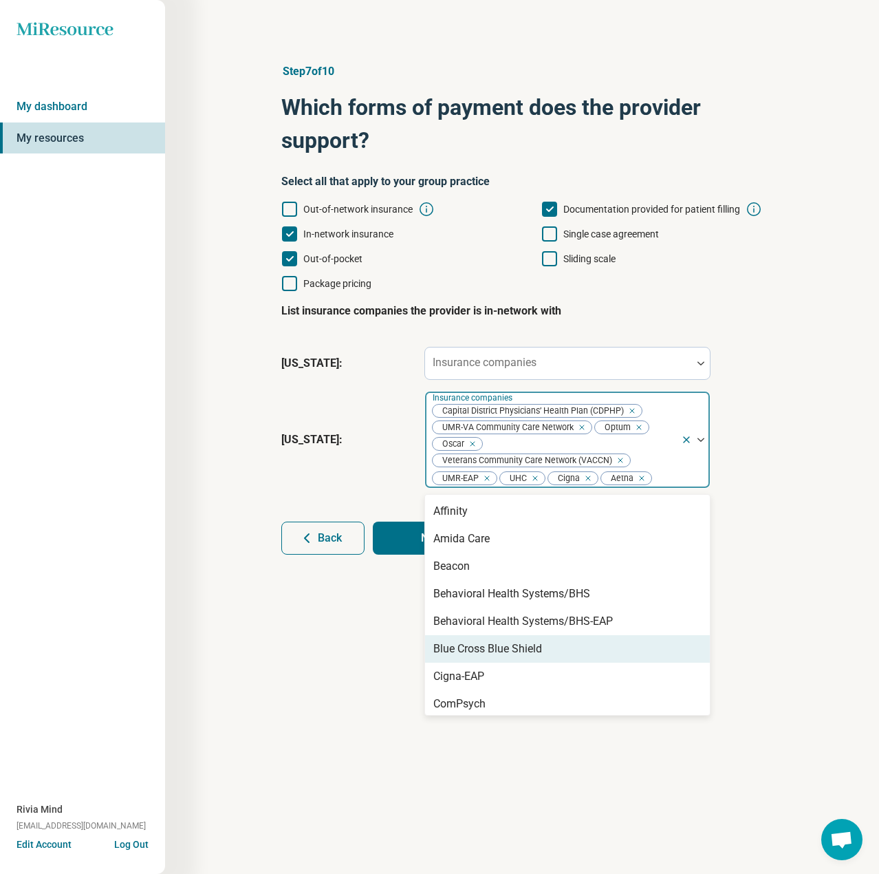
click at [484, 655] on div "Blue Cross Blue Shield" at bounding box center [488, 649] width 109 height 17
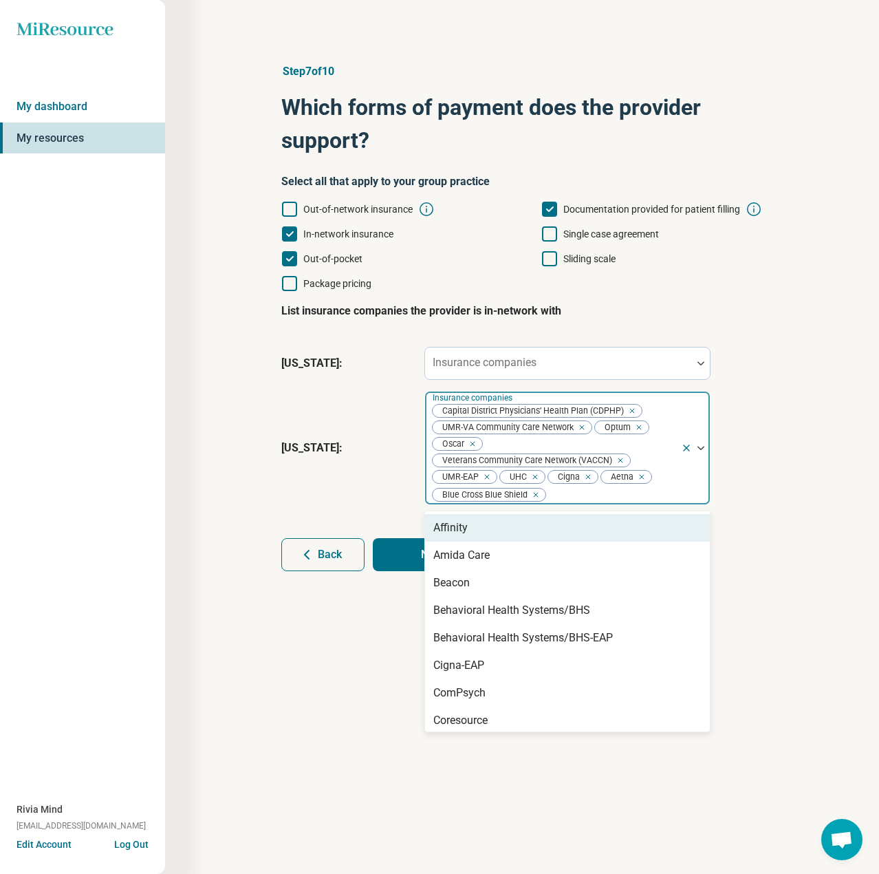
click at [679, 495] on div "Capital District Physicians’ Health Plan (CDPHP) UMR-VA Community Care Network …" at bounding box center [553, 448] width 256 height 113
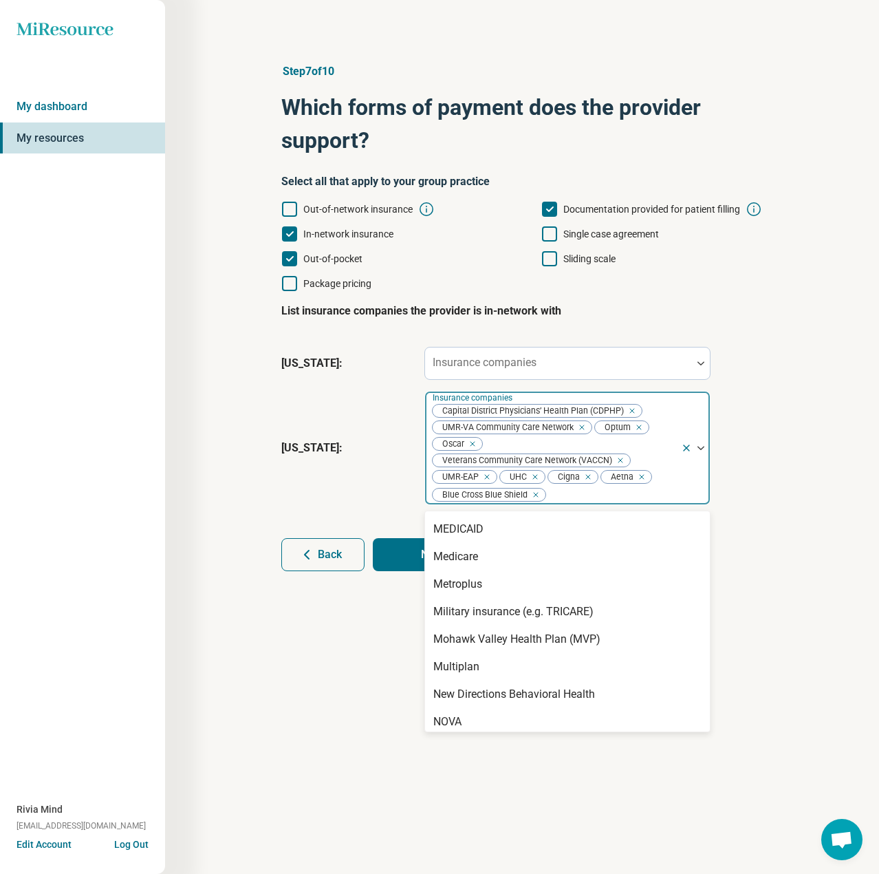
scroll to position [482, 0]
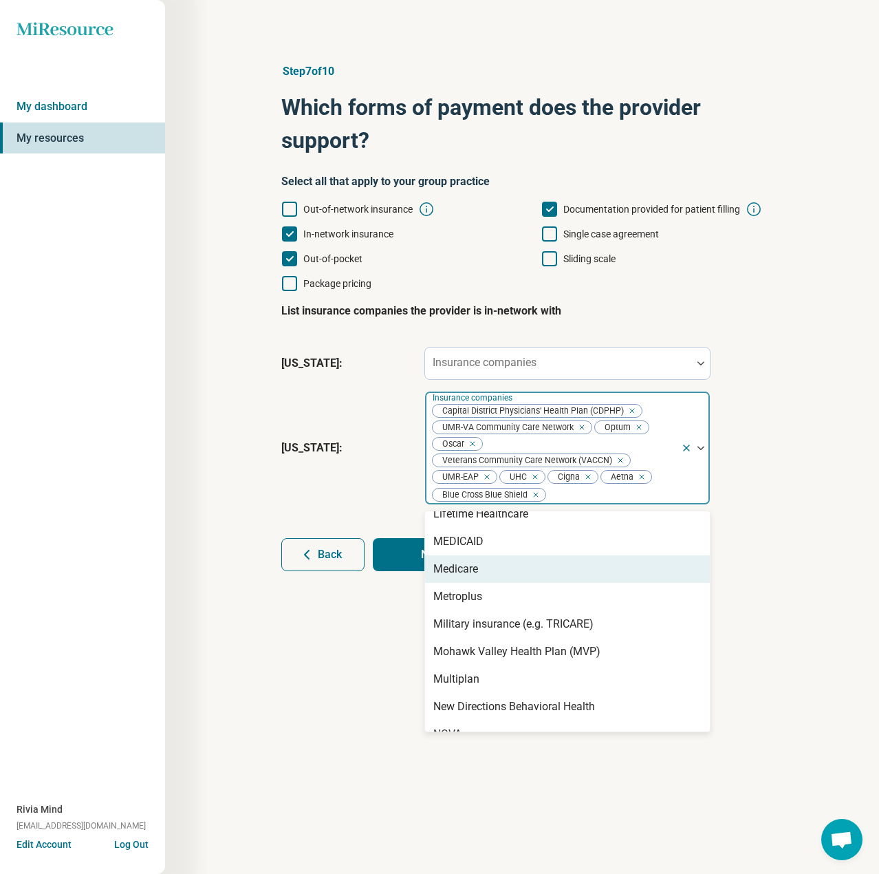
click at [489, 565] on div "Medicare" at bounding box center [567, 569] width 285 height 28
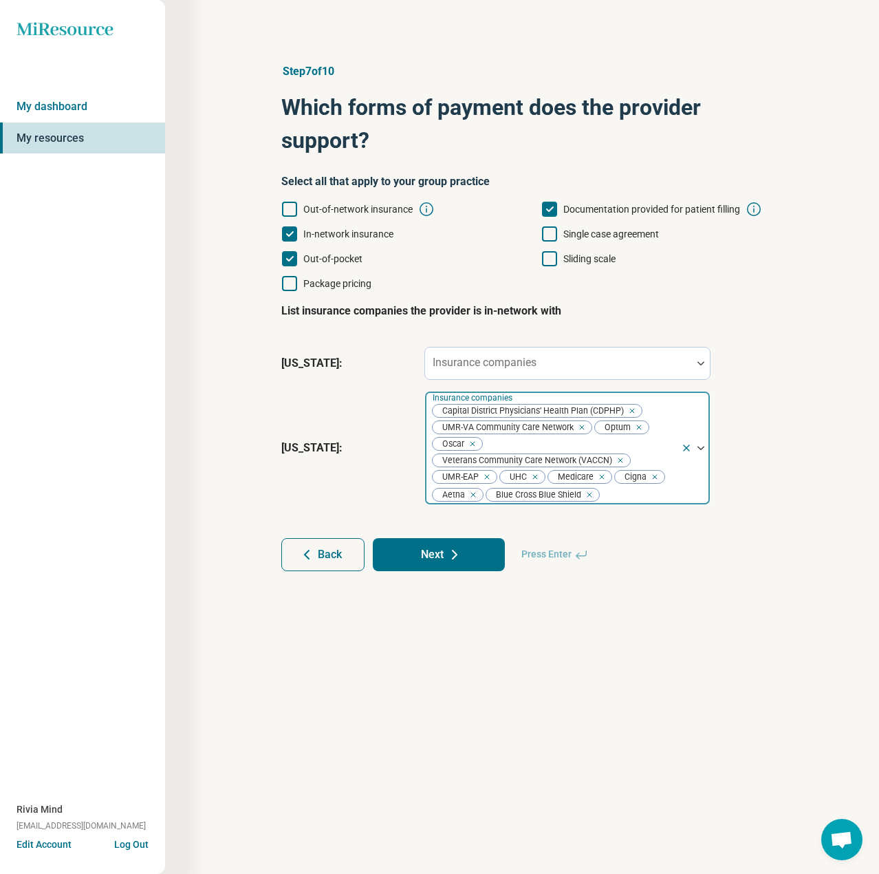
click at [672, 500] on div at bounding box center [638, 494] width 75 height 19
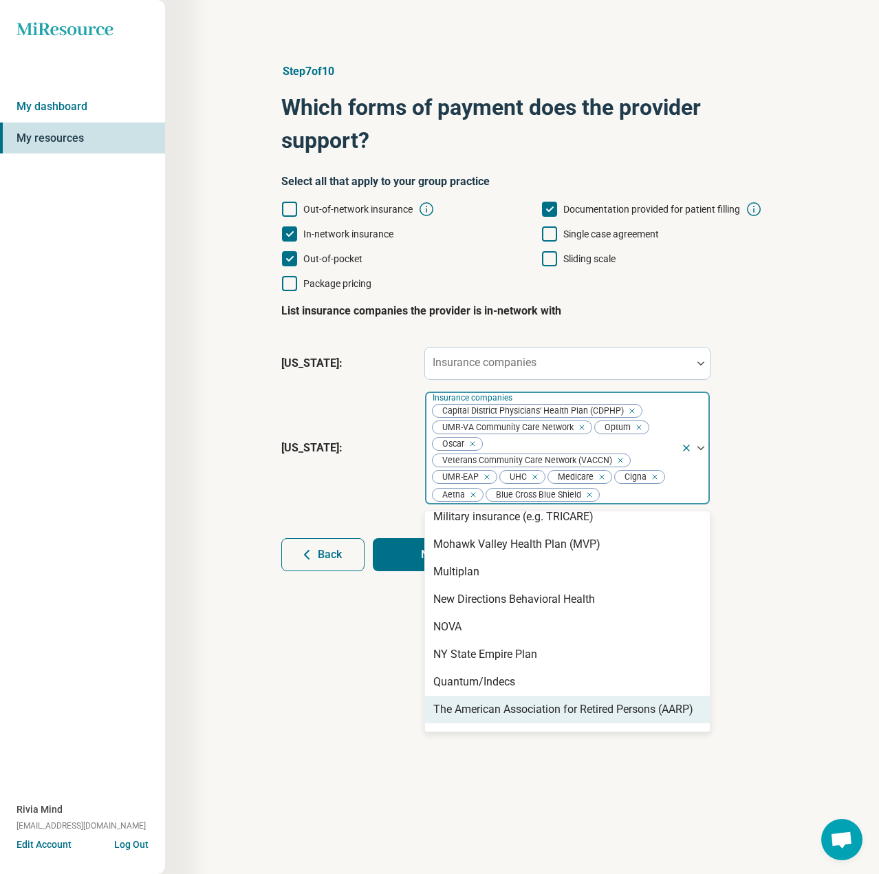
scroll to position [542, 0]
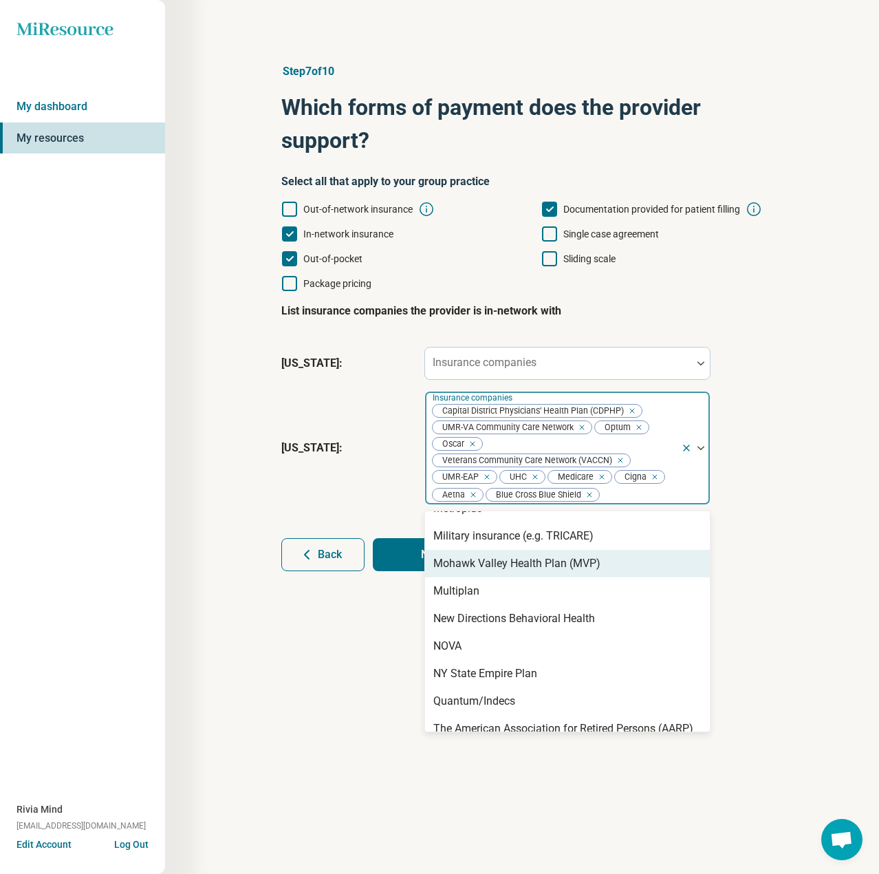
click at [586, 561] on div "Mohawk Valley Health Plan (MVP)" at bounding box center [517, 563] width 167 height 17
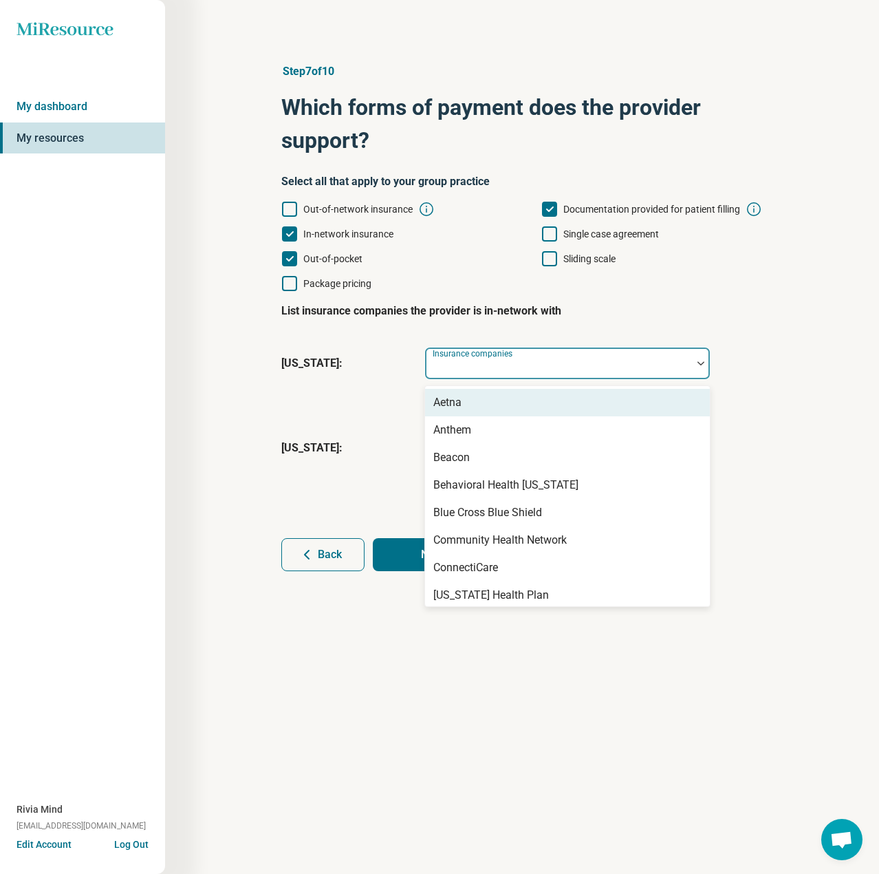
click at [473, 353] on div "Insurance companies" at bounding box center [568, 363] width 286 height 33
click at [477, 405] on div "Aetna" at bounding box center [567, 403] width 285 height 28
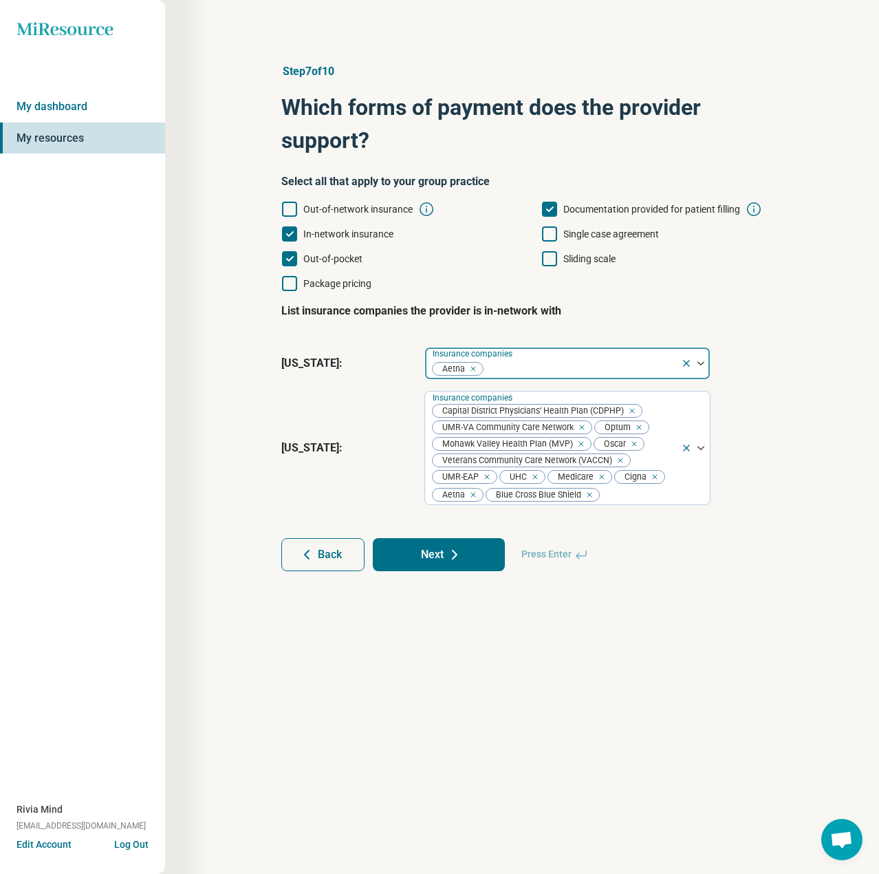
click at [628, 372] on div at bounding box center [579, 368] width 191 height 19
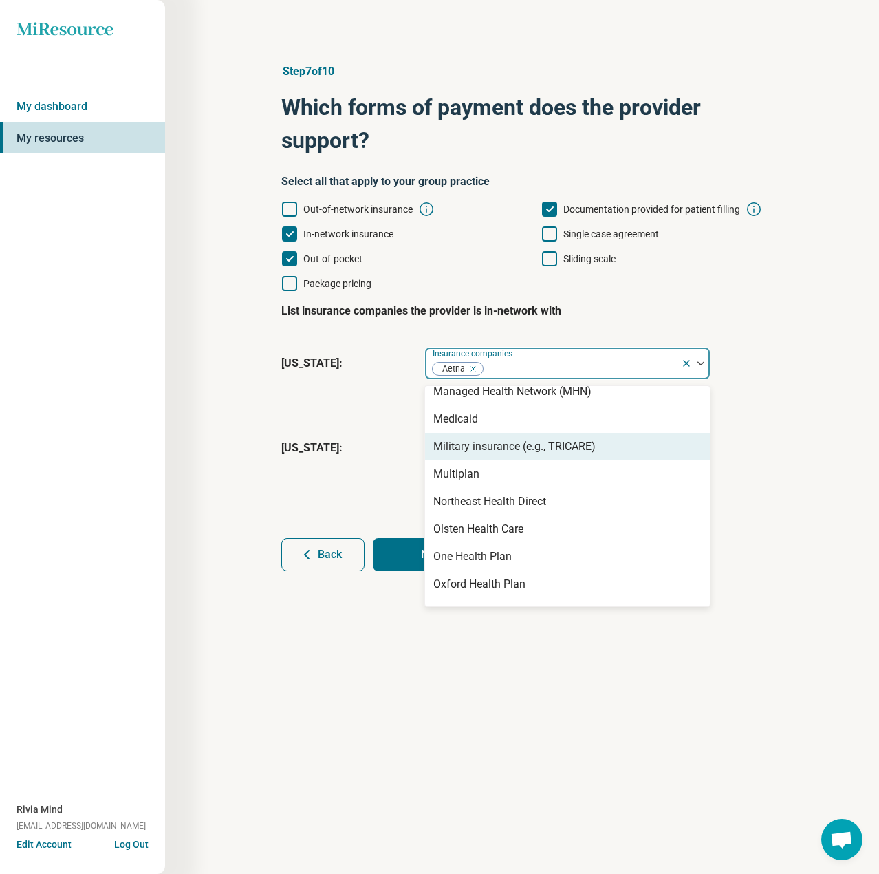
scroll to position [413, 0]
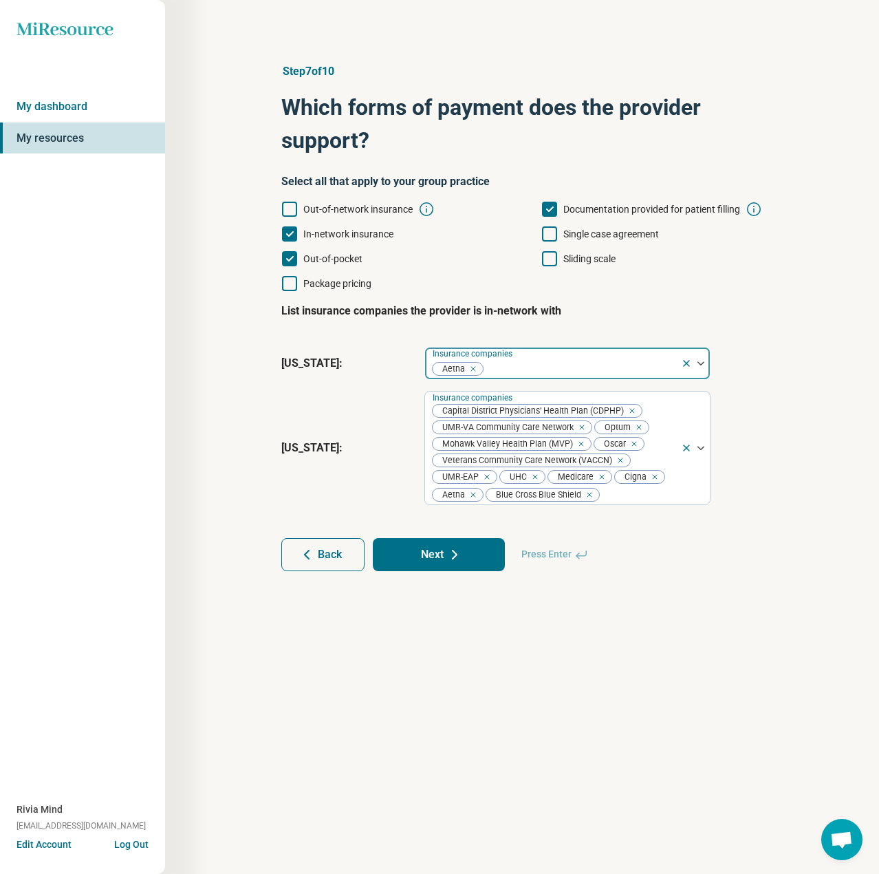
drag, startPoint x: 610, startPoint y: 363, endPoint x: 608, endPoint y: 372, distance: 9.2
click at [610, 363] on div at bounding box center [579, 368] width 191 height 19
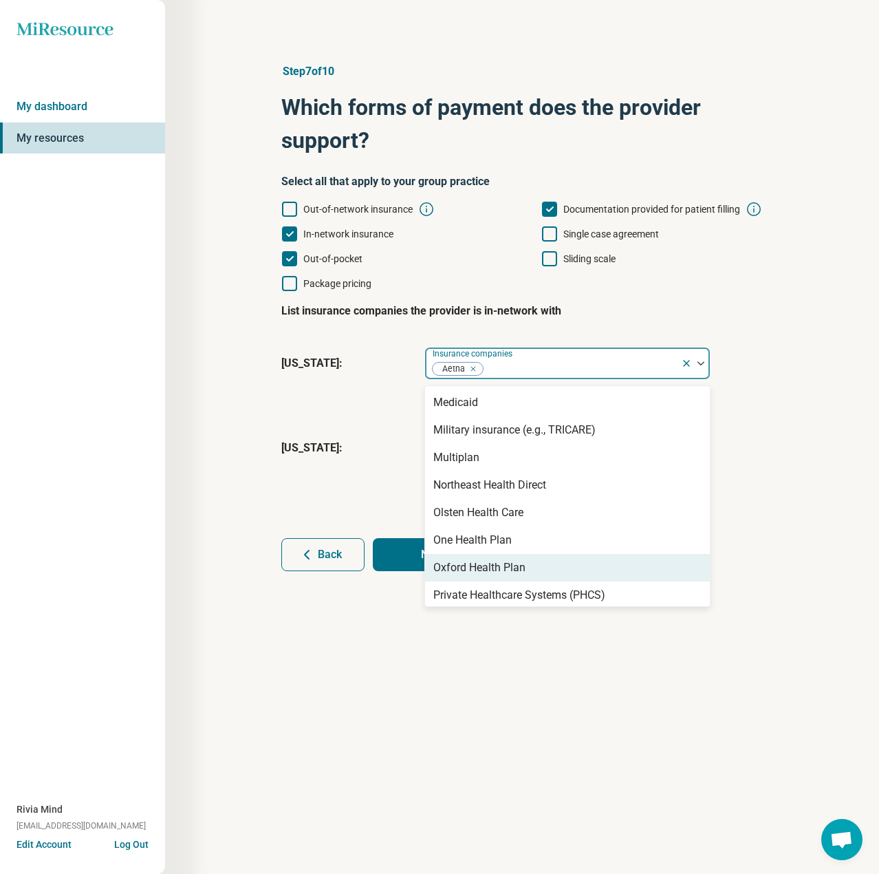
click at [578, 566] on div "Oxford Health Plan" at bounding box center [567, 568] width 285 height 28
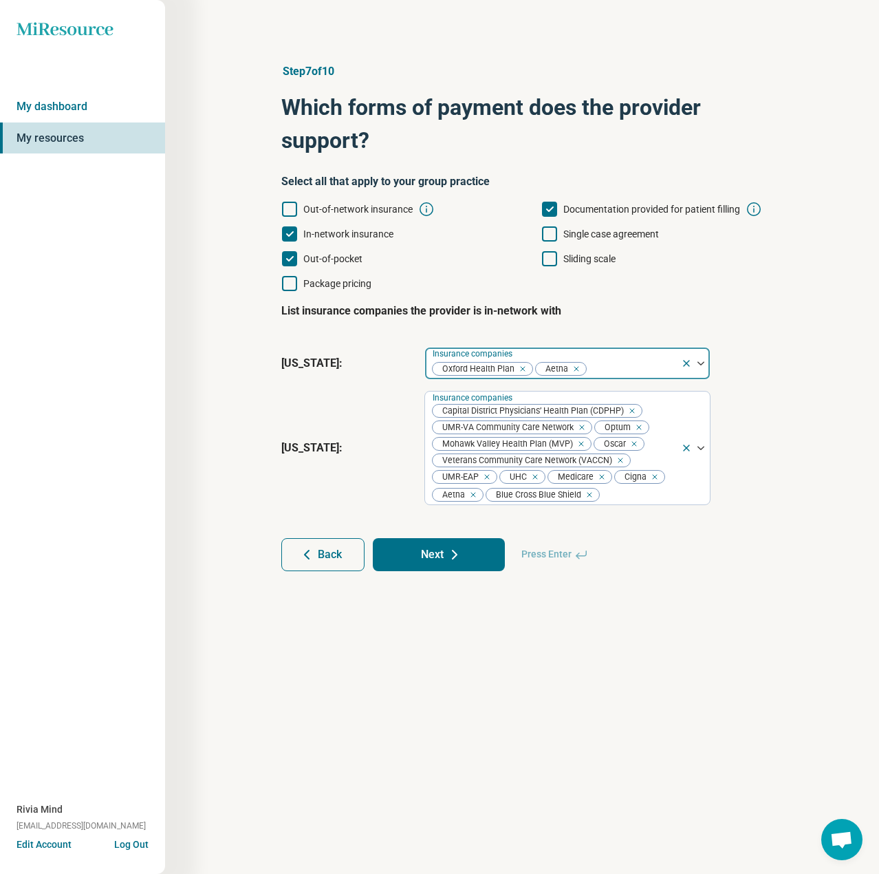
click at [634, 364] on div at bounding box center [632, 368] width 88 height 19
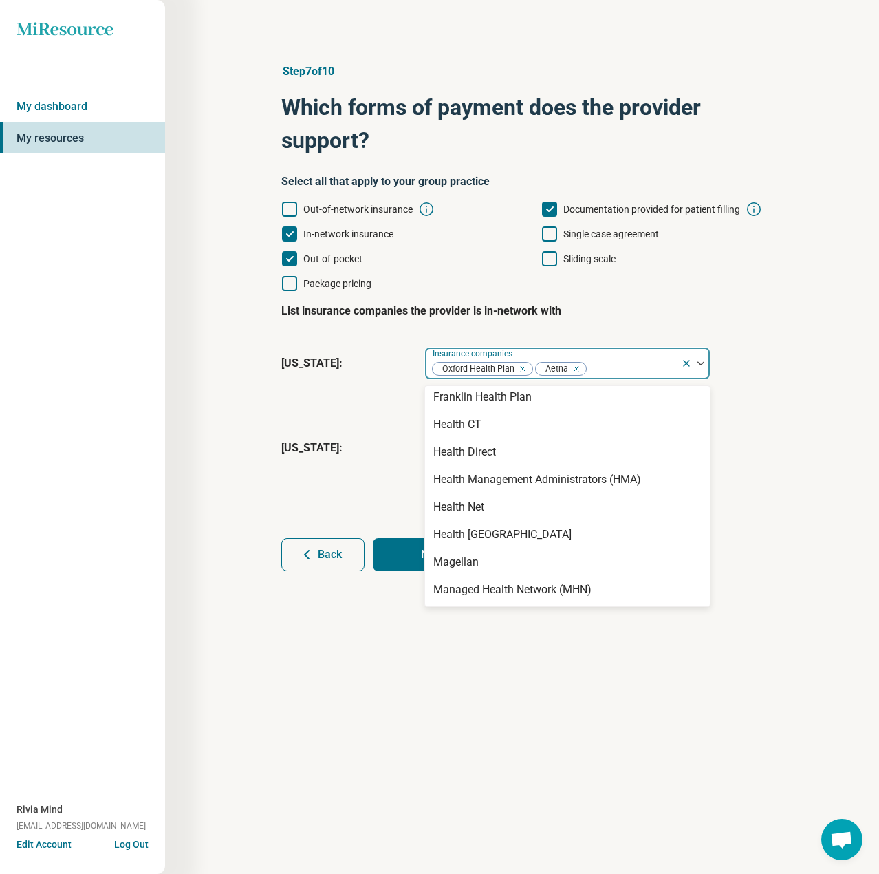
scroll to position [418, 0]
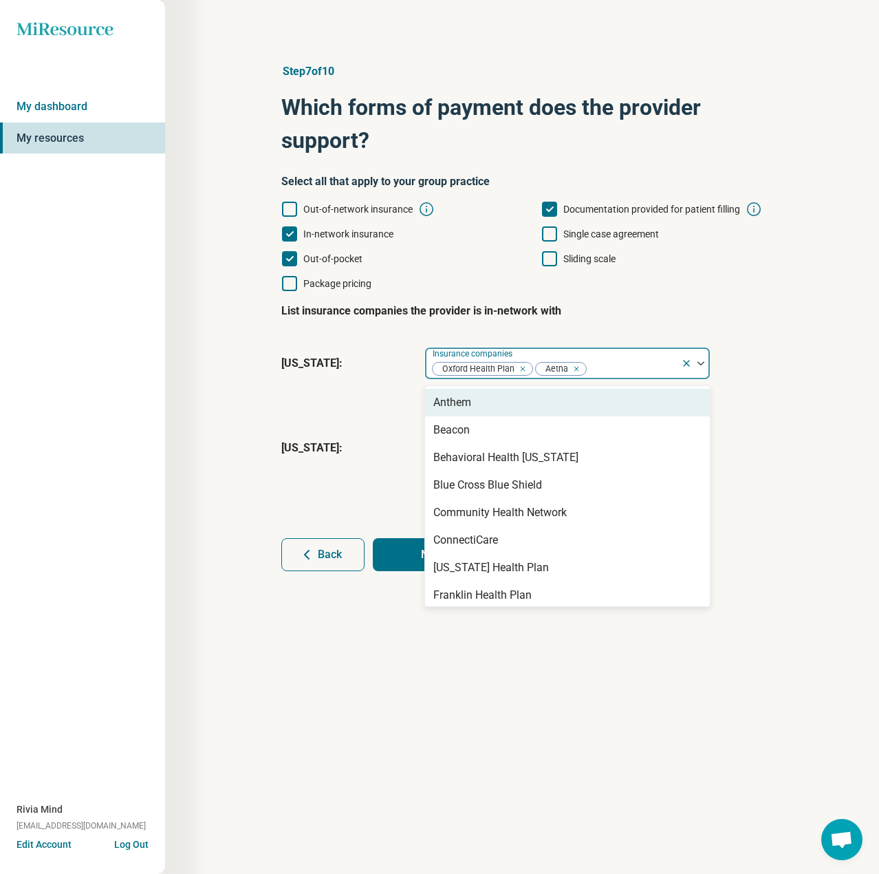
click at [615, 367] on div at bounding box center [632, 368] width 88 height 19
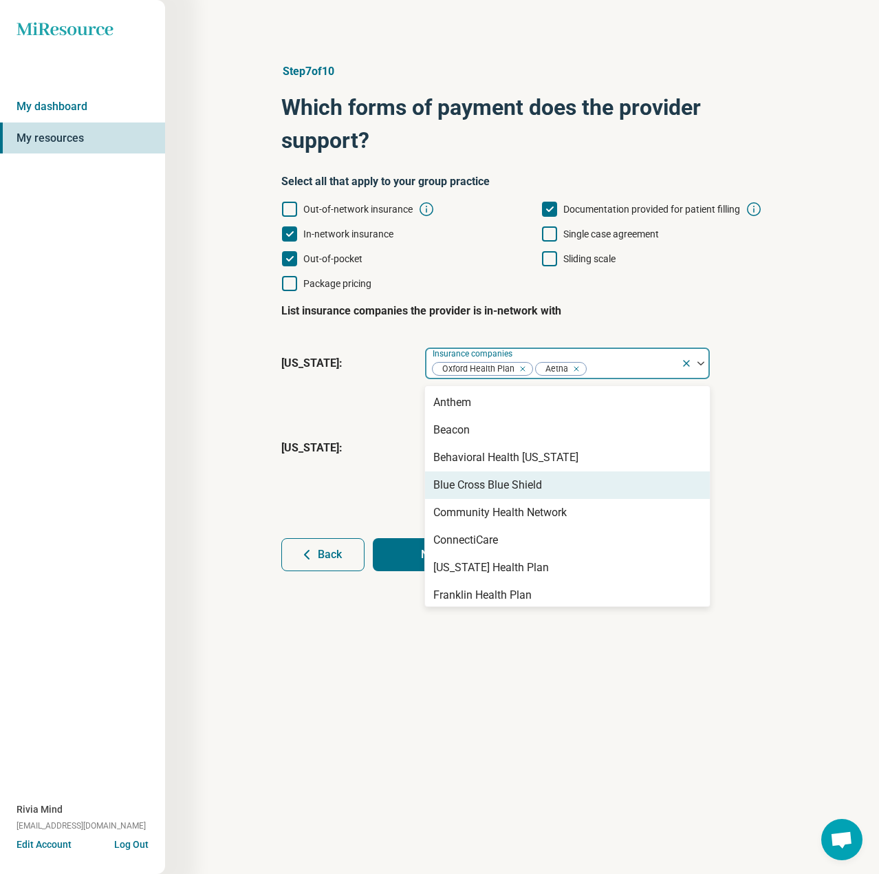
click at [520, 479] on div "Blue Cross Blue Shield" at bounding box center [488, 485] width 109 height 17
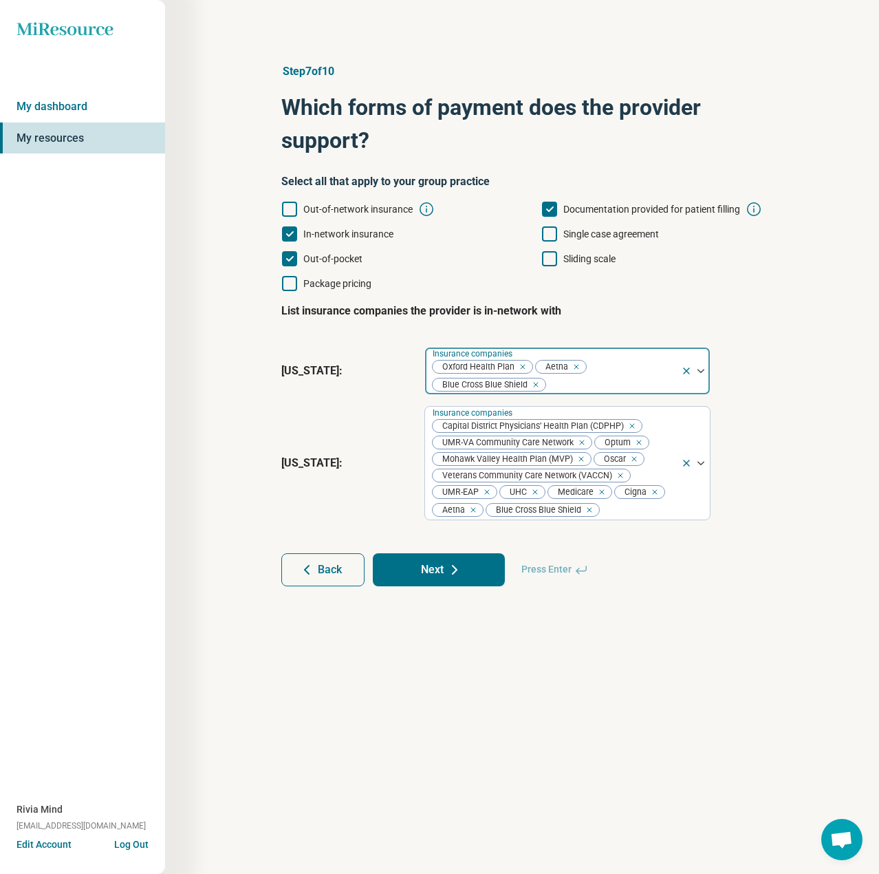
click at [624, 372] on div "Oxford Health Plan Aetna Blue Cross Blue Shield" at bounding box center [553, 371] width 256 height 47
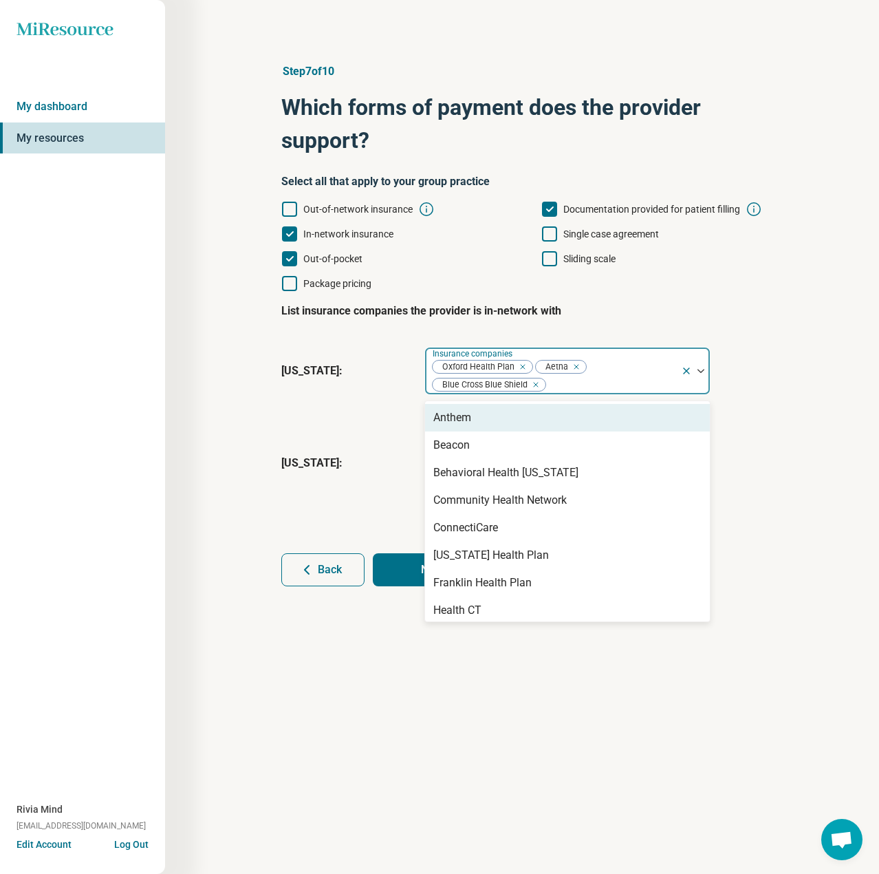
click at [489, 419] on div "Anthem" at bounding box center [567, 418] width 285 height 28
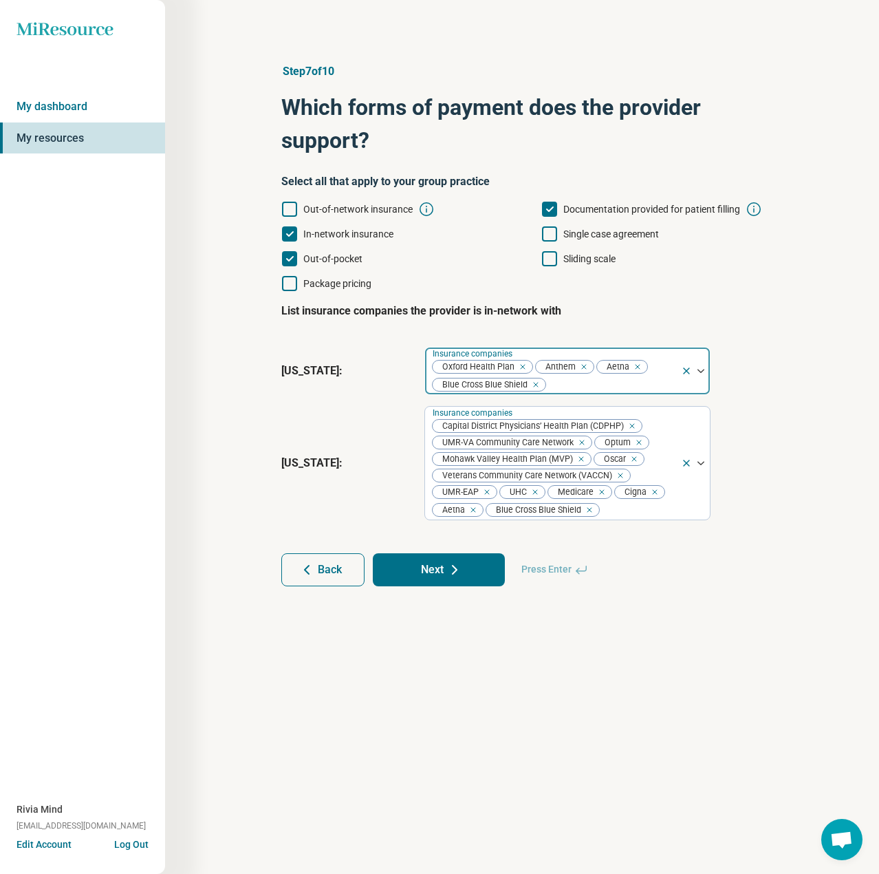
click at [673, 382] on div at bounding box center [611, 384] width 129 height 19
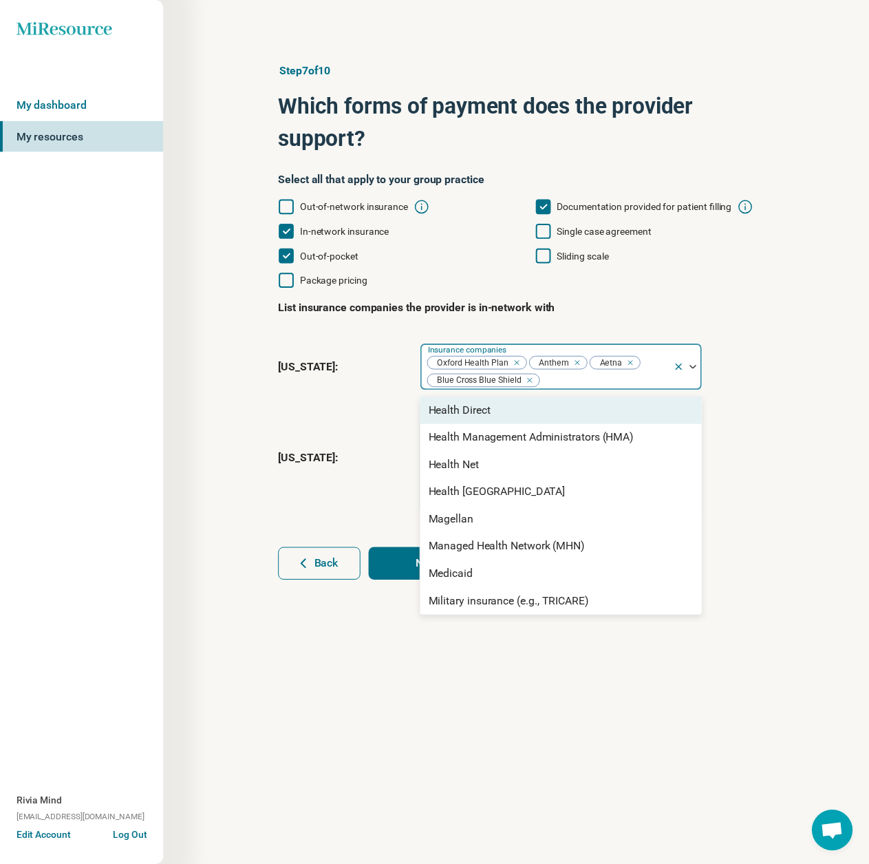
scroll to position [363, 0]
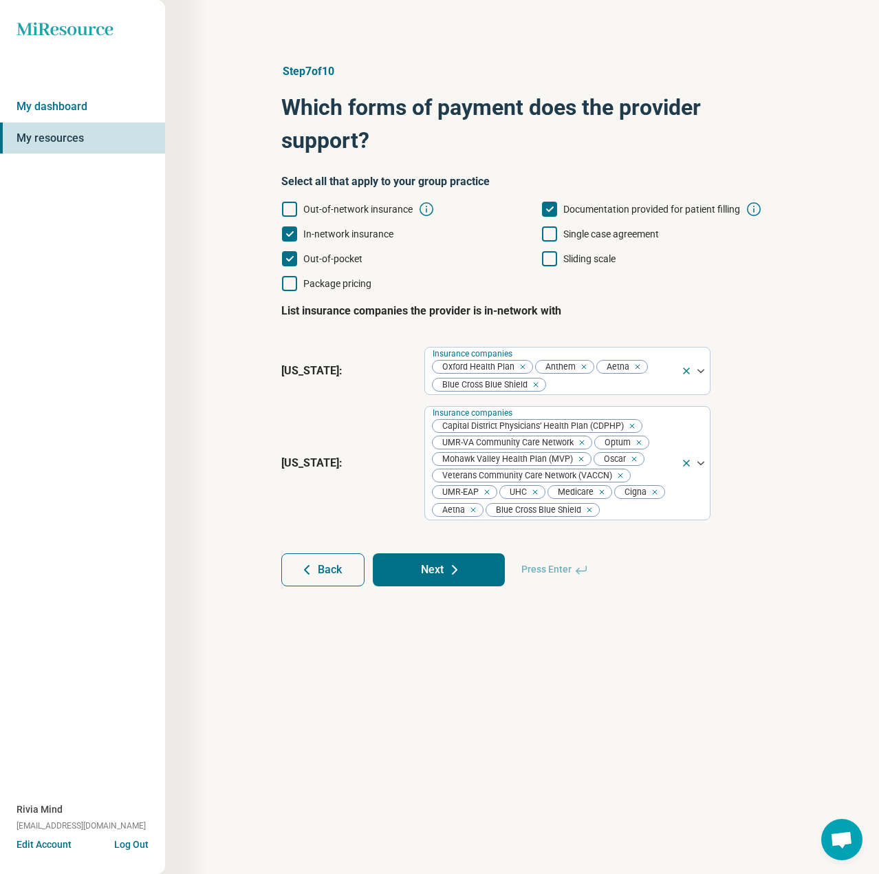
click at [487, 577] on button "Next" at bounding box center [439, 569] width 132 height 33
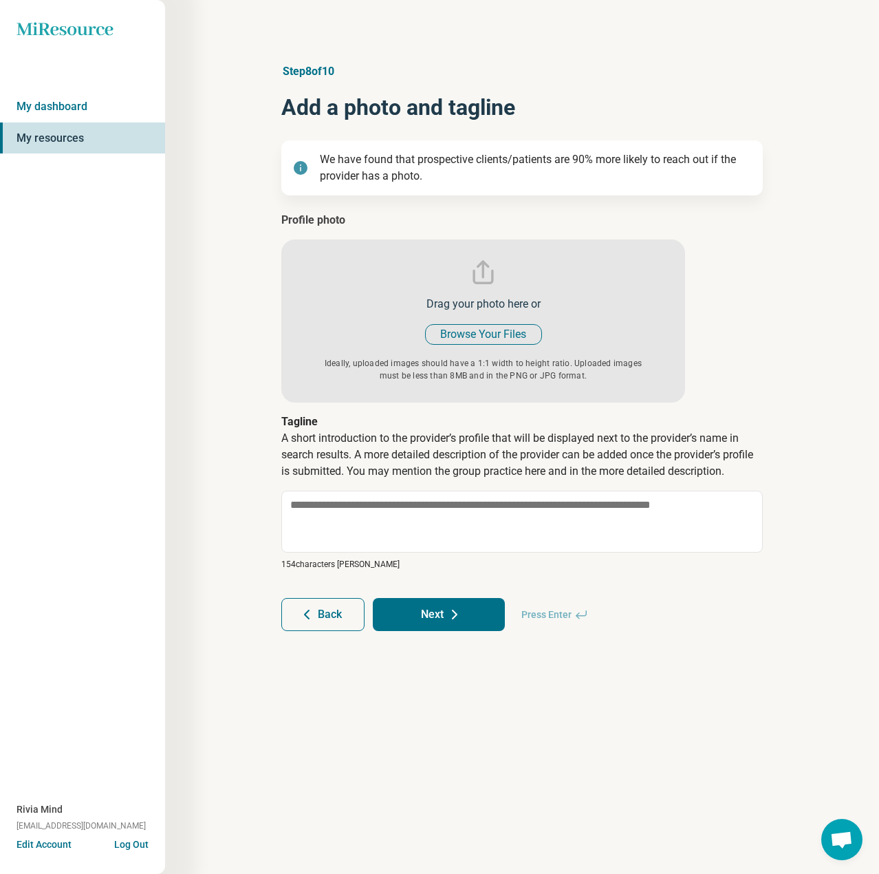
type textarea "*"
click at [486, 335] on input "file" at bounding box center [483, 307] width 404 height 191
type input "**********"
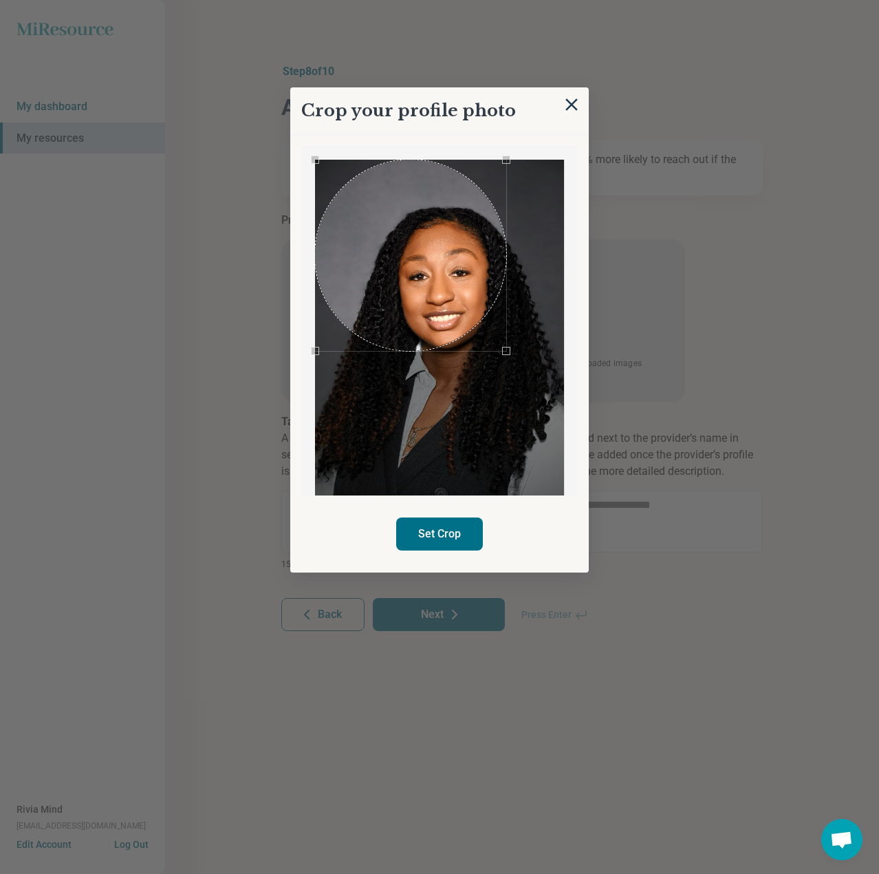
click at [290, 403] on div "Crop your profile photo Set Crop" at bounding box center [522, 403] width 482 height 0
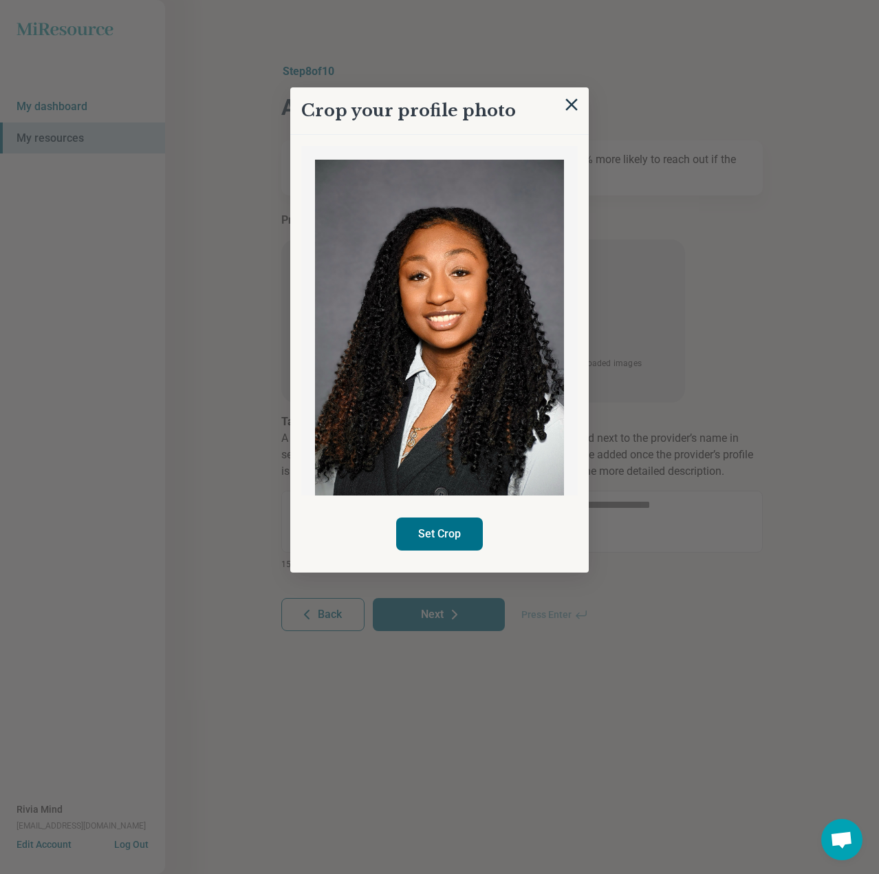
click at [513, 359] on img at bounding box center [439, 346] width 249 height 373
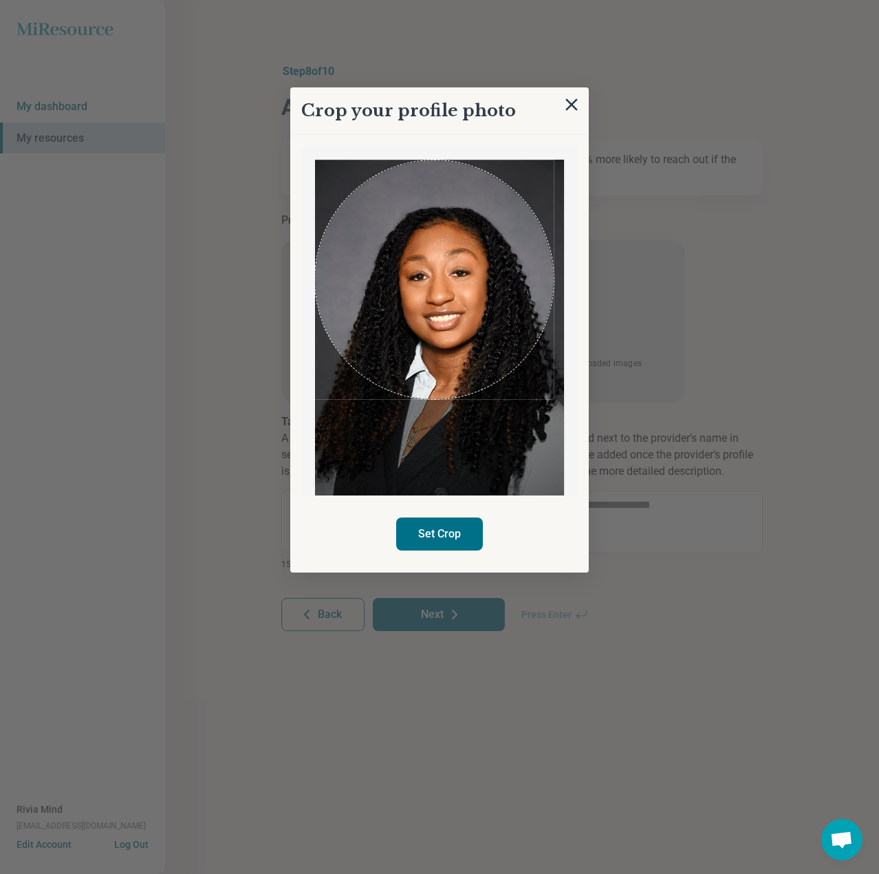
click at [634, 403] on div "Crop your profile photo Set Crop" at bounding box center [522, 403] width 482 height 0
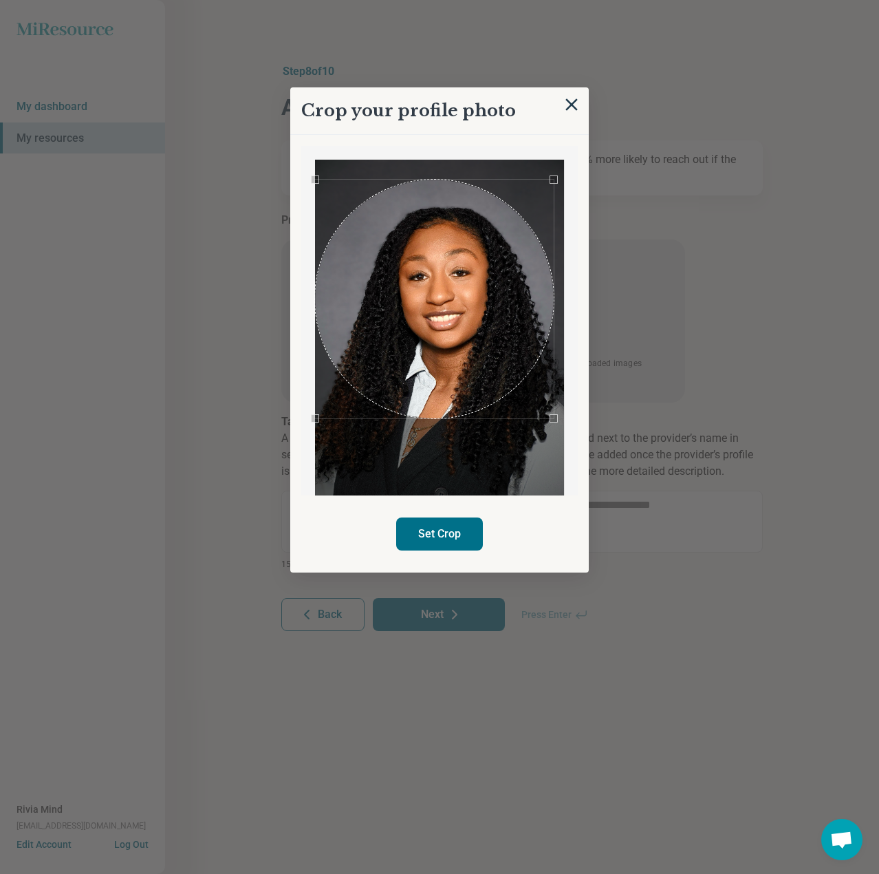
click at [400, 239] on div "Use the arrow keys to move the crop selection area" at bounding box center [434, 299] width 239 height 239
click at [448, 540] on button "Set Crop" at bounding box center [439, 534] width 87 height 33
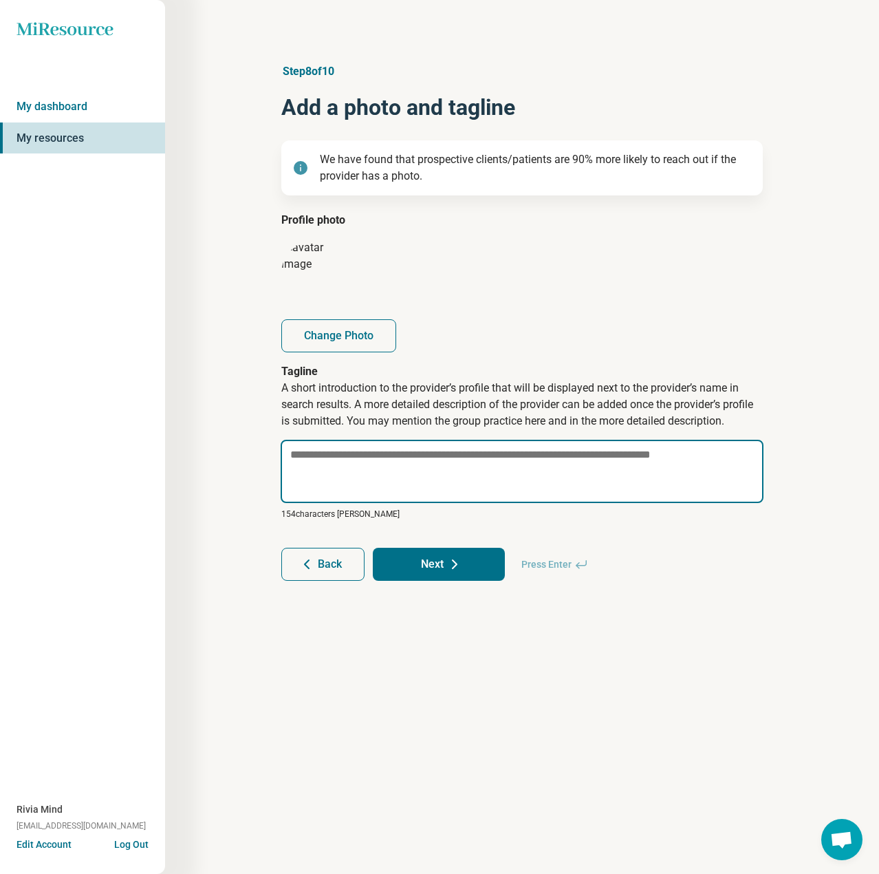
click at [384, 463] on textarea at bounding box center [522, 471] width 483 height 63
paste textarea "**********"
type textarea "*"
type textarea "**********"
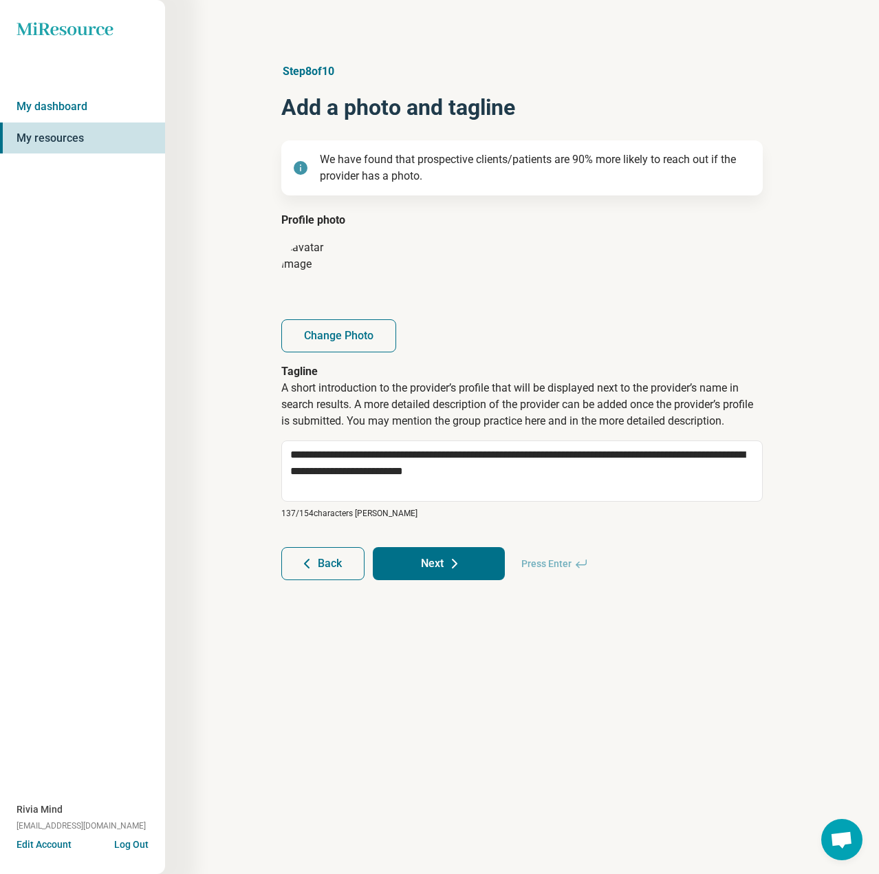
click at [484, 577] on button "Next" at bounding box center [439, 563] width 132 height 33
type textarea "*"
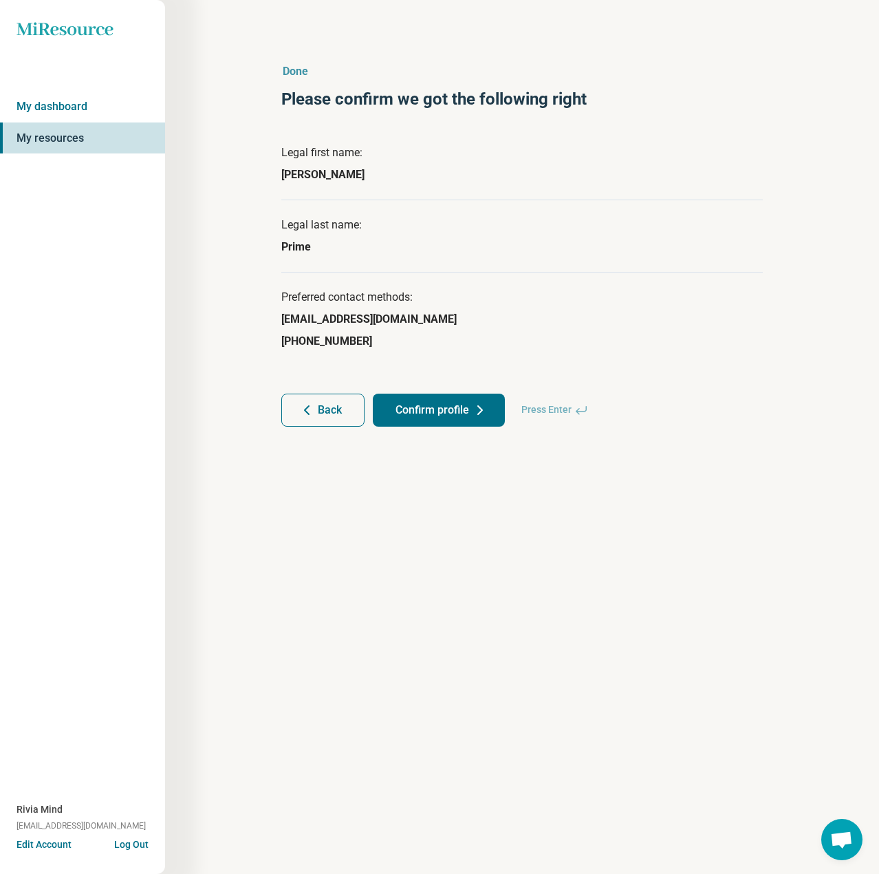
click at [445, 418] on button "Confirm profile" at bounding box center [439, 410] width 132 height 33
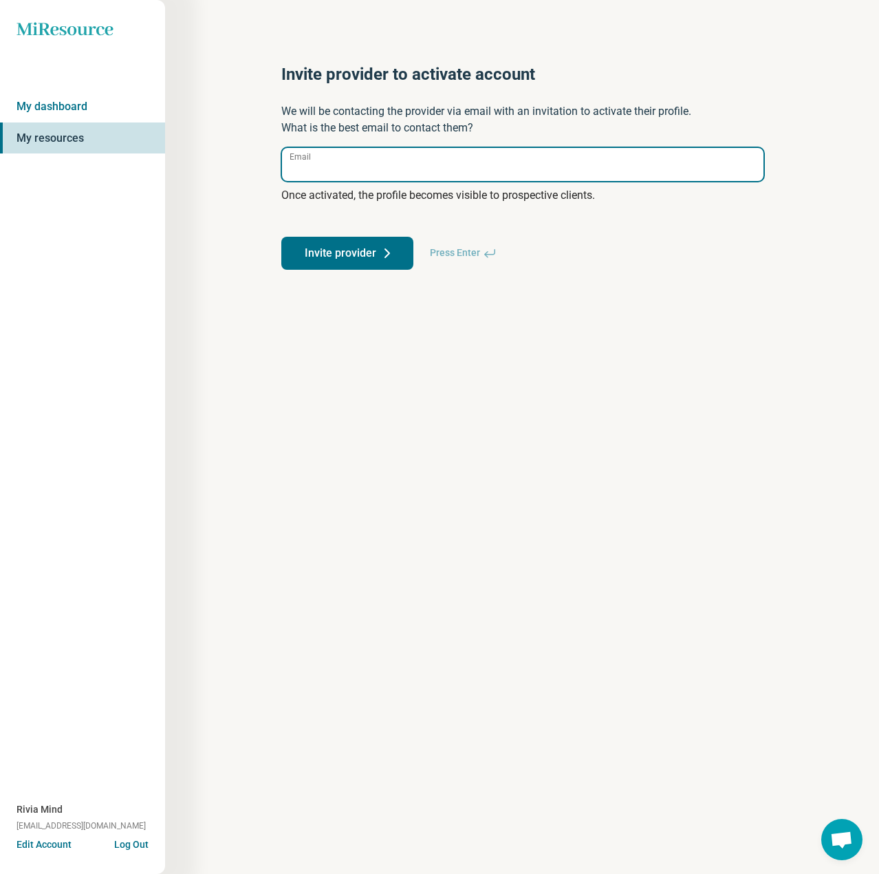
click at [383, 158] on input "Email" at bounding box center [523, 164] width 482 height 33
paste input "**********"
type input "**********"
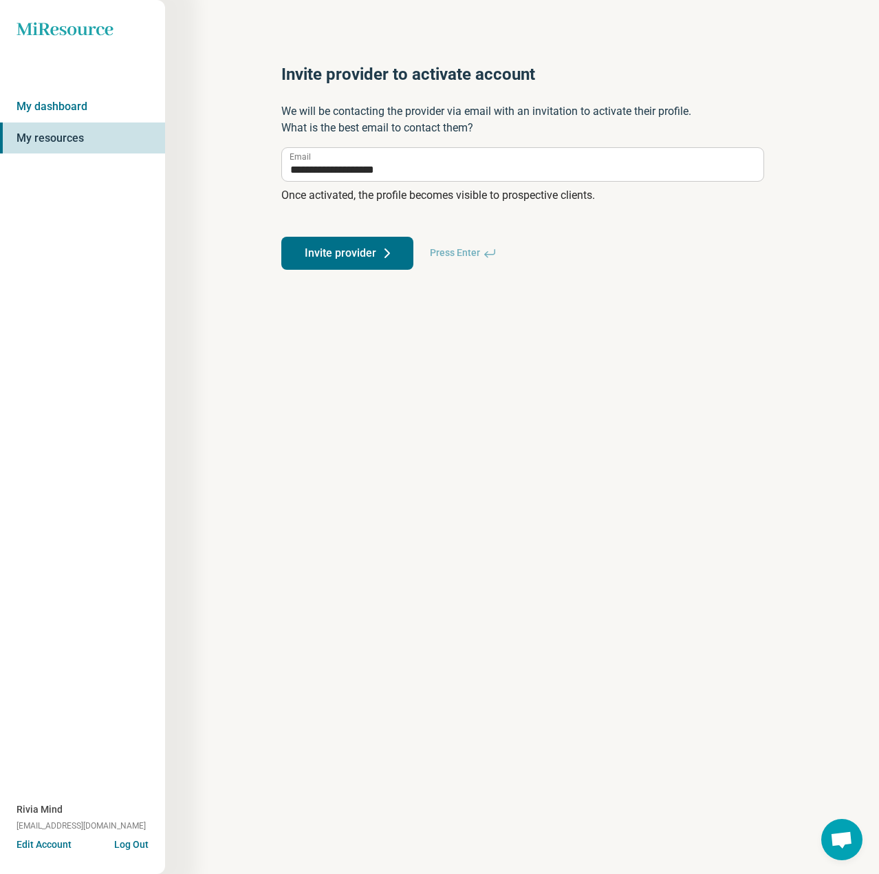
click at [332, 257] on button "Invite provider" at bounding box center [347, 253] width 132 height 33
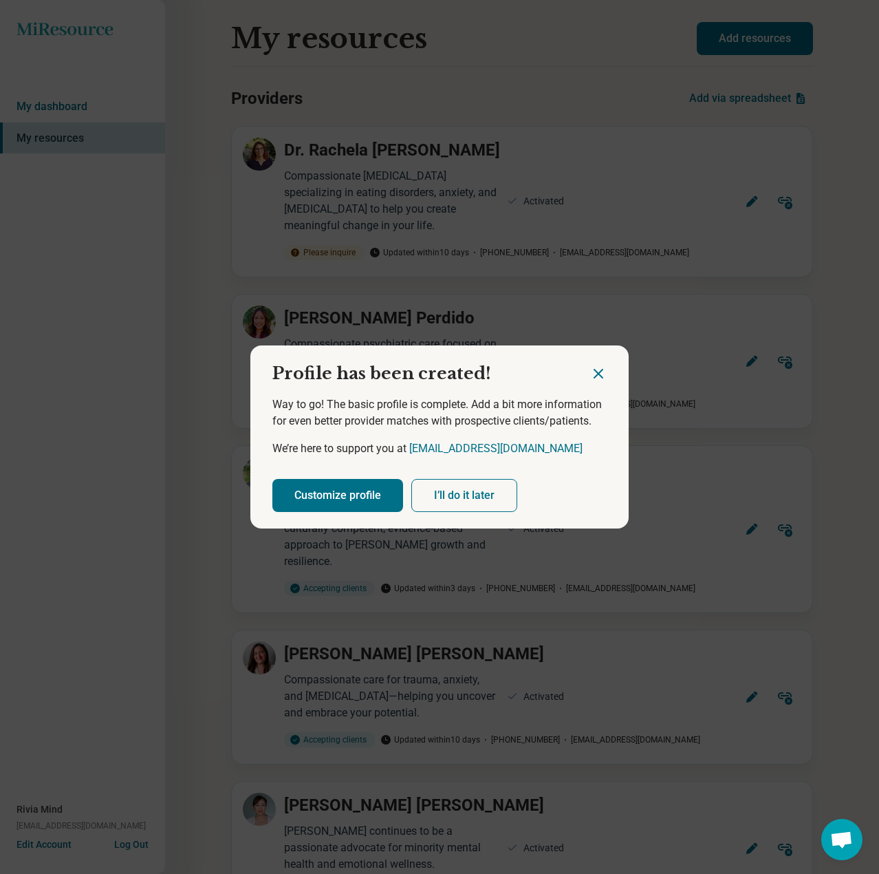
click at [341, 491] on button "Customize profile" at bounding box center [338, 495] width 131 height 33
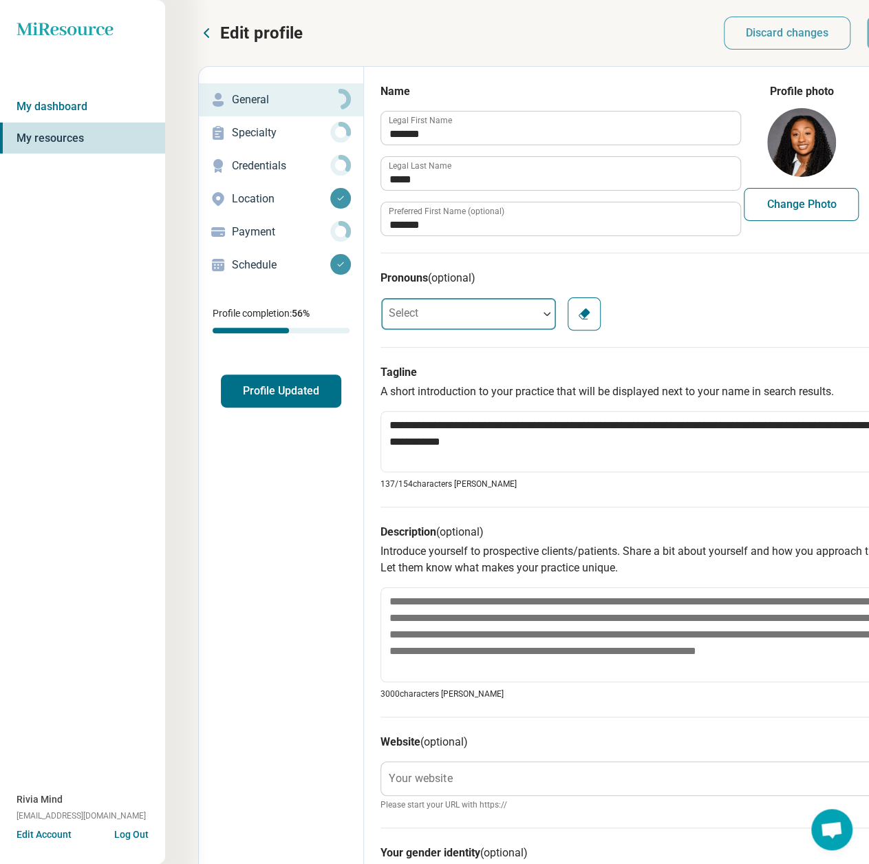
click at [445, 319] on div at bounding box center [459, 314] width 157 height 28
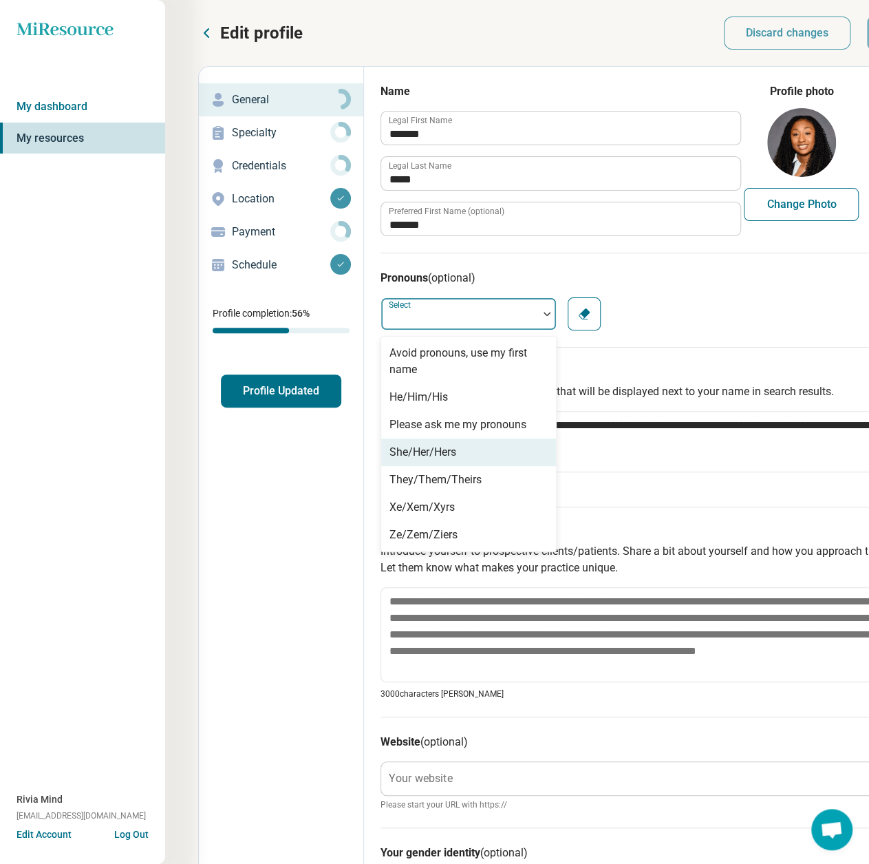
click at [447, 454] on div "She/Her/Hers" at bounding box center [423, 452] width 67 height 17
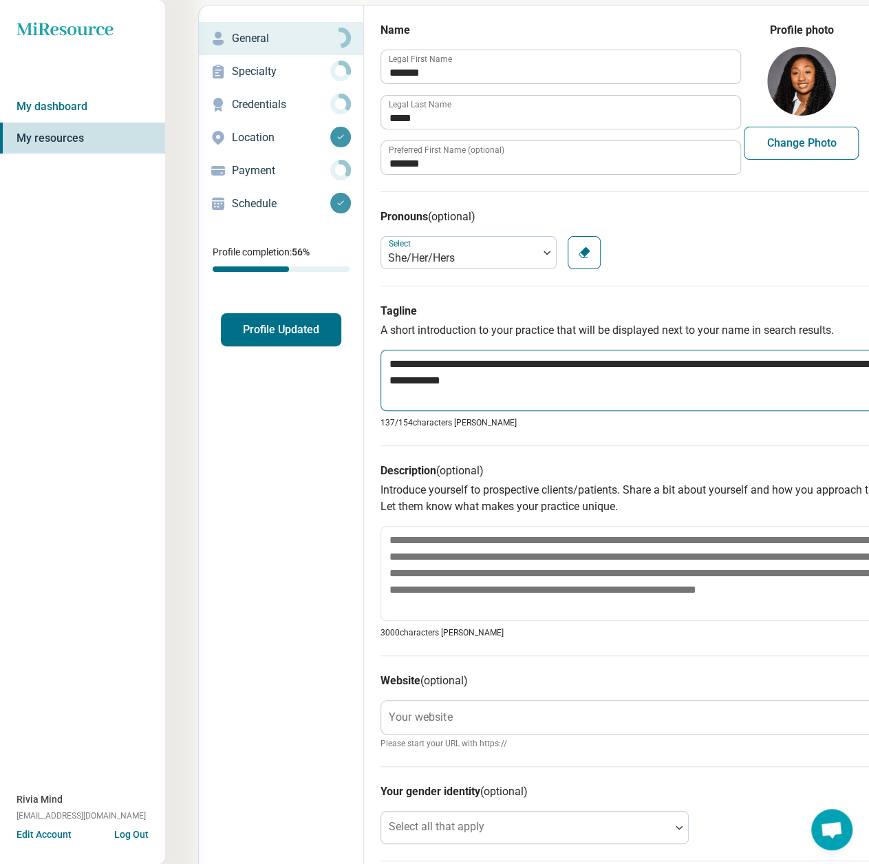
scroll to position [138, 0]
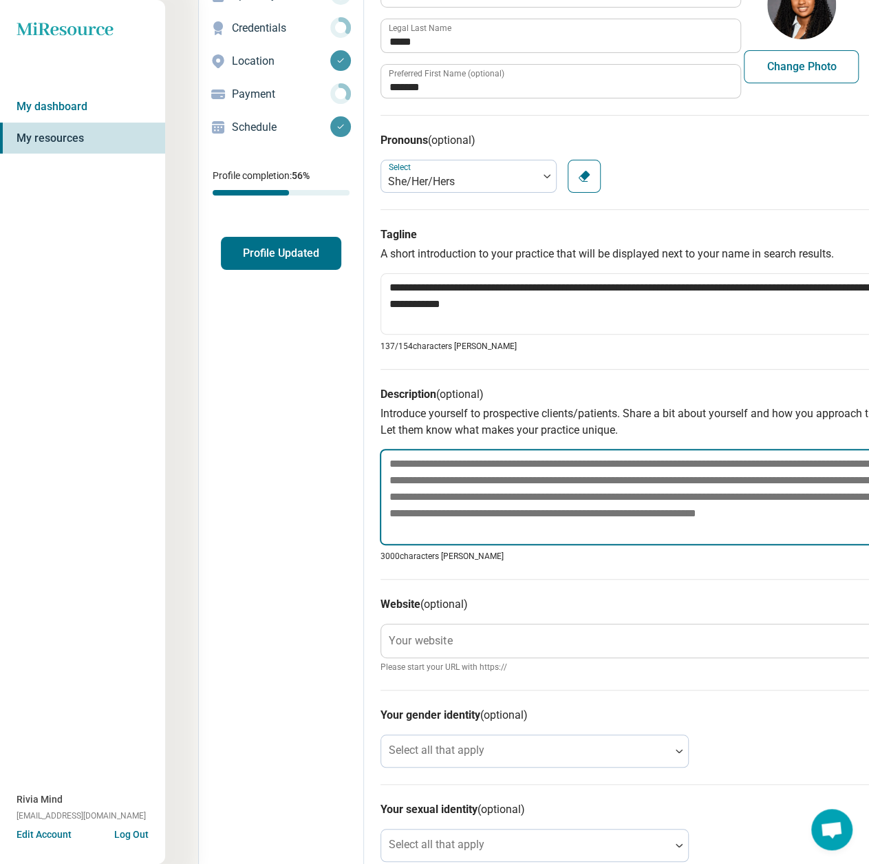
click at [420, 465] on textarea at bounding box center [650, 497] width 540 height 96
paste textarea "**********"
type textarea "*"
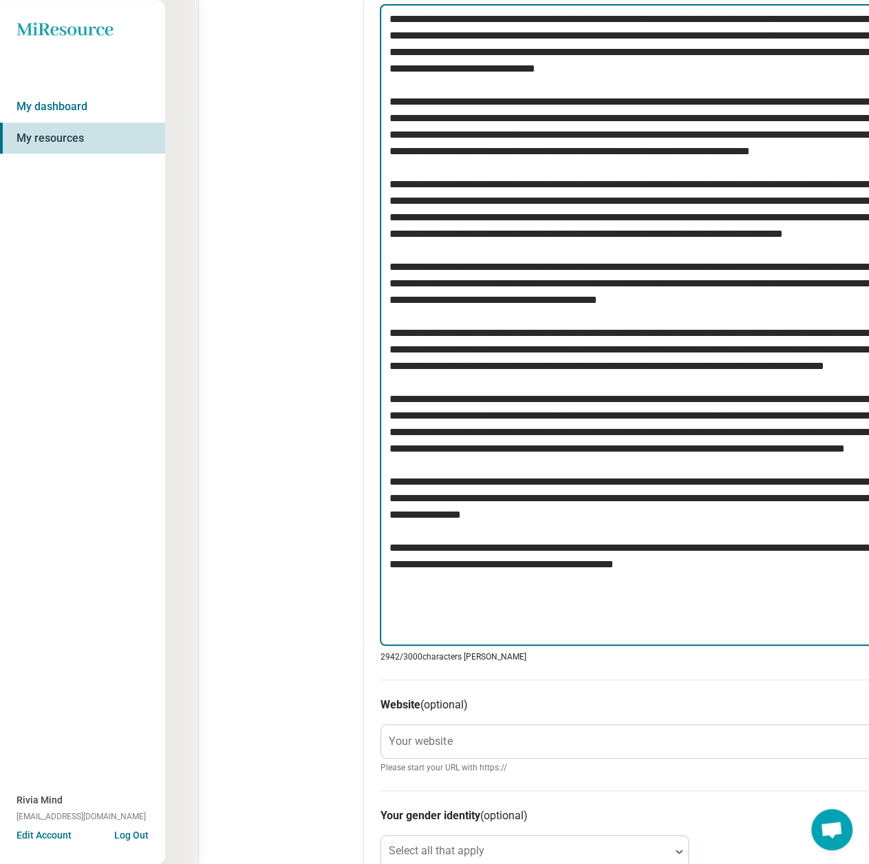
scroll to position [699, 0]
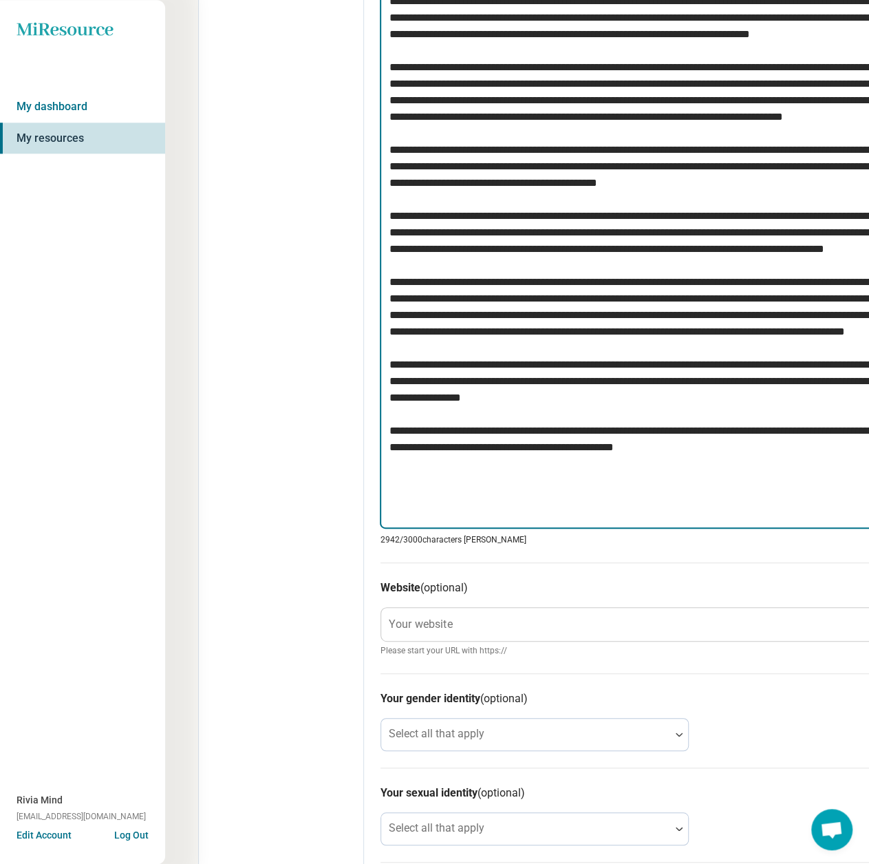
type textarea "**********"
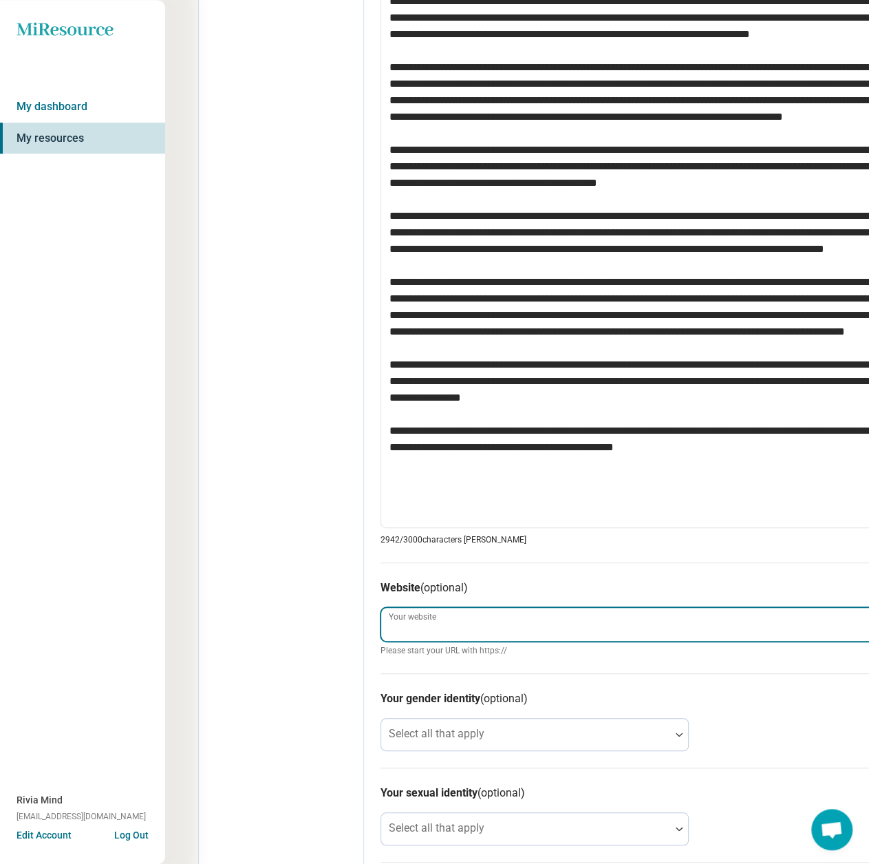
click at [491, 619] on input "Your website" at bounding box center [650, 624] width 539 height 33
paste input "**********"
type textarea "*"
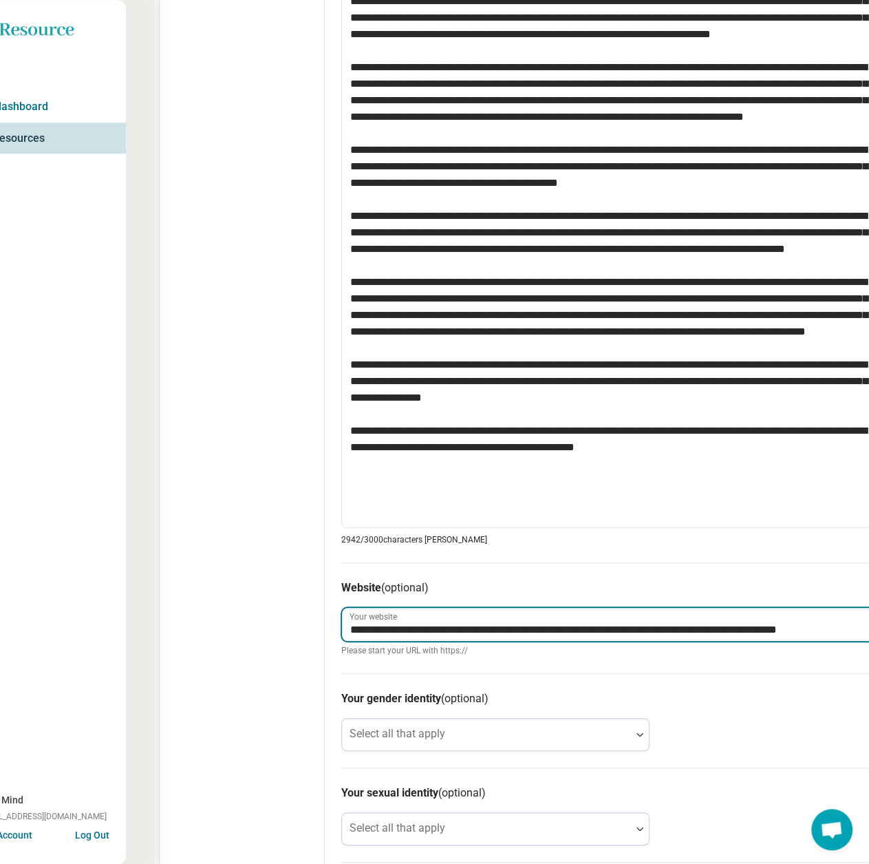
scroll to position [699, 42]
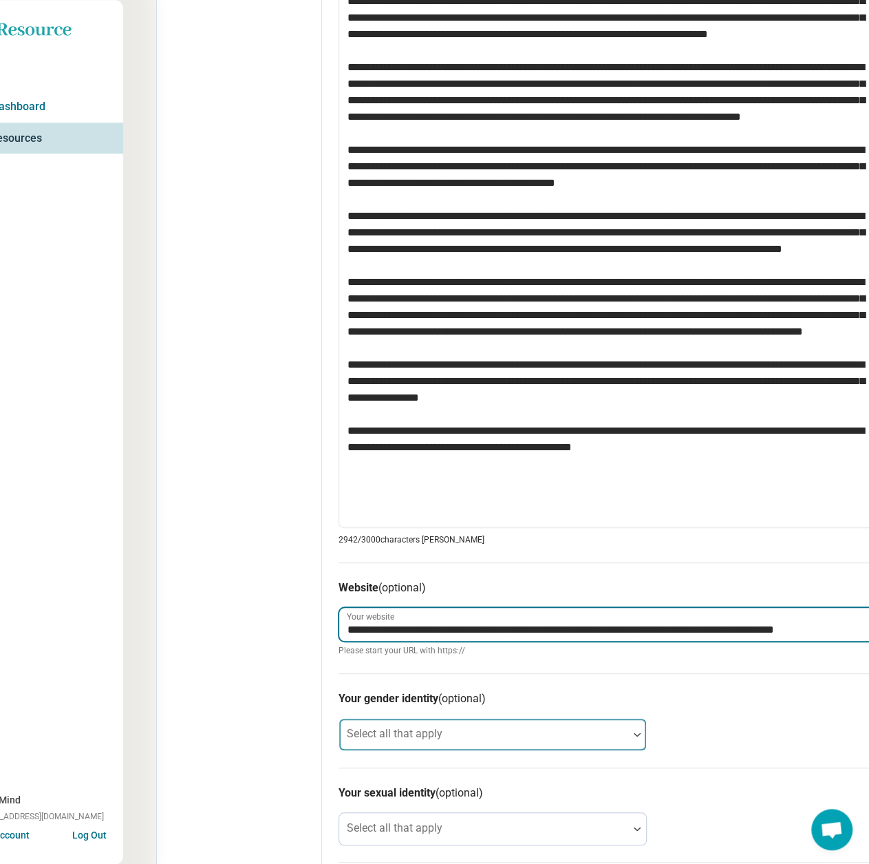
type input "**********"
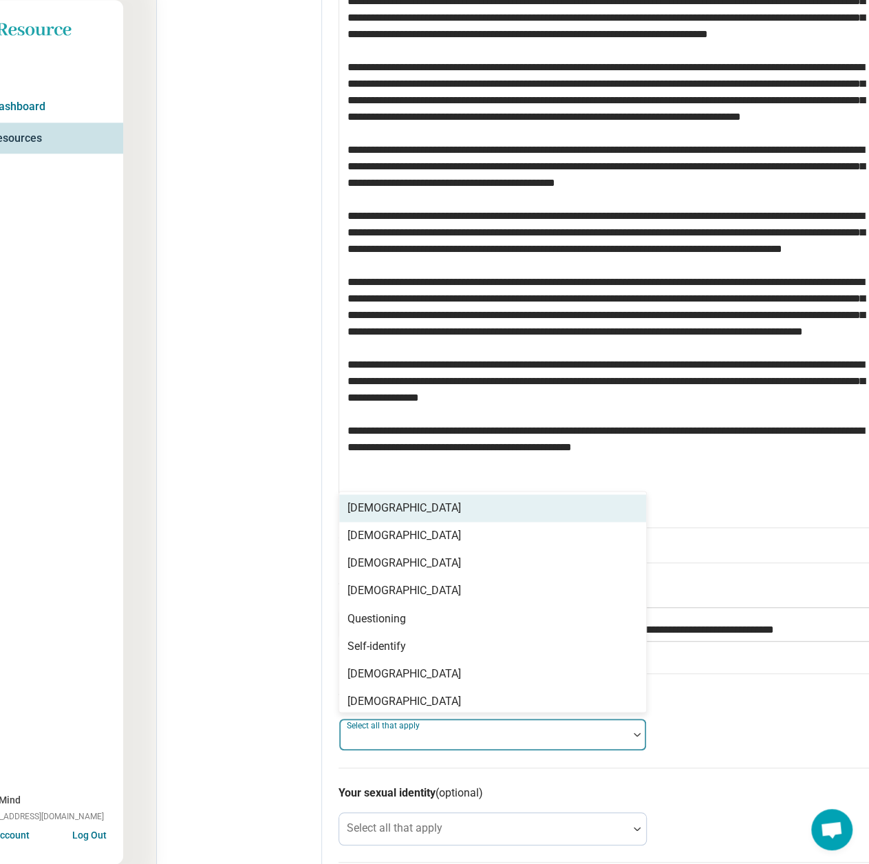
click at [398, 727] on label "Select all that apply" at bounding box center [385, 725] width 76 height 10
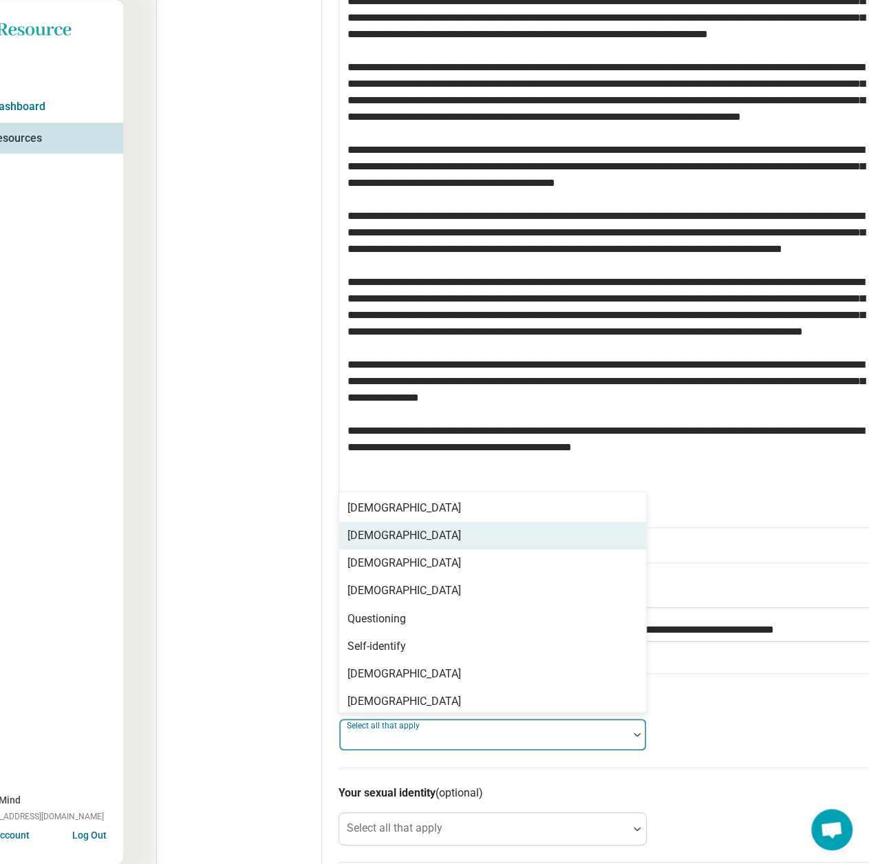
click at [399, 535] on div "[DEMOGRAPHIC_DATA]" at bounding box center [405, 535] width 114 height 17
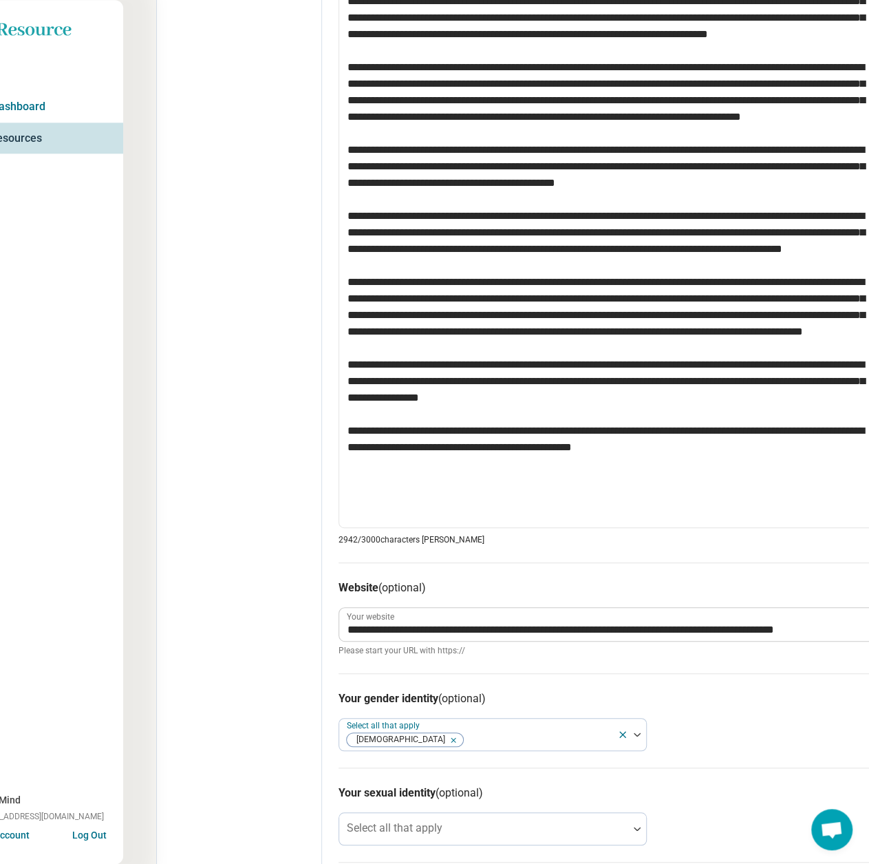
click at [198, 580] on div "Edit profile General Specialty Credentials Location Payment Schedule Profile co…" at bounding box center [239, 242] width 165 height 1749
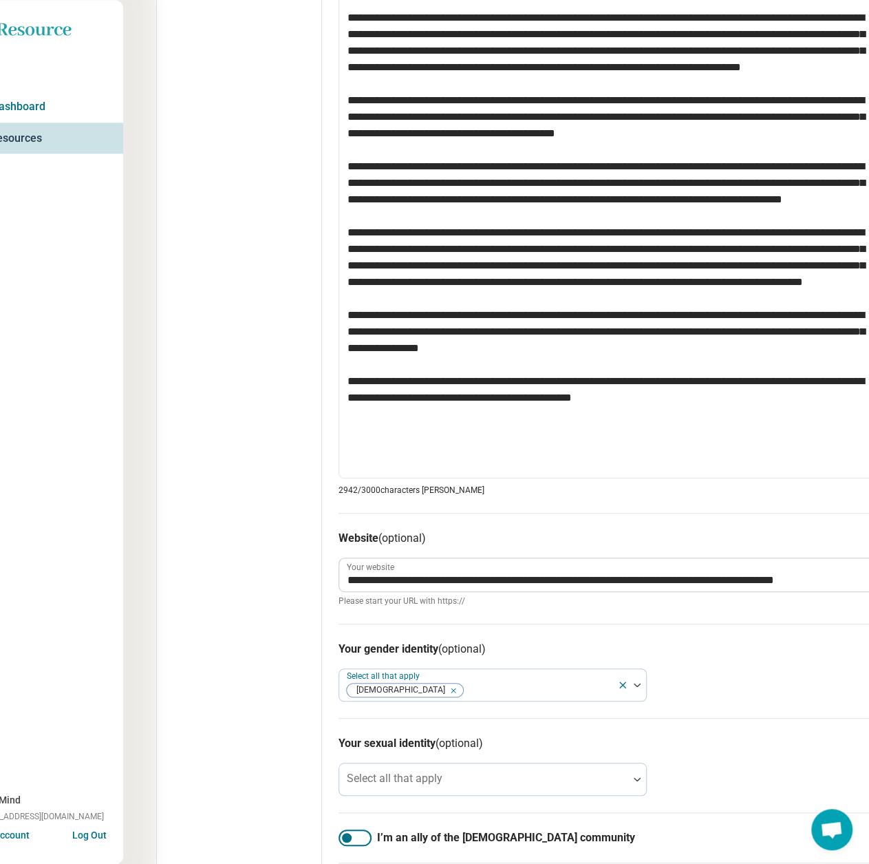
scroll to position [768, 42]
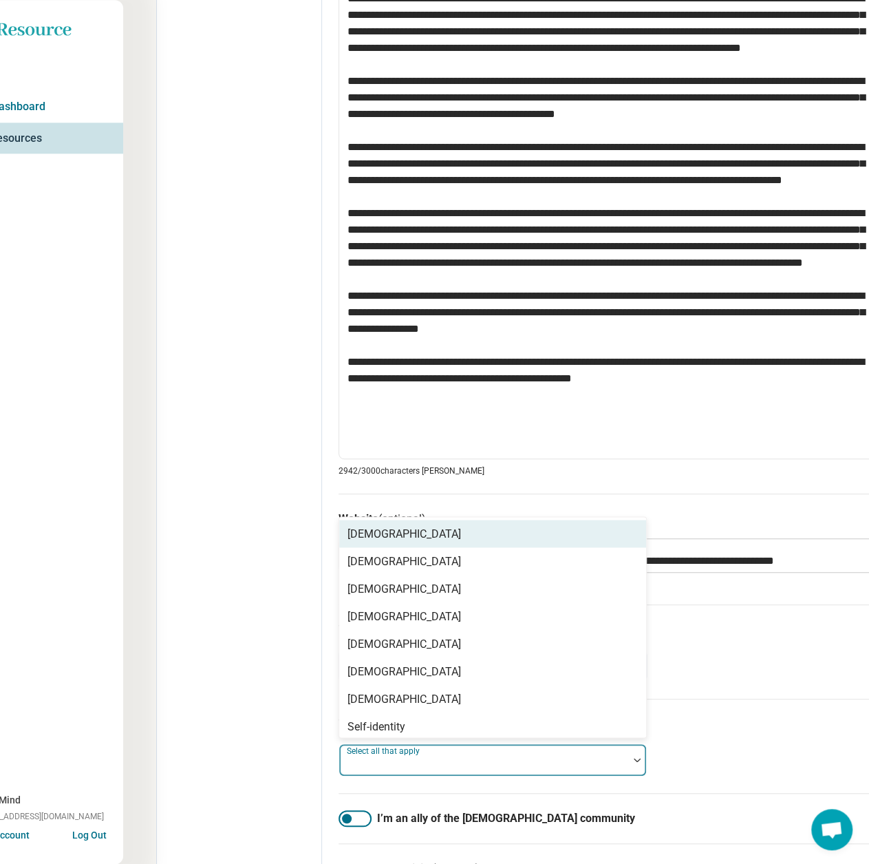
click at [445, 756] on div at bounding box center [484, 765] width 278 height 19
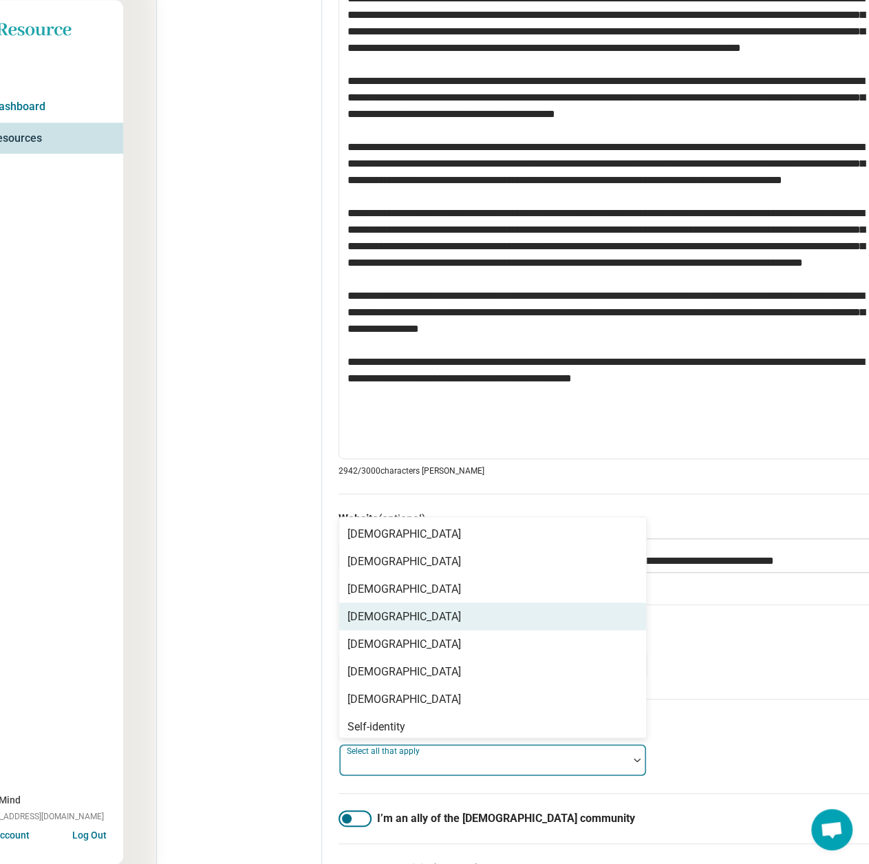
click at [402, 618] on div "[DEMOGRAPHIC_DATA]" at bounding box center [405, 616] width 114 height 17
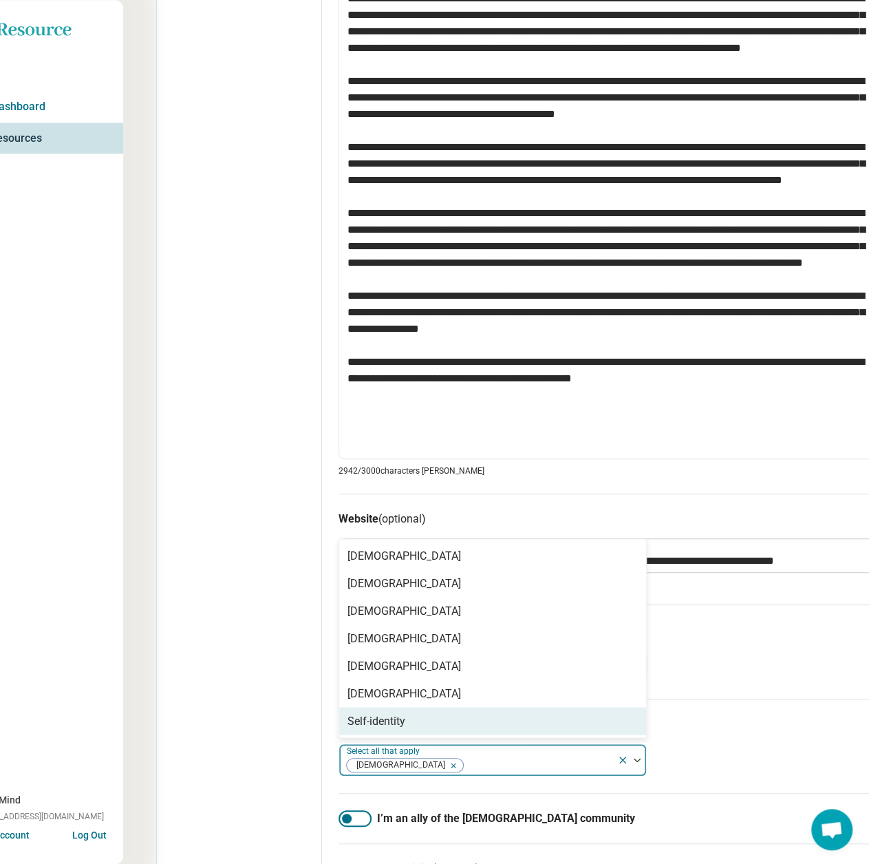
click at [192, 784] on div "Edit profile General Specialty Credentials Location Payment Schedule Profile co…" at bounding box center [239, 173] width 165 height 1749
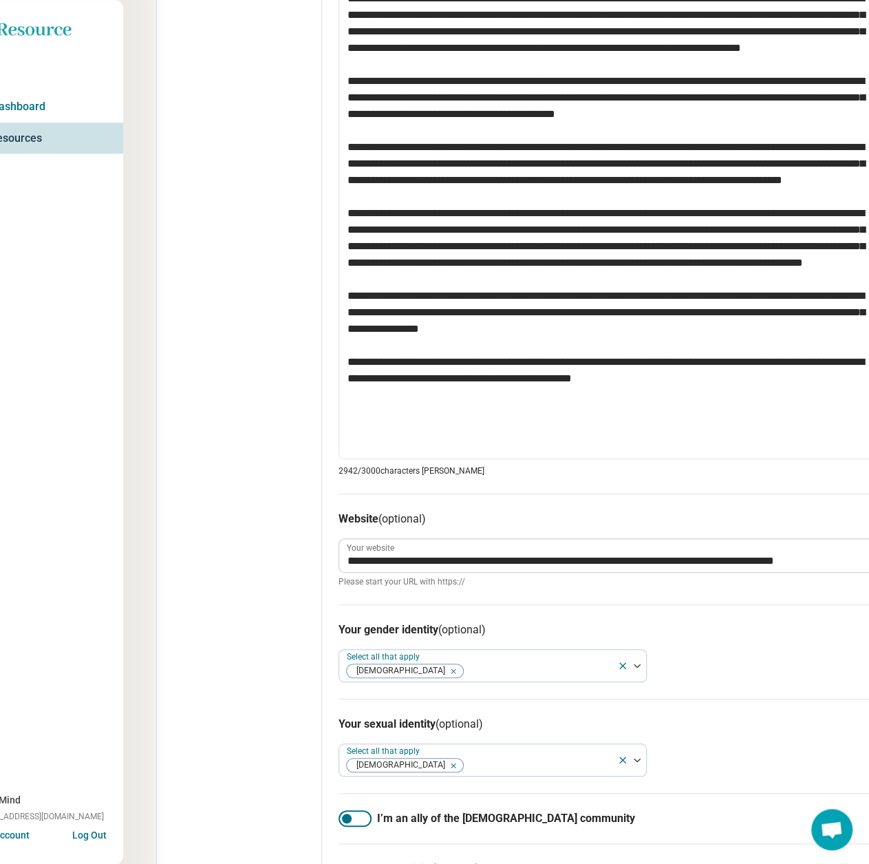
click at [358, 817] on div at bounding box center [355, 818] width 33 height 17
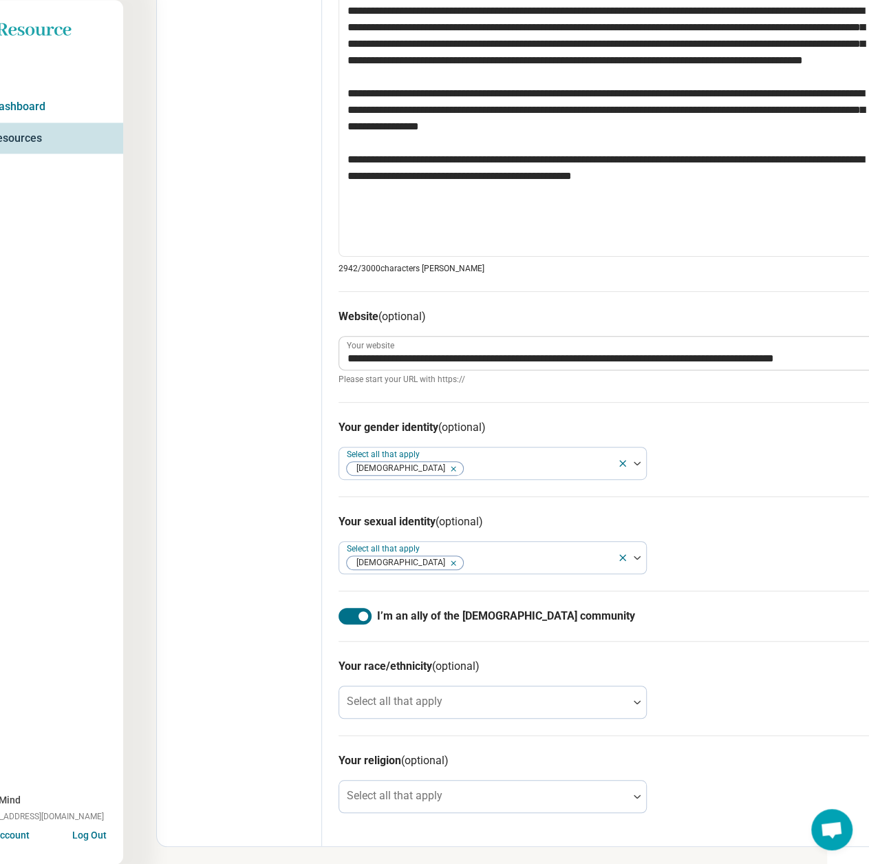
scroll to position [972, 42]
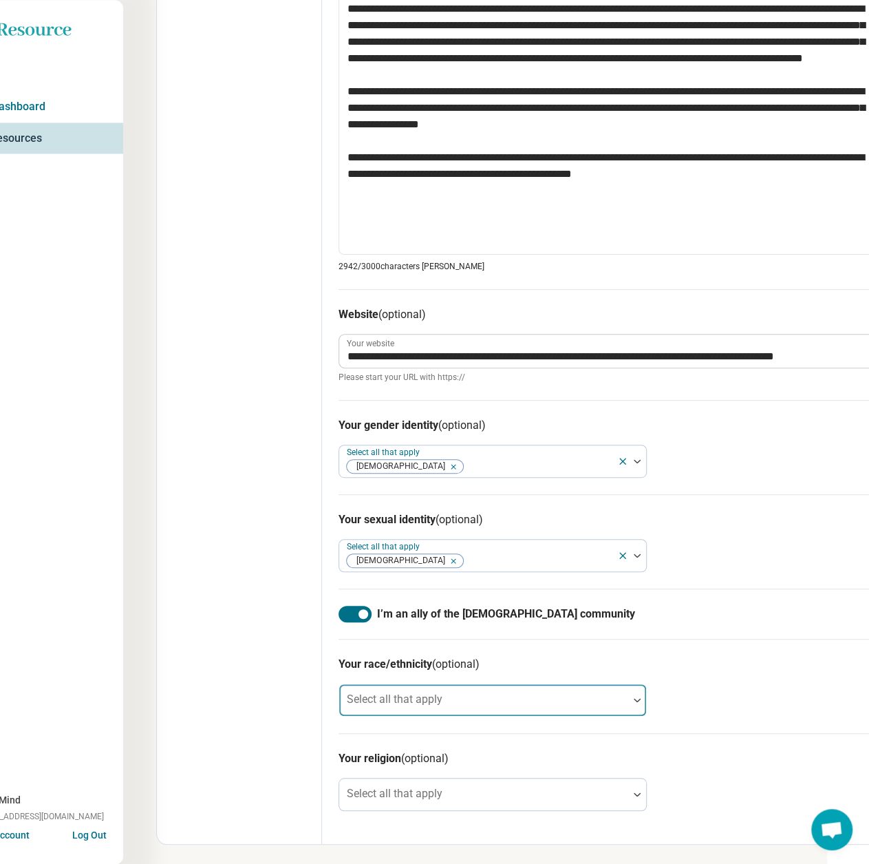
click at [405, 695] on div "Select all that apply" at bounding box center [493, 699] width 308 height 33
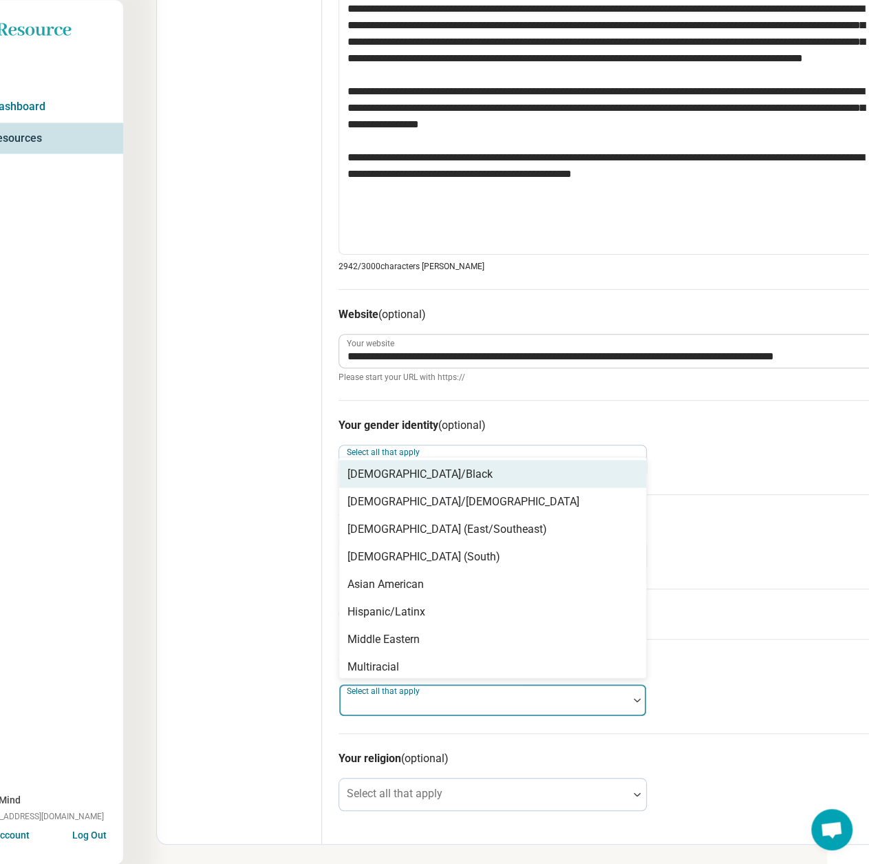
click at [418, 469] on div "[DEMOGRAPHIC_DATA]/Black" at bounding box center [420, 473] width 145 height 17
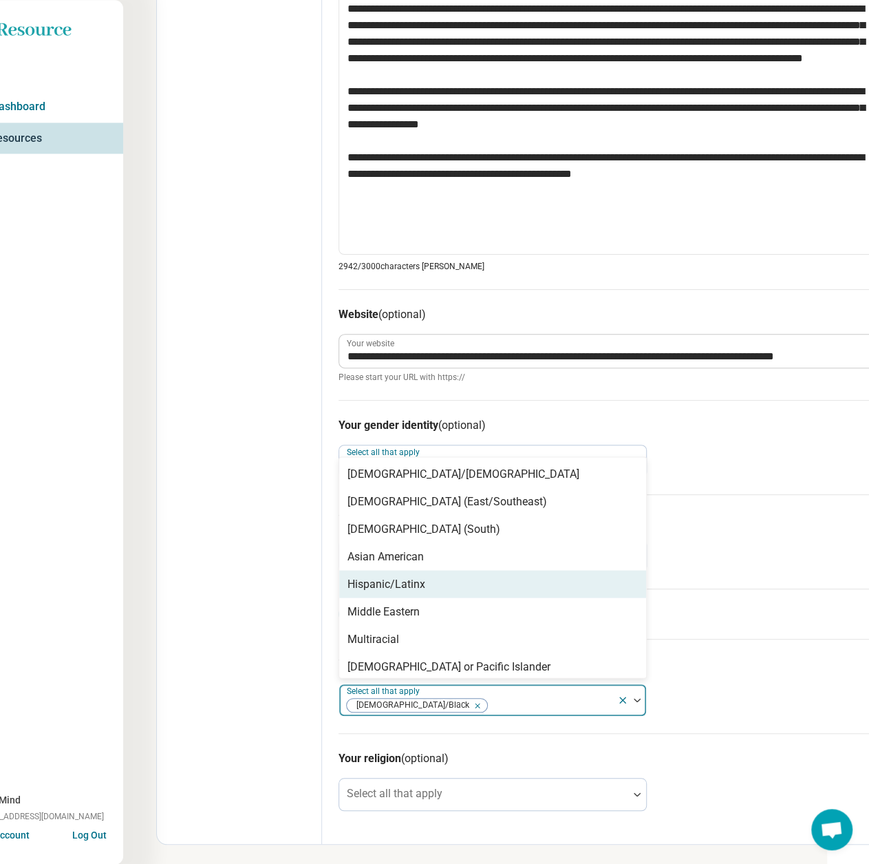
scroll to position [61, 0]
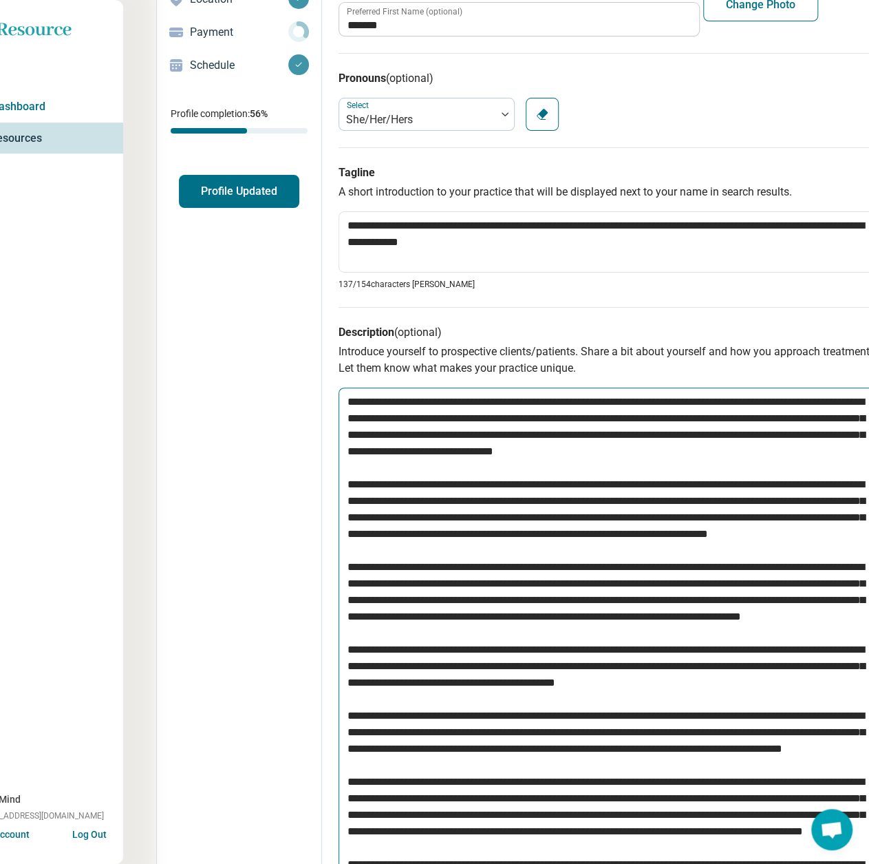
scroll to position [0, 42]
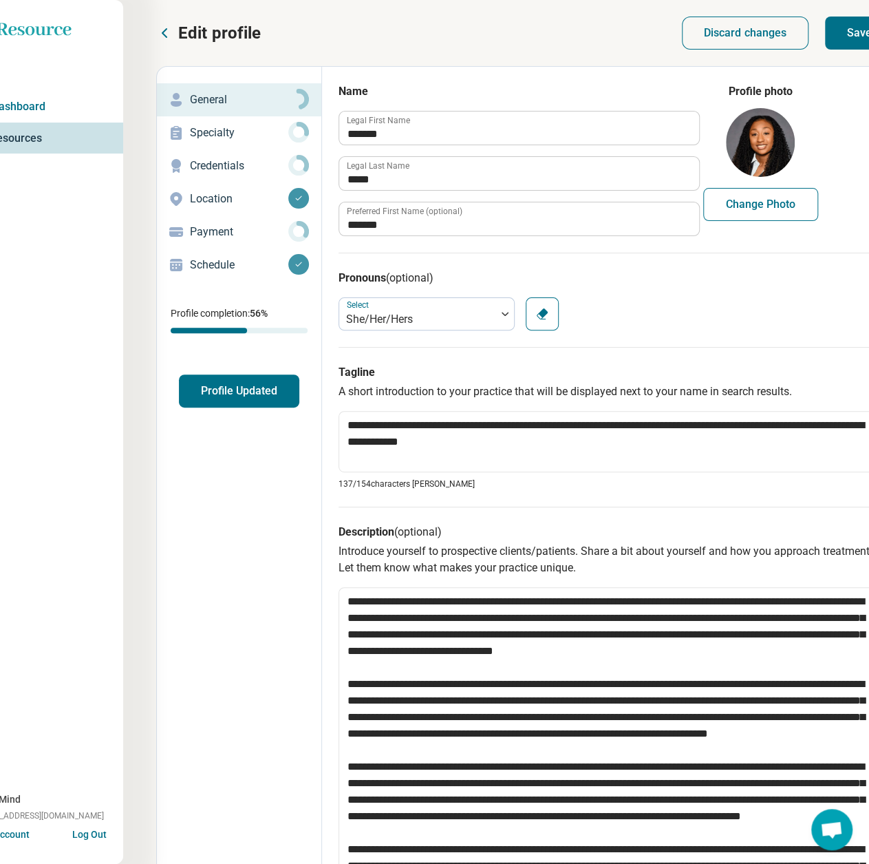
click at [846, 37] on button "Save" at bounding box center [859, 33] width 69 height 33
click at [198, 136] on p "Specialty" at bounding box center [239, 133] width 98 height 17
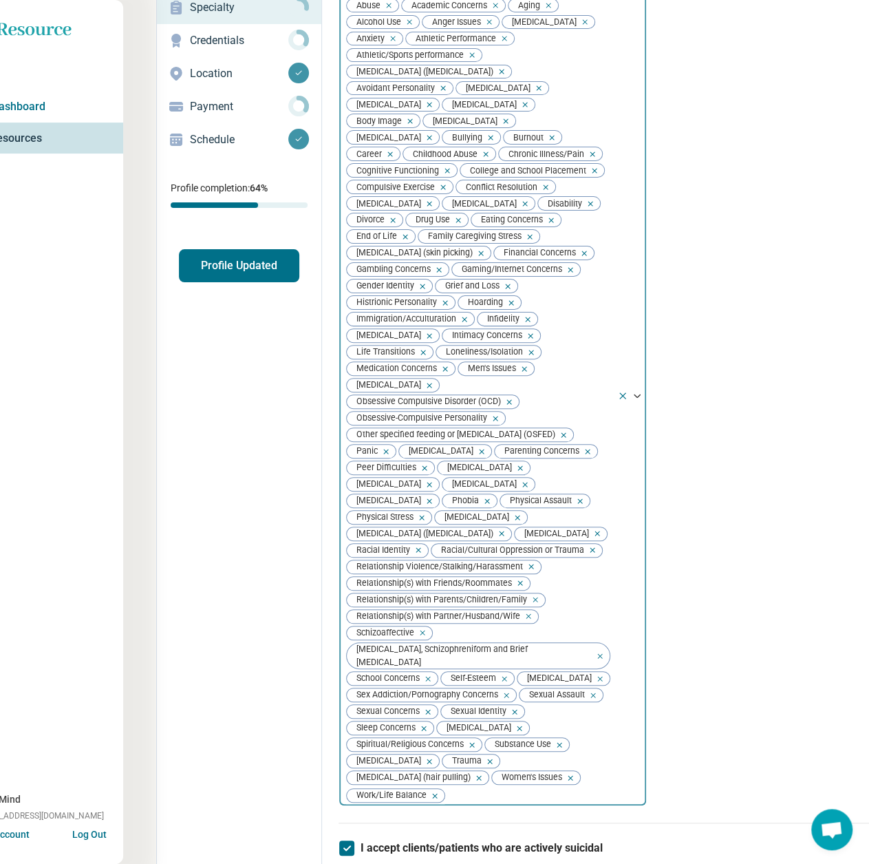
scroll to position [688, 42]
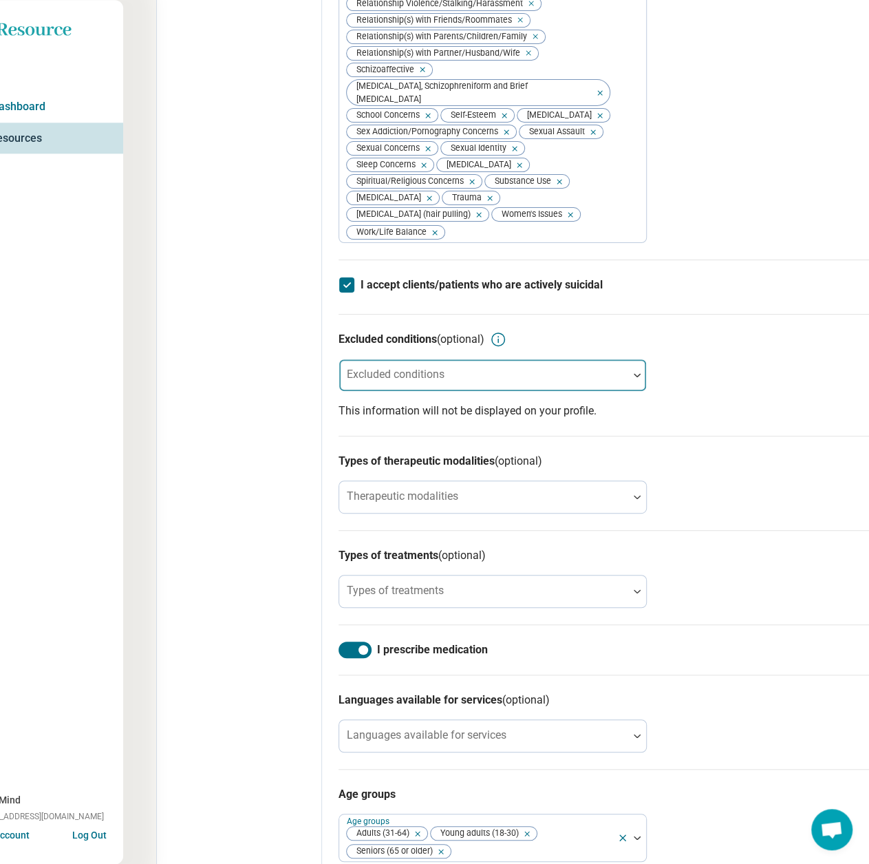
click at [403, 383] on div "Excluded conditions" at bounding box center [493, 375] width 308 height 33
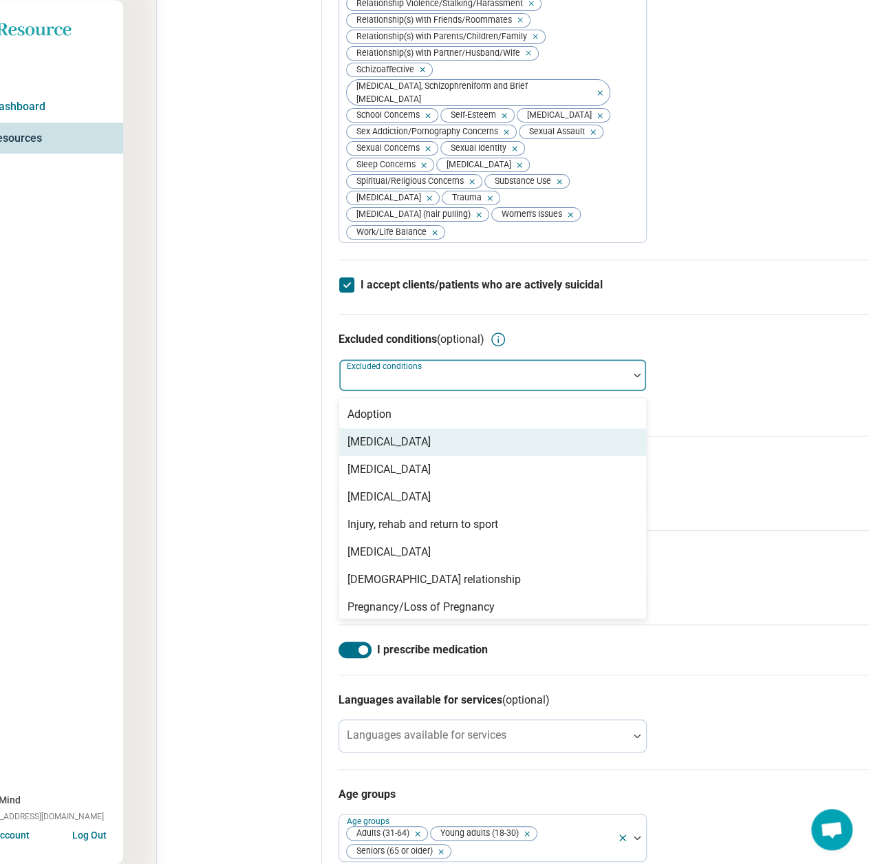
click at [407, 450] on div "[MEDICAL_DATA]" at bounding box center [389, 442] width 83 height 17
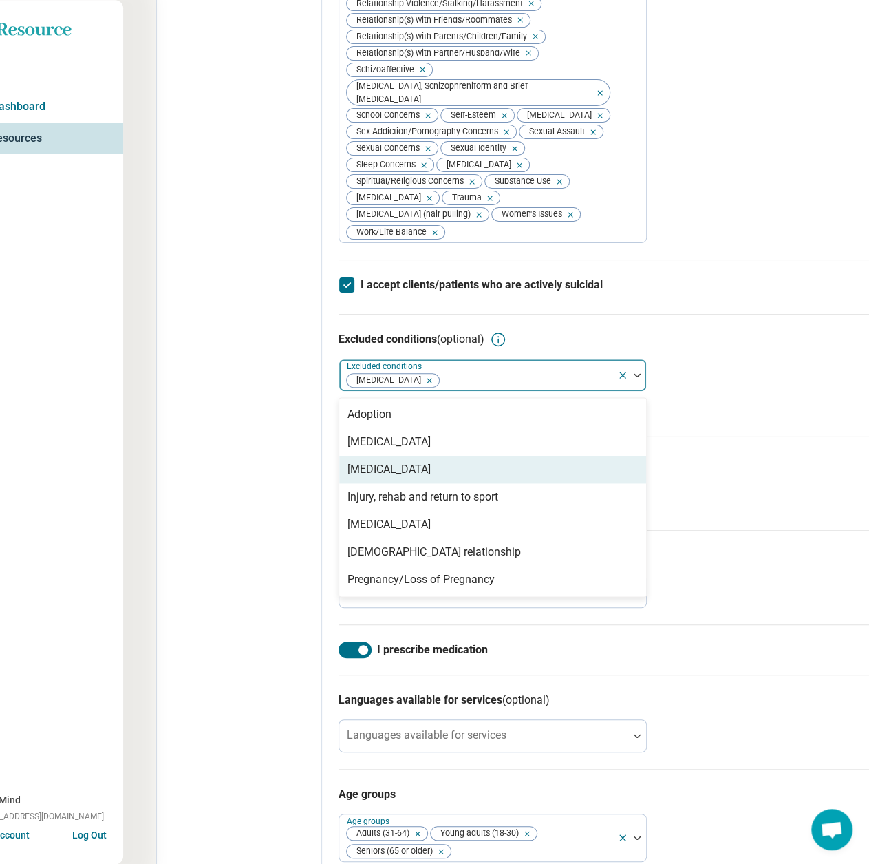
click at [247, 469] on div "Edit profile General Specialty Credentials Location Payment Schedule Profile co…" at bounding box center [239, 184] width 165 height 1610
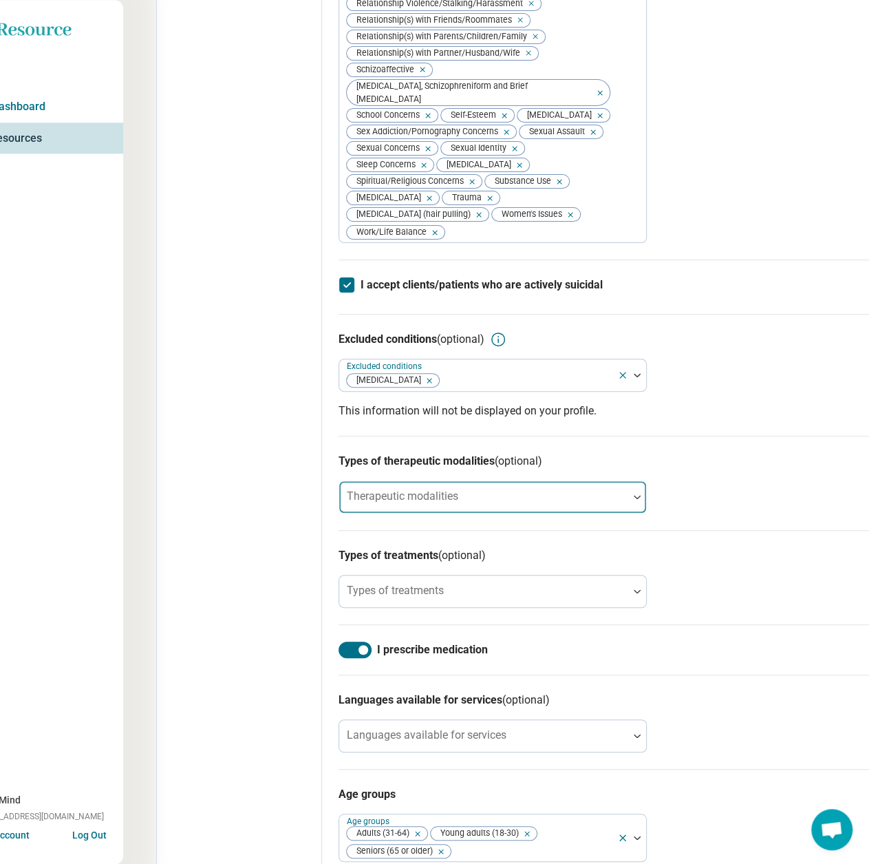
click at [428, 513] on div "Therapeutic modalities" at bounding box center [493, 496] width 308 height 33
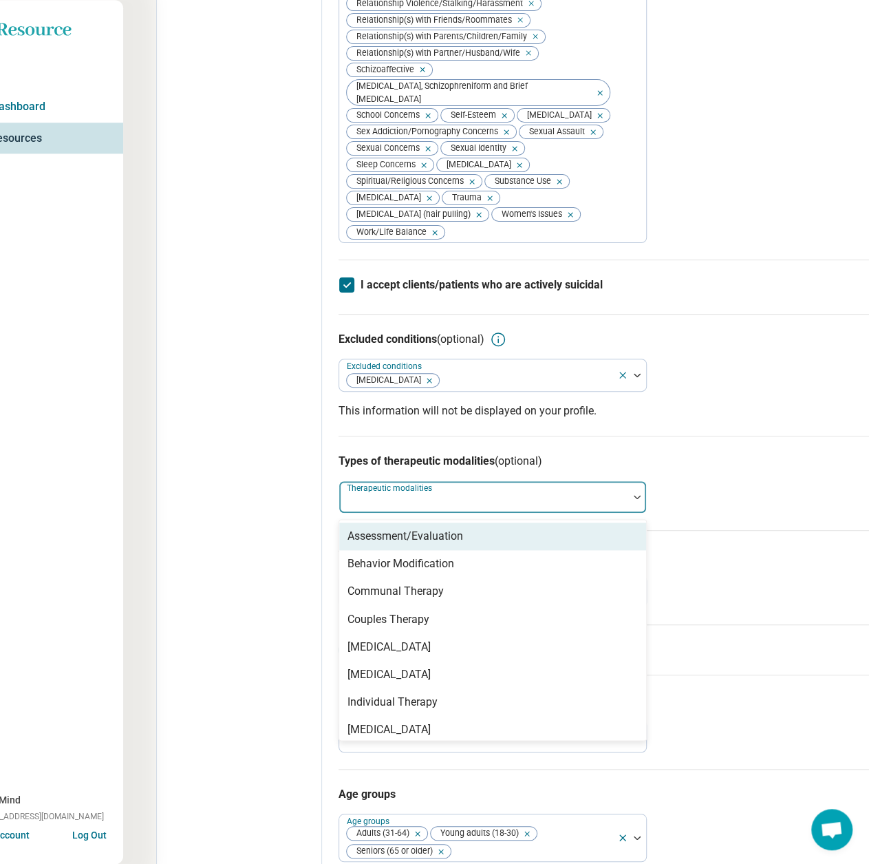
click at [405, 544] on div "Assessment/Evaluation" at bounding box center [406, 536] width 116 height 17
click at [445, 544] on div "Behavior Modification" at bounding box center [401, 536] width 107 height 17
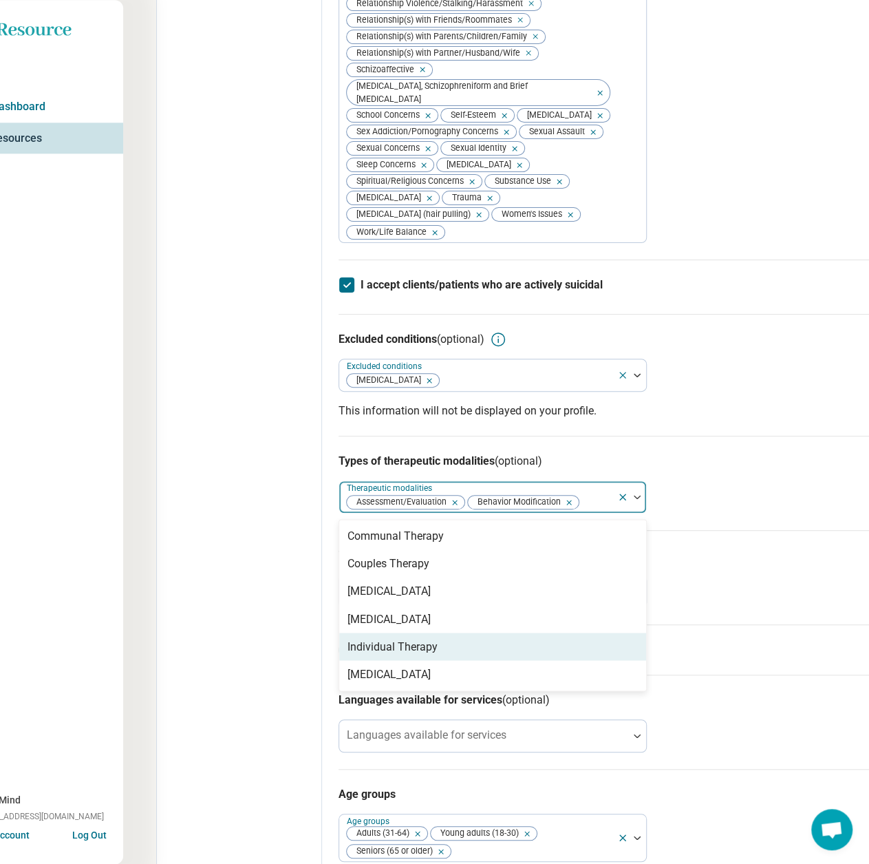
click at [403, 654] on div "Individual Therapy" at bounding box center [393, 646] width 90 height 17
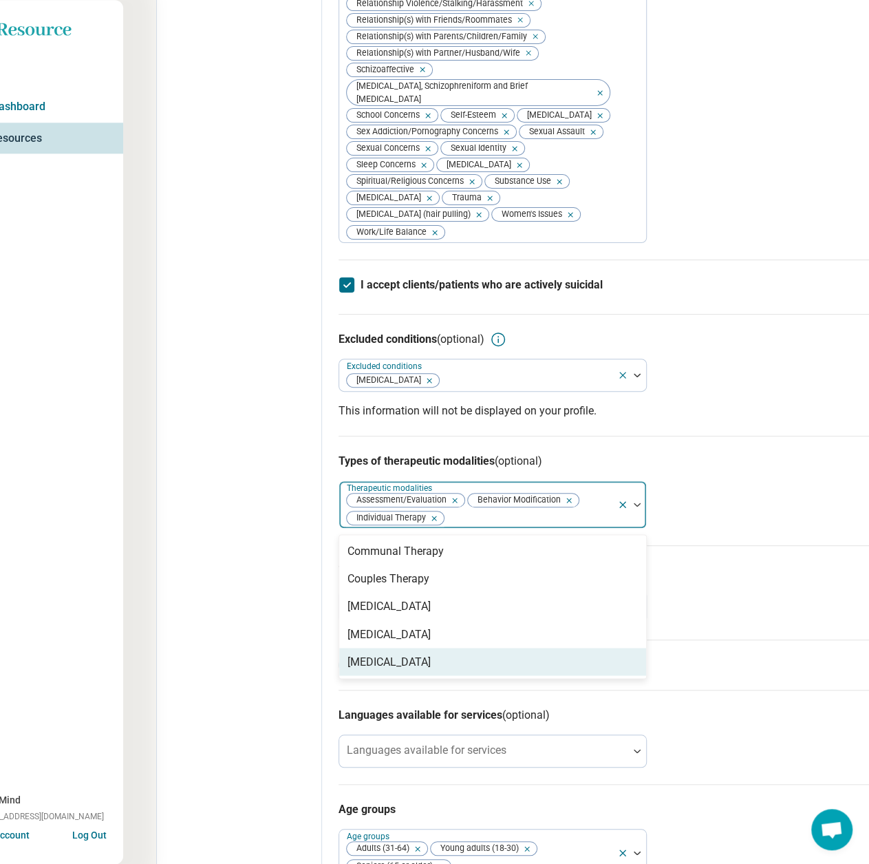
click at [403, 670] on div "[MEDICAL_DATA]" at bounding box center [389, 661] width 83 height 17
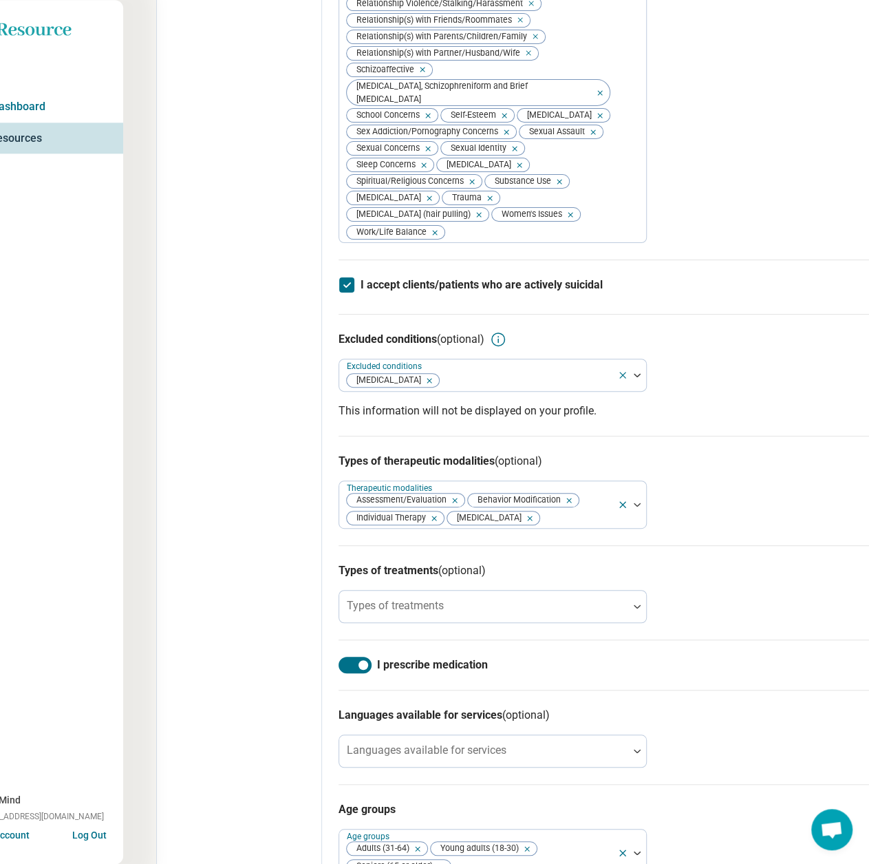
click at [168, 583] on div "Edit profile General Specialty Credentials Location Payment Schedule Profile co…" at bounding box center [239, 191] width 165 height 1625
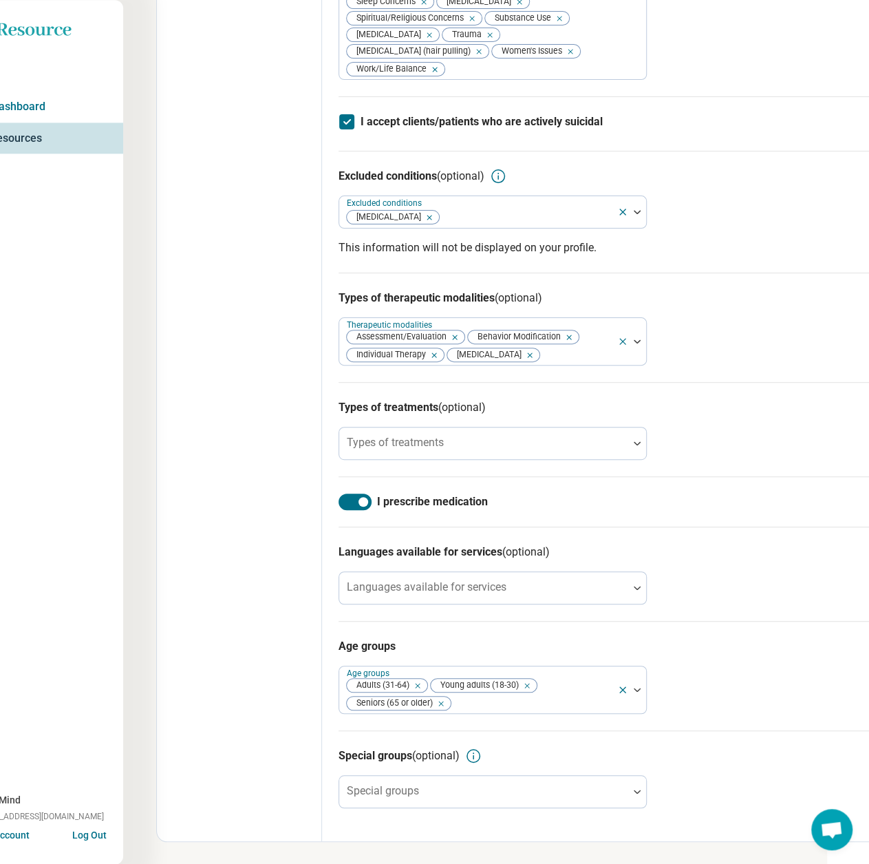
scroll to position [867, 42]
click at [434, 442] on div "Types of treatments" at bounding box center [493, 443] width 308 height 33
click at [469, 431] on div at bounding box center [483, 443] width 289 height 30
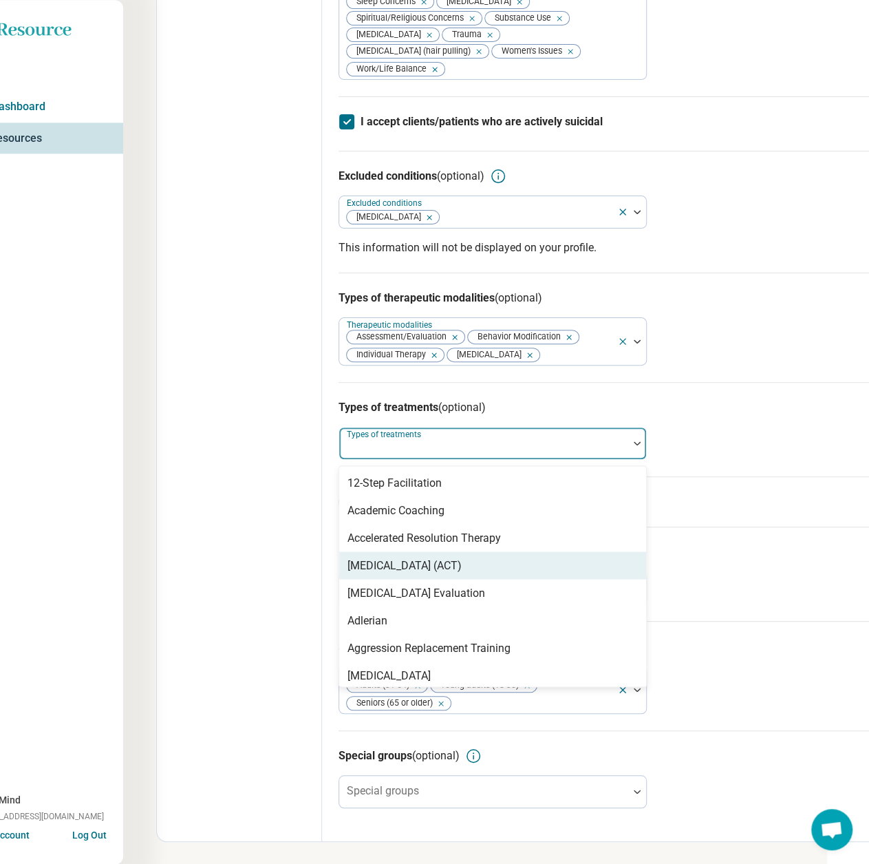
click at [421, 564] on div "[MEDICAL_DATA] (ACT)" at bounding box center [405, 565] width 114 height 17
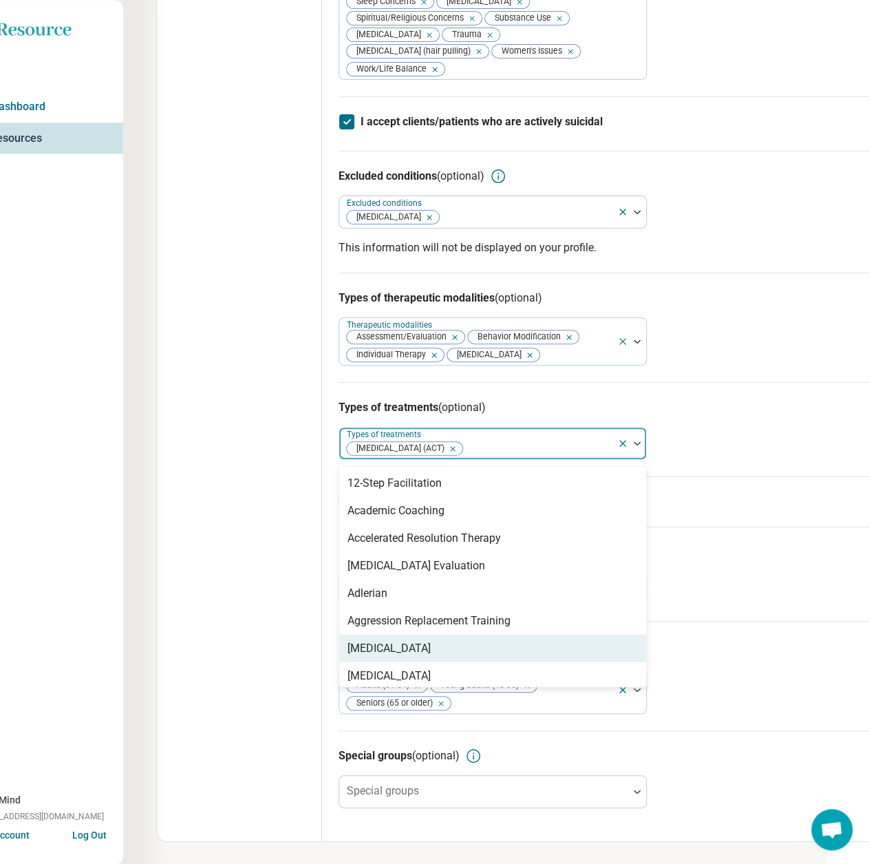
click at [410, 642] on div "[MEDICAL_DATA]" at bounding box center [389, 647] width 83 height 17
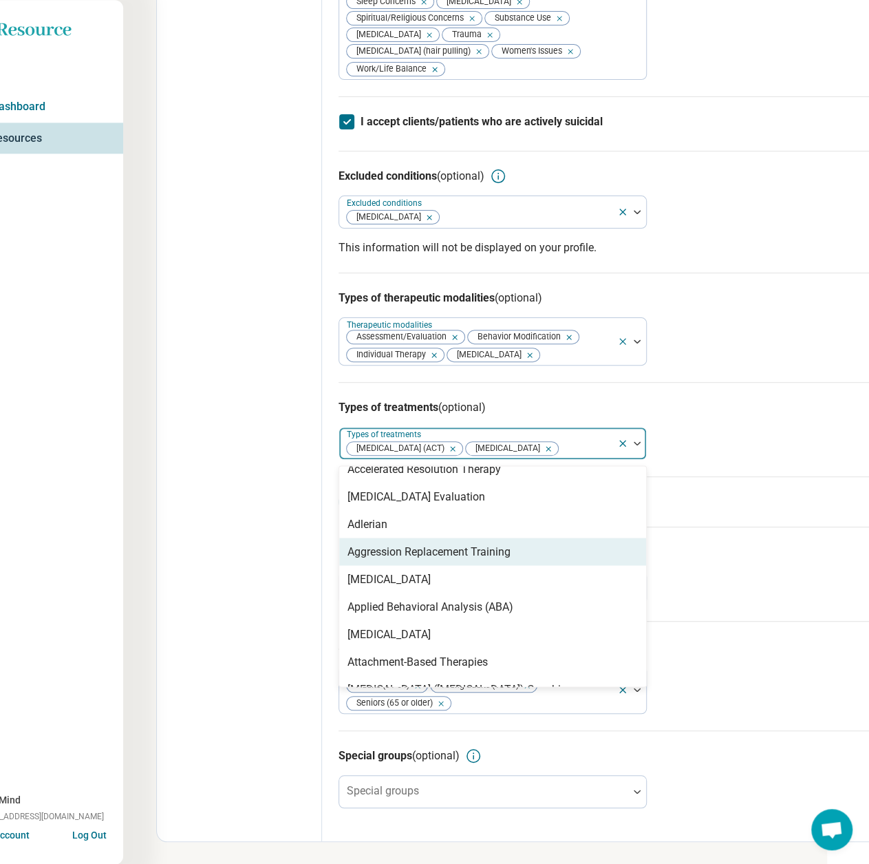
scroll to position [138, 0]
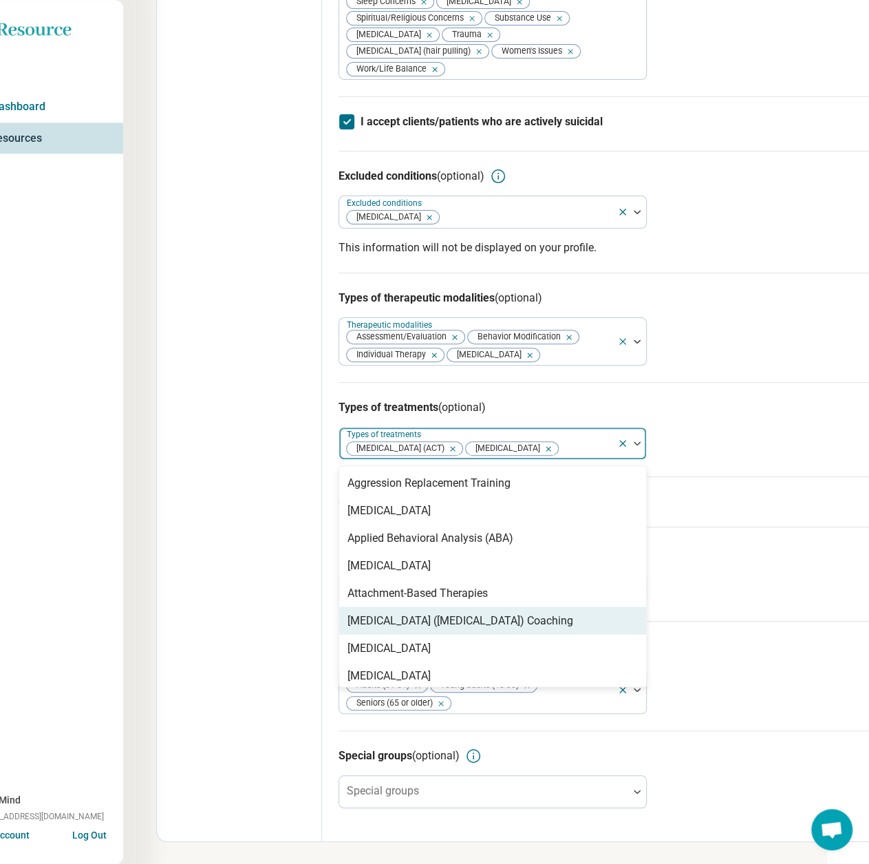
click at [445, 628] on div "[MEDICAL_DATA] ([MEDICAL_DATA]) Coaching" at bounding box center [461, 620] width 226 height 17
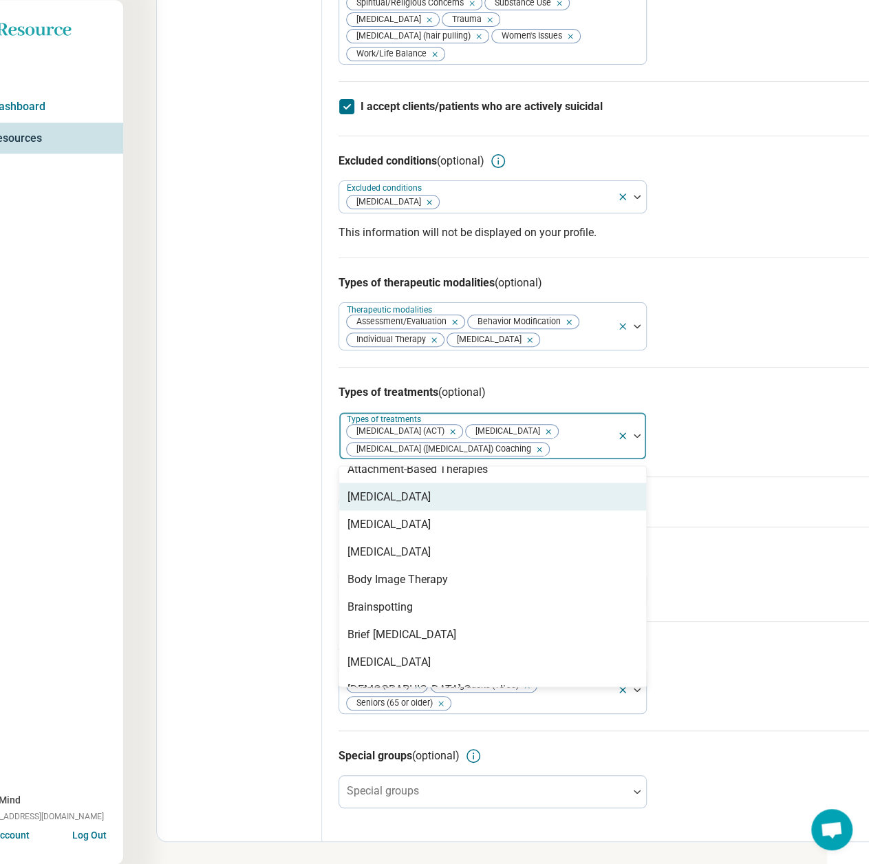
scroll to position [275, 0]
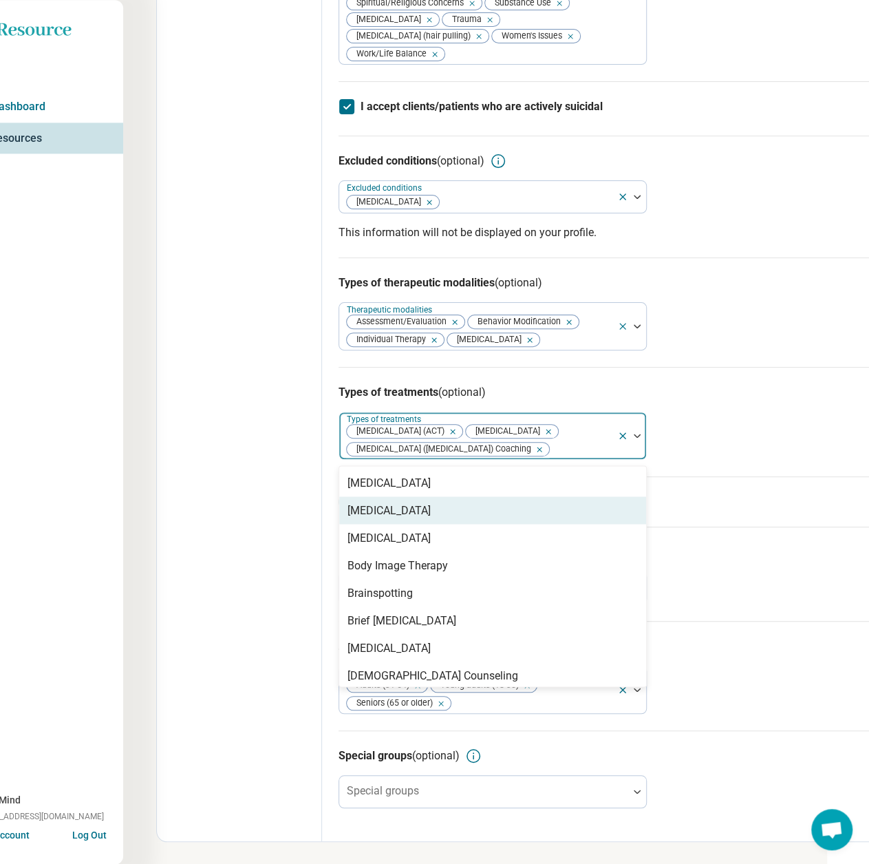
click at [388, 518] on div "[MEDICAL_DATA]" at bounding box center [389, 510] width 83 height 17
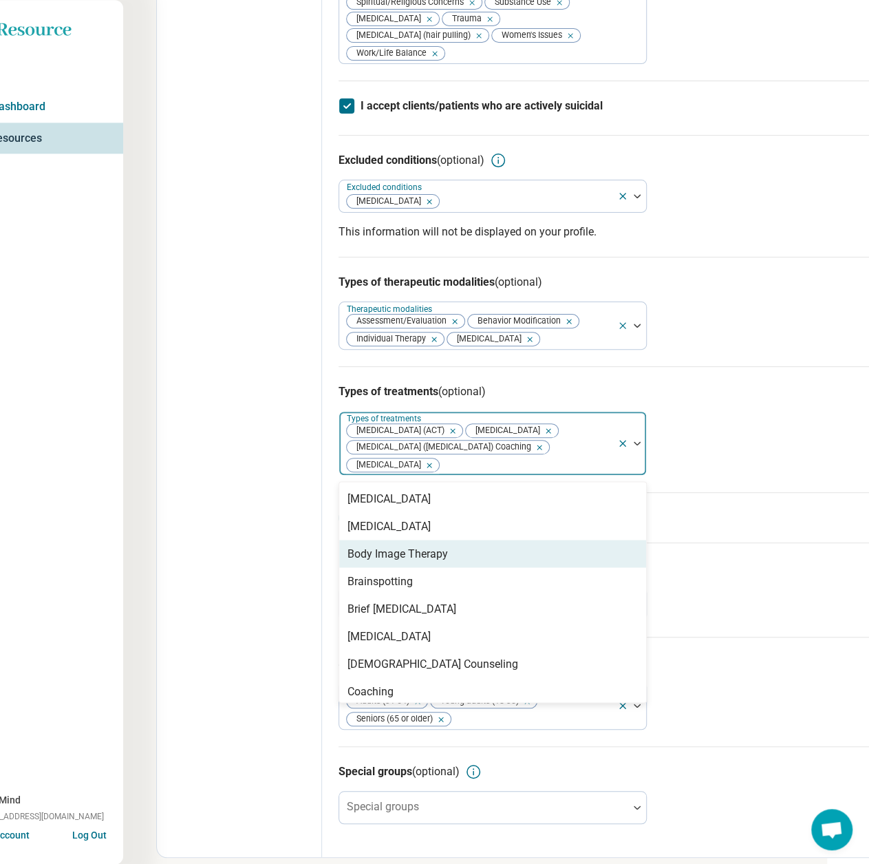
click at [389, 562] on div "Body Image Therapy" at bounding box center [398, 553] width 100 height 17
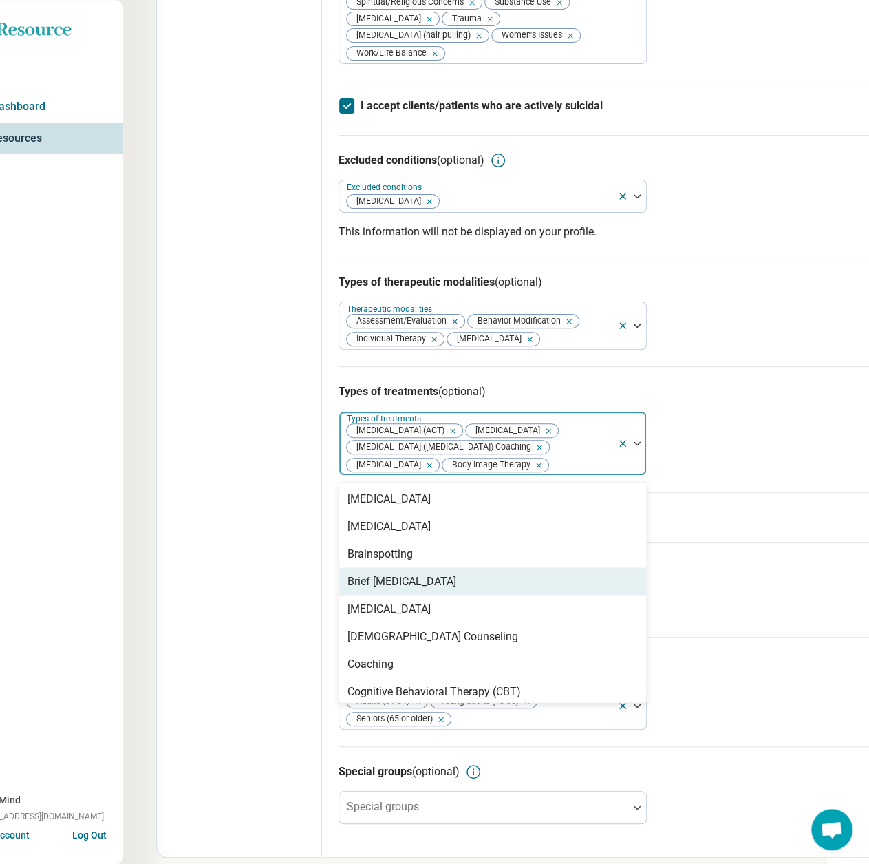
click at [386, 589] on div "Brief [MEDICAL_DATA]" at bounding box center [402, 581] width 109 height 17
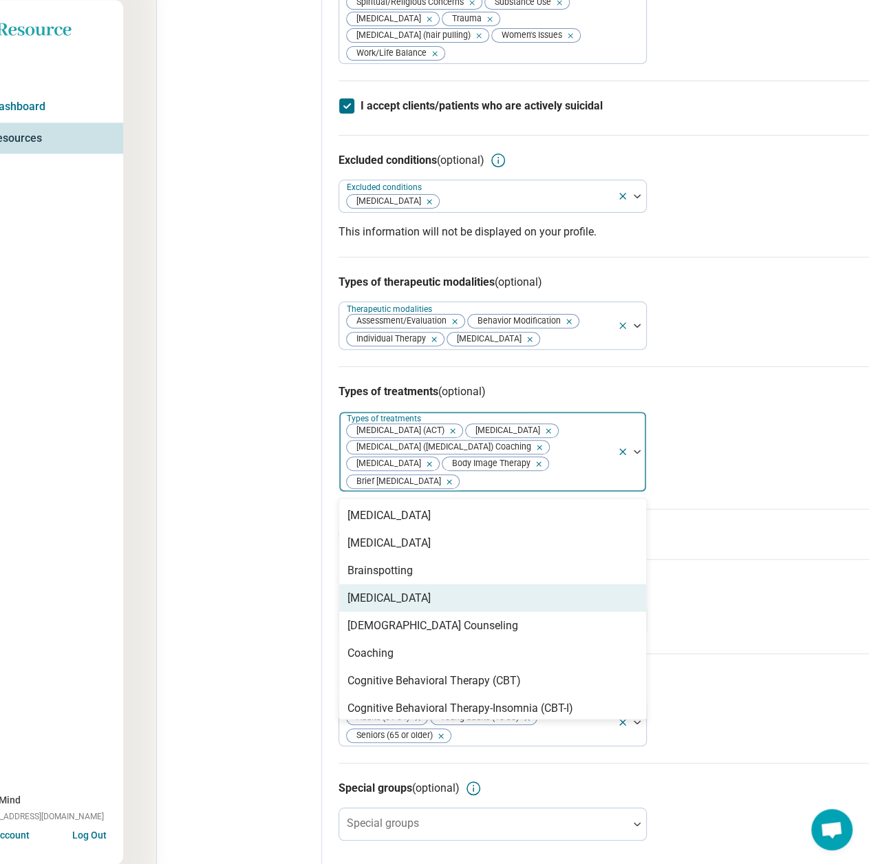
click at [388, 606] on div "[MEDICAL_DATA]" at bounding box center [389, 597] width 83 height 17
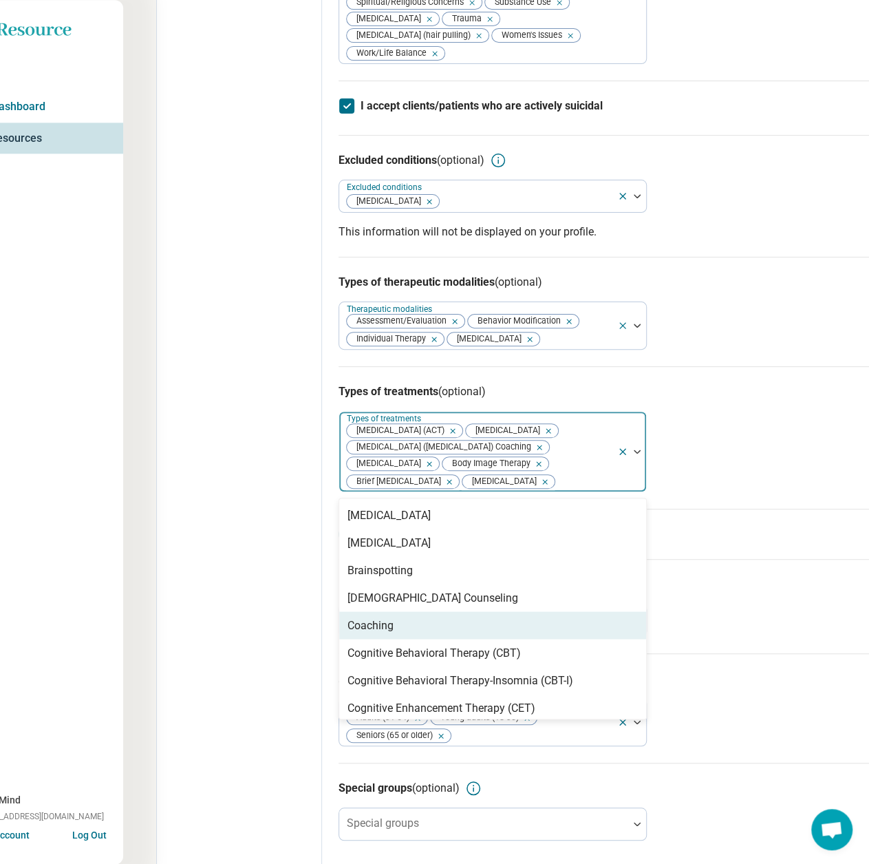
click at [380, 633] on div "Coaching" at bounding box center [371, 625] width 46 height 17
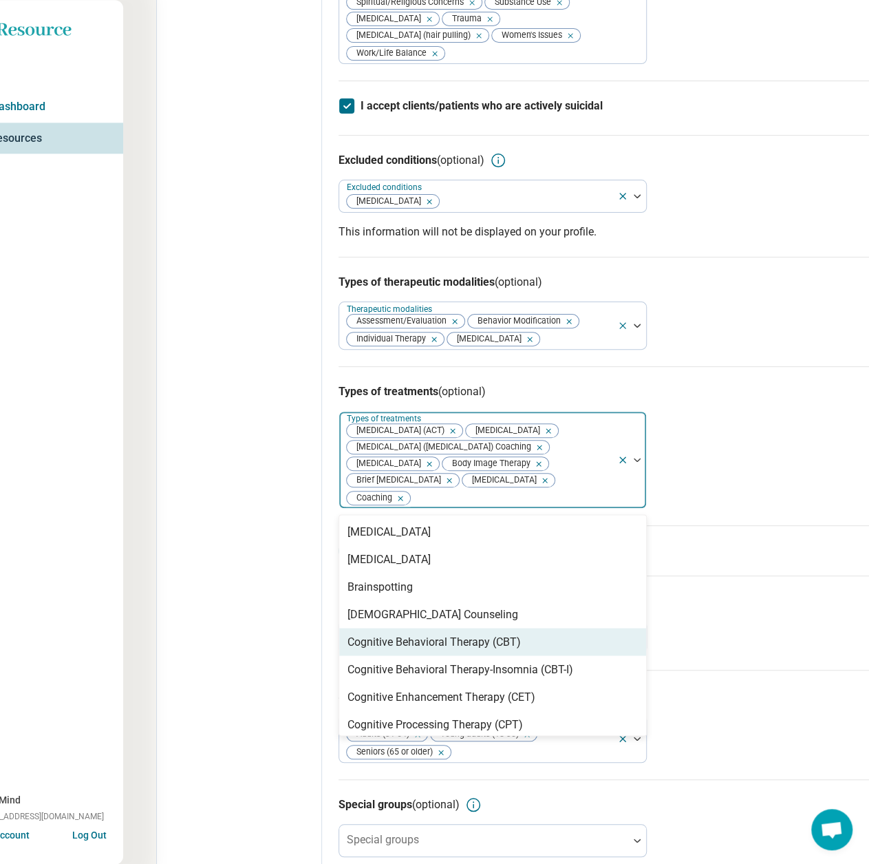
click at [380, 650] on div "Cognitive Behavioral Therapy (CBT)" at bounding box center [434, 641] width 173 height 17
click at [378, 650] on div "Cognitive Behavioral Therapy-Insomnia (CBT-I)" at bounding box center [461, 641] width 226 height 17
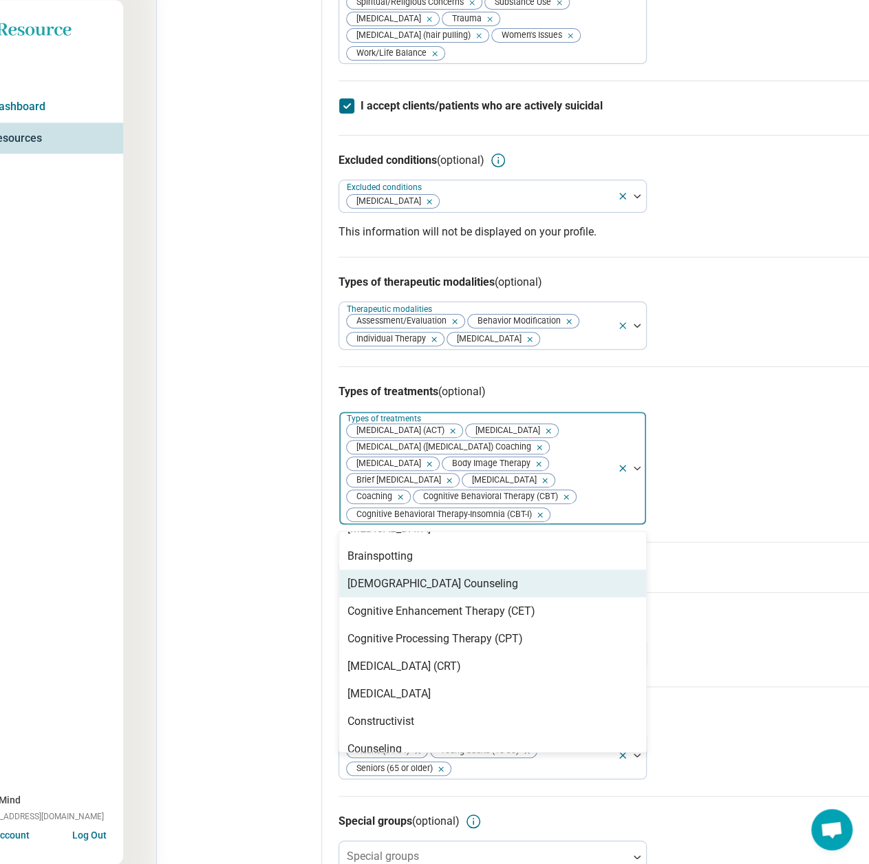
scroll to position [344, 0]
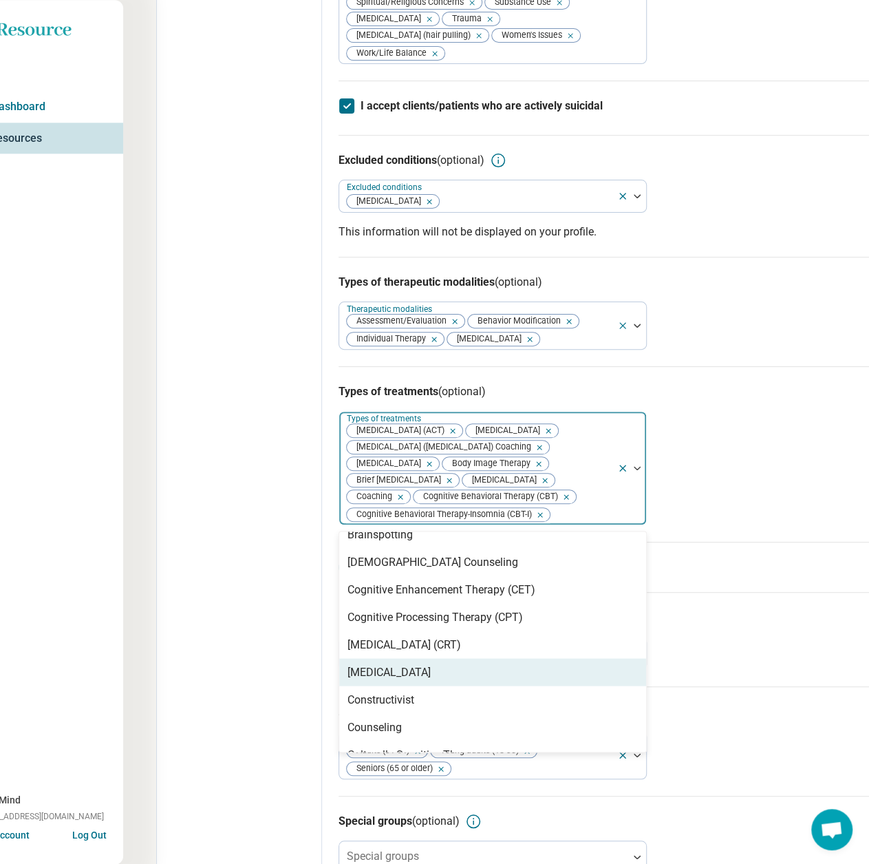
click at [410, 680] on div "[MEDICAL_DATA]" at bounding box center [389, 671] width 83 height 17
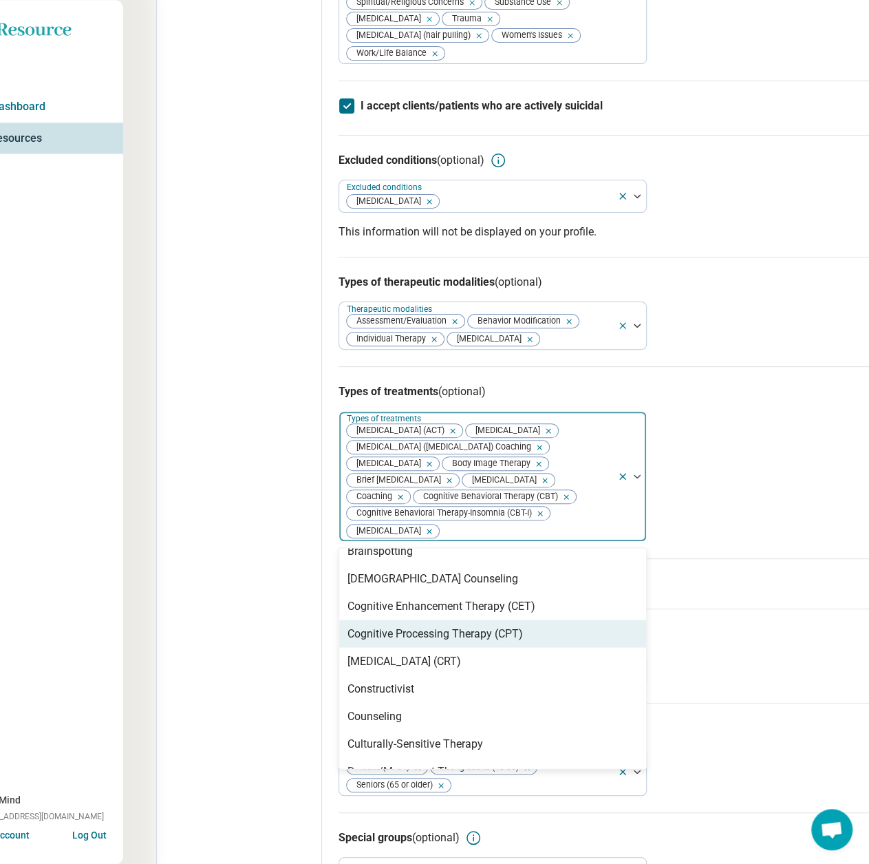
scroll to position [413, 0]
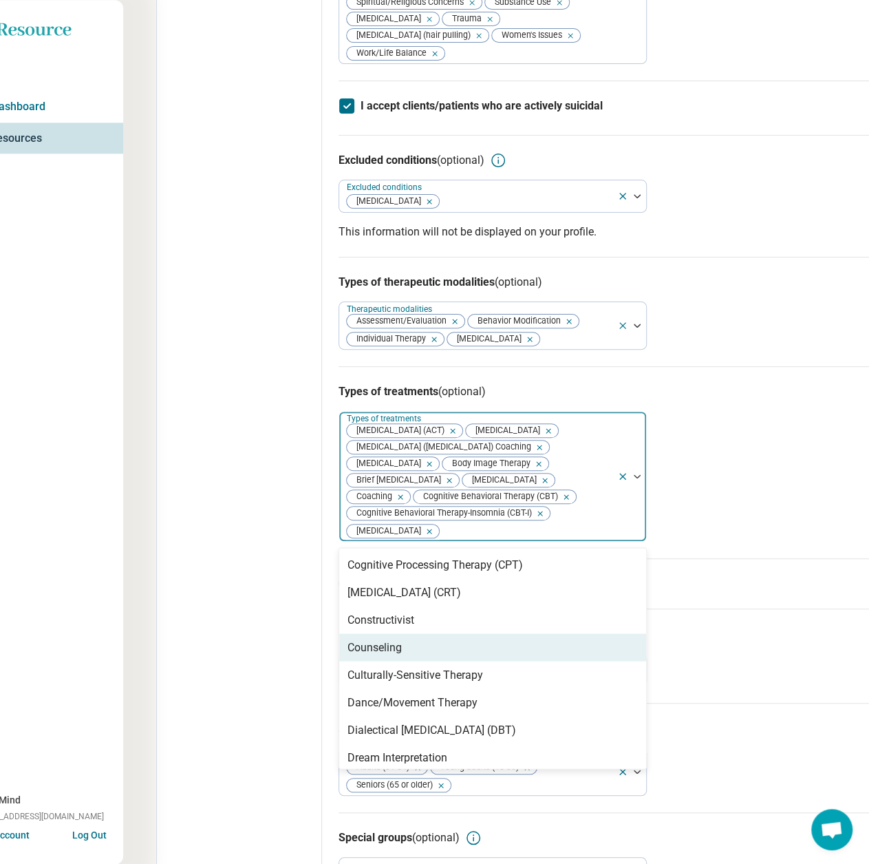
click at [381, 655] on div "Counseling" at bounding box center [375, 647] width 54 height 17
click at [394, 655] on div "Culturally-Sensitive Therapy" at bounding box center [416, 647] width 136 height 17
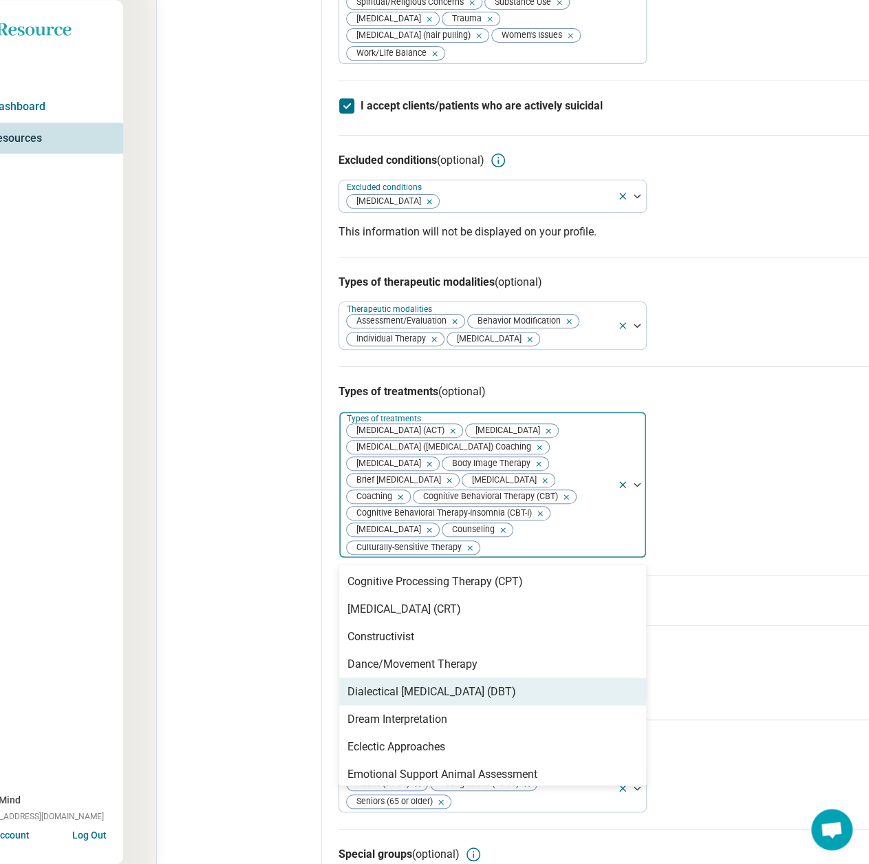
click at [395, 699] on div "Dialectical [MEDICAL_DATA] (DBT)" at bounding box center [432, 691] width 169 height 17
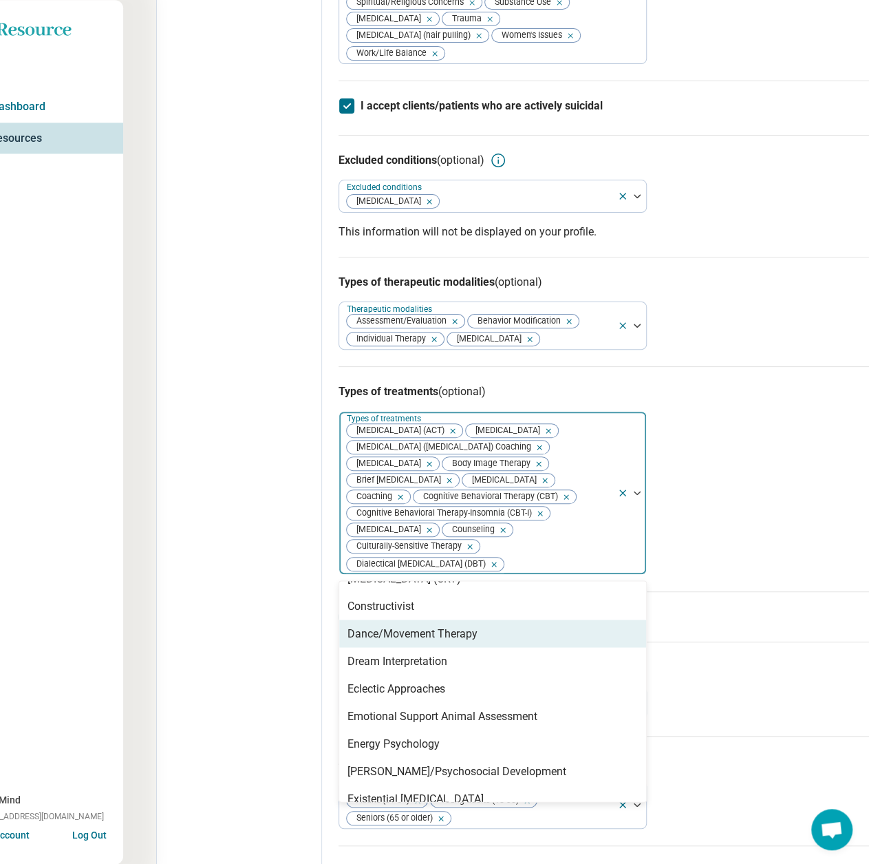
scroll to position [482, 0]
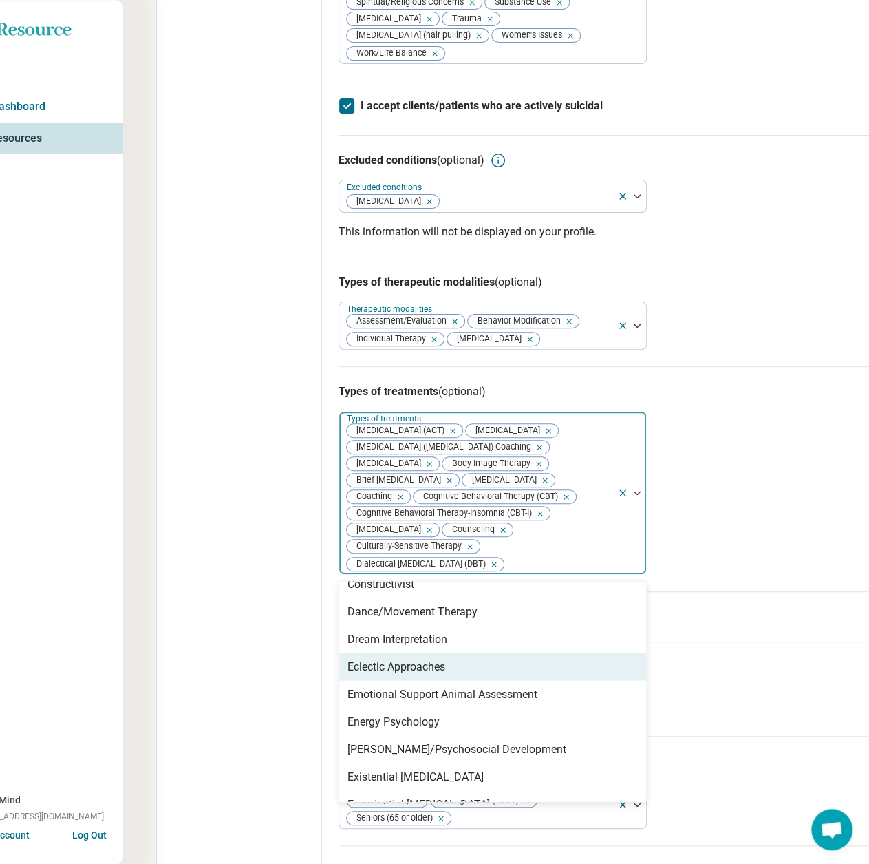
click at [394, 674] on div "Eclectic Approaches" at bounding box center [397, 666] width 98 height 17
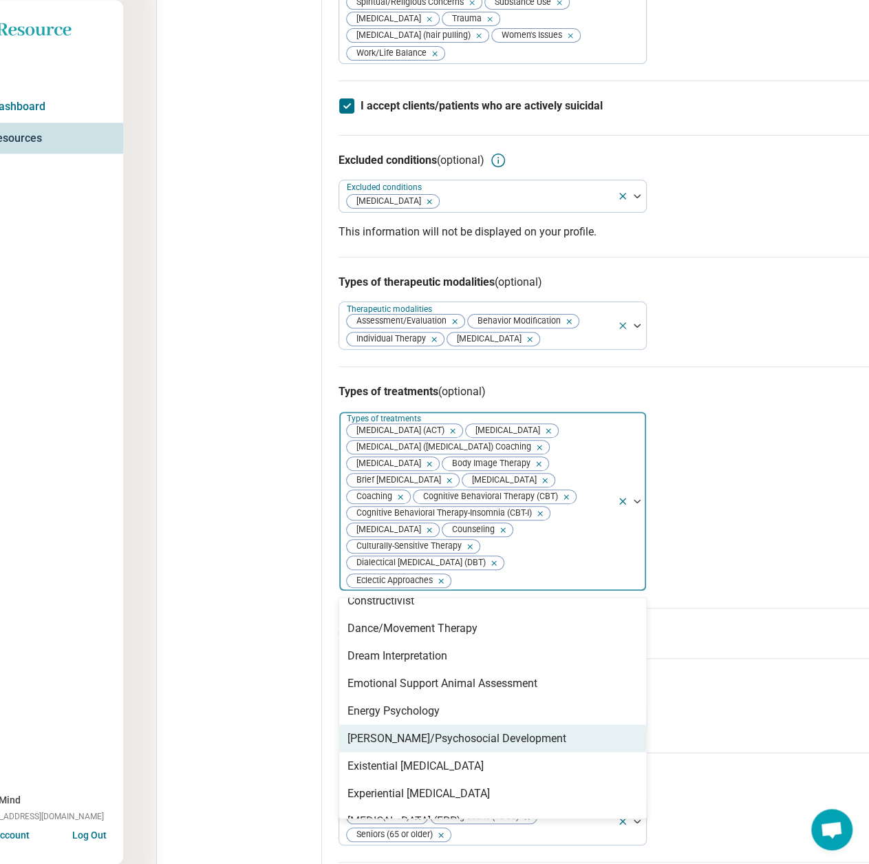
click at [381, 746] on div "[PERSON_NAME]/Psychosocial Development" at bounding box center [457, 737] width 219 height 17
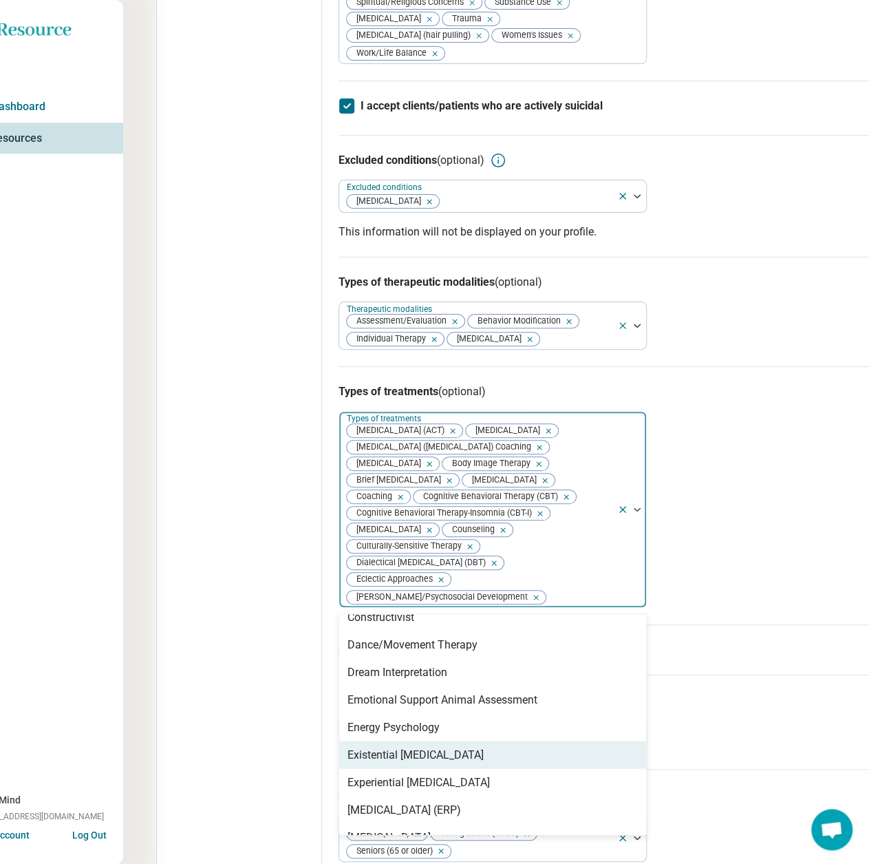
click at [384, 762] on div "Existential [MEDICAL_DATA]" at bounding box center [416, 754] width 136 height 17
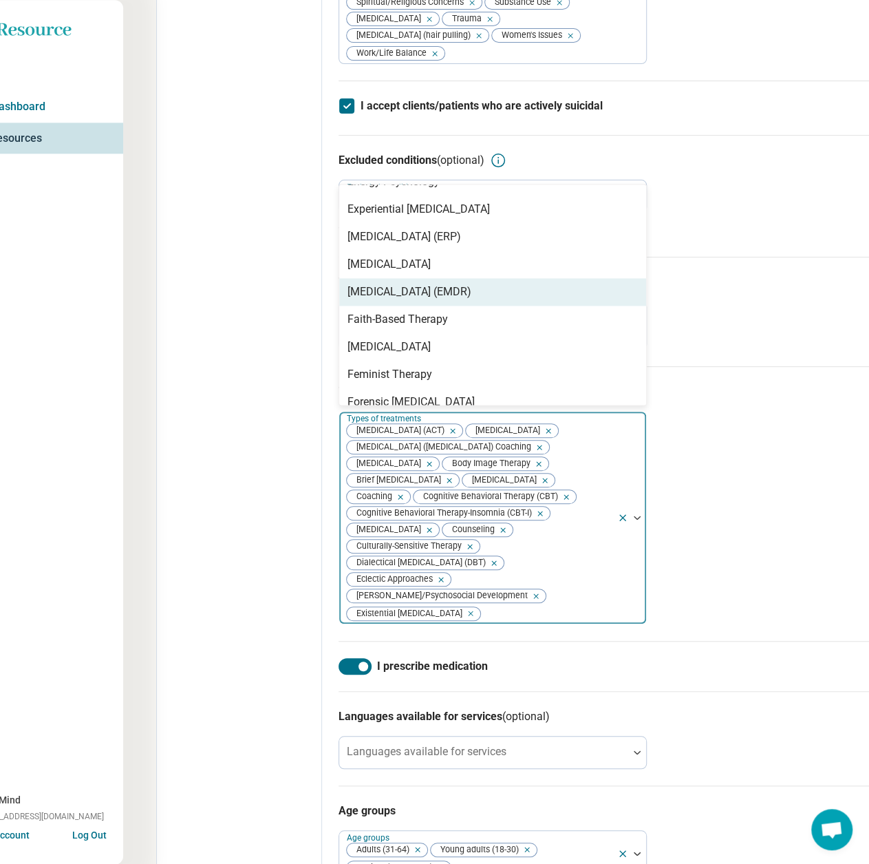
scroll to position [619, 0]
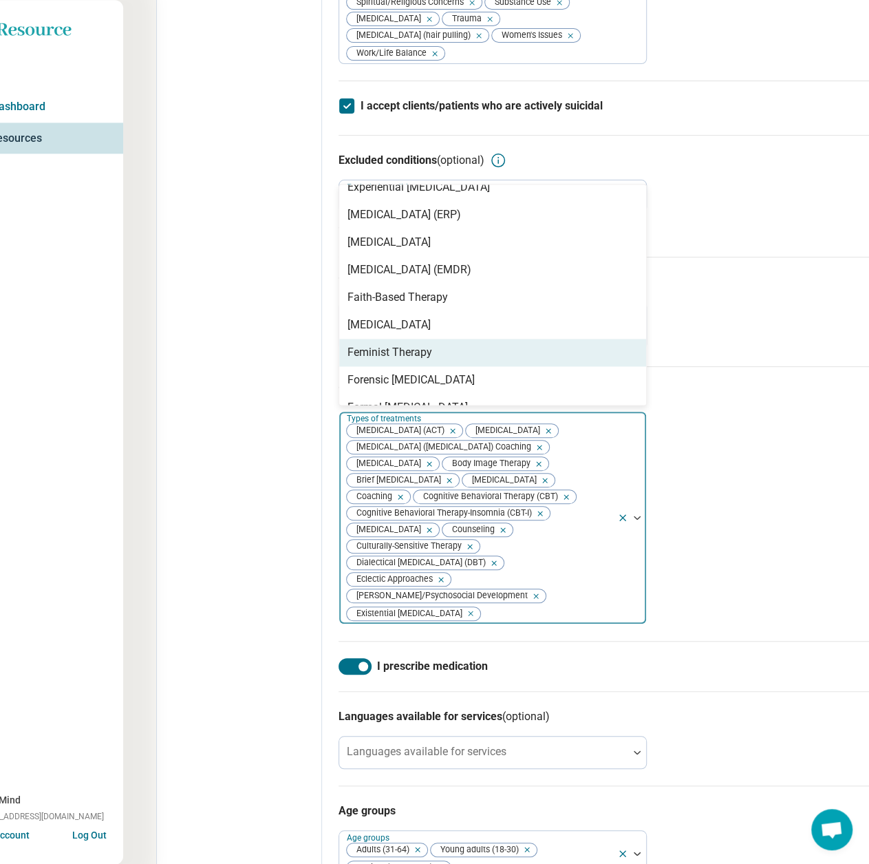
click at [393, 361] on div "Feminist Therapy" at bounding box center [390, 352] width 85 height 17
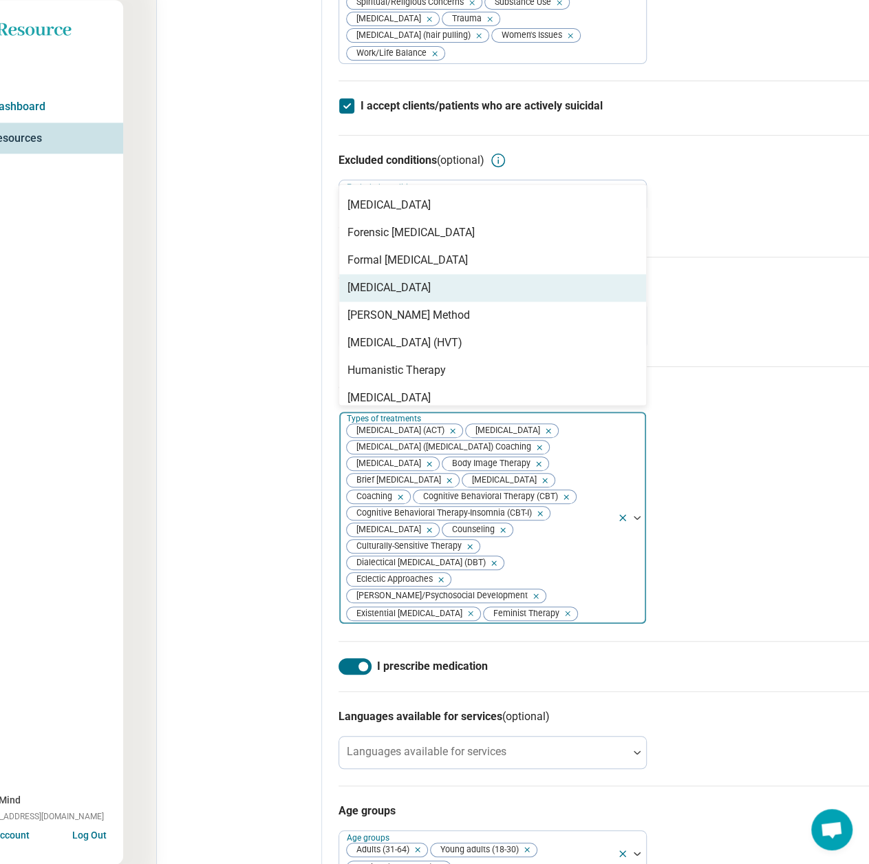
scroll to position [757, 0]
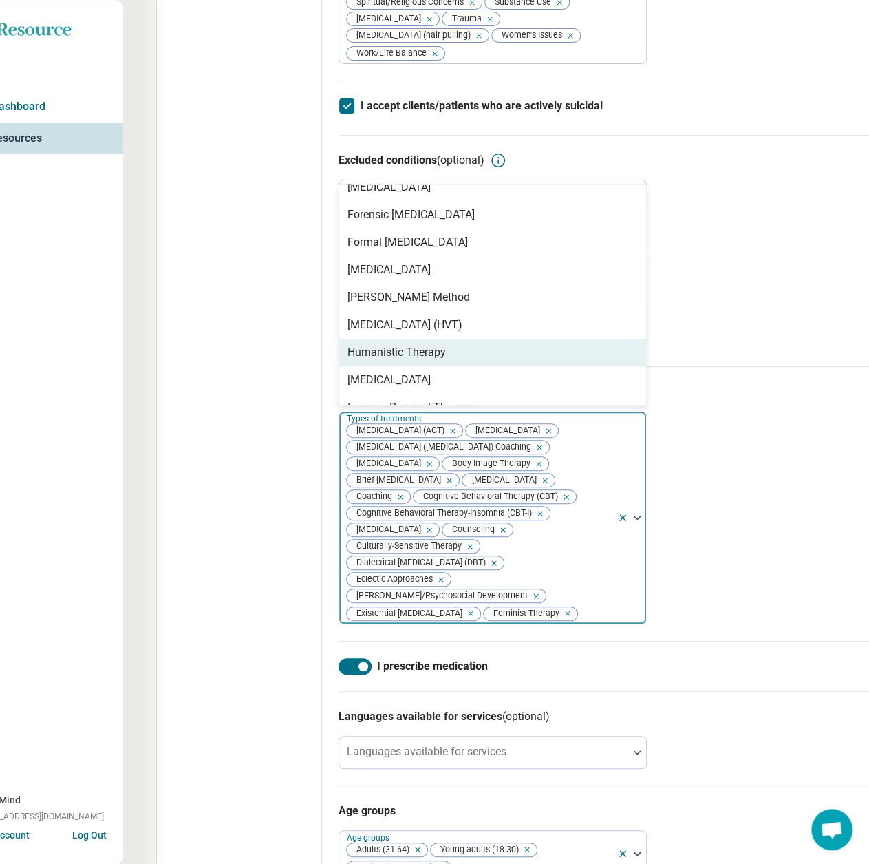
click at [394, 361] on div "Humanistic Therapy" at bounding box center [397, 352] width 98 height 17
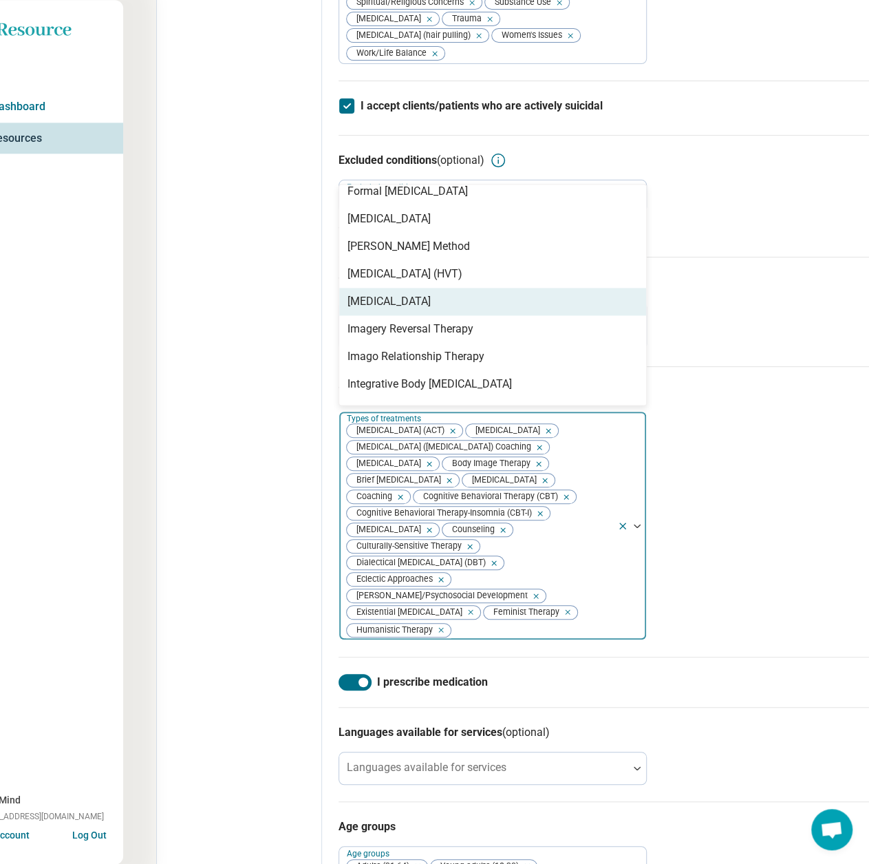
scroll to position [826, 0]
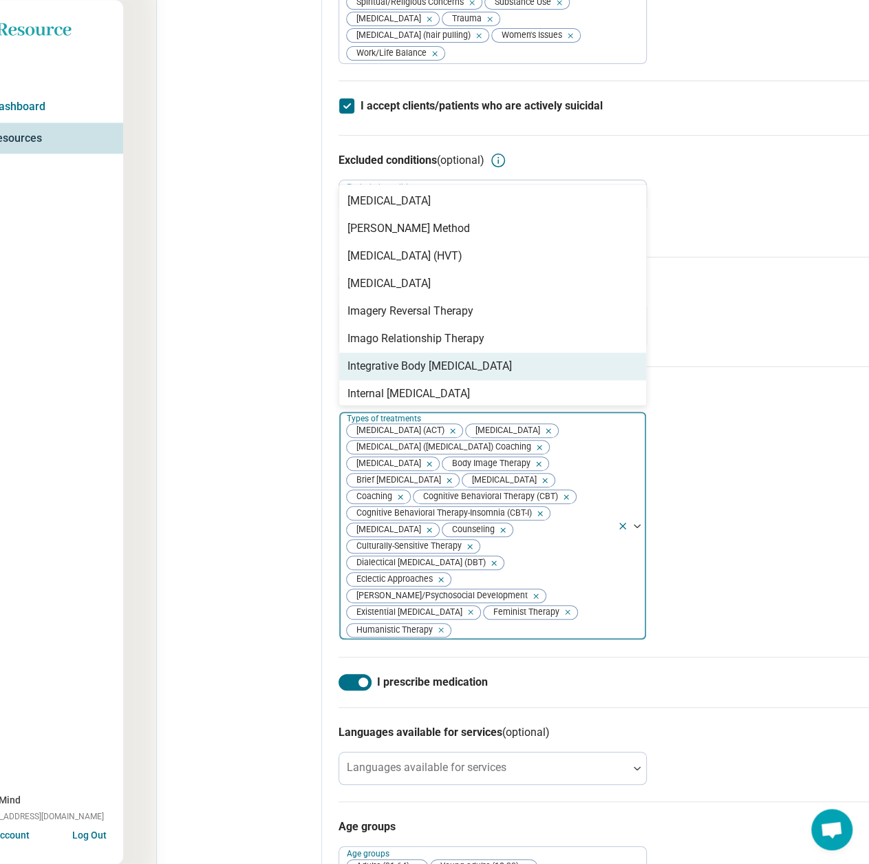
click at [394, 374] on div "Integrative Body [MEDICAL_DATA]" at bounding box center [430, 366] width 164 height 17
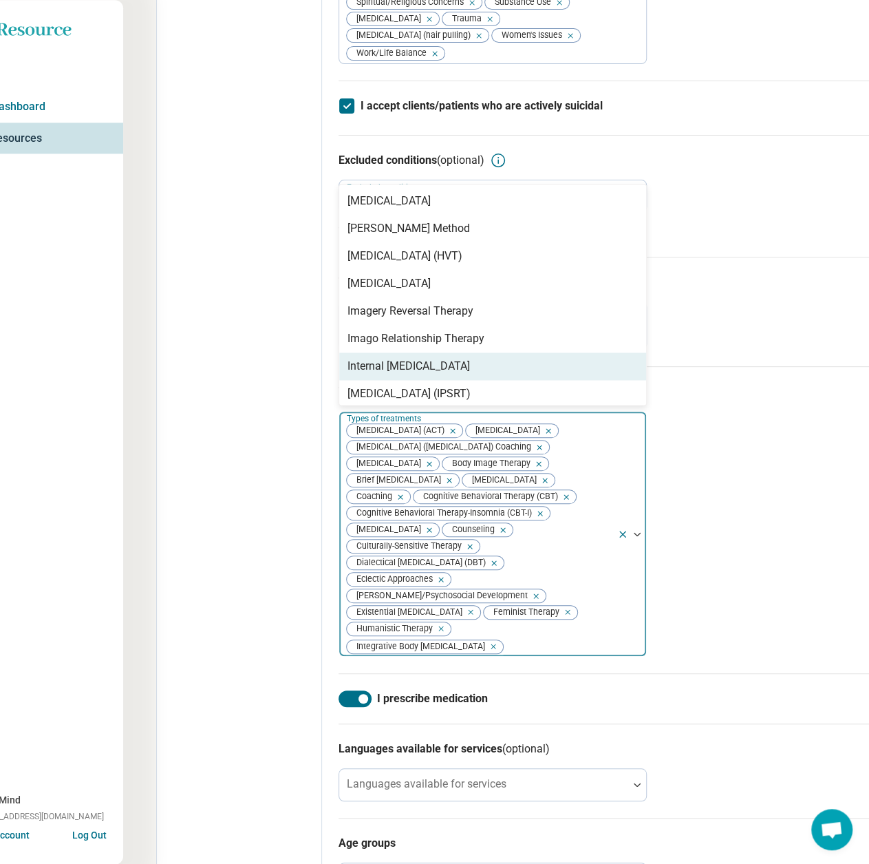
scroll to position [895, 0]
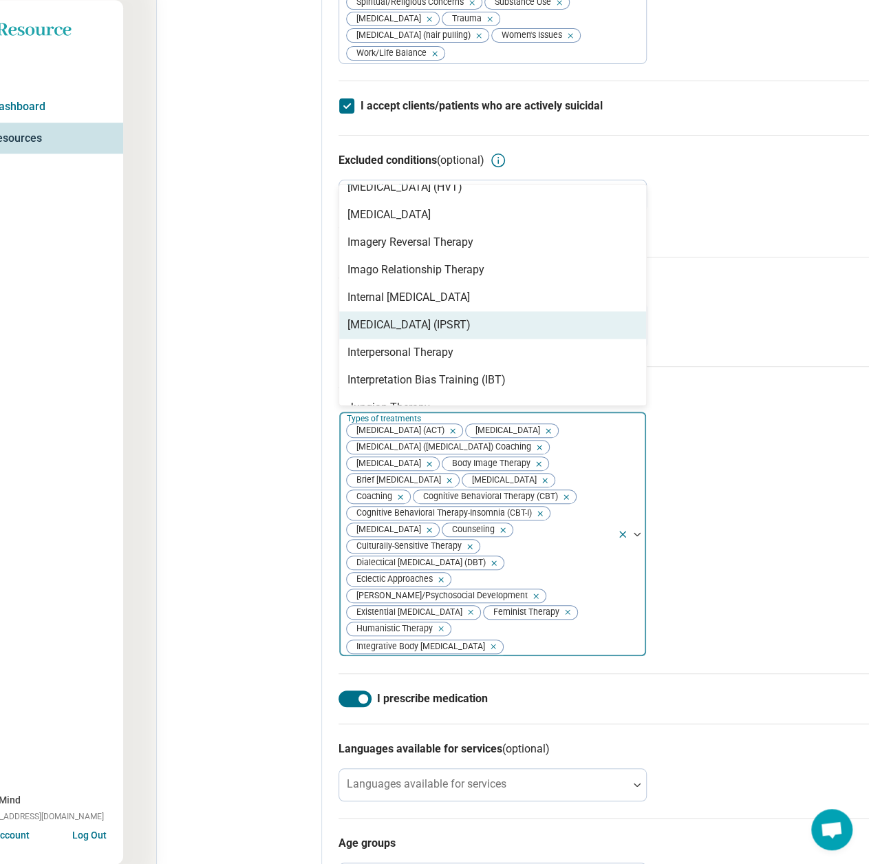
click at [397, 333] on div "[MEDICAL_DATA] (IPSRT)" at bounding box center [409, 325] width 123 height 17
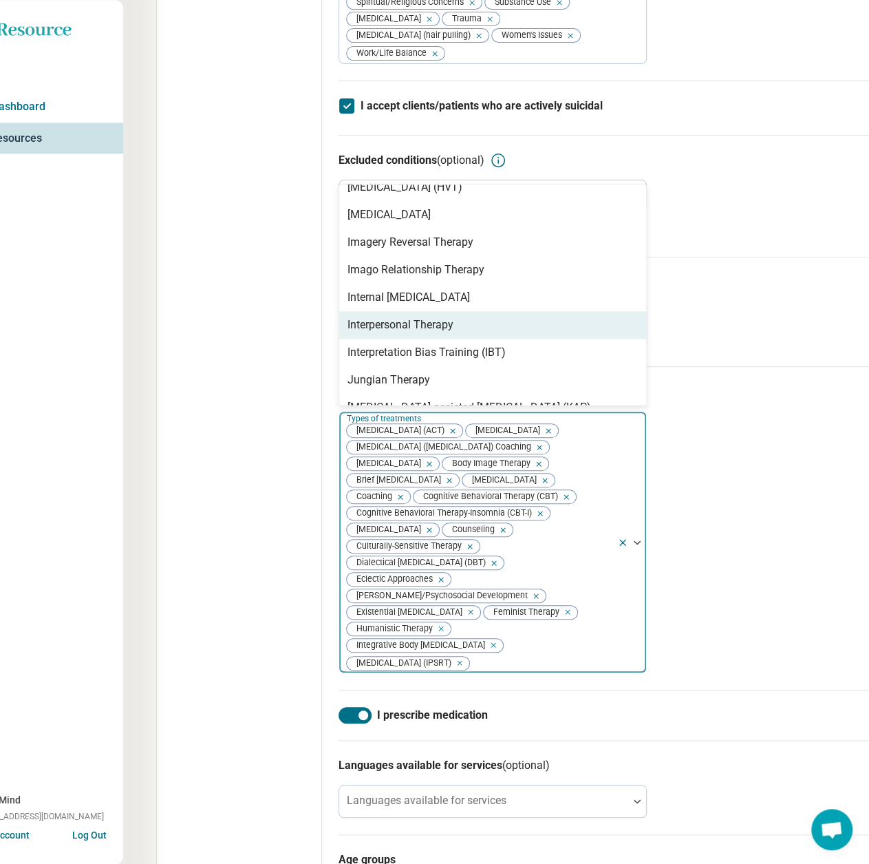
click at [398, 333] on div "Interpersonal Therapy" at bounding box center [401, 325] width 106 height 17
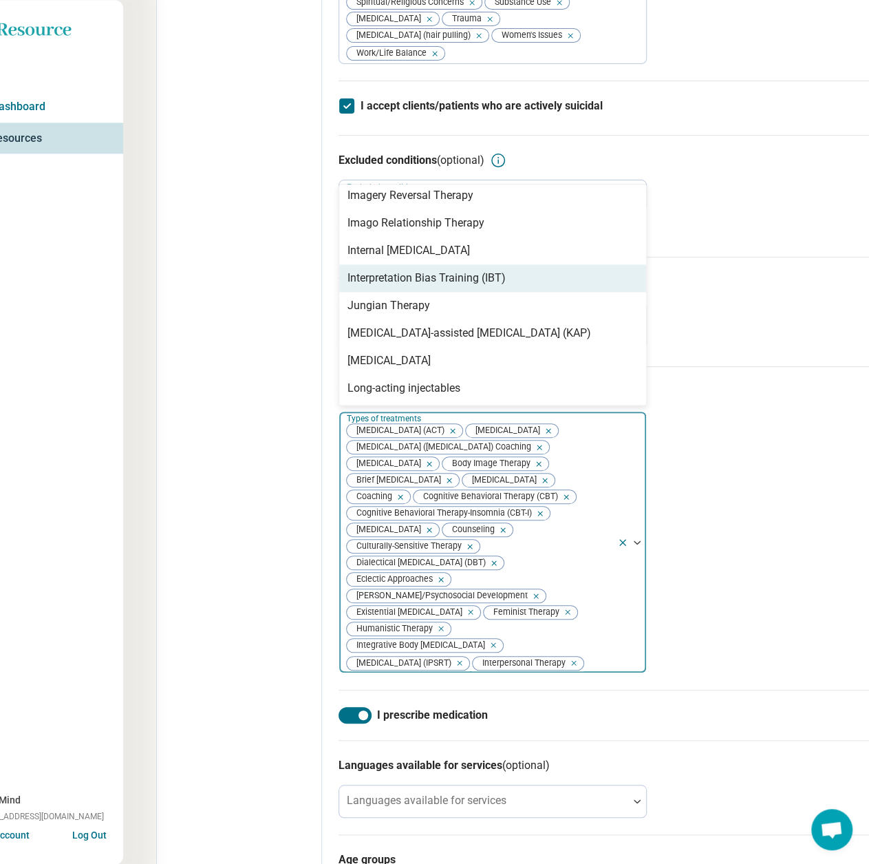
scroll to position [963, 0]
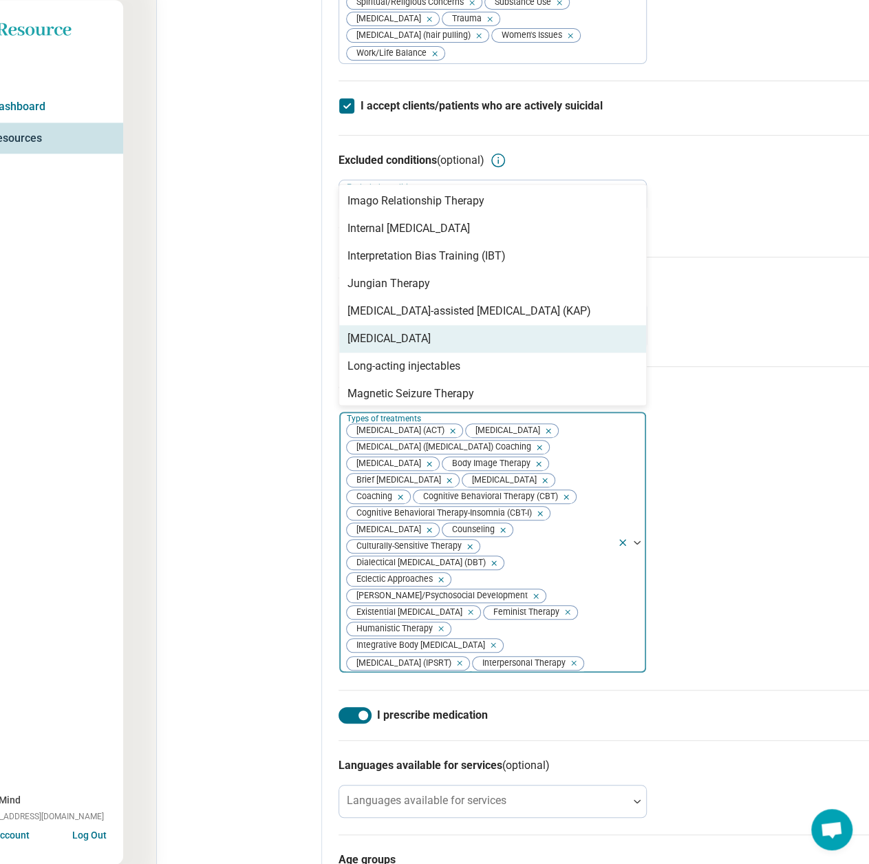
click at [401, 347] on div "[MEDICAL_DATA]" at bounding box center [389, 338] width 83 height 17
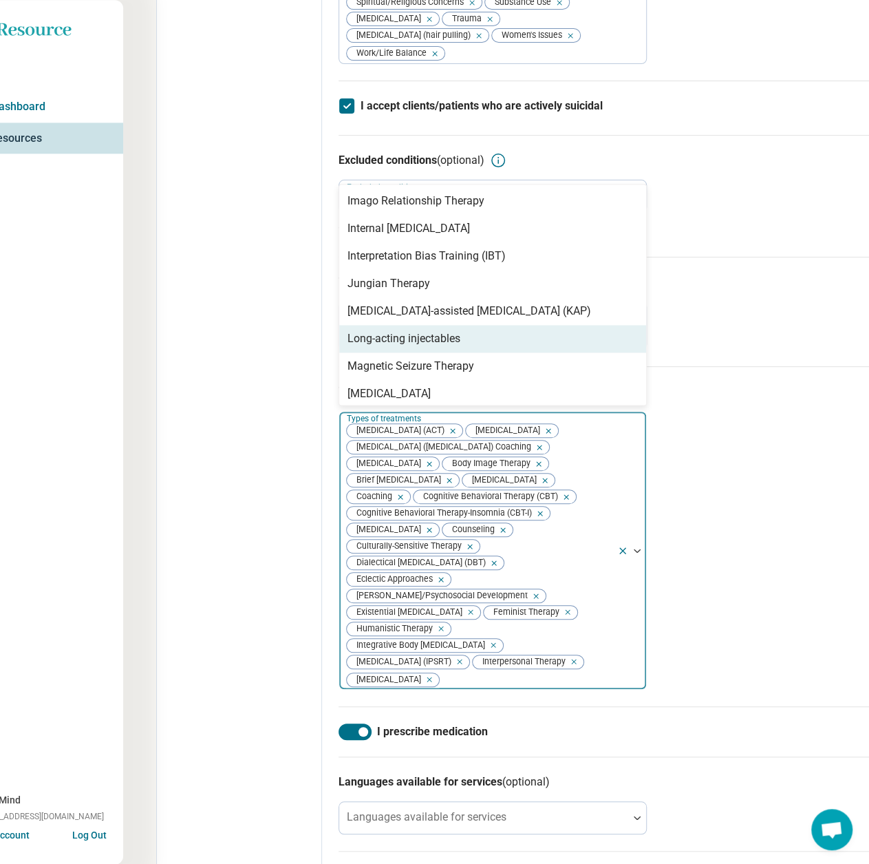
scroll to position [1032, 0]
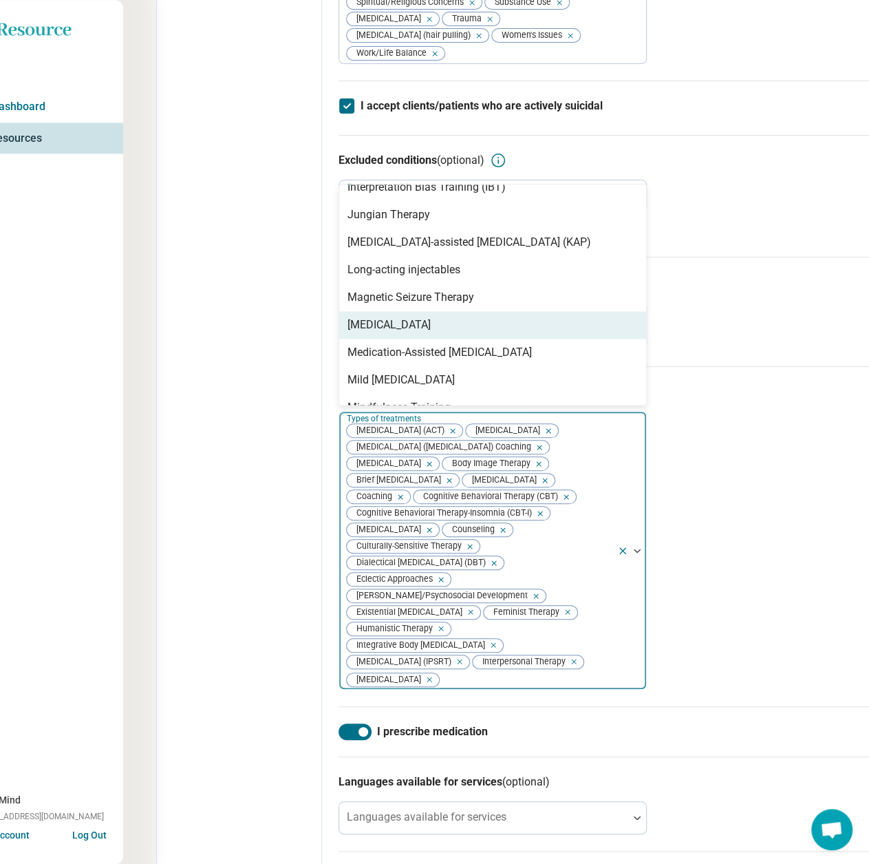
click at [402, 333] on div "[MEDICAL_DATA]" at bounding box center [389, 325] width 83 height 17
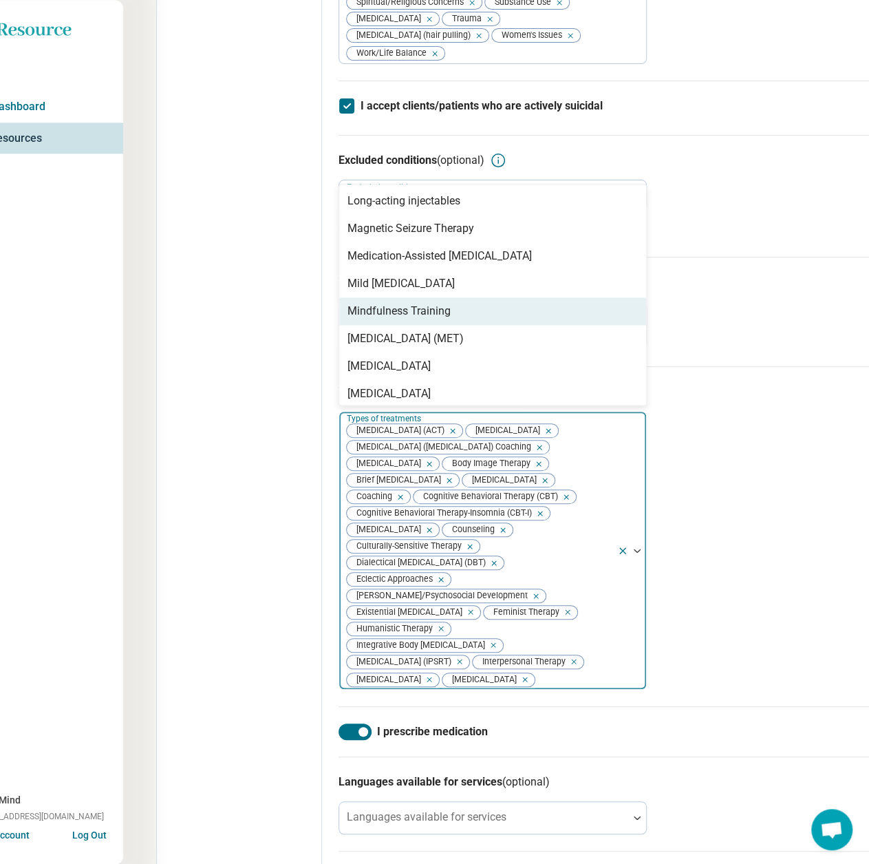
click at [404, 319] on div "Mindfulness Training" at bounding box center [399, 311] width 103 height 17
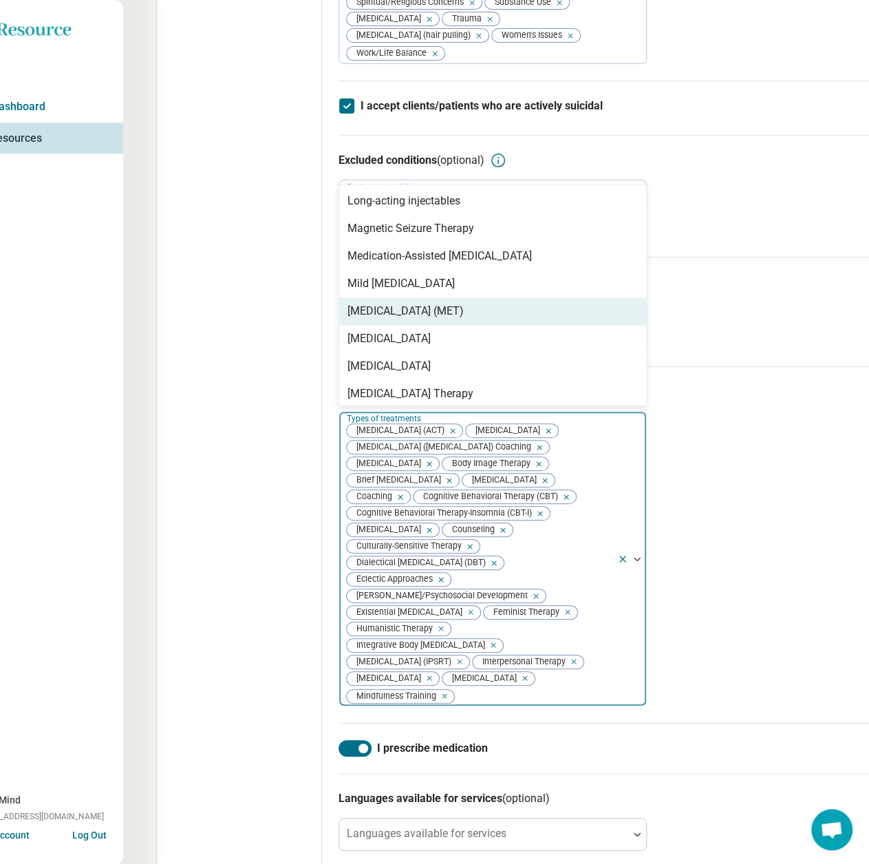
click at [405, 319] on div "[MEDICAL_DATA] (MET)" at bounding box center [406, 311] width 116 height 17
click at [405, 319] on div "[MEDICAL_DATA]" at bounding box center [389, 311] width 83 height 17
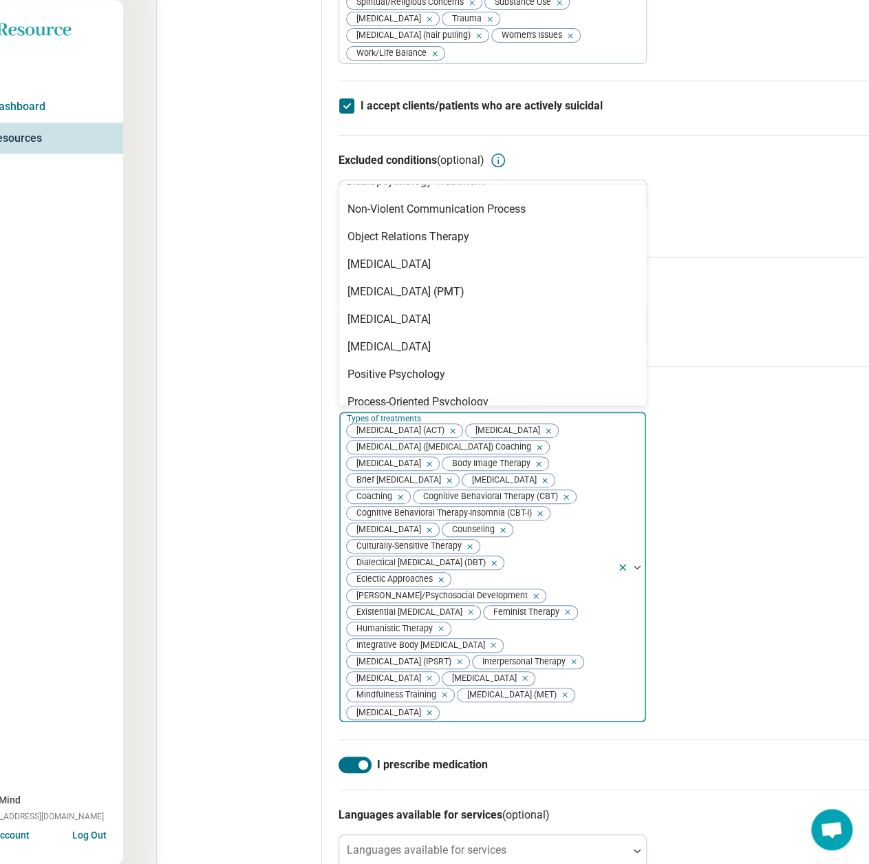
scroll to position [1308, 0]
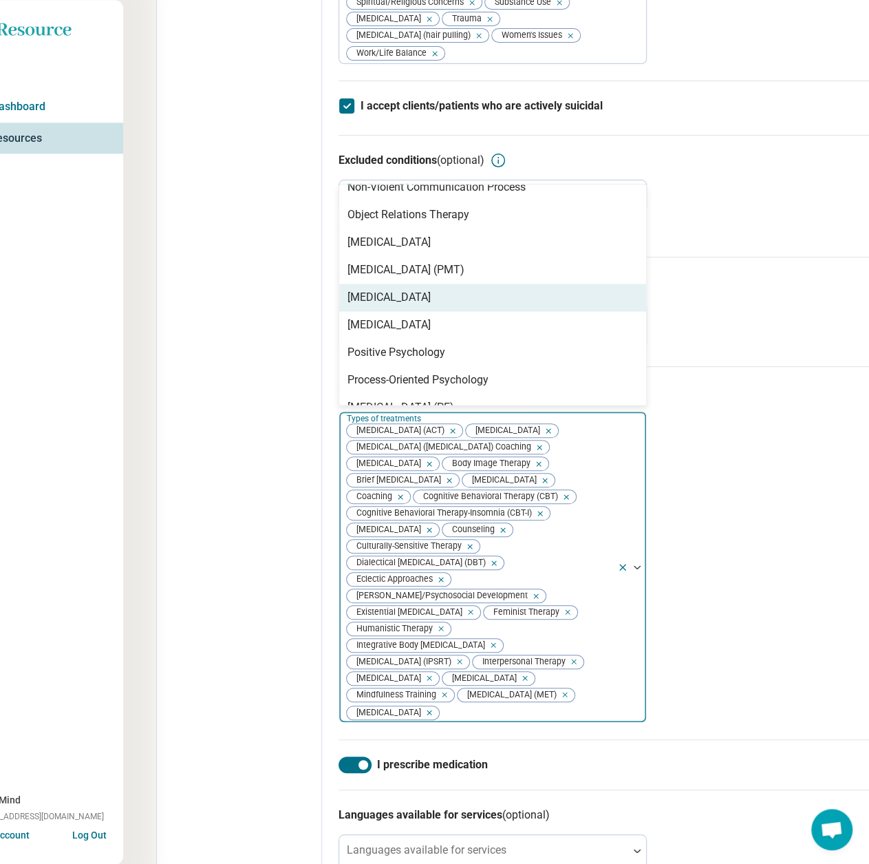
click at [405, 311] on div "[MEDICAL_DATA]" at bounding box center [492, 298] width 307 height 28
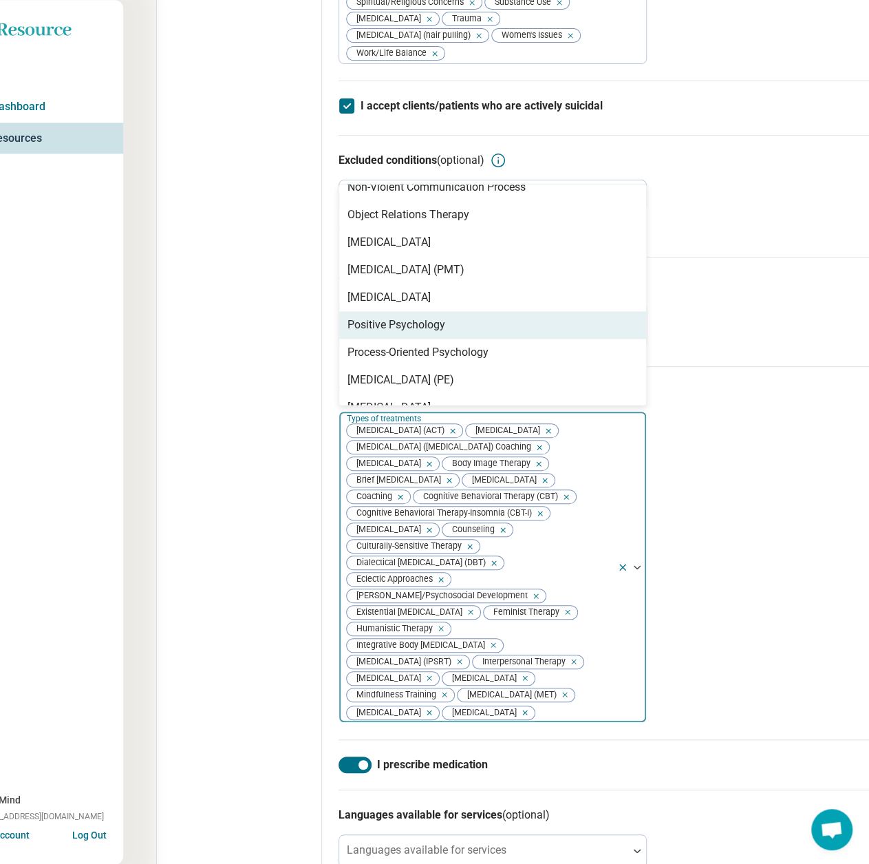
click at [407, 333] on div "Positive Psychology" at bounding box center [397, 325] width 98 height 17
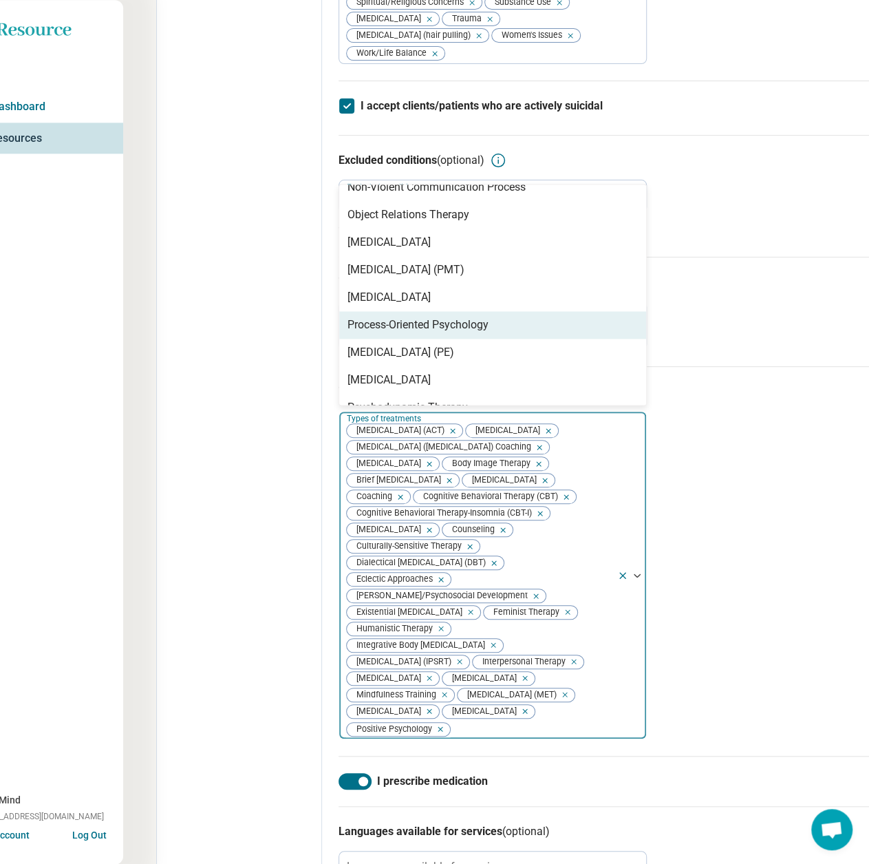
click at [407, 333] on div "Process-Oriented Psychology" at bounding box center [418, 325] width 141 height 17
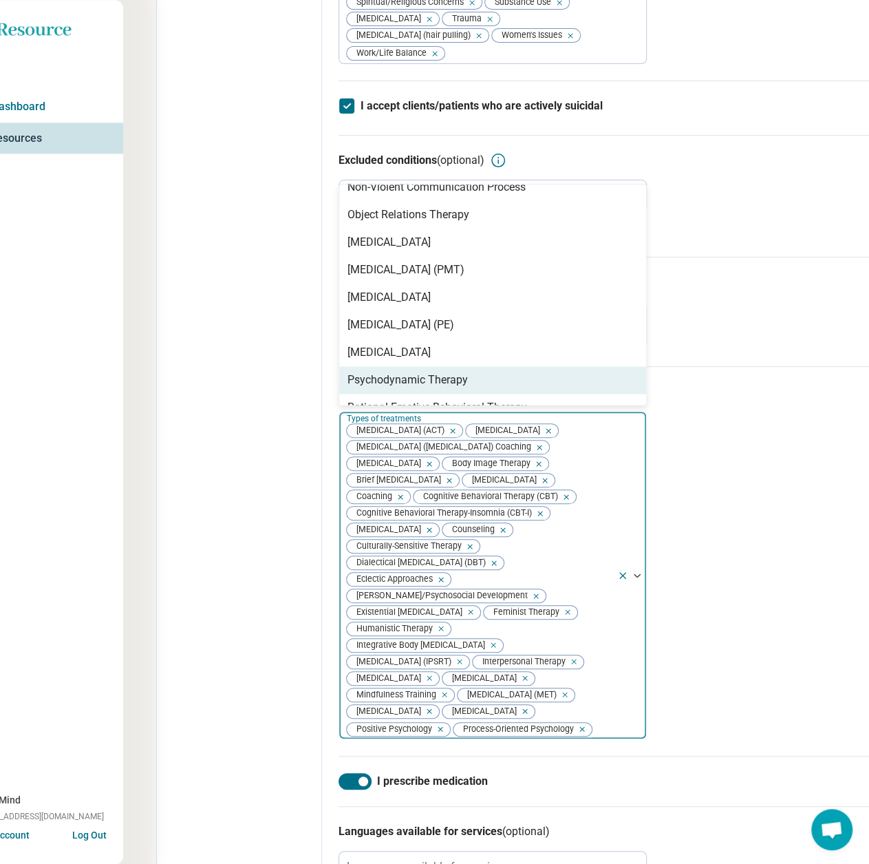
click at [405, 388] on div "Psychodynamic Therapy" at bounding box center [408, 380] width 120 height 17
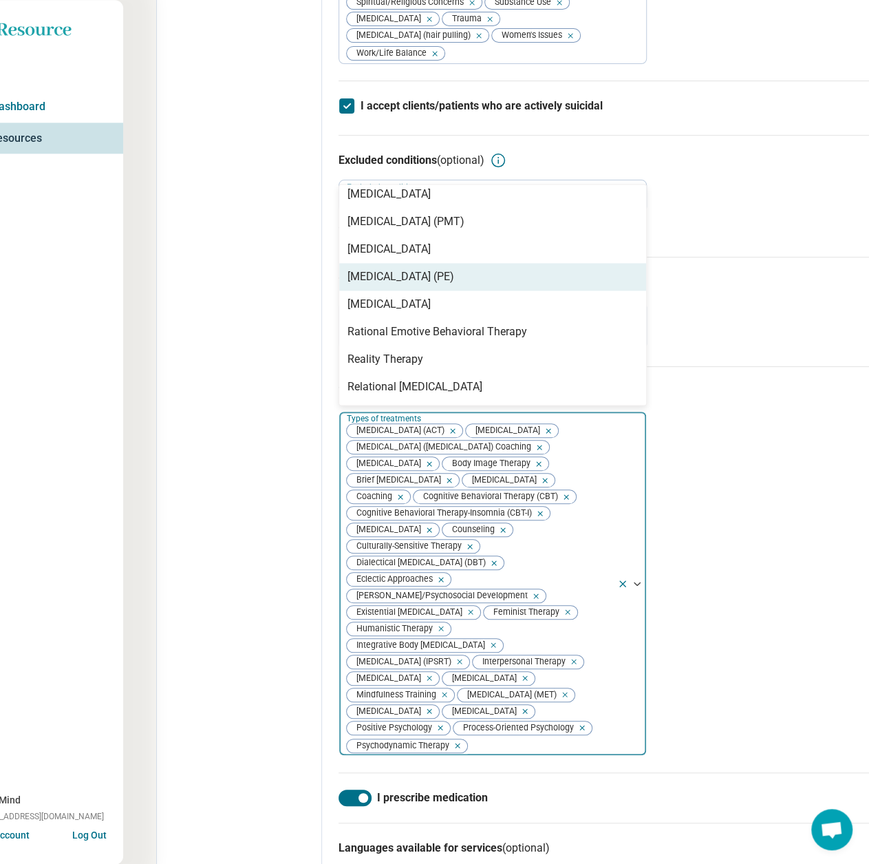
scroll to position [1376, 0]
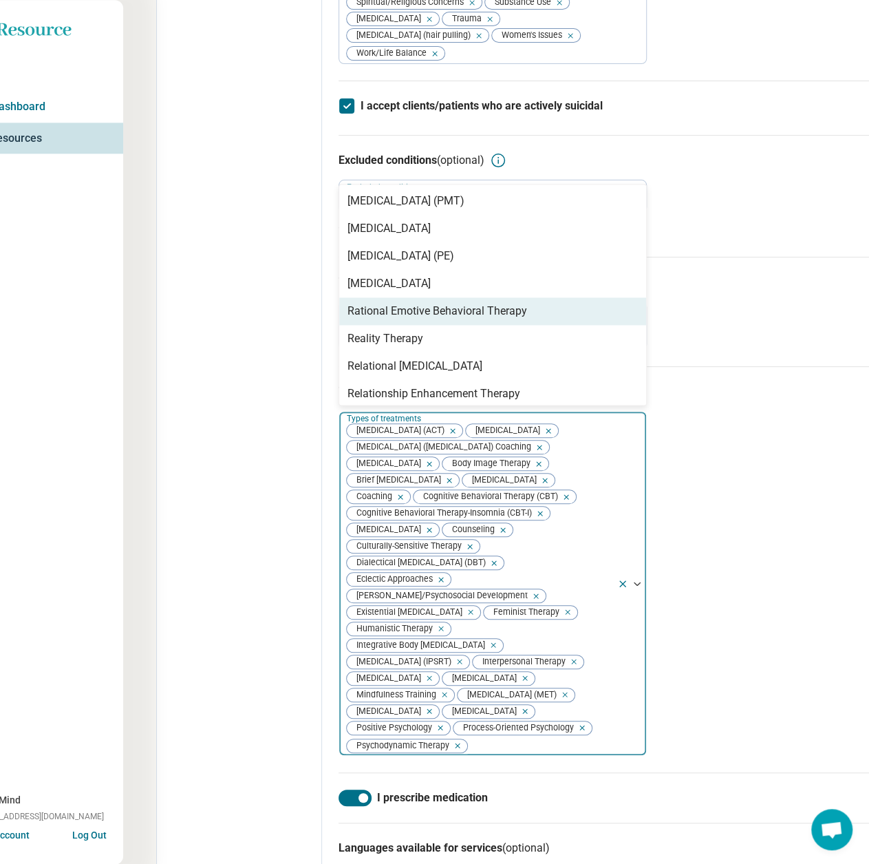
click at [417, 319] on div "Rational Emotive Behavioral Therapy" at bounding box center [438, 311] width 180 height 17
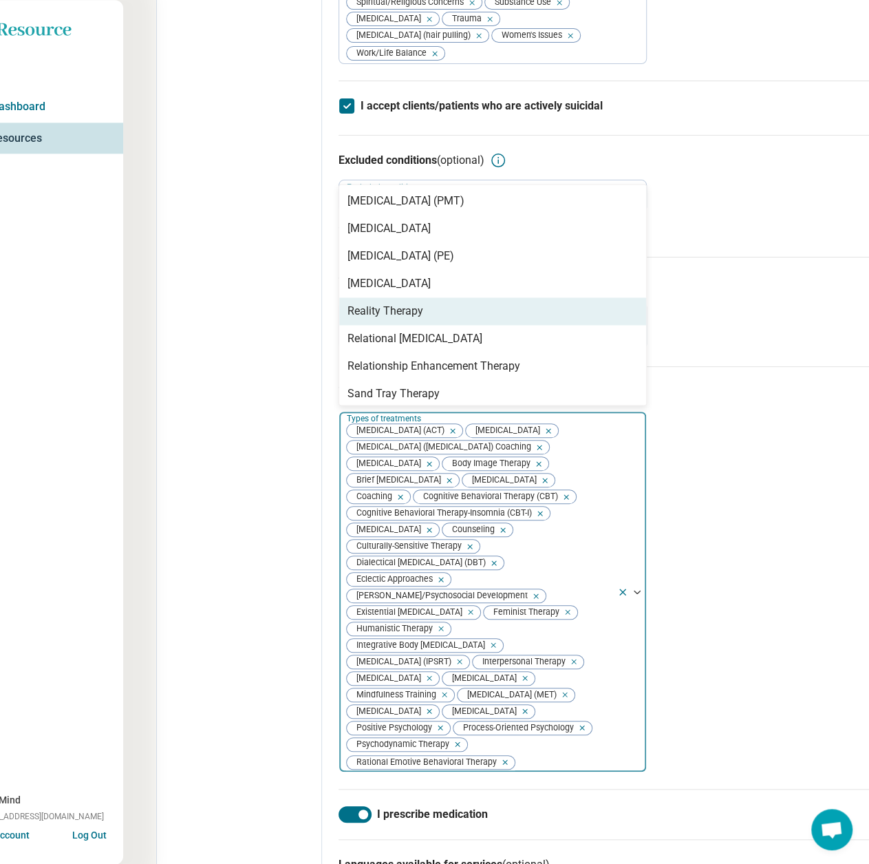
click at [417, 319] on div "Reality Therapy" at bounding box center [386, 311] width 76 height 17
click at [417, 319] on div "Relational [MEDICAL_DATA]" at bounding box center [415, 311] width 135 height 17
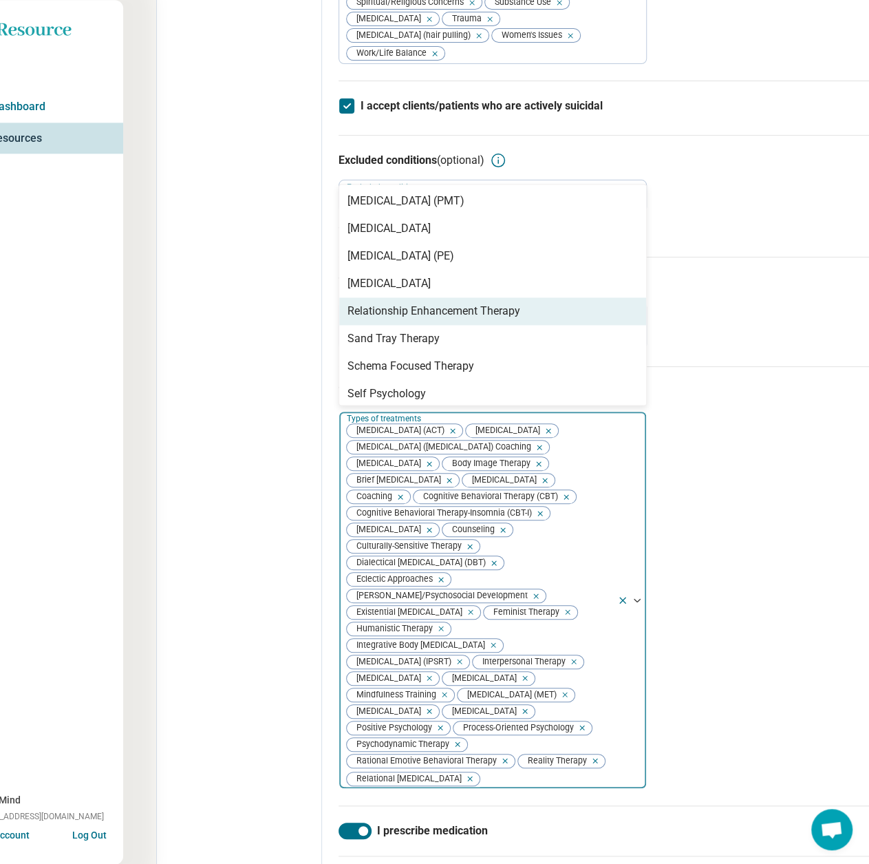
click at [417, 319] on div "Relationship Enhancement Therapy" at bounding box center [434, 311] width 173 height 17
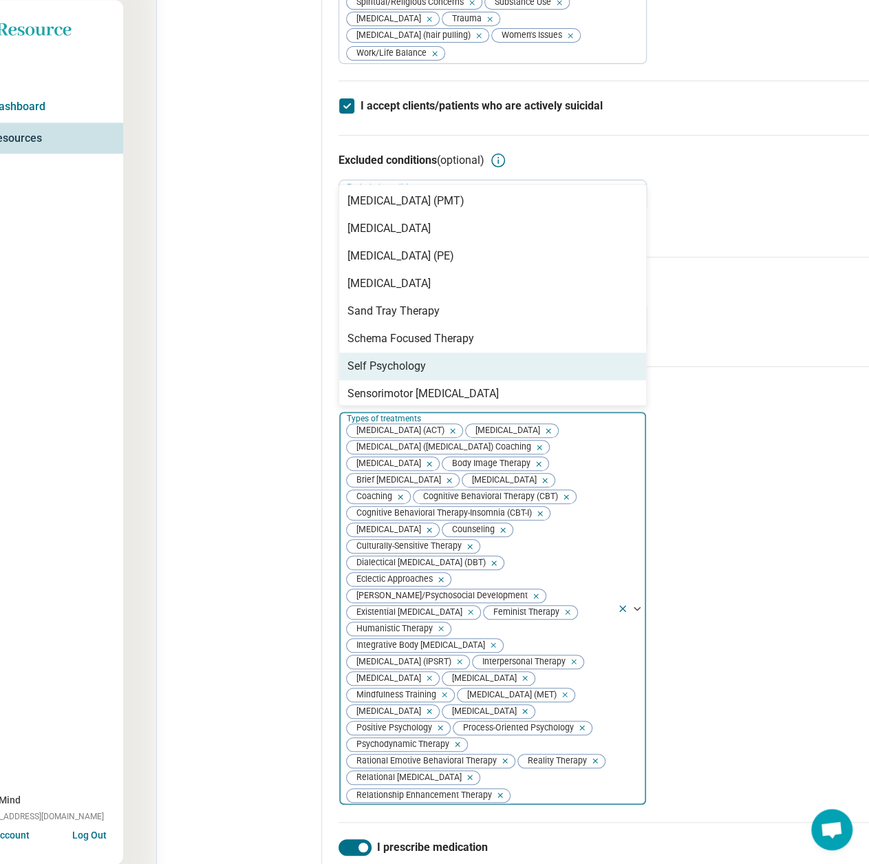
click at [409, 374] on div "Self Psychology" at bounding box center [387, 366] width 78 height 17
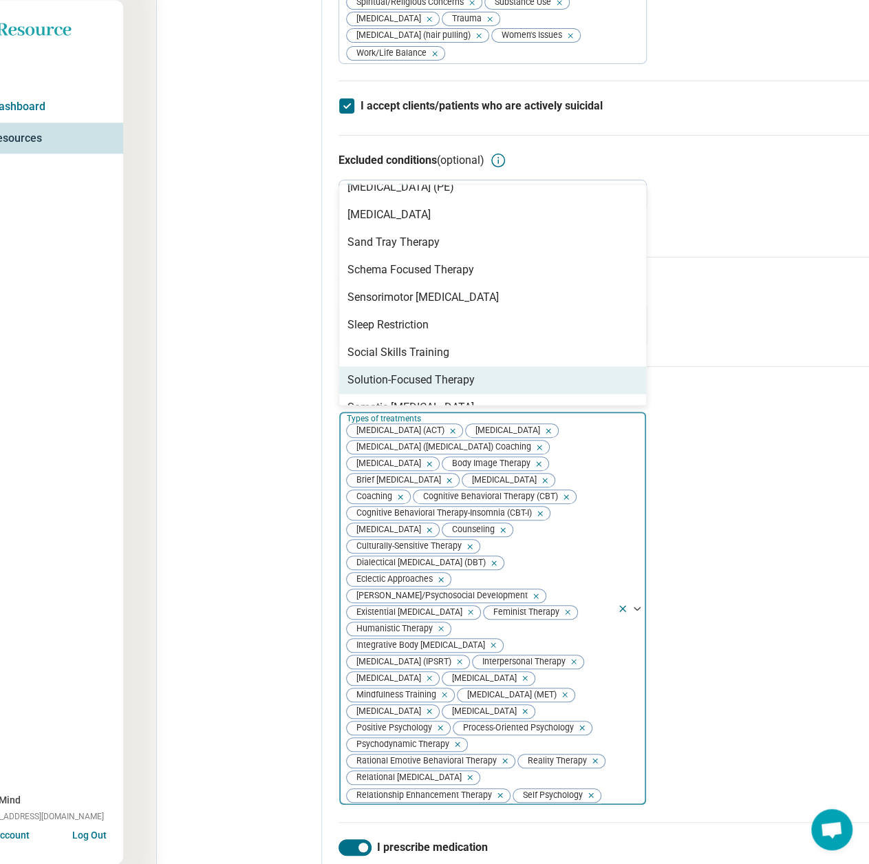
scroll to position [1514, 0]
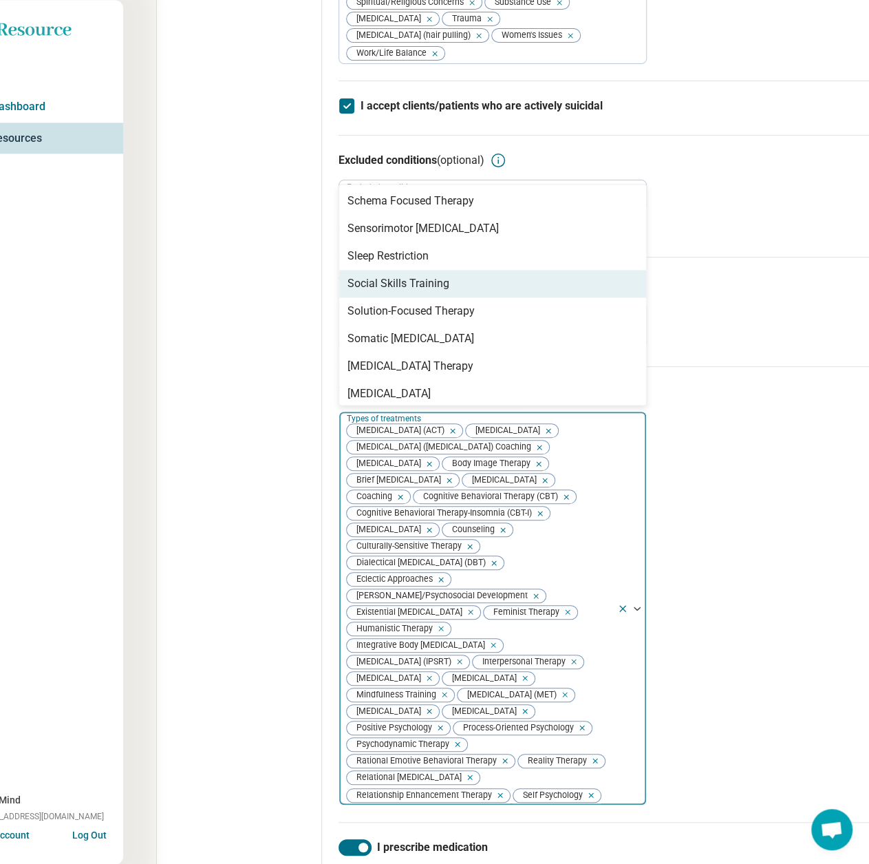
click at [411, 292] on div "Social Skills Training" at bounding box center [399, 283] width 102 height 17
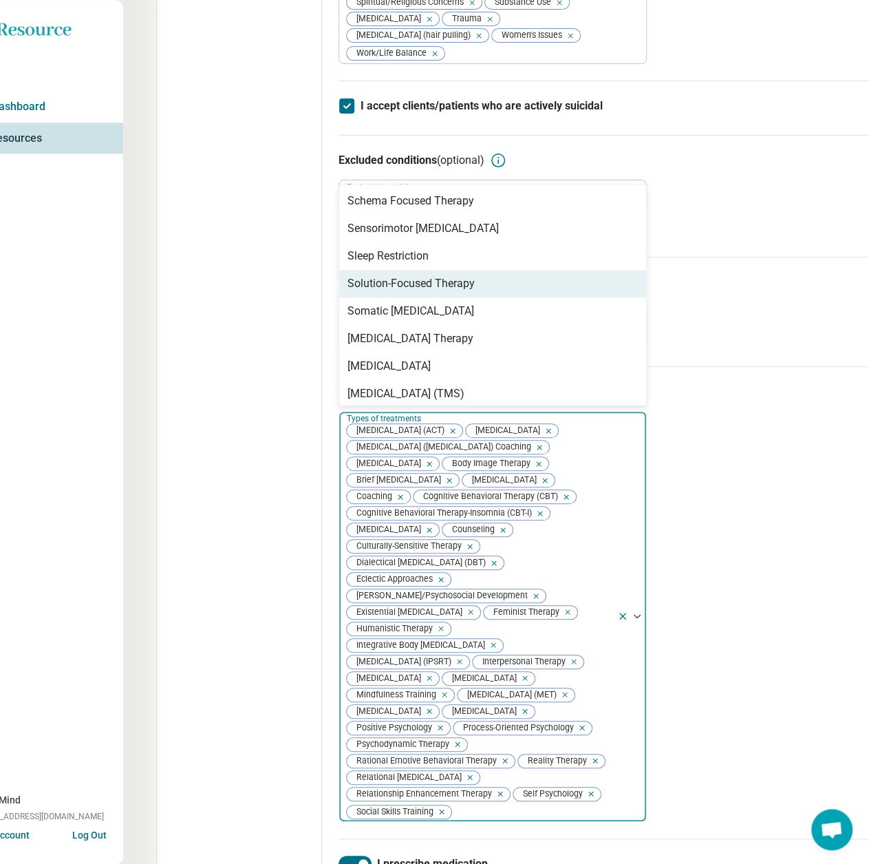
click at [410, 292] on div "Solution-Focused Therapy" at bounding box center [411, 283] width 127 height 17
click at [412, 292] on div "Somatic [MEDICAL_DATA]" at bounding box center [411, 283] width 127 height 17
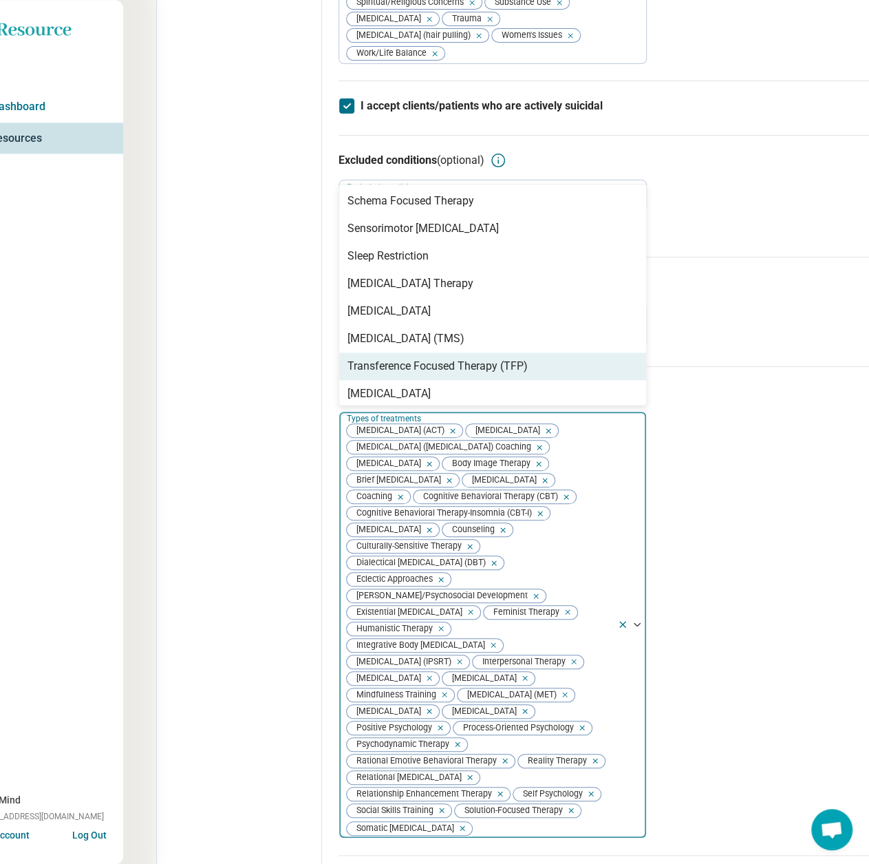
click at [408, 374] on div "Transference Focused Therapy (TFP)" at bounding box center [438, 366] width 180 height 17
click at [412, 374] on div "[MEDICAL_DATA]" at bounding box center [389, 366] width 83 height 17
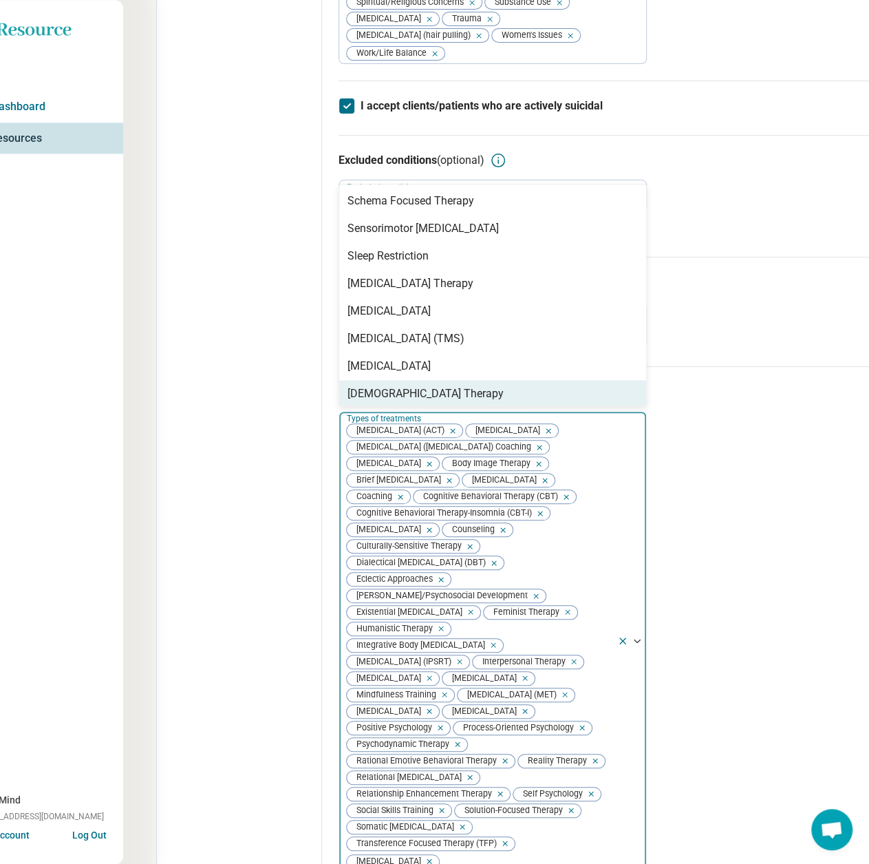
click at [231, 460] on div "Edit profile General Specialty Credentials Location Payment Schedule Profile co…" at bounding box center [239, 226] width 165 height 2053
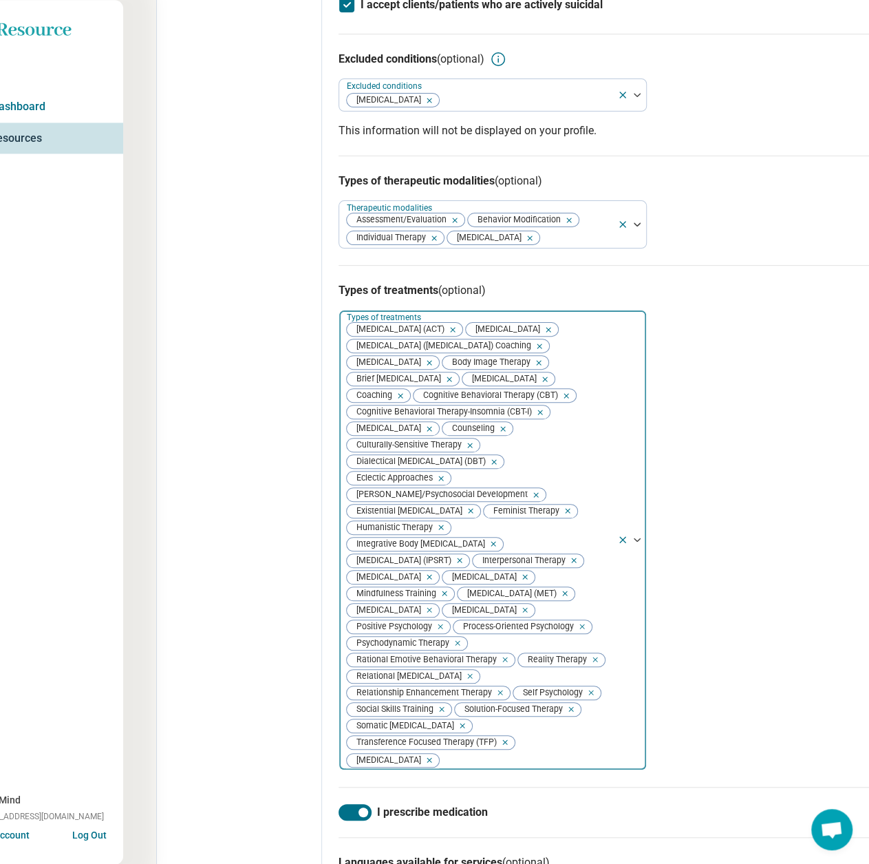
scroll to position [1336, 42]
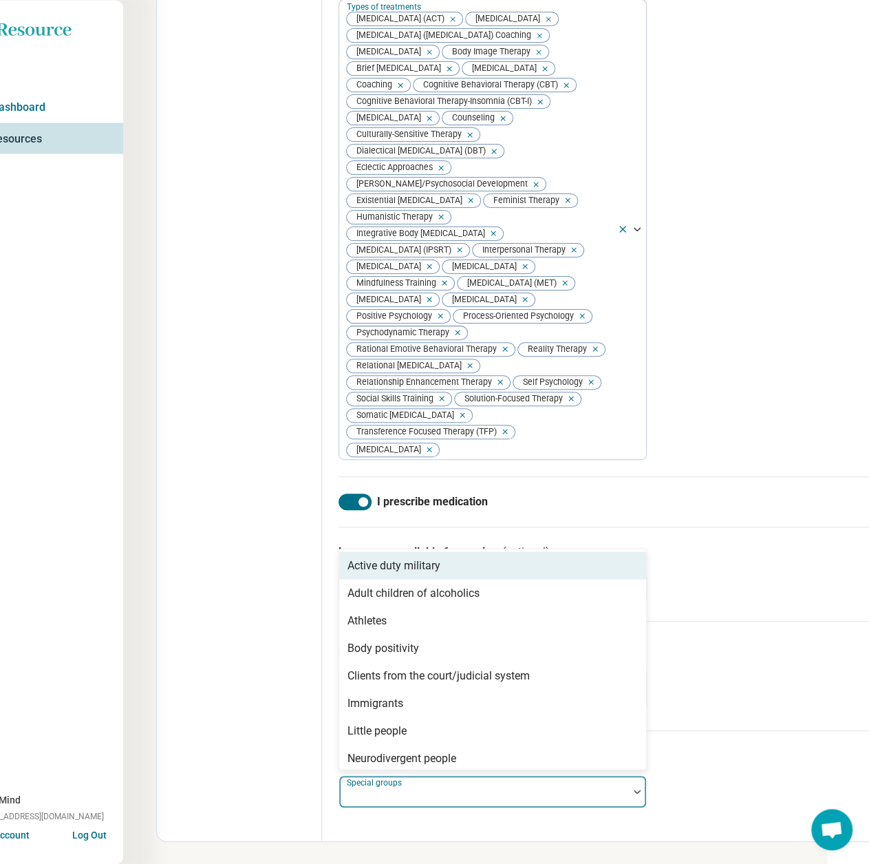
click at [502, 791] on div at bounding box center [484, 796] width 278 height 19
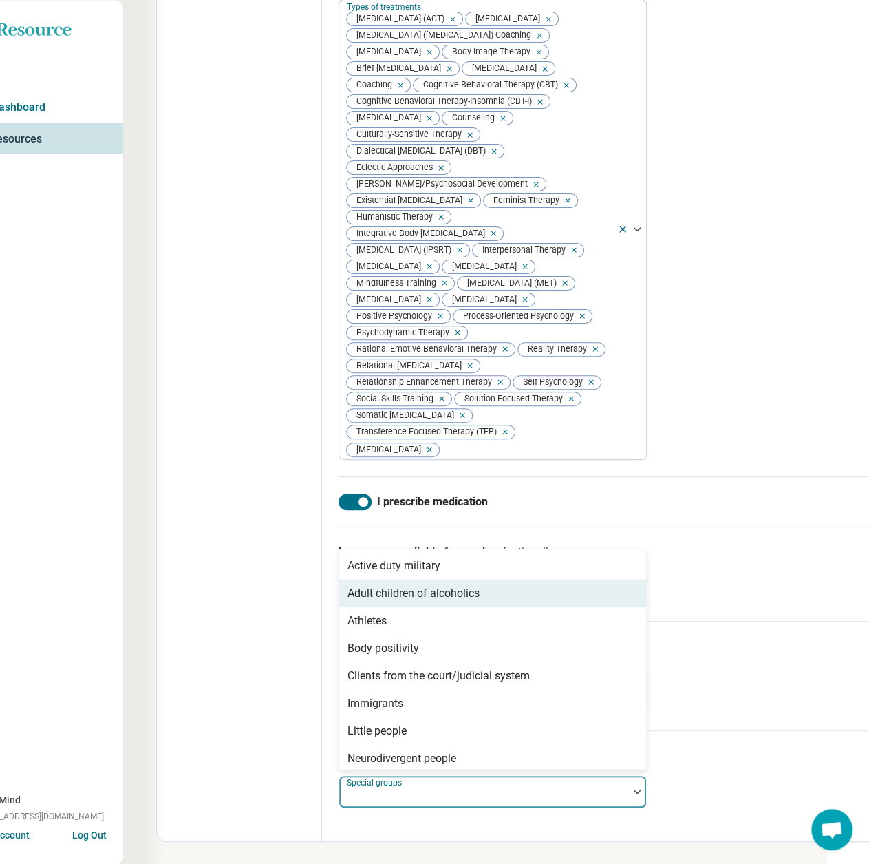
click at [413, 590] on div "Adult children of alcoholics" at bounding box center [414, 592] width 132 height 17
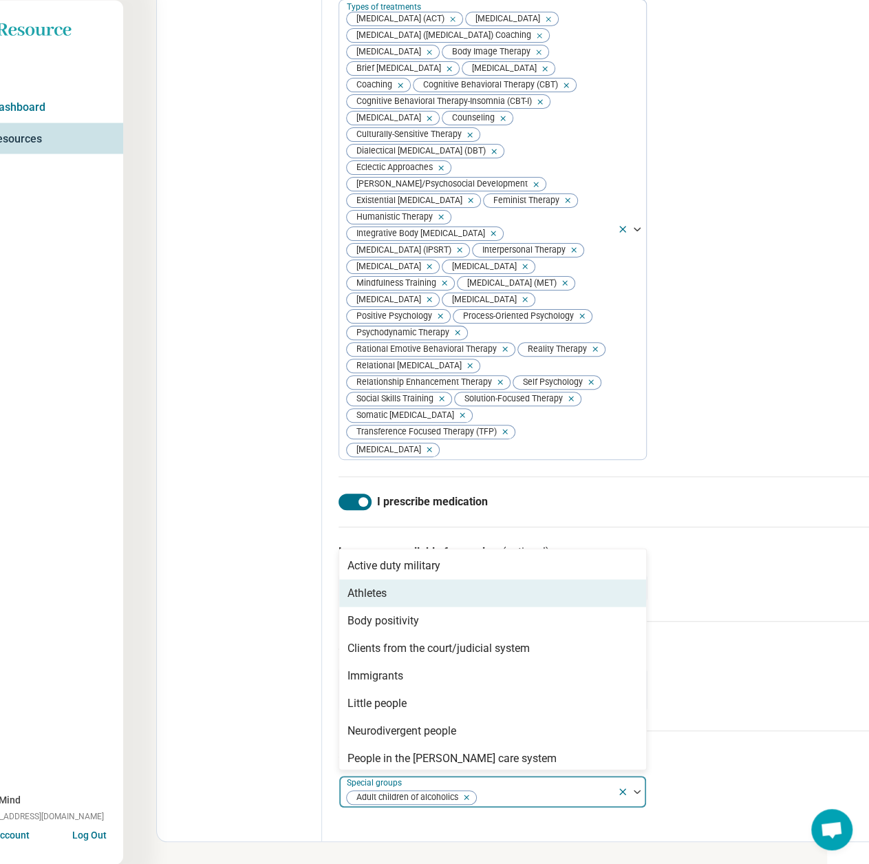
click at [412, 595] on div "Athletes" at bounding box center [492, 593] width 307 height 28
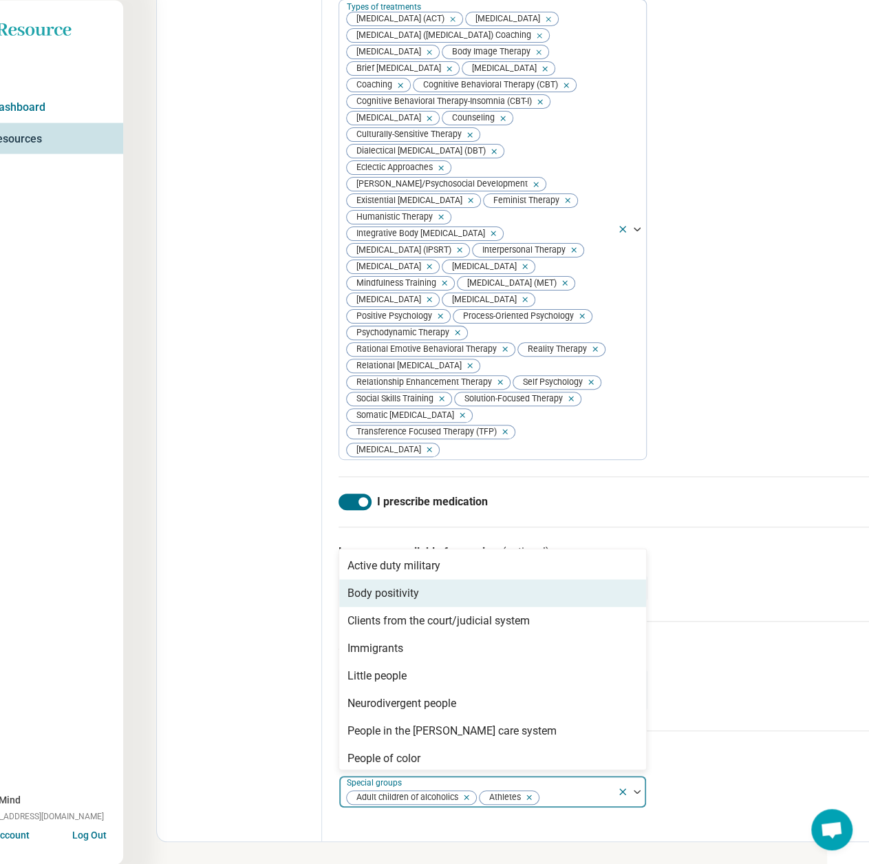
click at [412, 595] on div "Body positivity" at bounding box center [384, 592] width 72 height 17
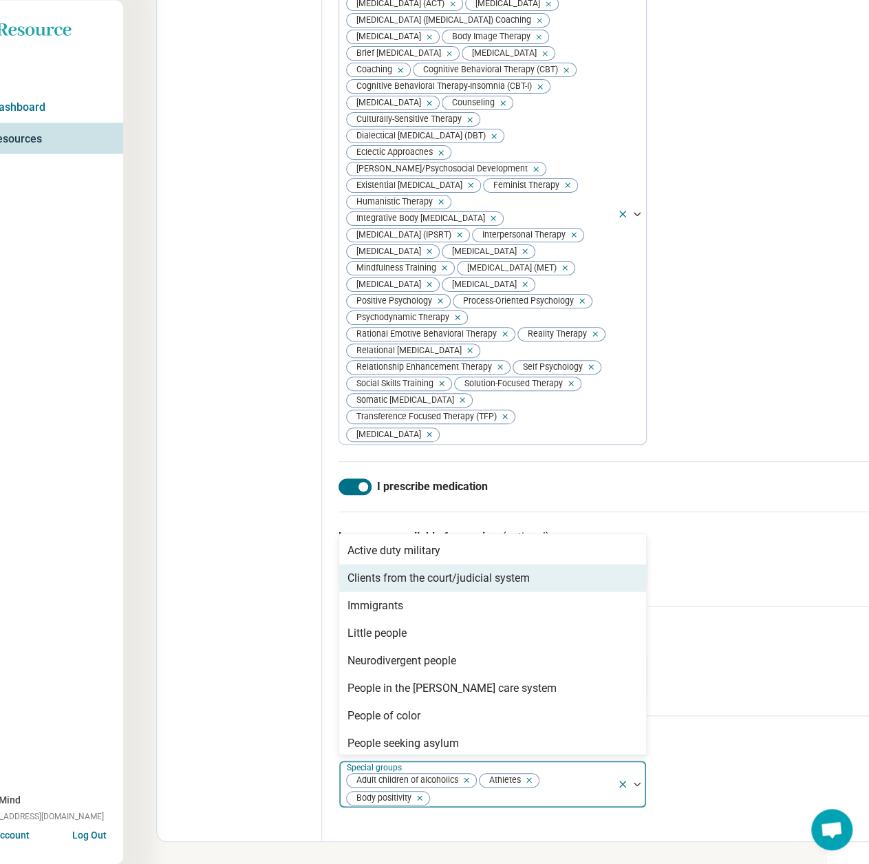
click at [412, 586] on div "Clients from the court/judicial system" at bounding box center [439, 577] width 182 height 17
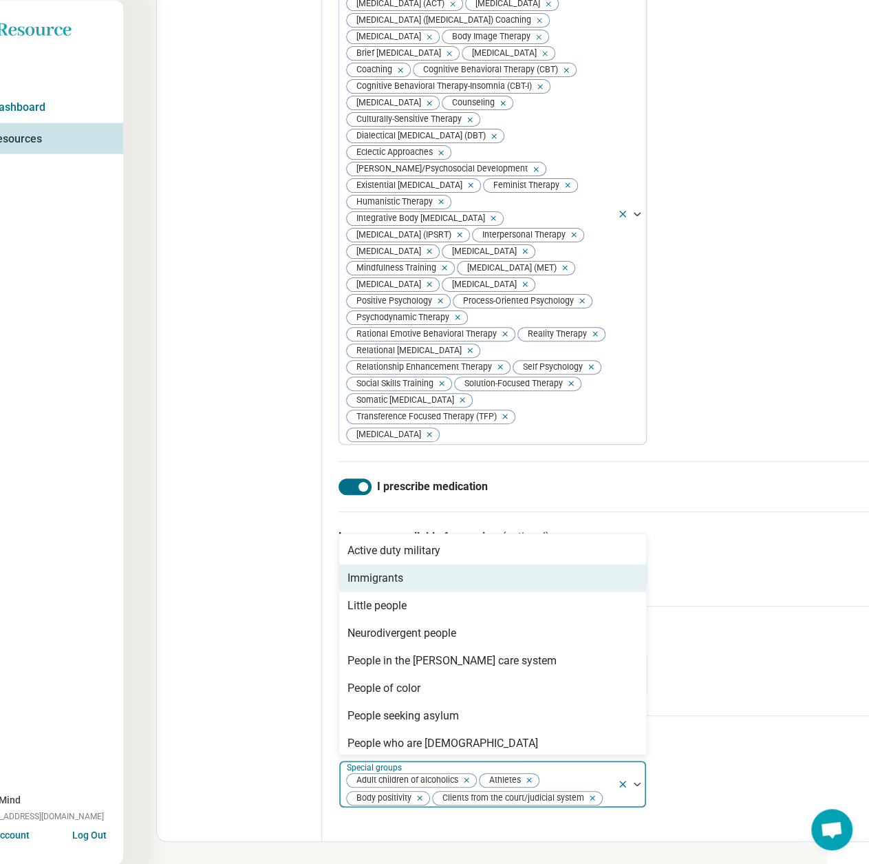
click at [412, 591] on div "Immigrants" at bounding box center [492, 578] width 307 height 28
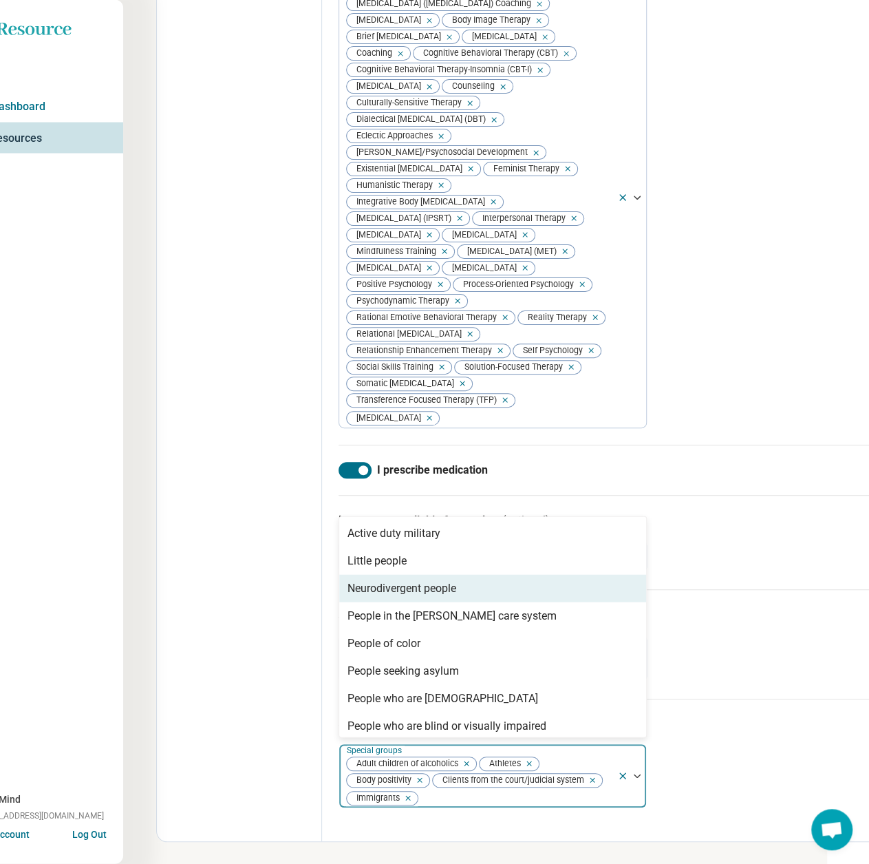
click at [412, 597] on div "Neurodivergent people" at bounding box center [402, 588] width 109 height 17
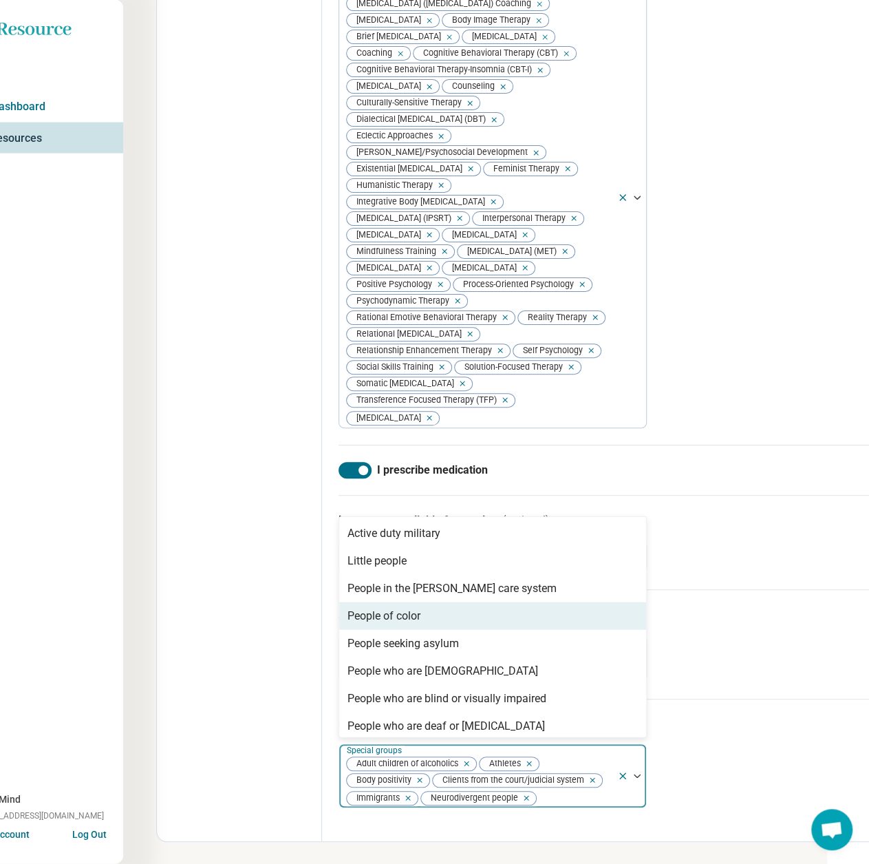
click at [408, 624] on div "People of color" at bounding box center [384, 616] width 73 height 17
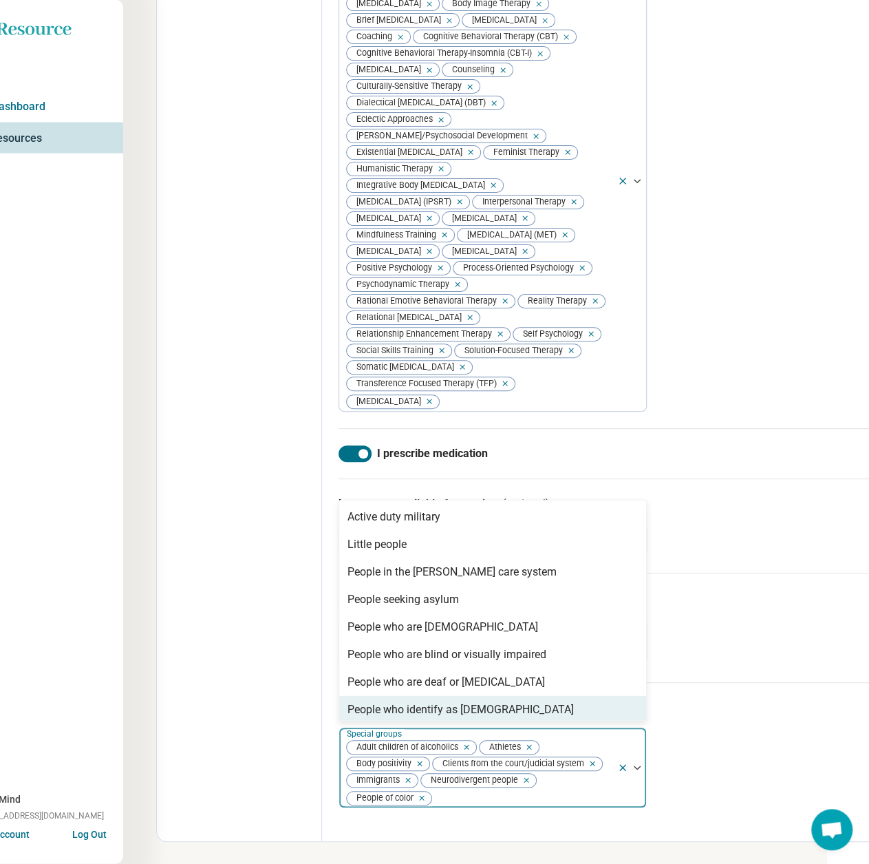
scroll to position [1385, 42]
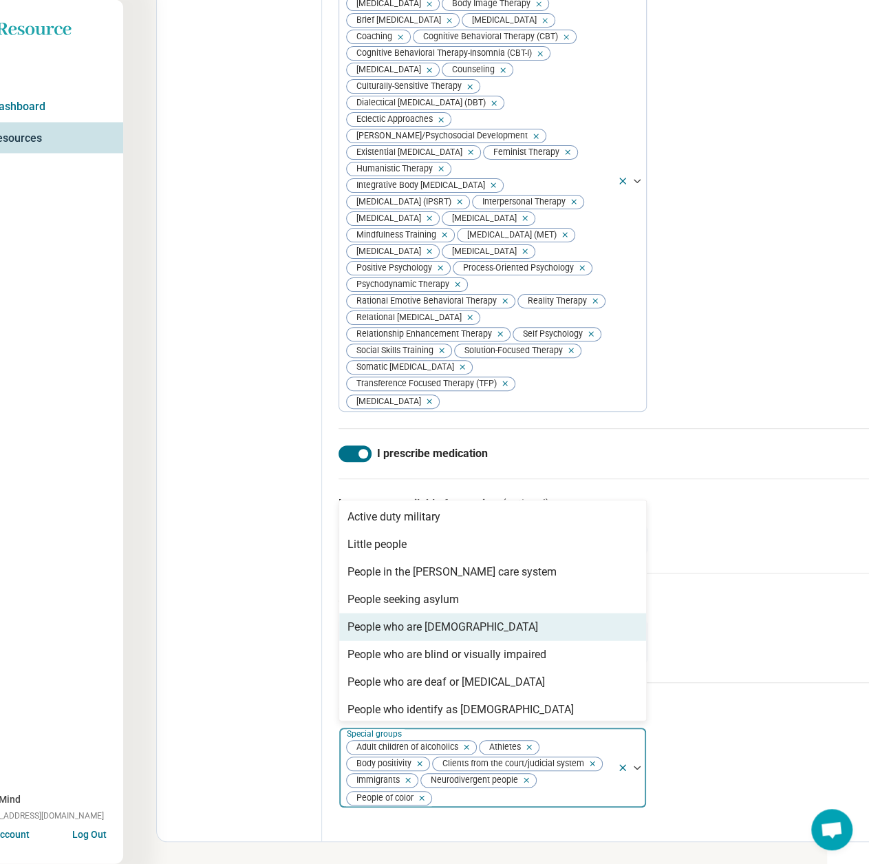
click at [460, 627] on div "People who are [DEMOGRAPHIC_DATA]" at bounding box center [443, 627] width 191 height 17
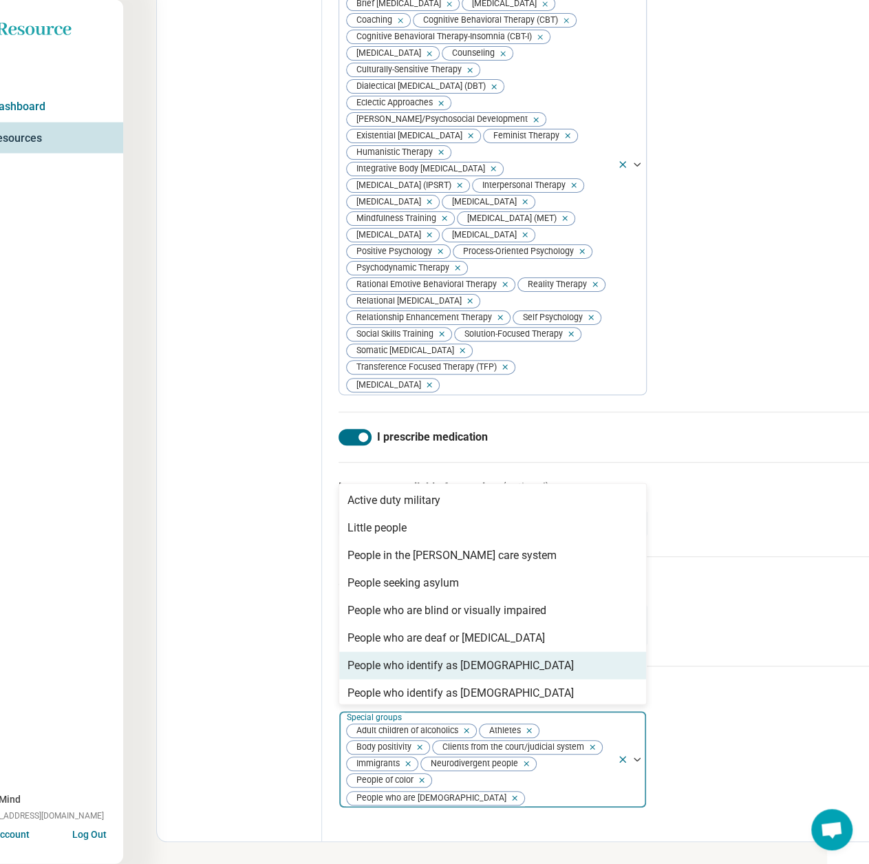
click at [457, 674] on div "People who identify as [DEMOGRAPHIC_DATA]" at bounding box center [461, 665] width 226 height 17
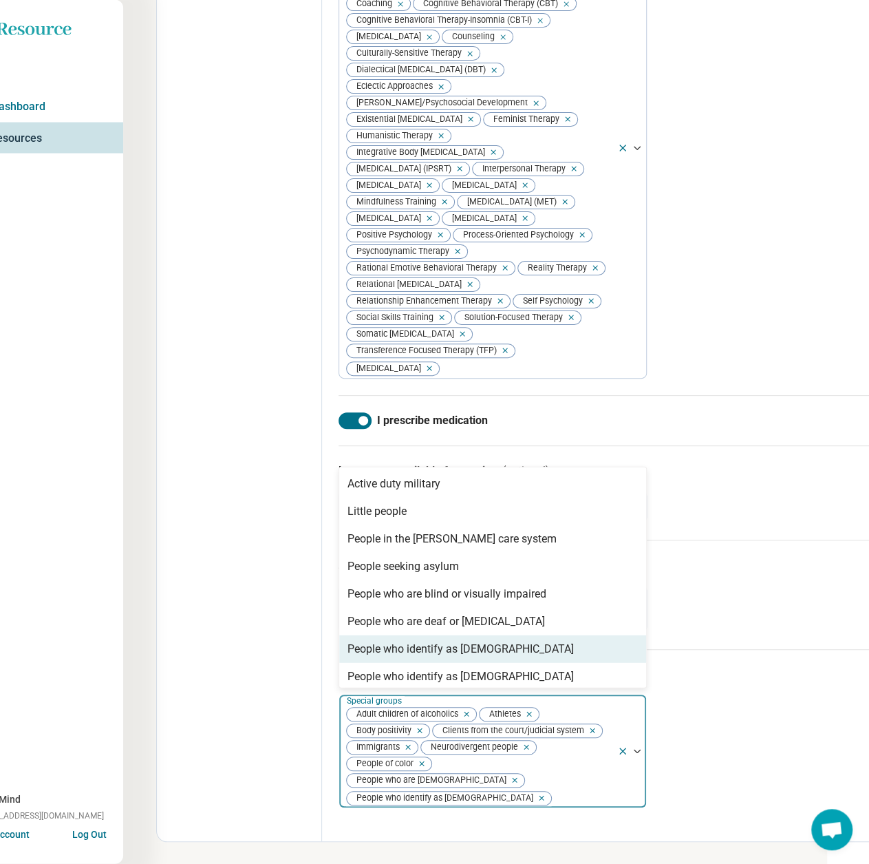
click at [457, 657] on div "People who identify as [DEMOGRAPHIC_DATA]" at bounding box center [461, 649] width 226 height 17
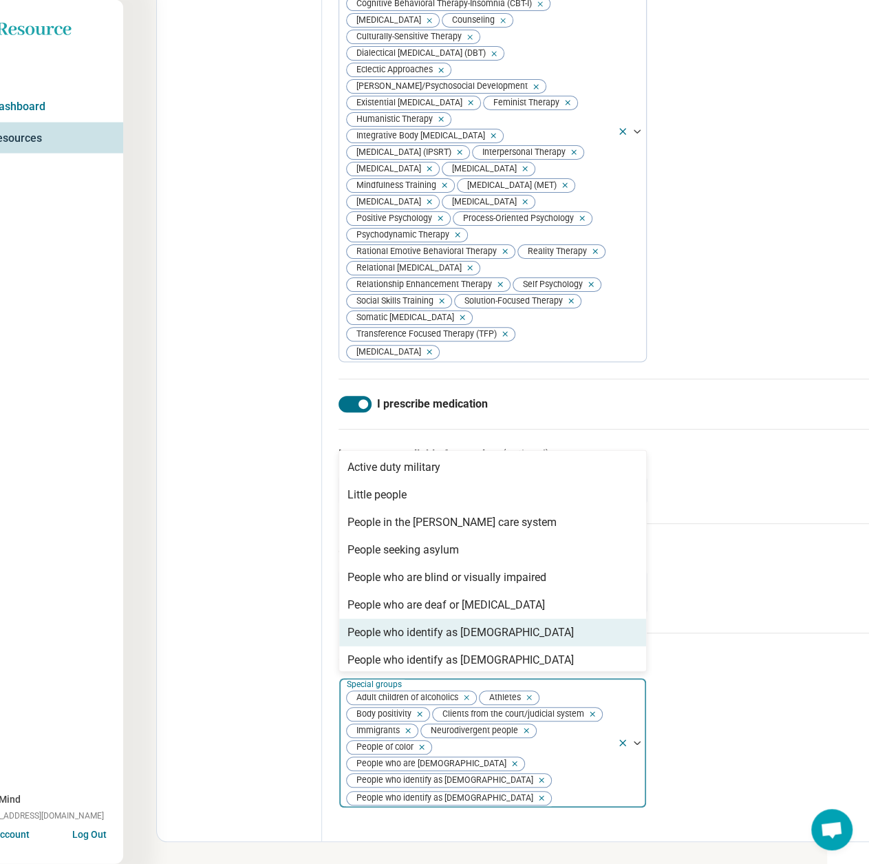
click at [457, 641] on div "People who identify as [DEMOGRAPHIC_DATA]" at bounding box center [461, 632] width 226 height 17
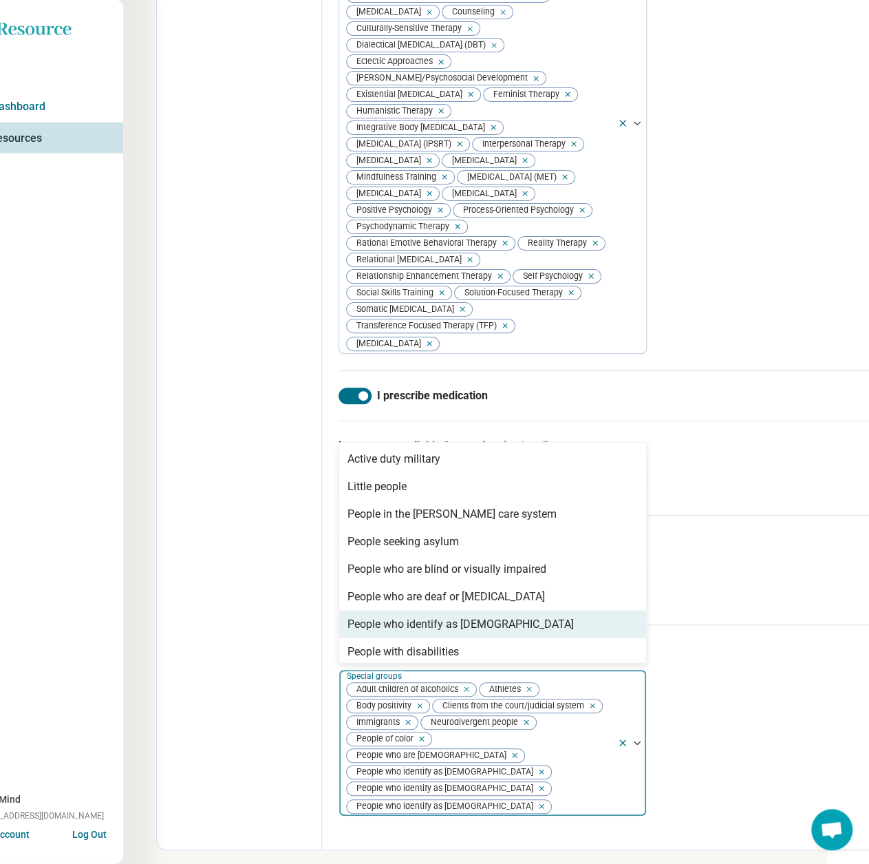
click at [457, 632] on div "People who identify as [DEMOGRAPHIC_DATA]" at bounding box center [461, 624] width 226 height 17
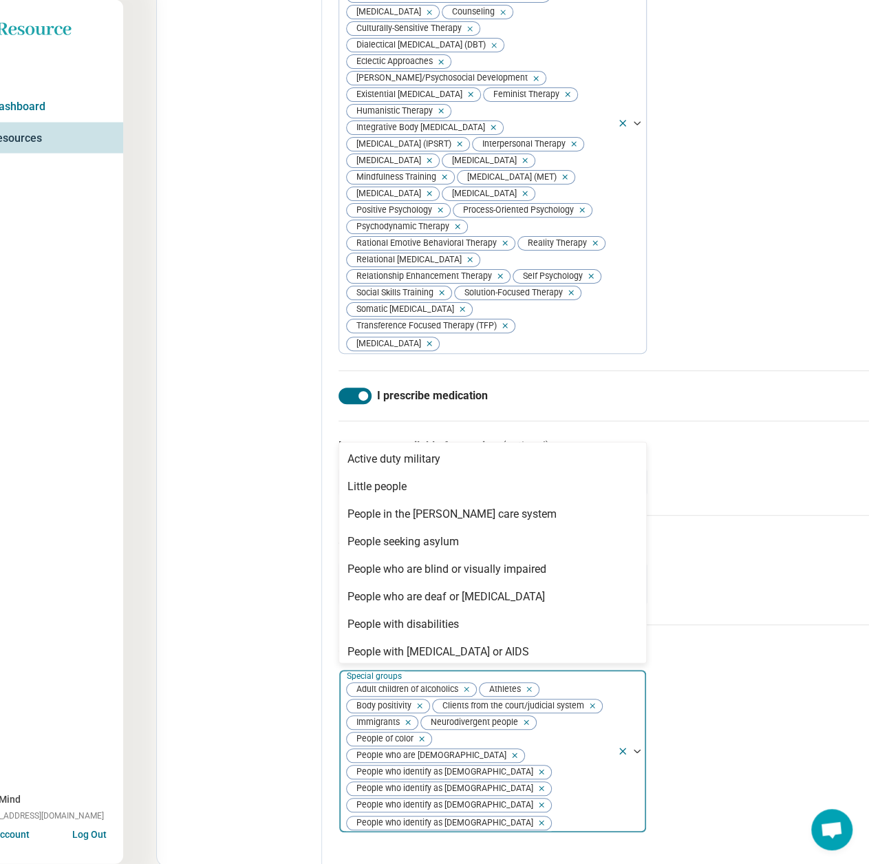
scroll to position [88, 0]
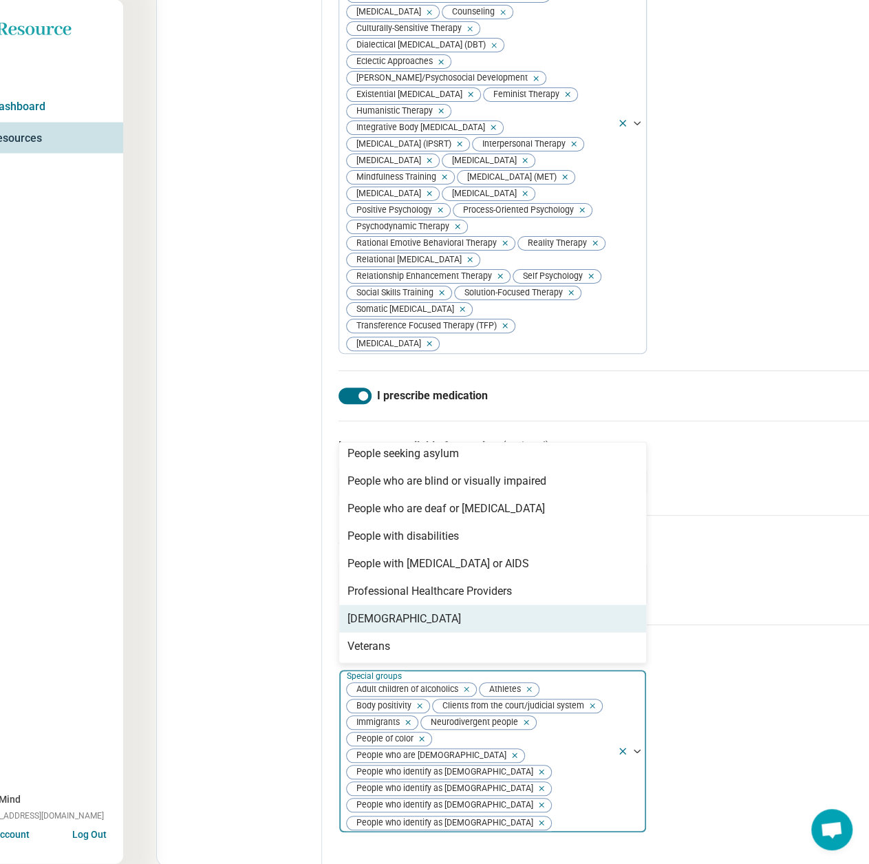
click at [449, 632] on div "[DEMOGRAPHIC_DATA]" at bounding box center [492, 619] width 307 height 28
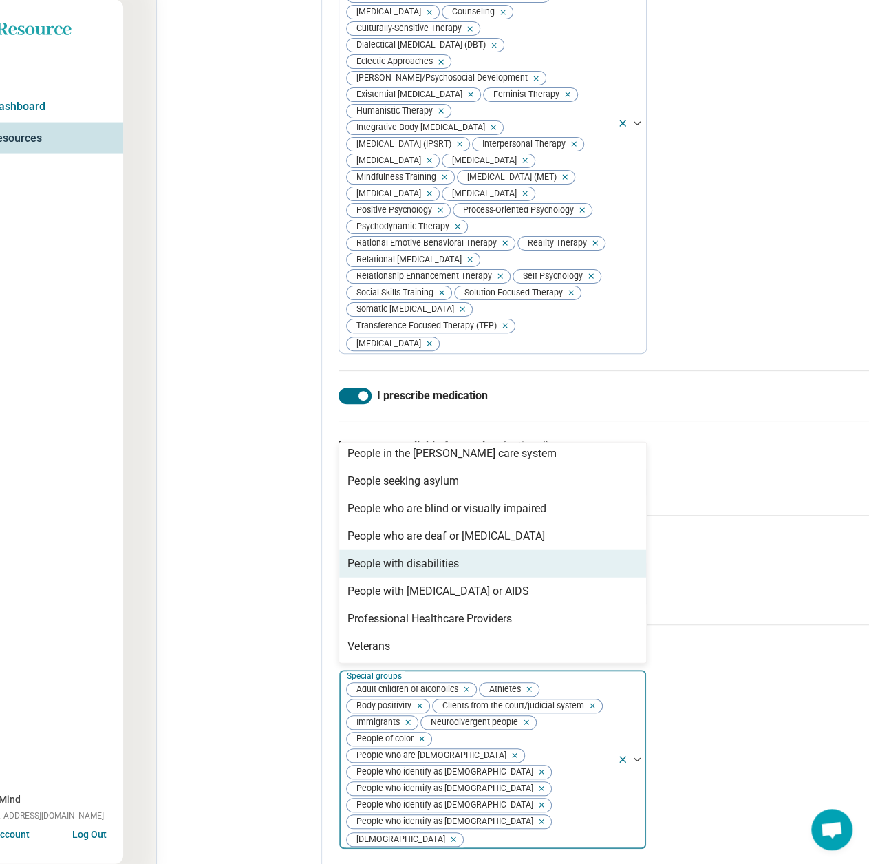
click at [447, 572] on div "People with disabilities" at bounding box center [403, 563] width 111 height 17
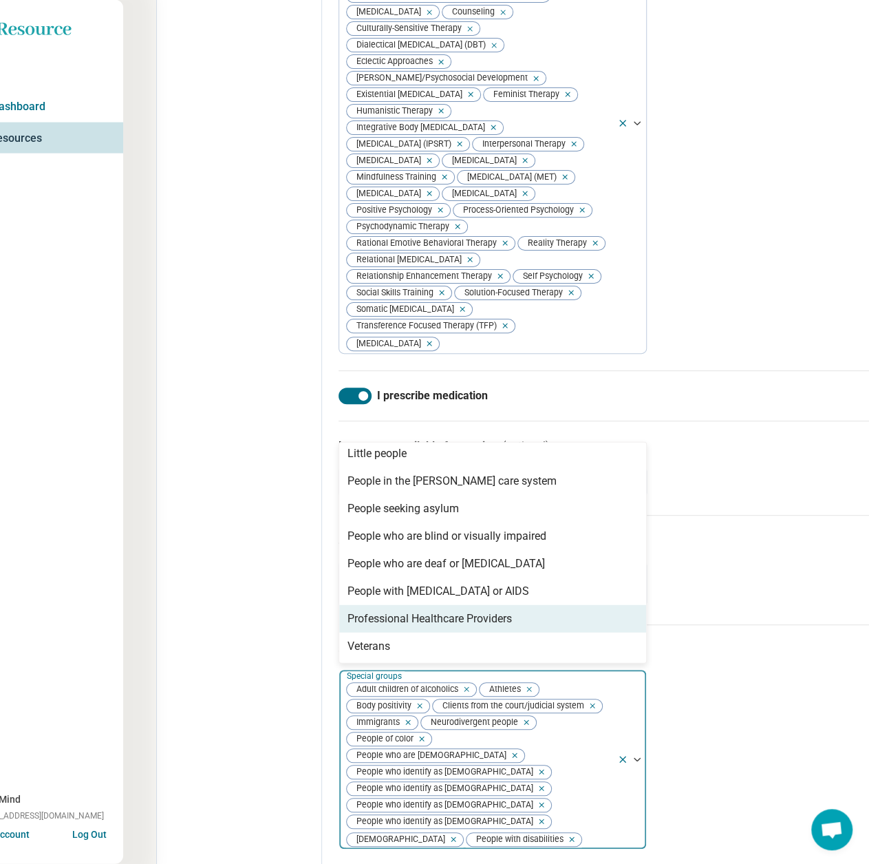
click at [449, 627] on div "Professional Healthcare Providers" at bounding box center [430, 618] width 164 height 17
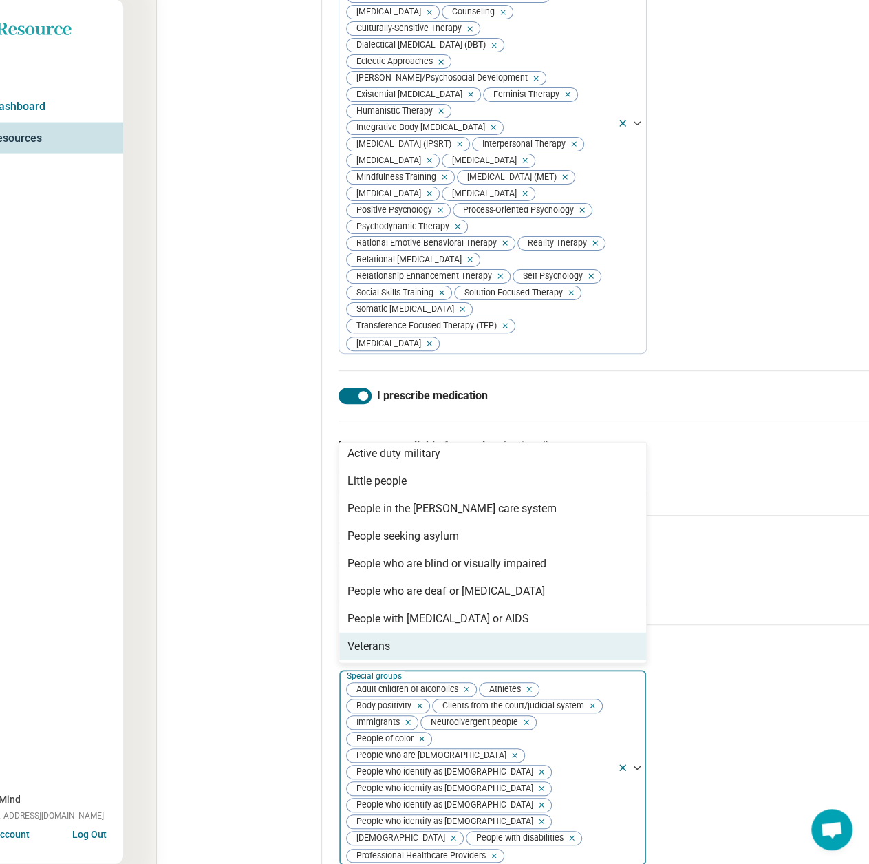
drag, startPoint x: 432, startPoint y: 698, endPoint x: 162, endPoint y: 576, distance: 296.3
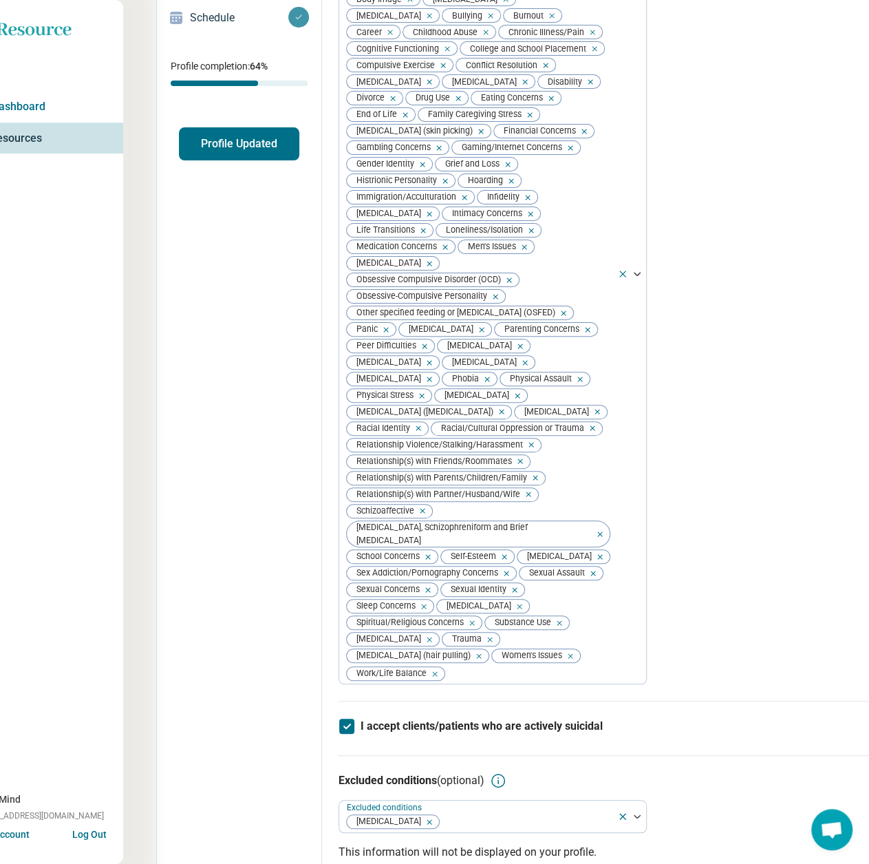
scroll to position [0, 42]
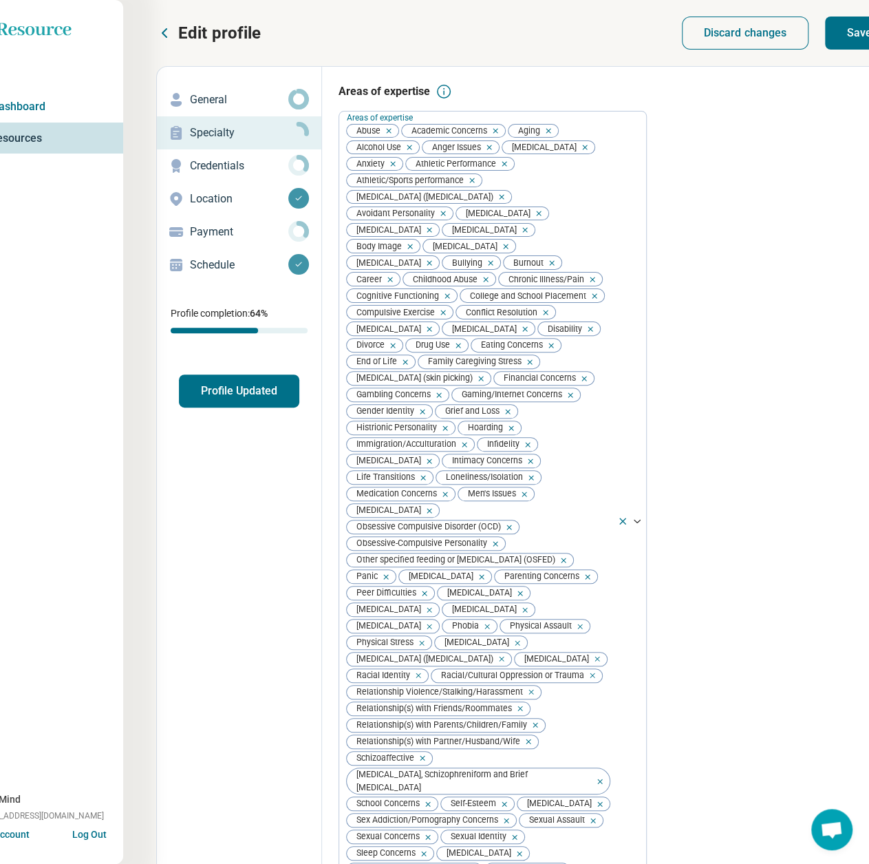
click at [853, 41] on button "Save" at bounding box center [859, 33] width 69 height 33
click at [233, 174] on div "Credentials" at bounding box center [239, 166] width 142 height 22
type textarea "*"
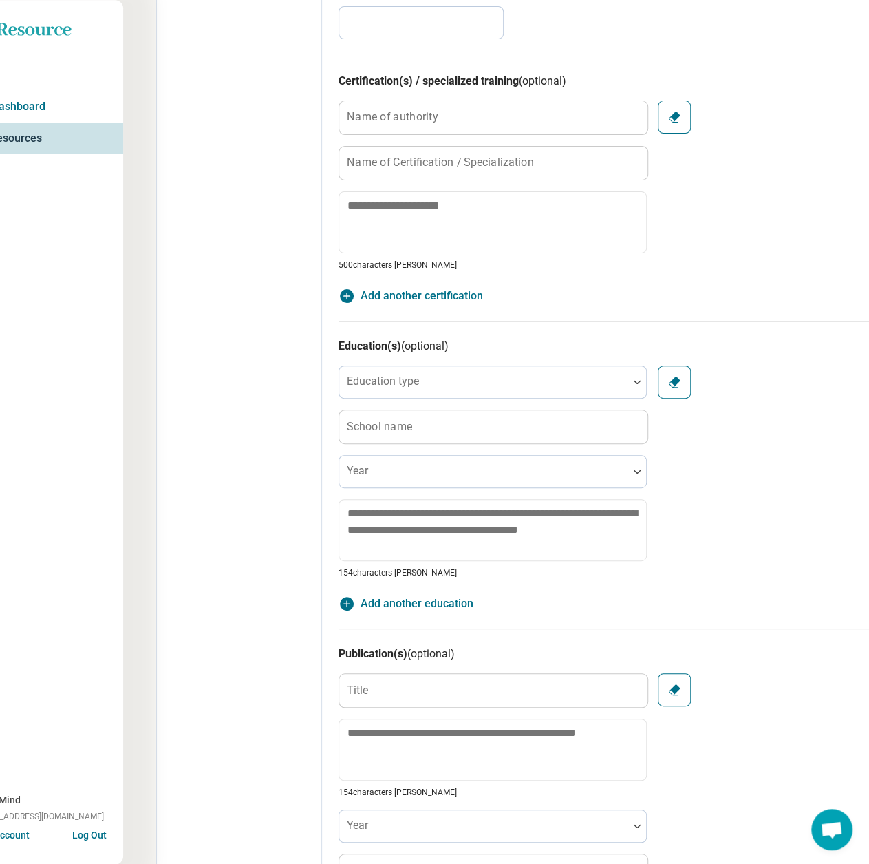
scroll to position [826, 42]
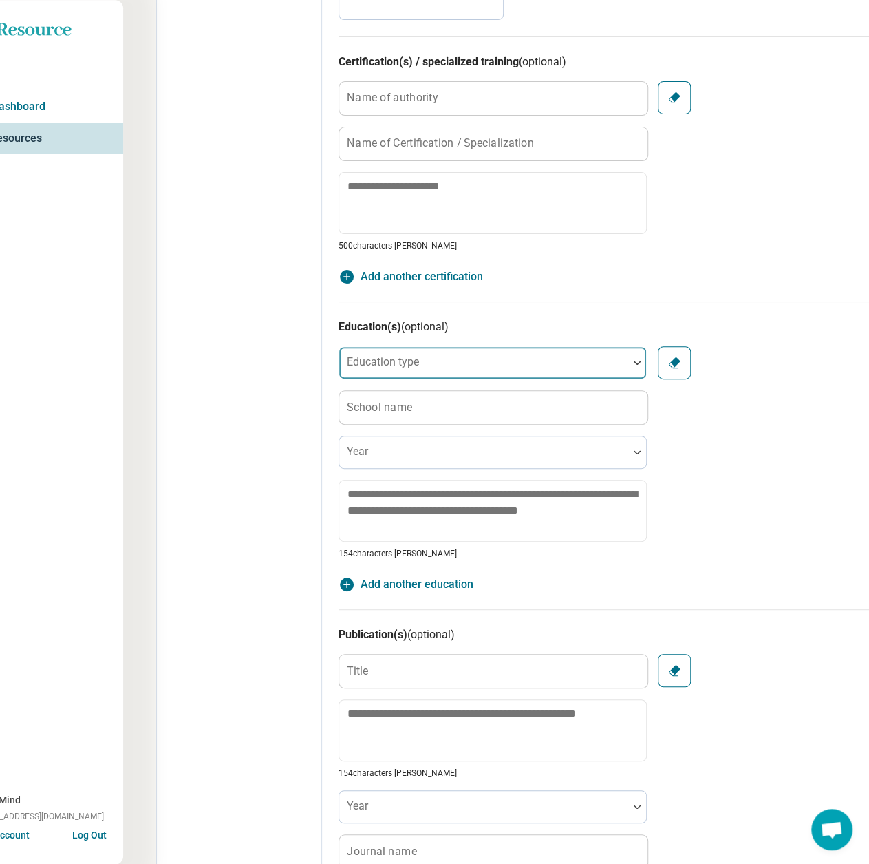
click at [405, 367] on div at bounding box center [484, 368] width 278 height 19
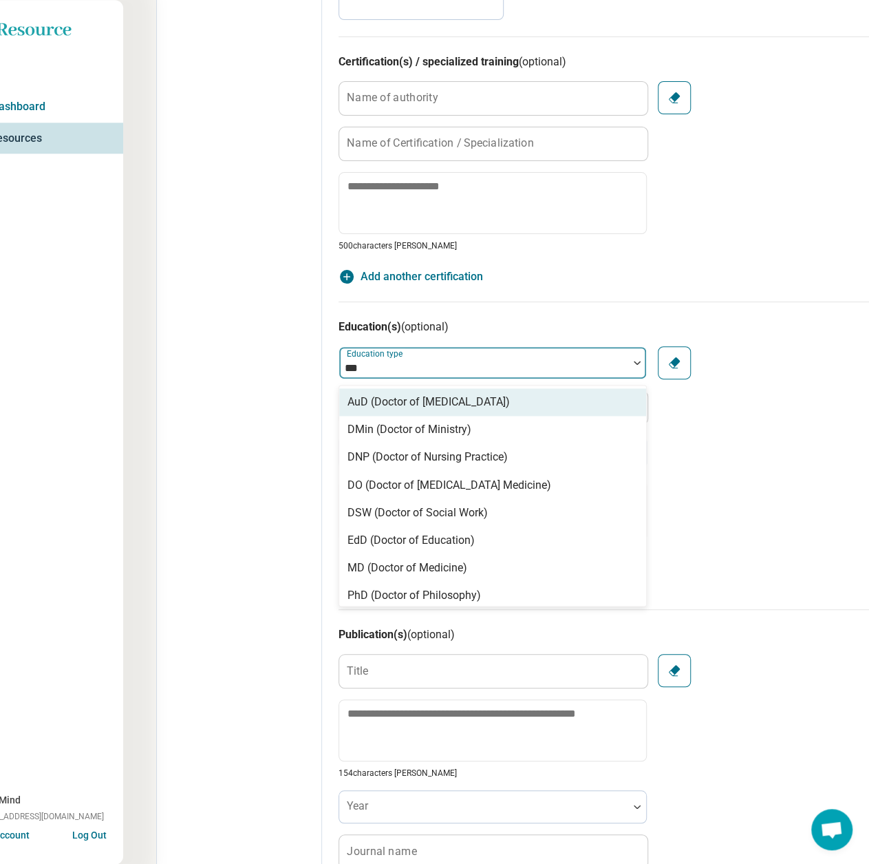
type input "****"
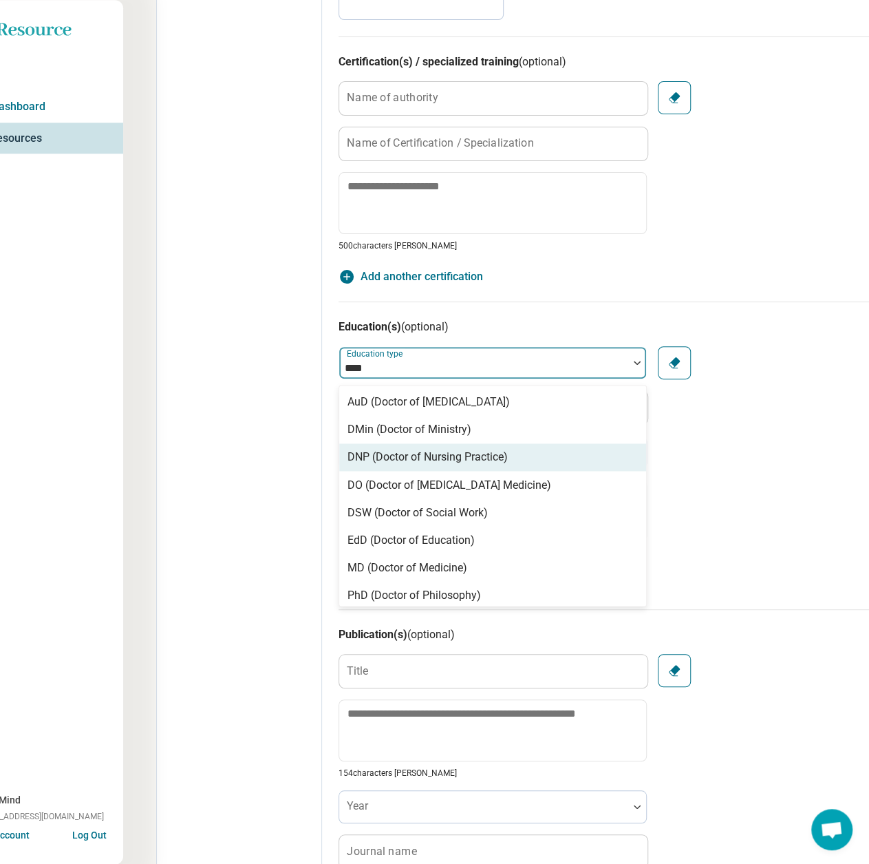
click at [432, 449] on div "DNP (Doctor of Nursing Practice)" at bounding box center [428, 457] width 160 height 17
type textarea "*"
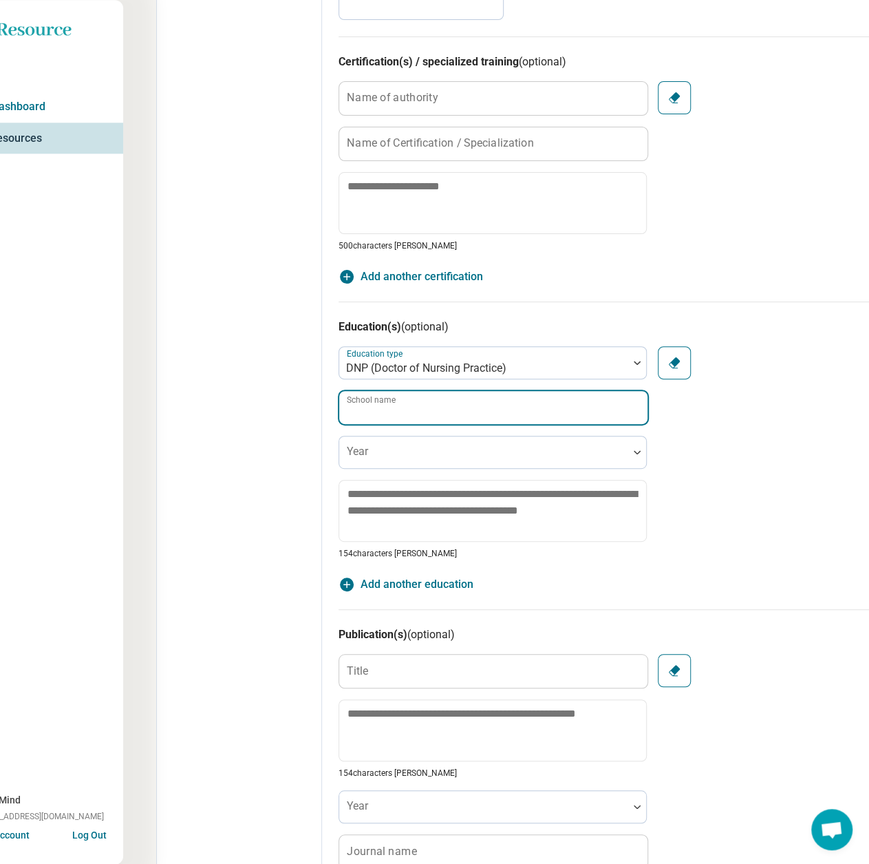
click at [420, 405] on input "School name" at bounding box center [493, 407] width 308 height 33
paste input "**********"
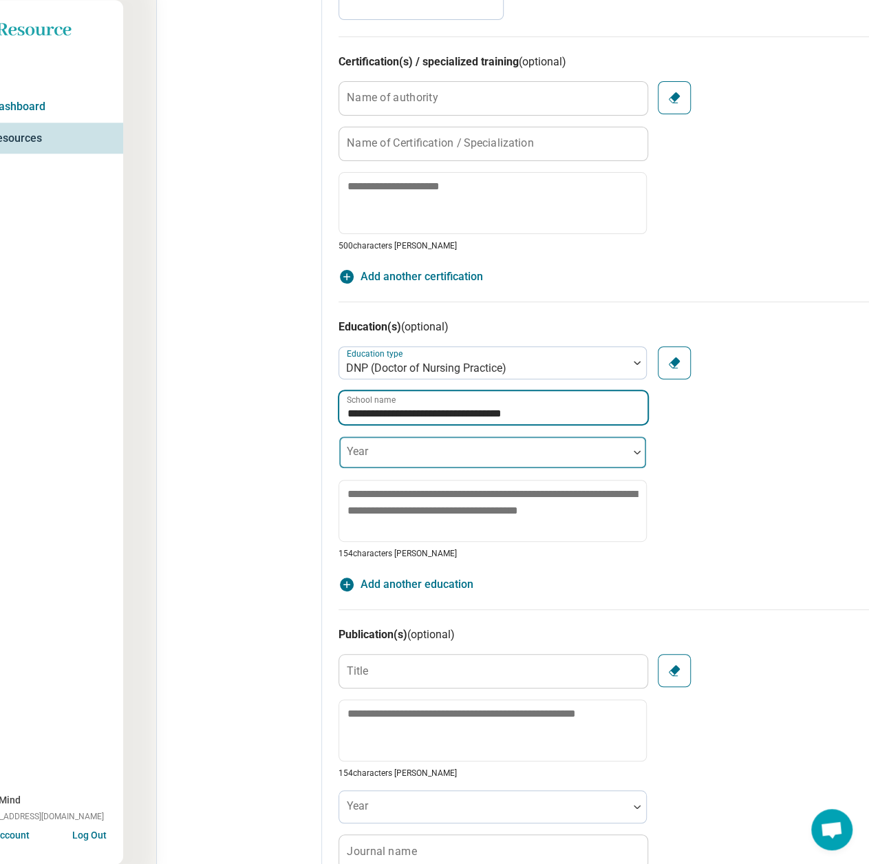
type input "**********"
click at [398, 452] on div at bounding box center [484, 457] width 278 height 19
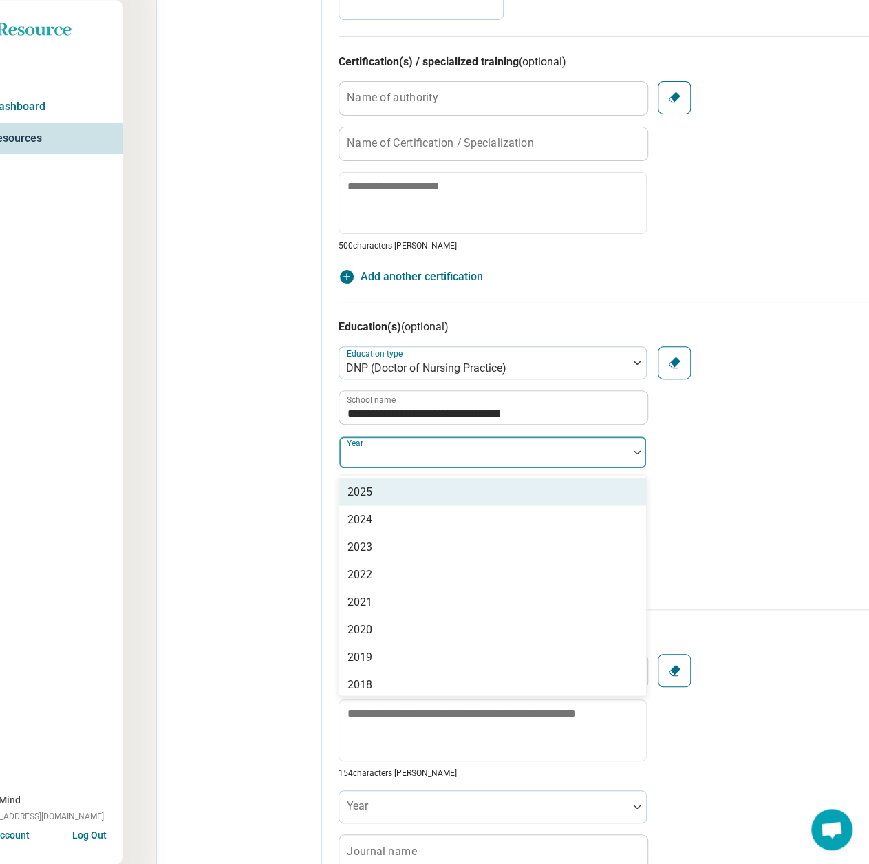
click at [396, 498] on div "2025" at bounding box center [492, 492] width 307 height 28
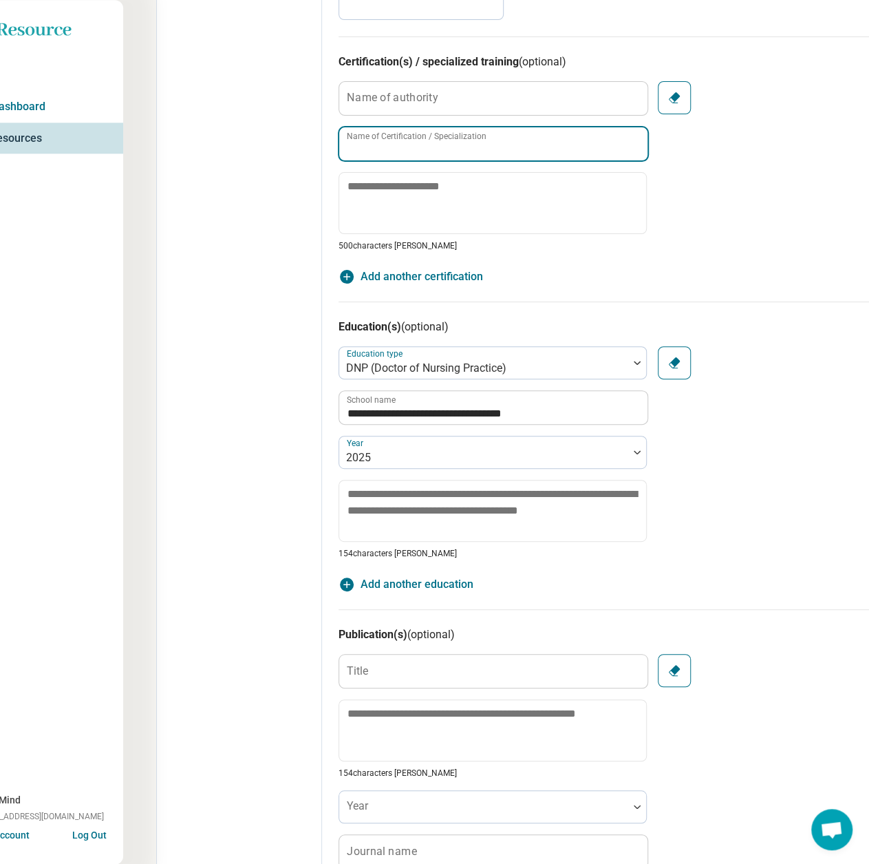
click at [406, 131] on div "Name of Certification / Specialization" at bounding box center [493, 144] width 308 height 34
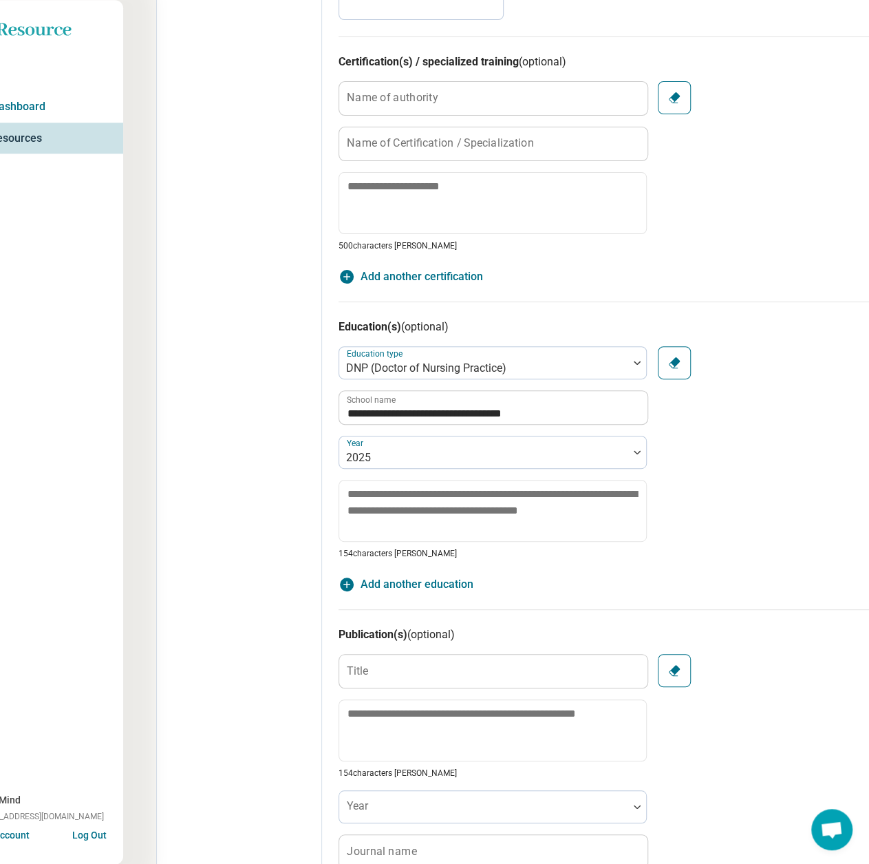
click at [416, 98] on label "Name of authority" at bounding box center [393, 97] width 92 height 11
click at [416, 98] on input "Name of authority" at bounding box center [493, 98] width 308 height 33
paste input "**********"
type input "**********"
click at [386, 148] on label "Name of Certification / Specialization" at bounding box center [440, 143] width 187 height 11
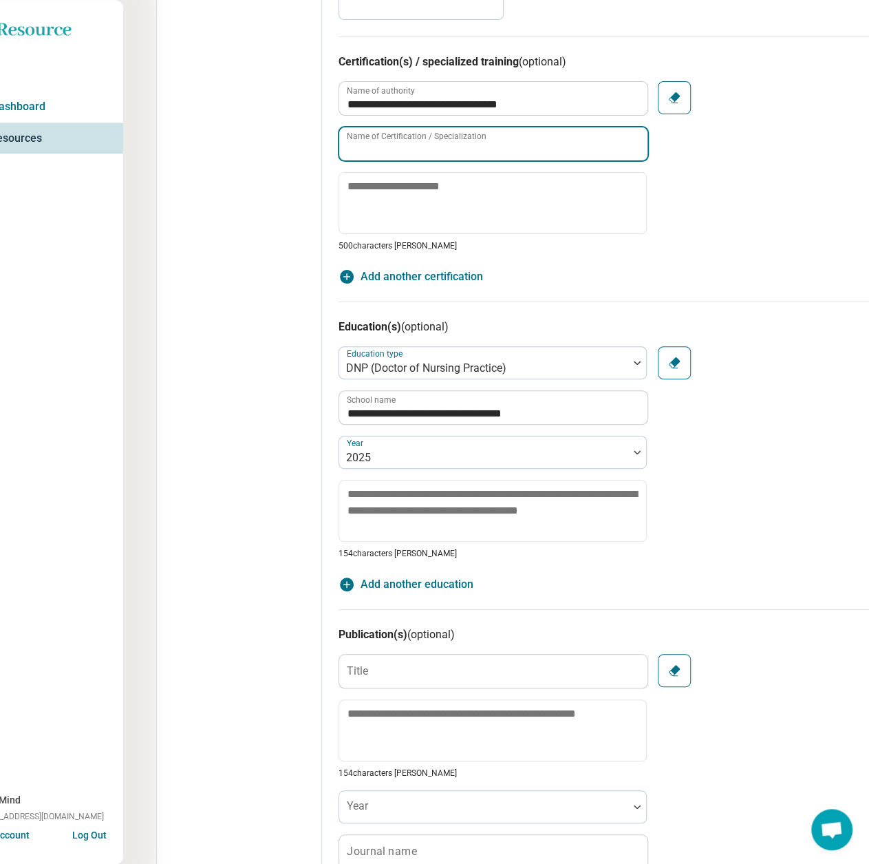
click at [386, 148] on input "Name of Certification / Specialization" at bounding box center [493, 143] width 308 height 33
paste input "**********"
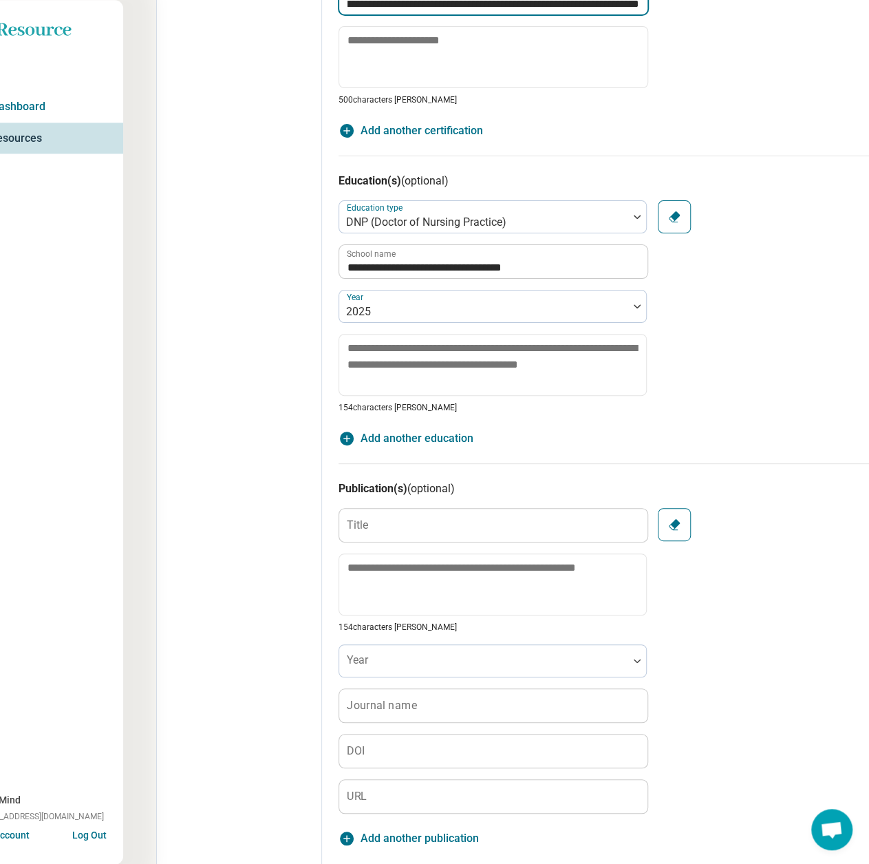
scroll to position [1006, 42]
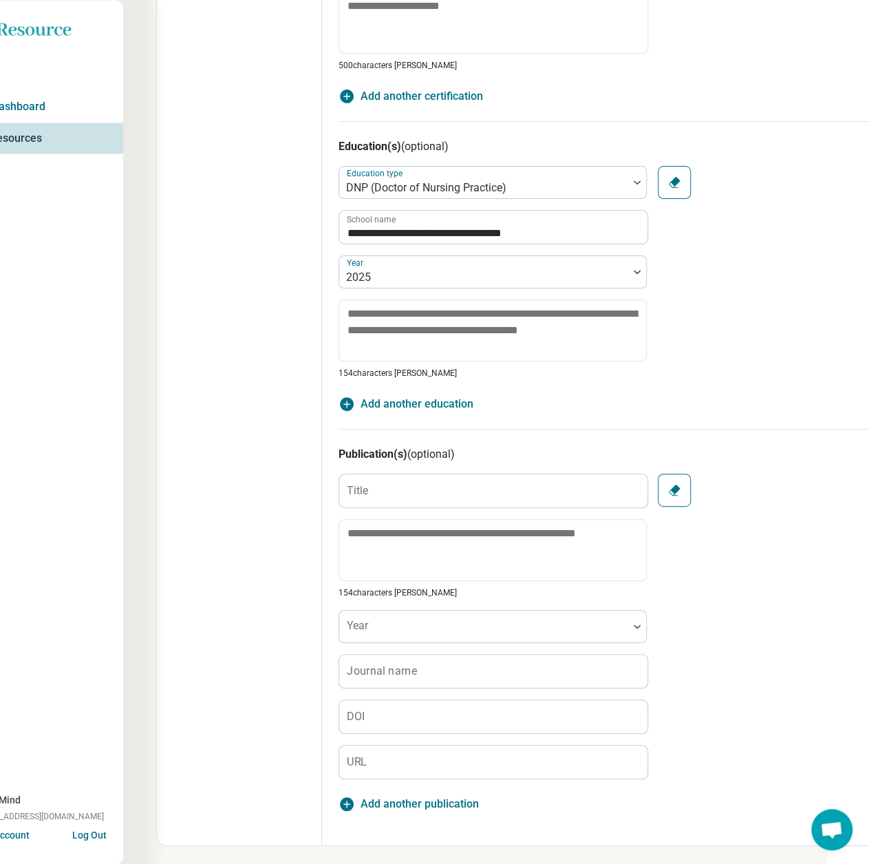
type input "**********"
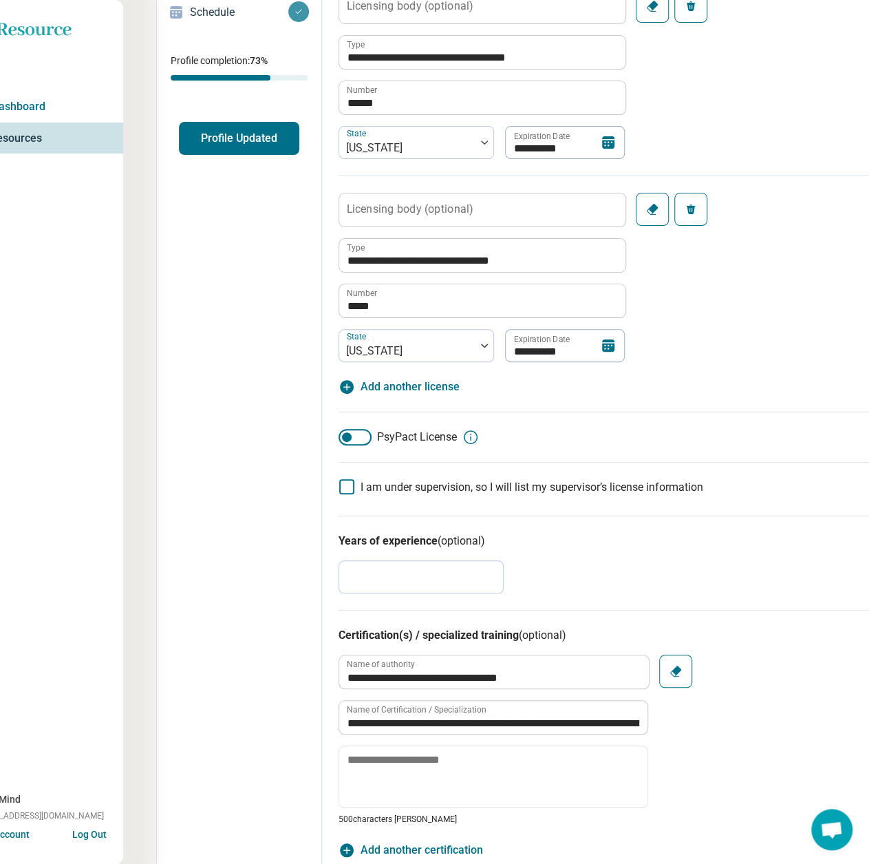
scroll to position [0, 42]
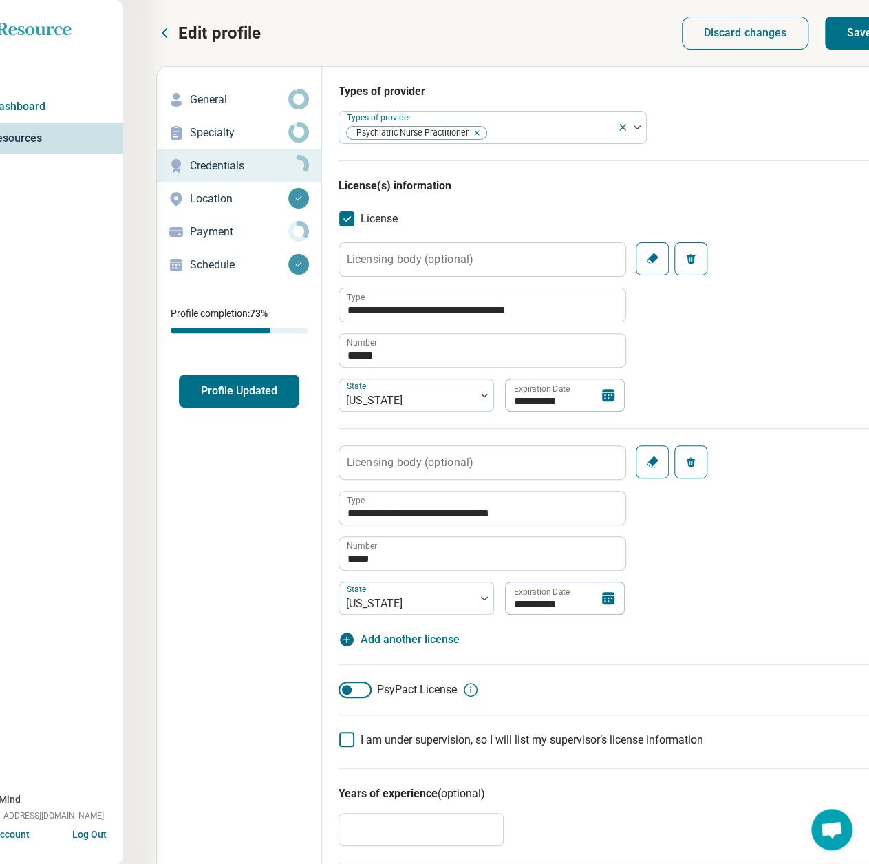
click at [860, 41] on button "Save" at bounding box center [859, 33] width 69 height 33
click at [215, 93] on p "General" at bounding box center [239, 100] width 98 height 17
type textarea "*"
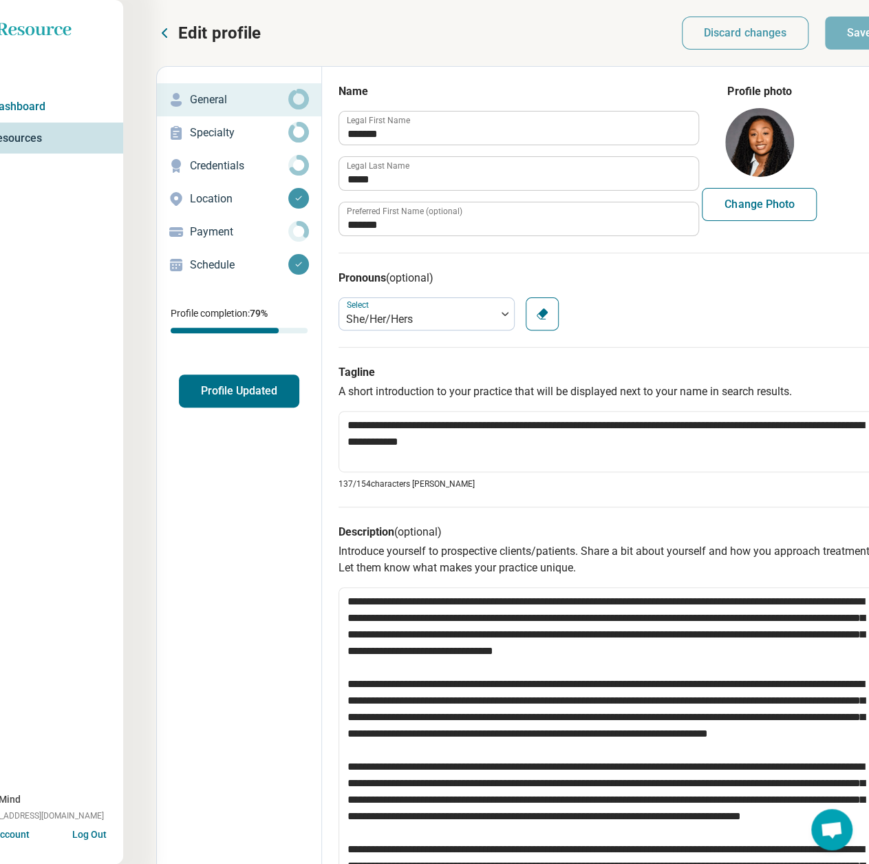
click at [209, 264] on p "Schedule" at bounding box center [239, 265] width 98 height 17
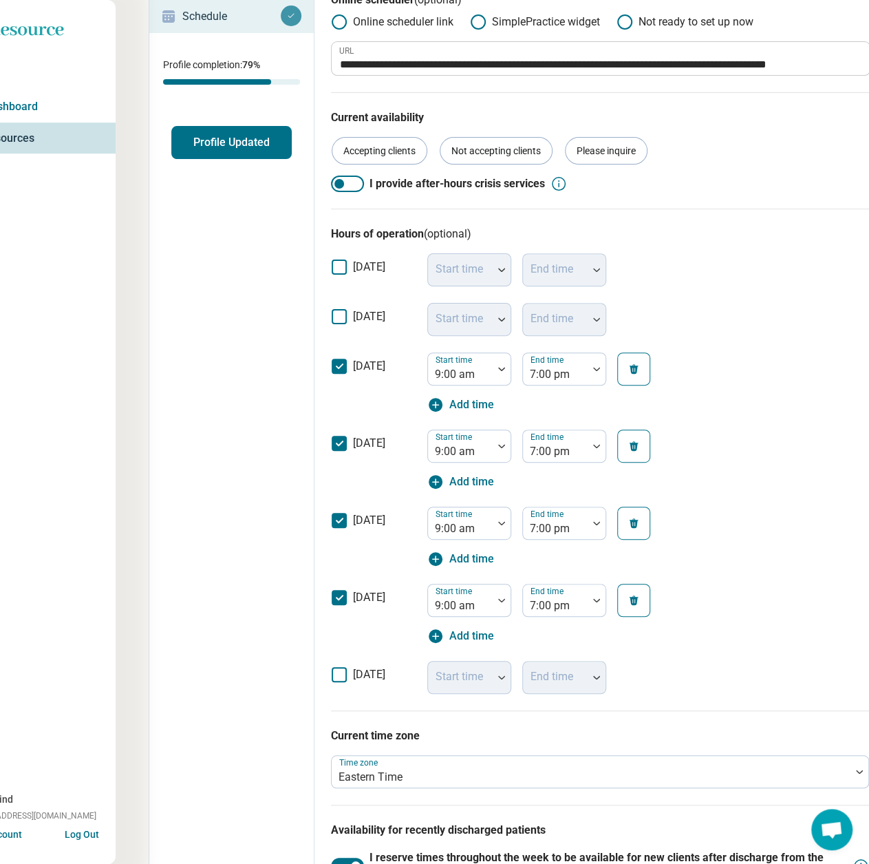
scroll to position [0, 50]
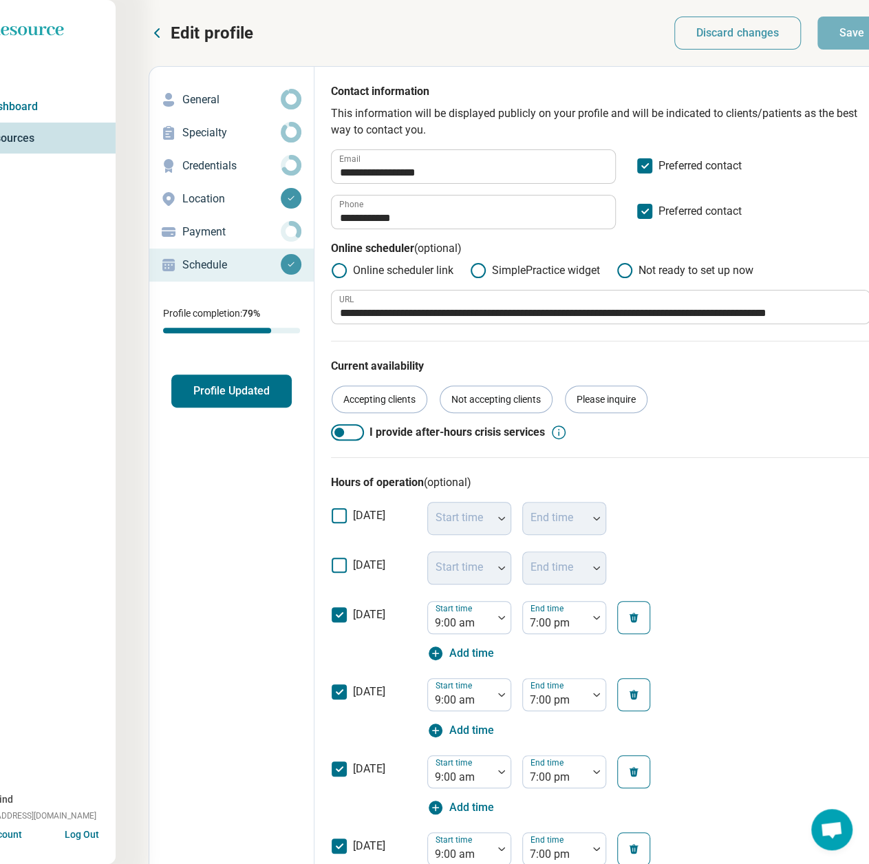
click at [209, 228] on p "Payment" at bounding box center [231, 232] width 98 height 17
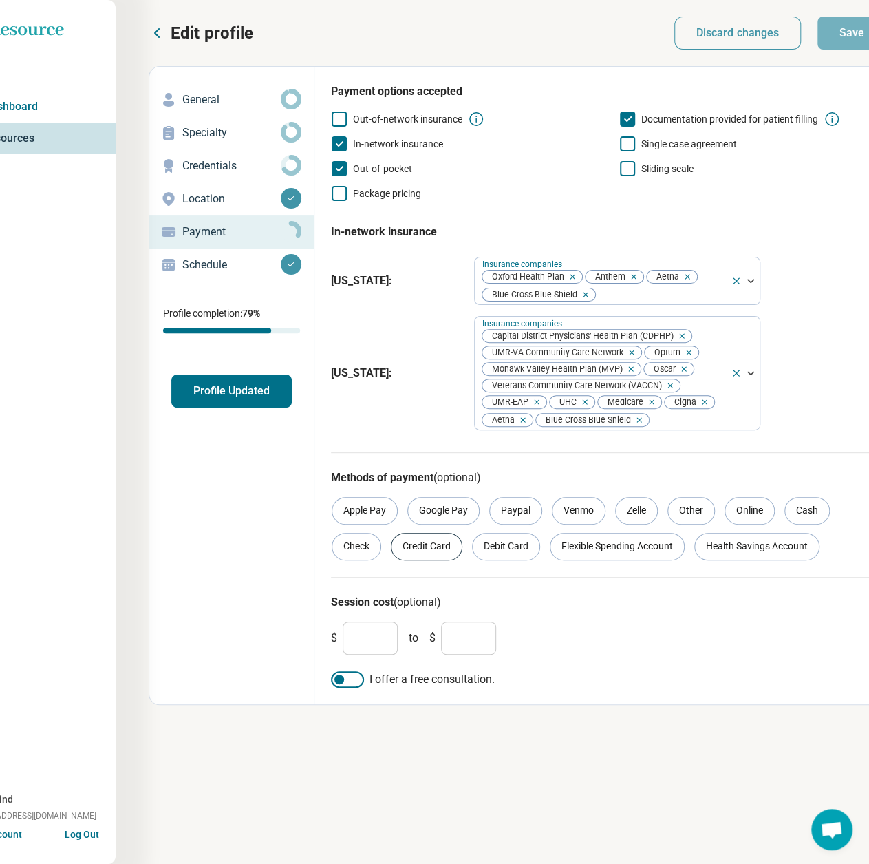
click at [445, 557] on div "Credit Card" at bounding box center [427, 547] width 72 height 28
click at [511, 553] on div "Debit Card" at bounding box center [506, 547] width 68 height 28
click at [613, 552] on div "Flexible Spending Account" at bounding box center [617, 547] width 135 height 28
click at [735, 555] on div "Health Savings Account" at bounding box center [756, 547] width 125 height 28
click at [749, 509] on div "Online" at bounding box center [750, 511] width 50 height 28
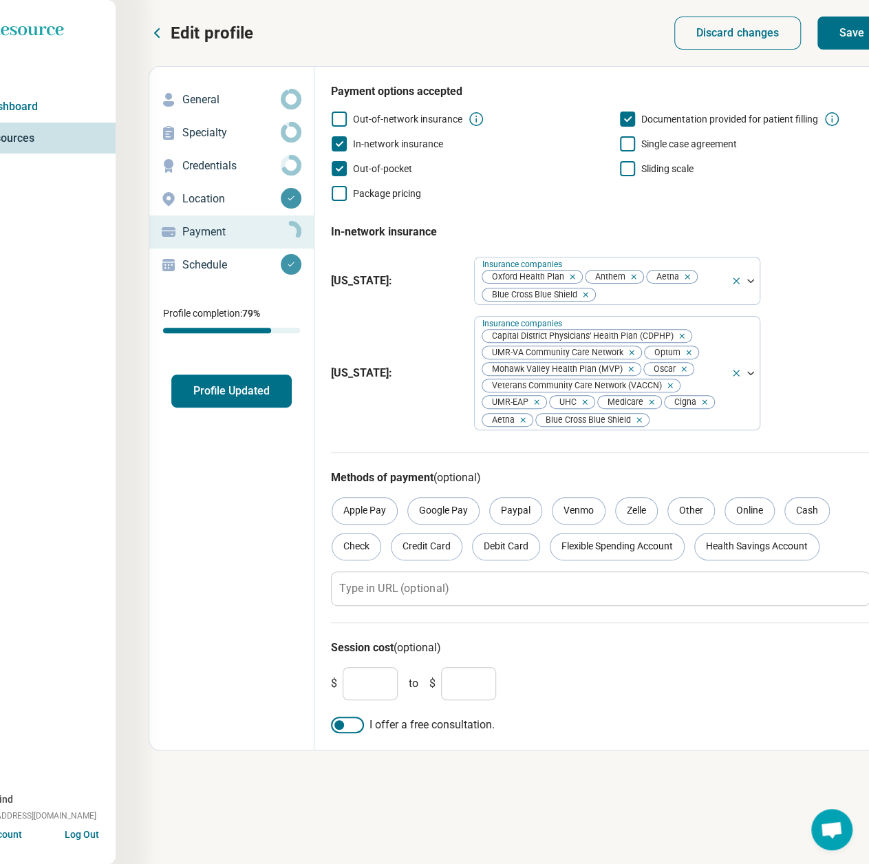
click at [862, 27] on button "Save" at bounding box center [852, 33] width 69 height 33
click at [211, 390] on button "Profile Updated" at bounding box center [231, 390] width 120 height 33
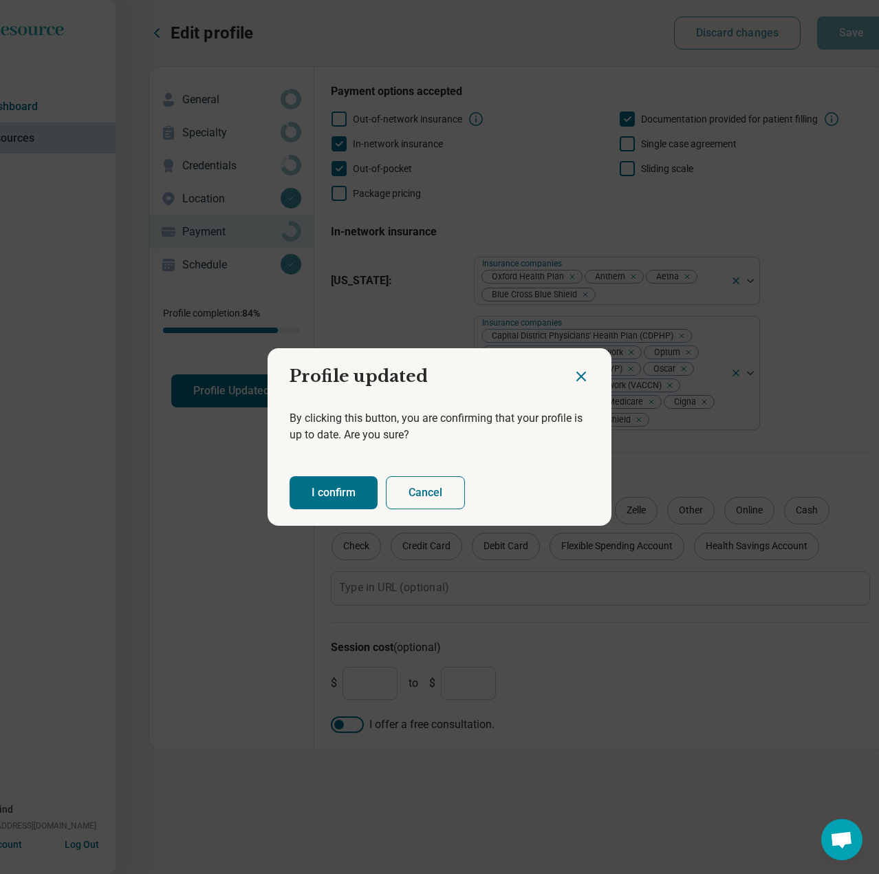
click at [321, 493] on button "I confirm" at bounding box center [334, 492] width 88 height 33
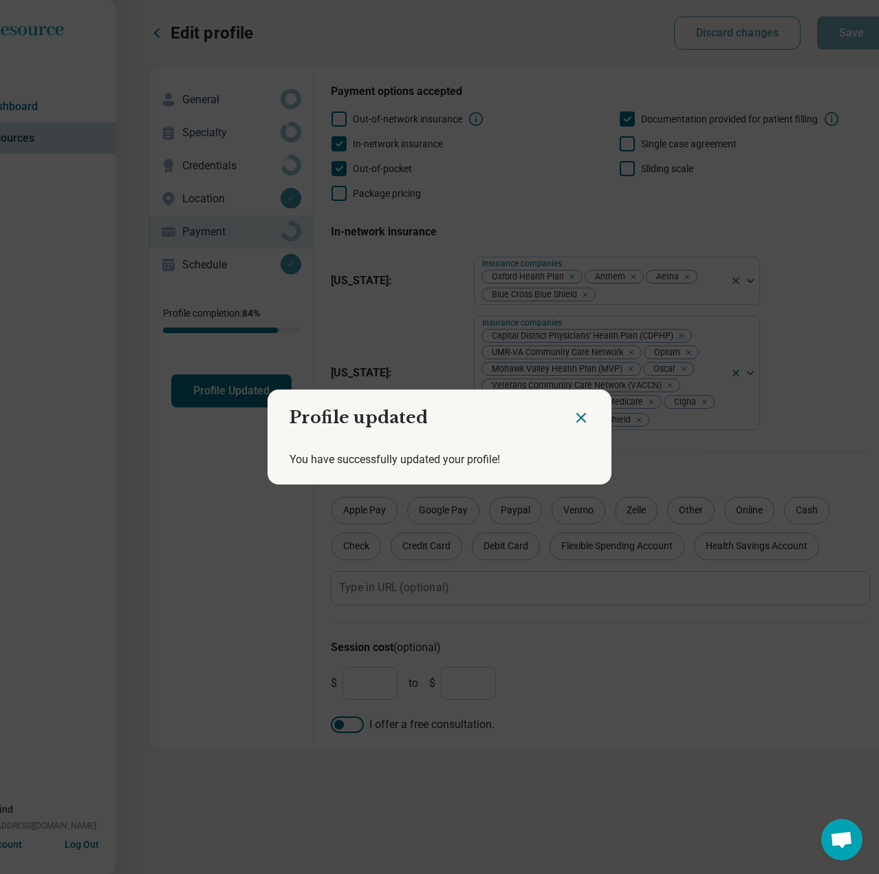
click at [573, 420] on icon "Close dialog" at bounding box center [581, 417] width 17 height 17
